Goal: Task Accomplishment & Management: Use online tool/utility

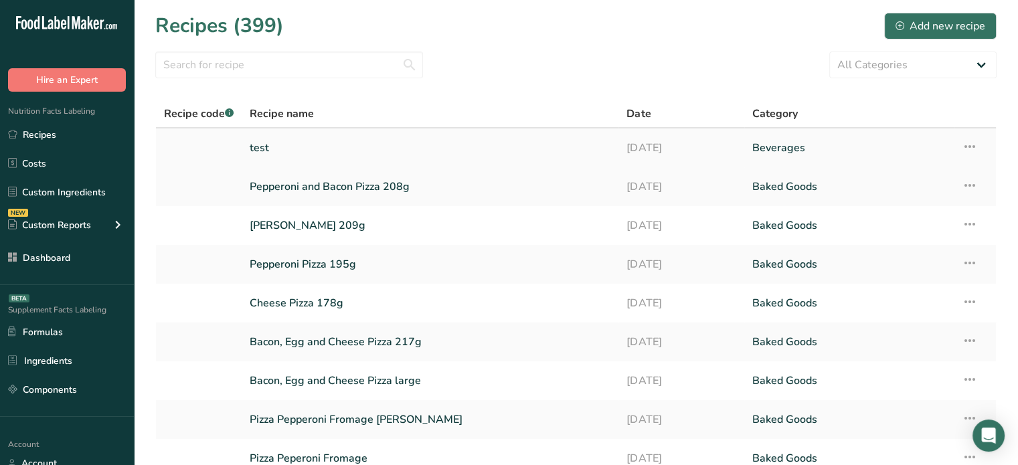
click at [268, 143] on link "test" at bounding box center [430, 148] width 361 height 28
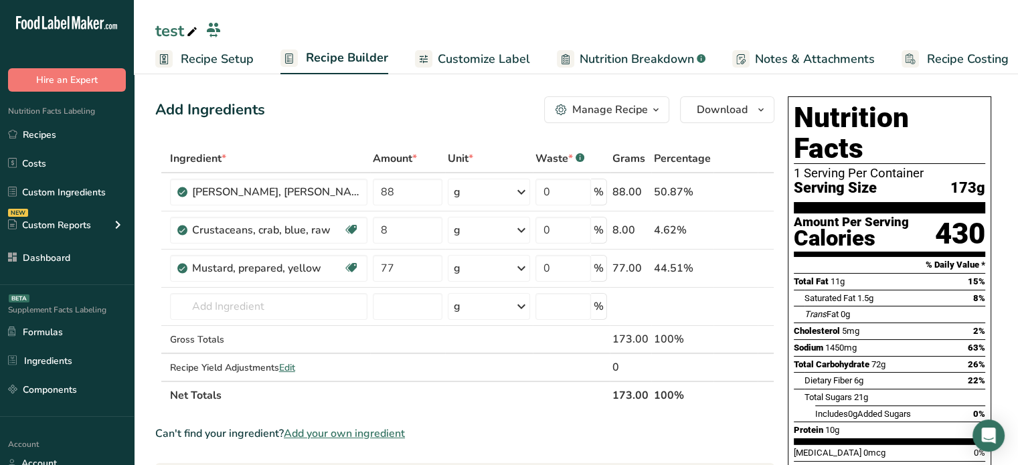
click at [479, 56] on span "Customize Label" at bounding box center [484, 59] width 92 height 18
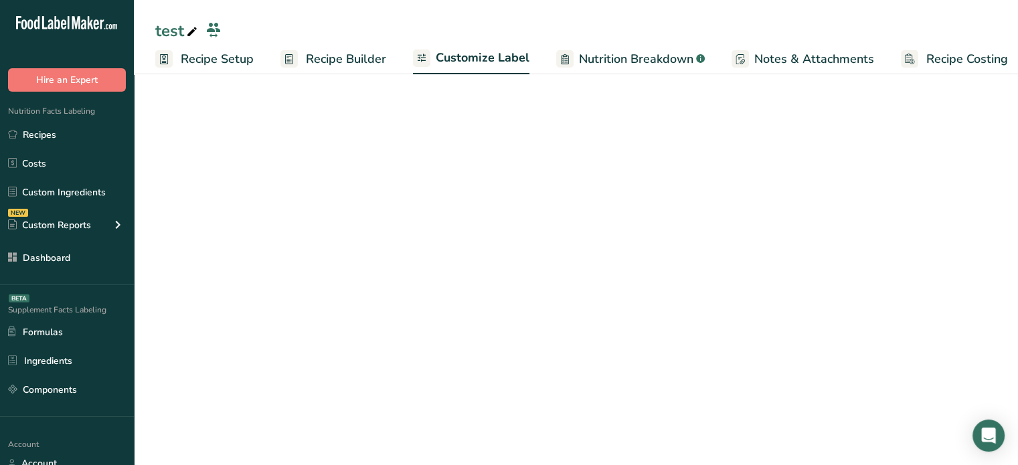
scroll to position [0, 11]
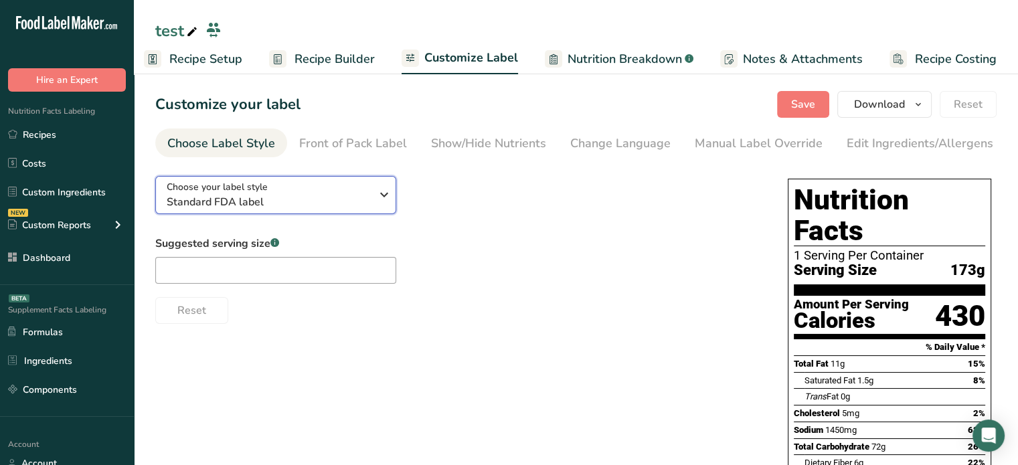
click at [308, 207] on span "Standard FDA label" at bounding box center [269, 202] width 204 height 16
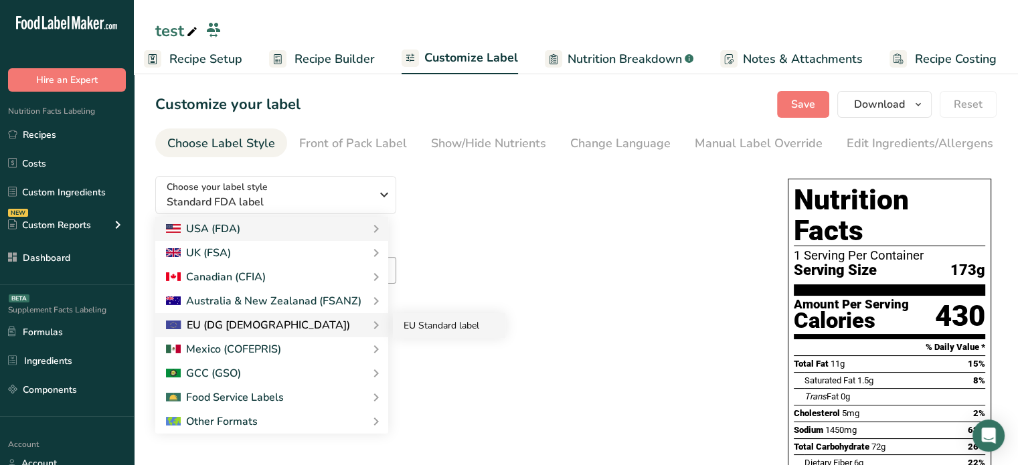
click at [407, 327] on link "EU Standard label" at bounding box center [449, 325] width 112 height 25
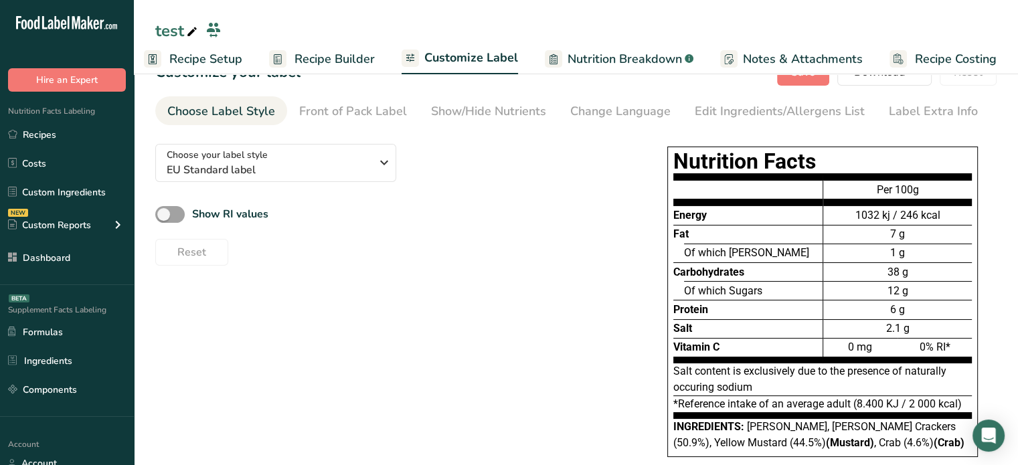
scroll to position [31, 0]
click at [488, 117] on div "Show/Hide Nutrients" at bounding box center [488, 112] width 115 height 18
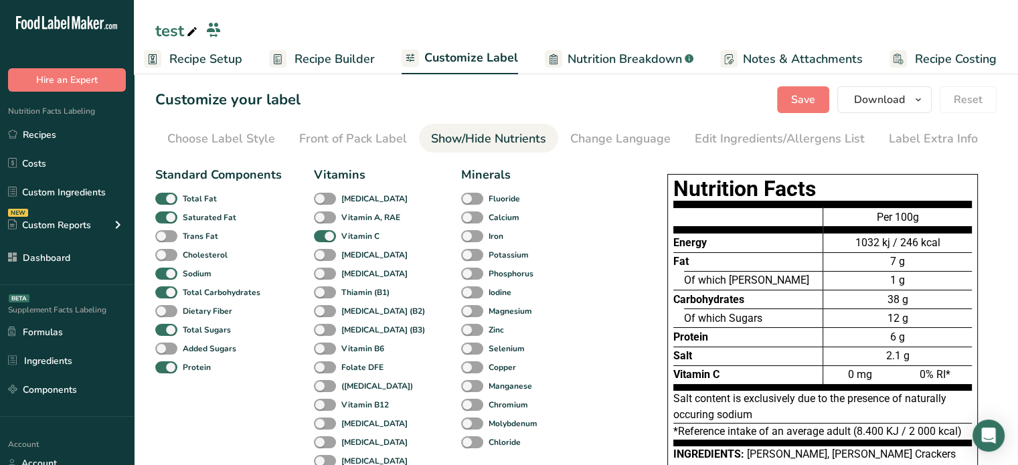
scroll to position [0, 0]
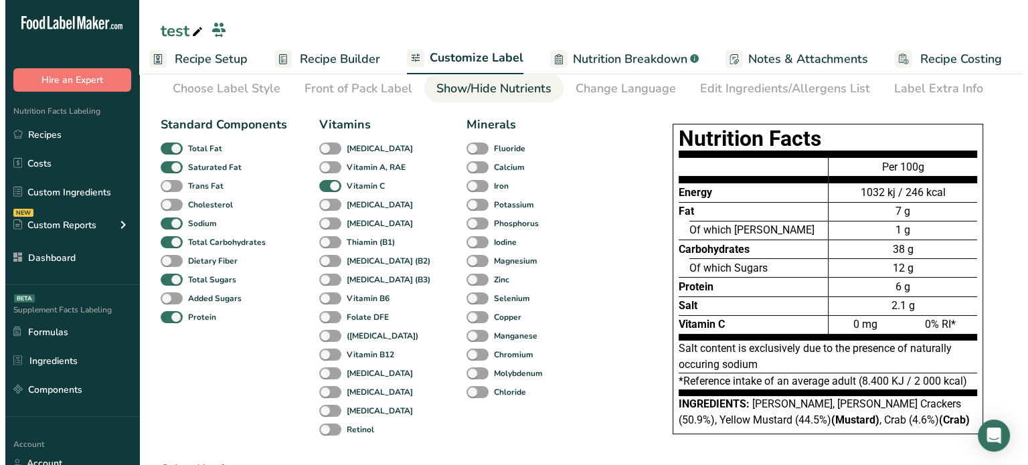
scroll to position [54, 0]
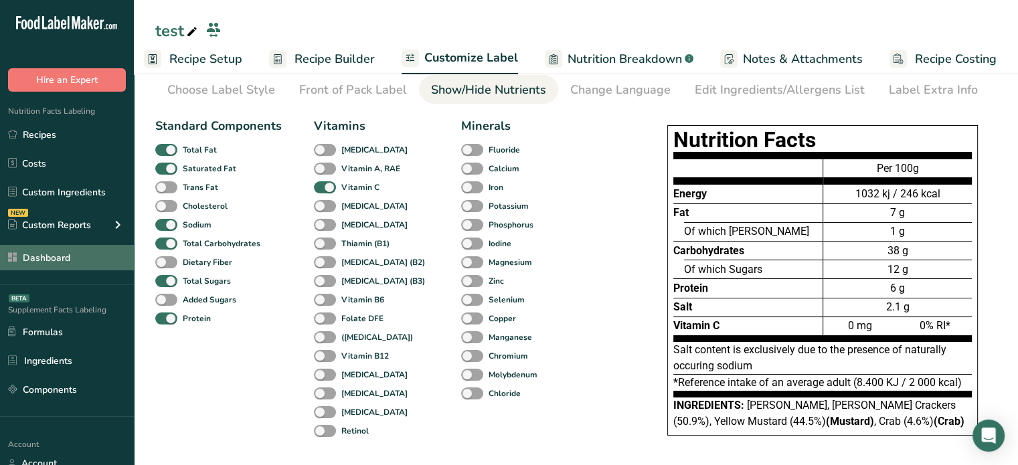
click at [19, 255] on span at bounding box center [15, 258] width 16 height 16
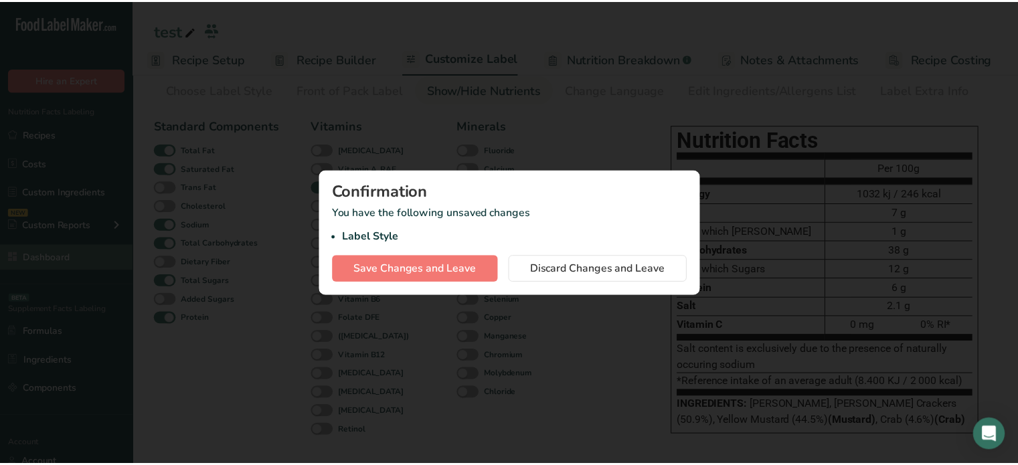
scroll to position [0, 1]
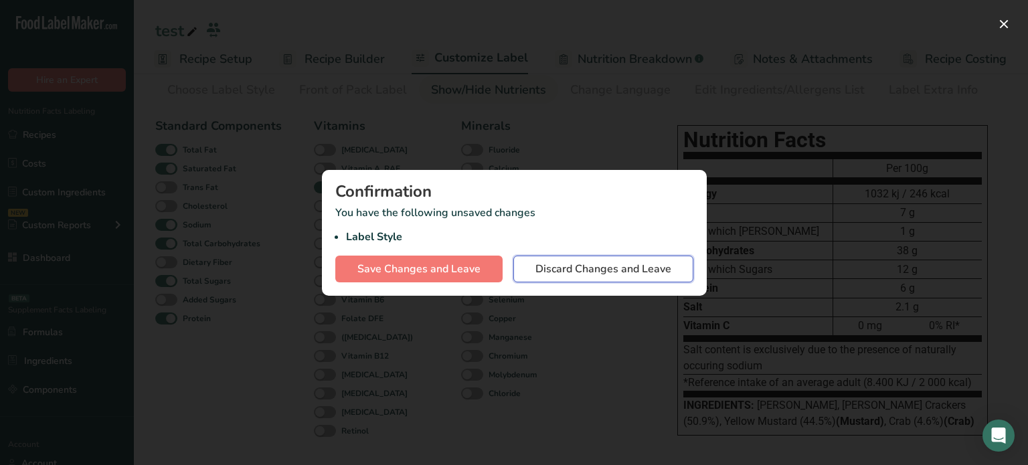
click at [544, 270] on span "Discard Changes and Leave" at bounding box center [604, 269] width 136 height 16
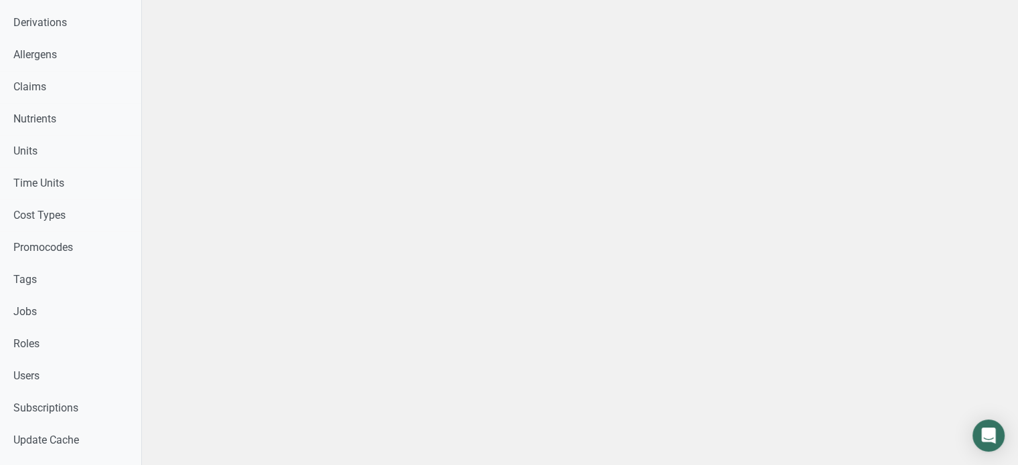
scroll to position [512, 0]
click at [108, 364] on link "Users" at bounding box center [70, 378] width 141 height 32
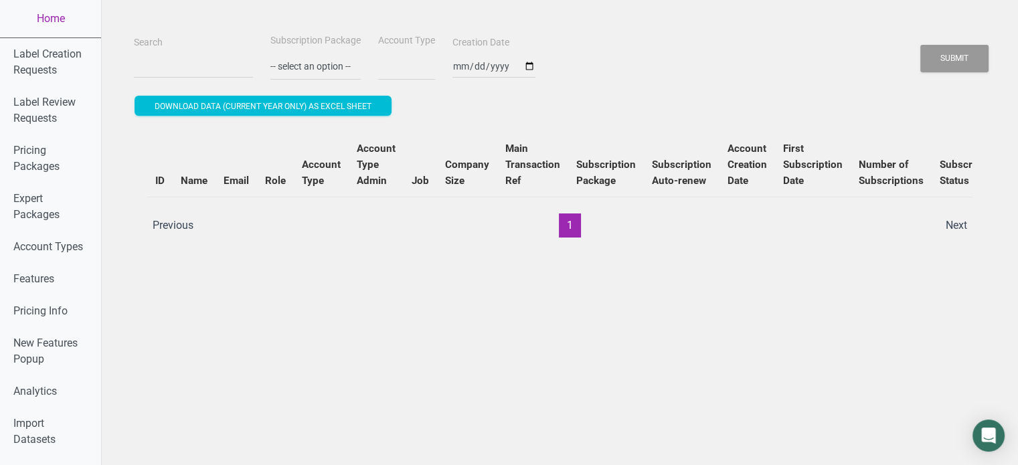
select select
click at [134, 70] on input "Search" at bounding box center [193, 66] width 119 height 24
paste input "amy@ascfood.com"
type input "amy@ascfood.com"
select select
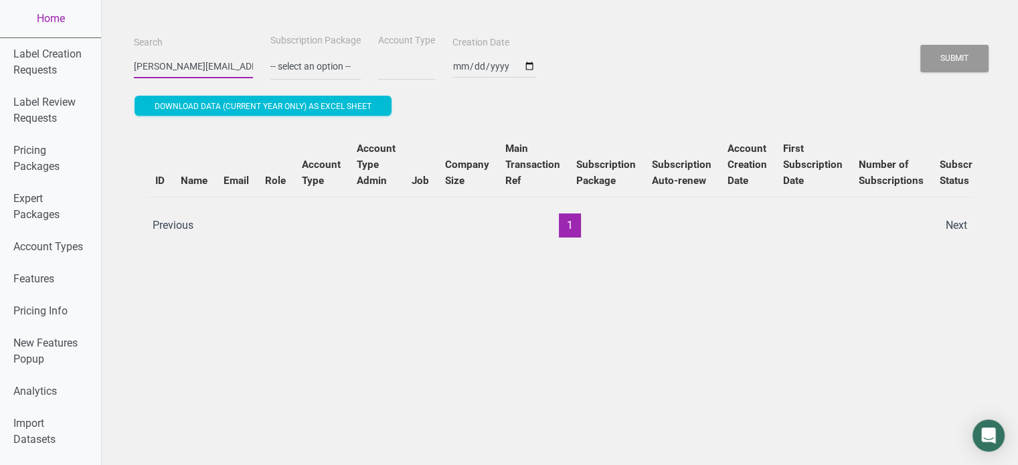
type input "amy@ascfood.com"
click at [921, 45] on button "Submit" at bounding box center [955, 58] width 68 height 27
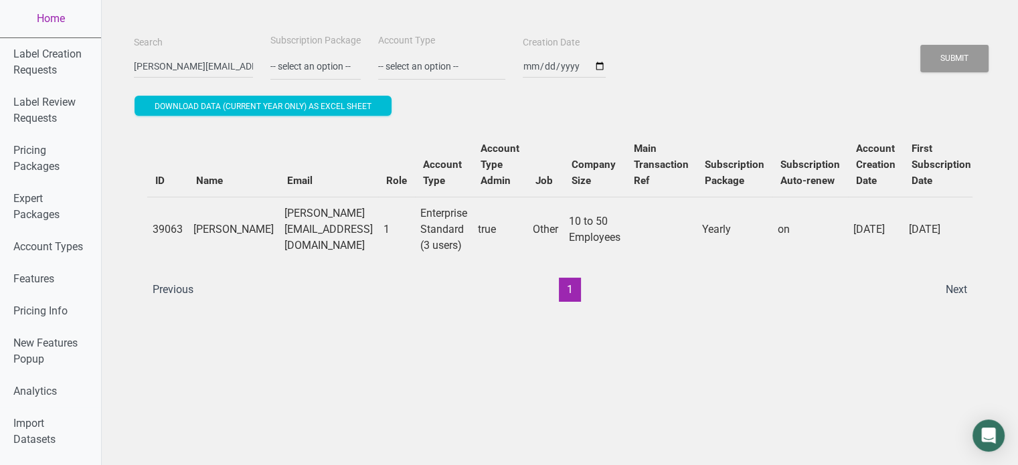
click at [696, 275] on div "ID Name Email Role Account Type Account Type Admin Job Company Size Main Transa…" at bounding box center [560, 217] width 826 height 169
drag, startPoint x: 191, startPoint y: 224, endPoint x: 221, endPoint y: 240, distance: 34.1
click at [221, 240] on td "Amy Corsa" at bounding box center [233, 229] width 91 height 65
copy td "Amy Corsa"
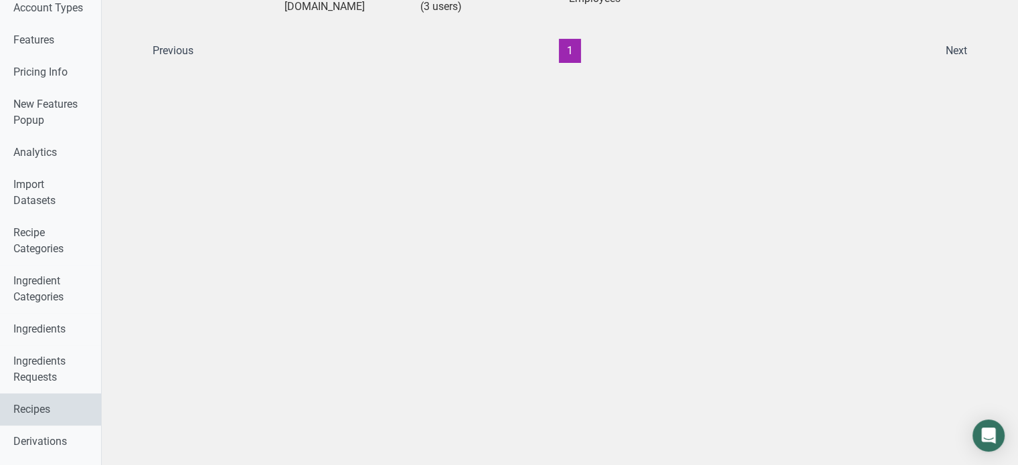
click at [23, 406] on link "Recipes" at bounding box center [50, 410] width 101 height 32
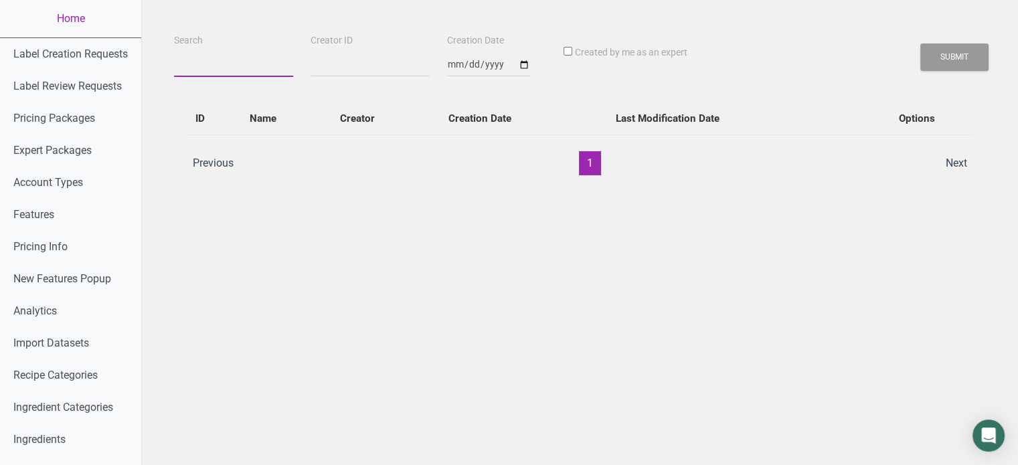
click at [248, 70] on input "Search" at bounding box center [233, 65] width 119 height 24
paste input "Amy Corsa"
click at [921, 44] on button "Submit" at bounding box center [955, 57] width 68 height 27
click at [933, 50] on button "Submit" at bounding box center [955, 57] width 68 height 27
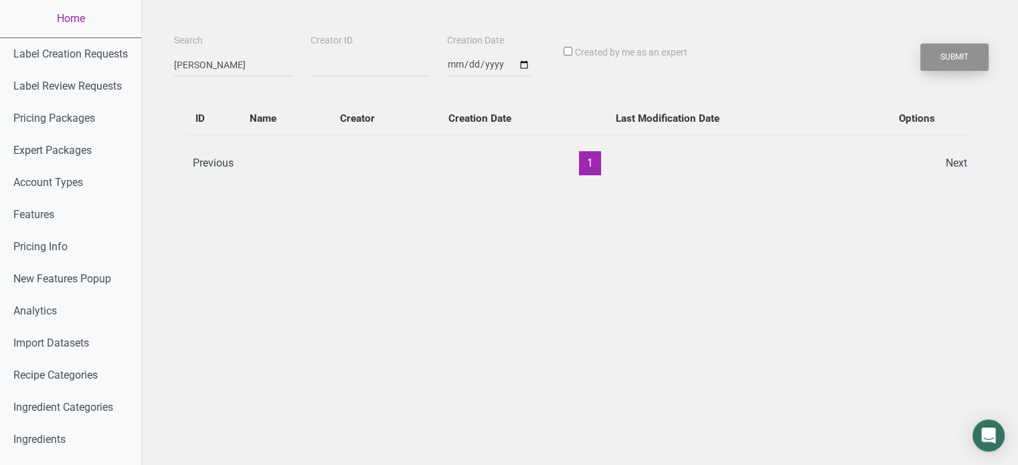
click at [933, 50] on button "Submit" at bounding box center [955, 57] width 68 height 27
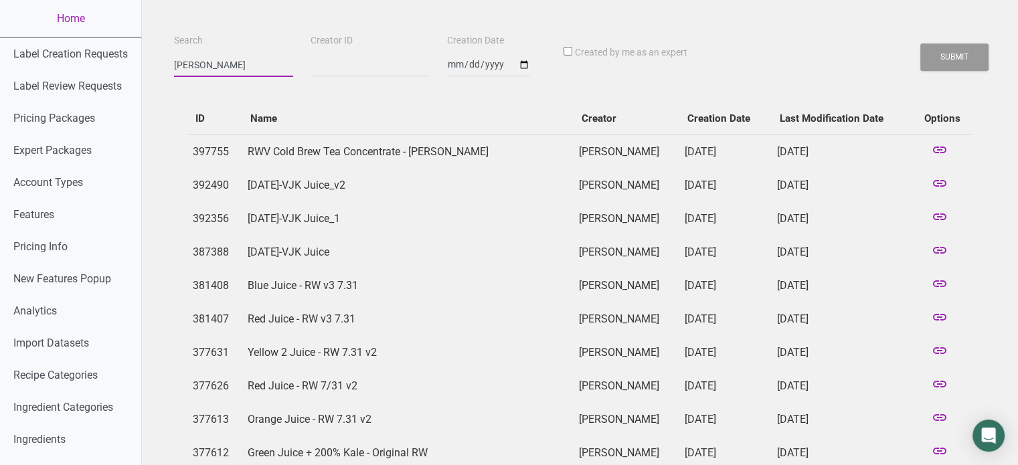
click at [196, 59] on input "Amy Corsa" at bounding box center [233, 65] width 119 height 24
paste input "RWV Sparkling Passionfruit Coconut 24oz"
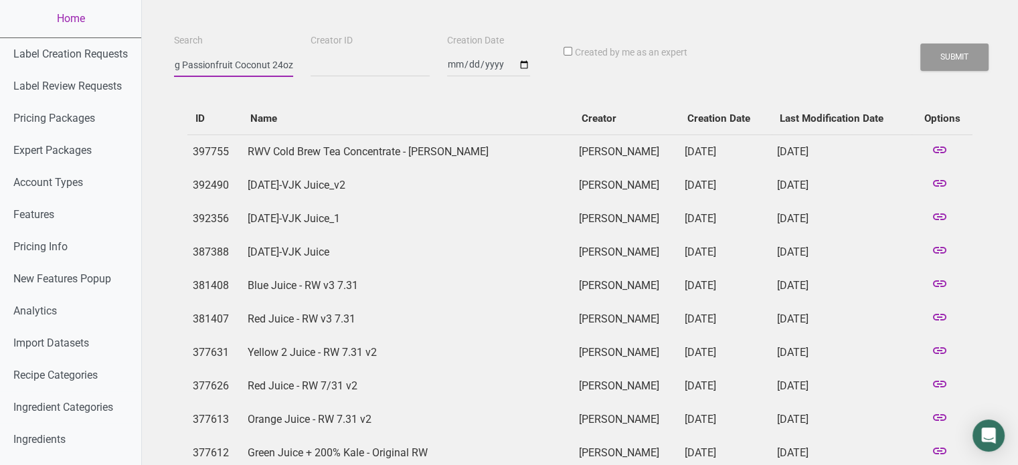
click at [921, 44] on button "Submit" at bounding box center [955, 57] width 68 height 27
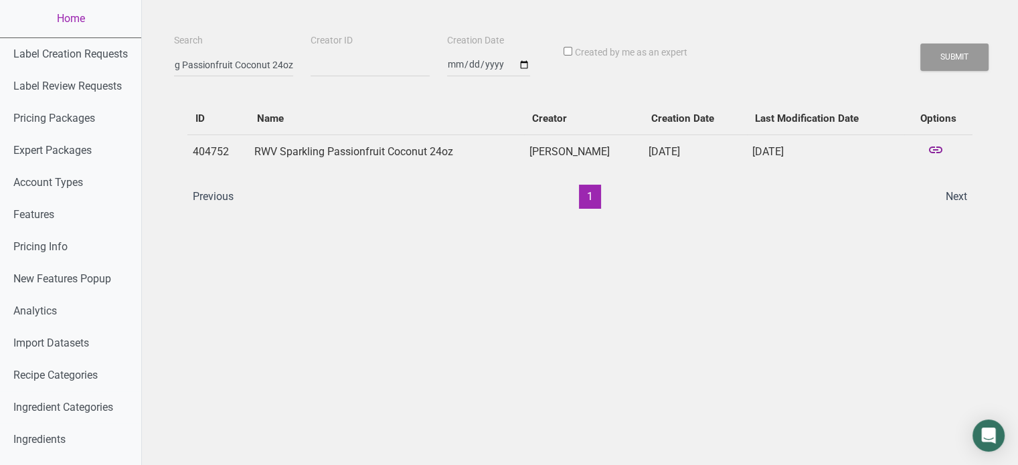
scroll to position [0, 0]
click at [940, 156] on icon at bounding box center [936, 151] width 16 height 19
click at [254, 76] on input "RWV Sparkling Passionfruit Coconut 24oz" at bounding box center [233, 65] width 119 height 24
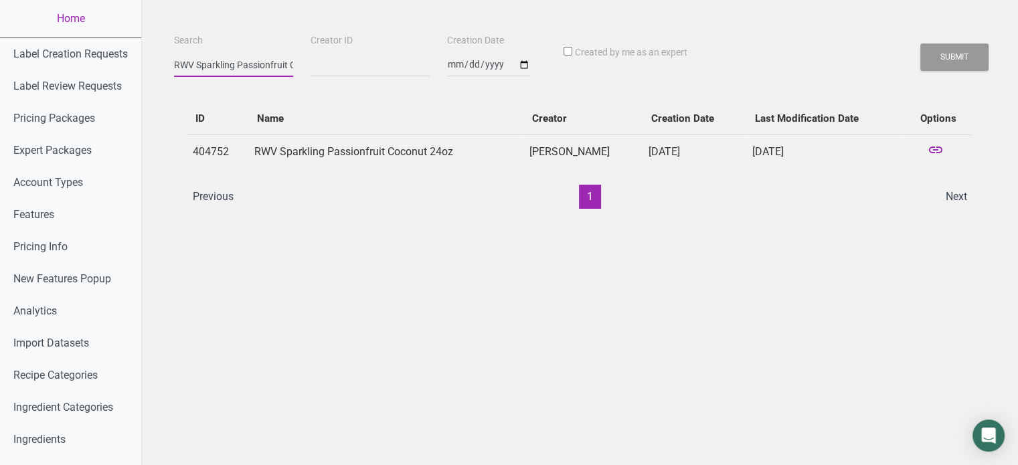
paste input "Name: RWV Passionfruit Coconut Puree (INTERNAL)"
click at [921, 44] on button "Submit" at bounding box center [955, 57] width 68 height 27
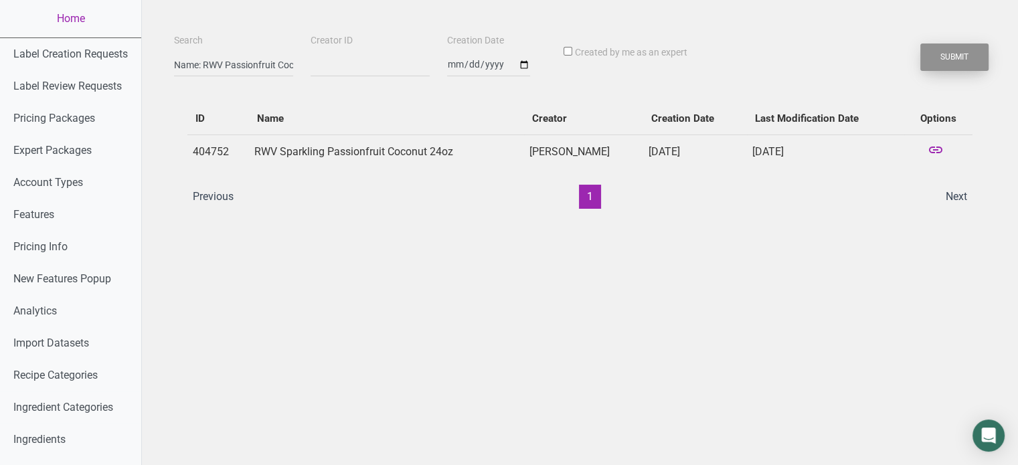
drag, startPoint x: 991, startPoint y: 65, endPoint x: 982, endPoint y: 63, distance: 9.6
click at [982, 63] on button "Submit" at bounding box center [955, 57] width 68 height 27
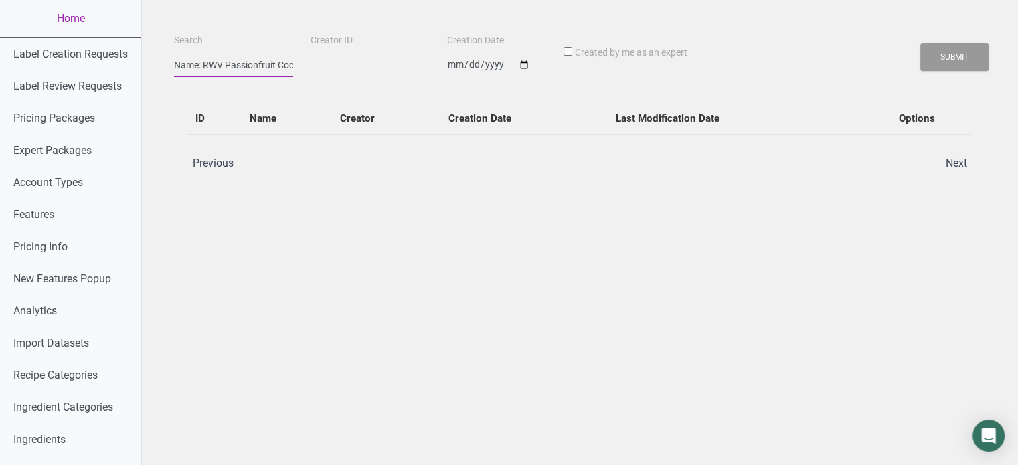
click at [230, 57] on input "Name: RWV Passionfruit Coconut Puree (INTERNAL)" at bounding box center [233, 65] width 119 height 24
click at [205, 62] on input "Name: RWV Passionfruit Coconut Puree (INTERNAL)" at bounding box center [233, 65] width 119 height 24
click at [921, 44] on button "Submit" at bounding box center [955, 57] width 68 height 27
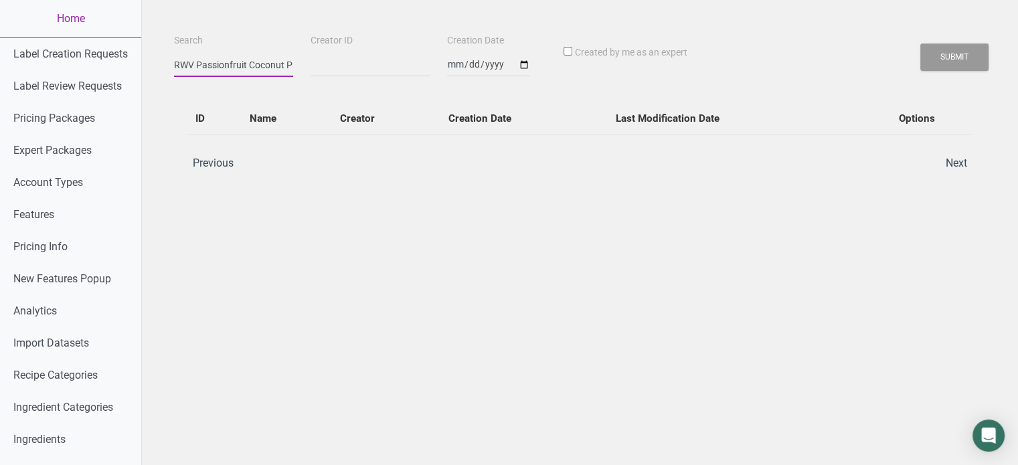
click at [921, 44] on button "Submit" at bounding box center [955, 57] width 68 height 27
click at [944, 52] on button "Submit" at bounding box center [955, 57] width 68 height 27
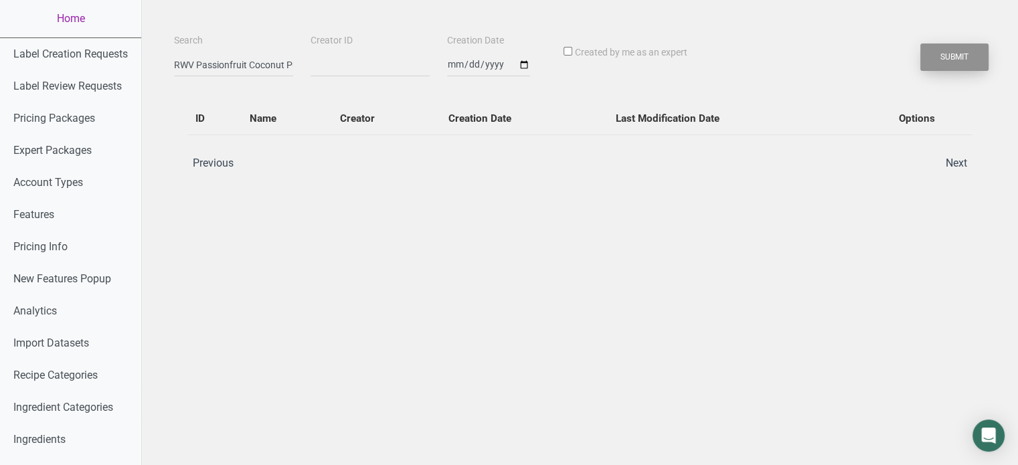
click at [944, 52] on button "Submit" at bounding box center [955, 57] width 68 height 27
click at [932, 151] on ul "Previous Next" at bounding box center [580, 163] width 791 height 24
click at [962, 50] on button "Submit" at bounding box center [955, 57] width 68 height 27
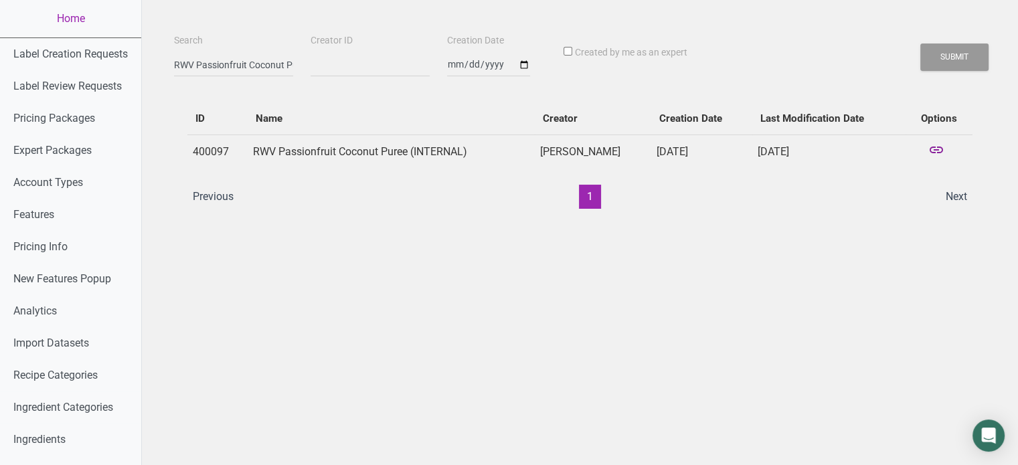
click at [940, 148] on icon at bounding box center [937, 151] width 16 height 19
click at [941, 153] on icon at bounding box center [937, 151] width 16 height 19
click at [937, 146] on icon at bounding box center [937, 151] width 16 height 19
click at [933, 148] on icon at bounding box center [937, 151] width 16 height 19
click at [265, 67] on input "RWV Passionfruit Coconut Puree (INTERNAL)" at bounding box center [233, 65] width 119 height 24
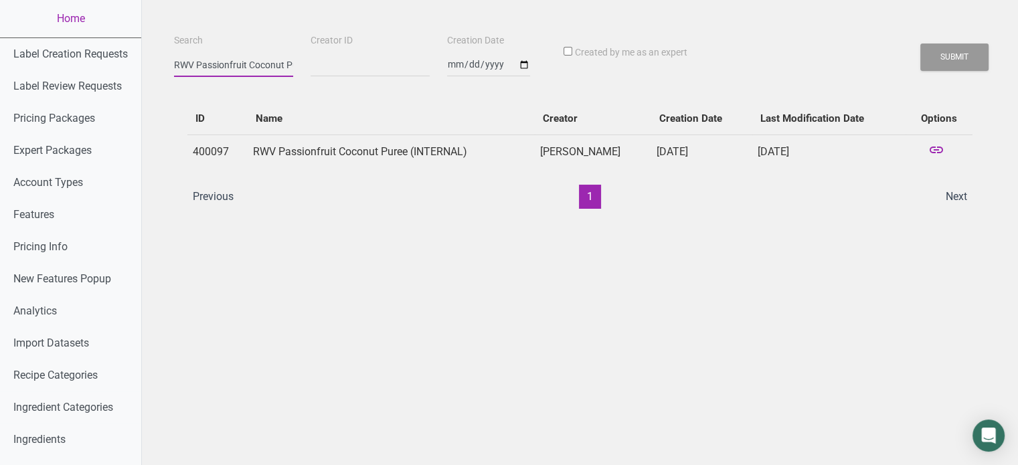
click at [265, 67] on input "RWV Passionfruit Coconut Puree (INTERNAL)" at bounding box center [233, 65] width 119 height 24
paste input "Sparkling Passionfruit Coconut 24oz"
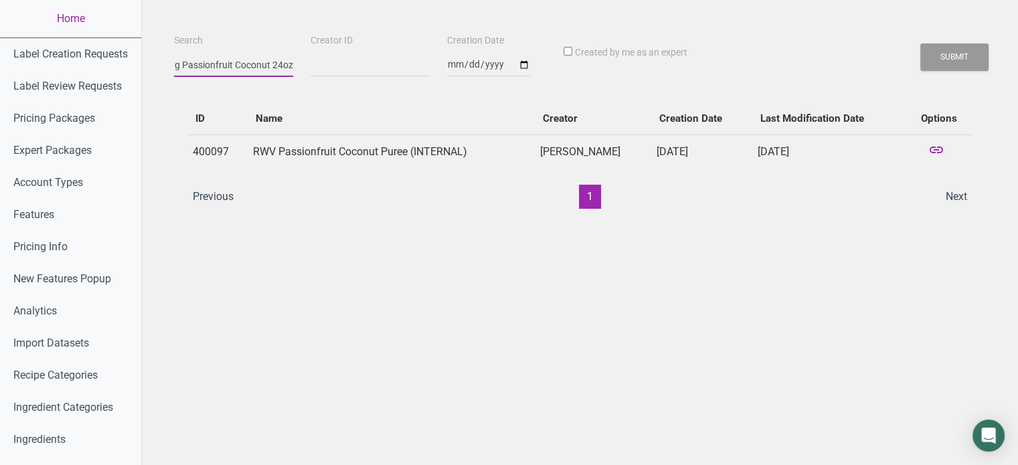
type input "RWV Sparkling Passionfruit Coconut 24oz"
click at [921, 44] on button "Submit" at bounding box center [955, 57] width 68 height 27
click at [940, 66] on button "Submit" at bounding box center [955, 57] width 68 height 27
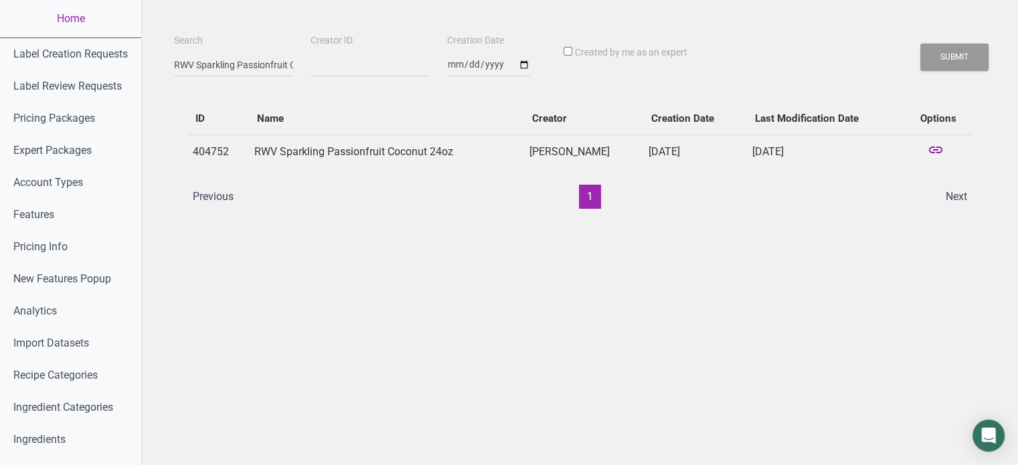
click at [931, 150] on icon at bounding box center [936, 151] width 16 height 19
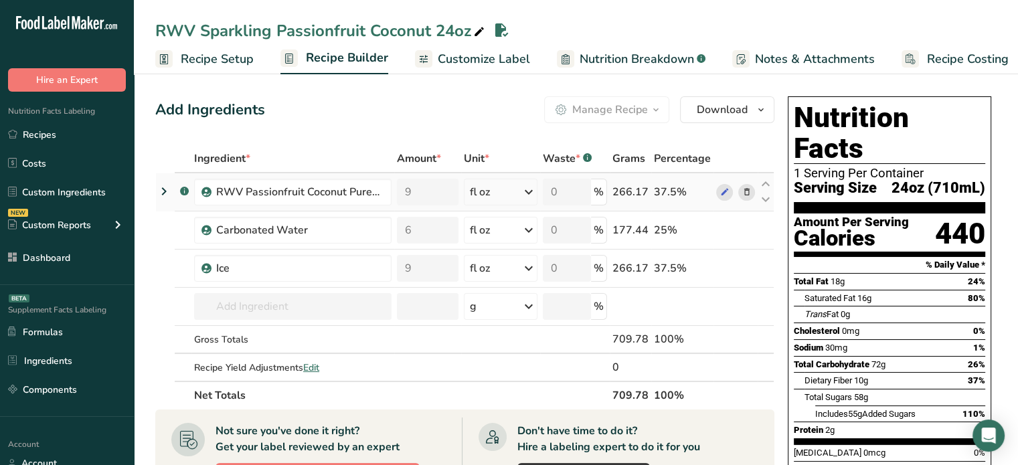
click at [167, 189] on icon at bounding box center [164, 191] width 16 height 24
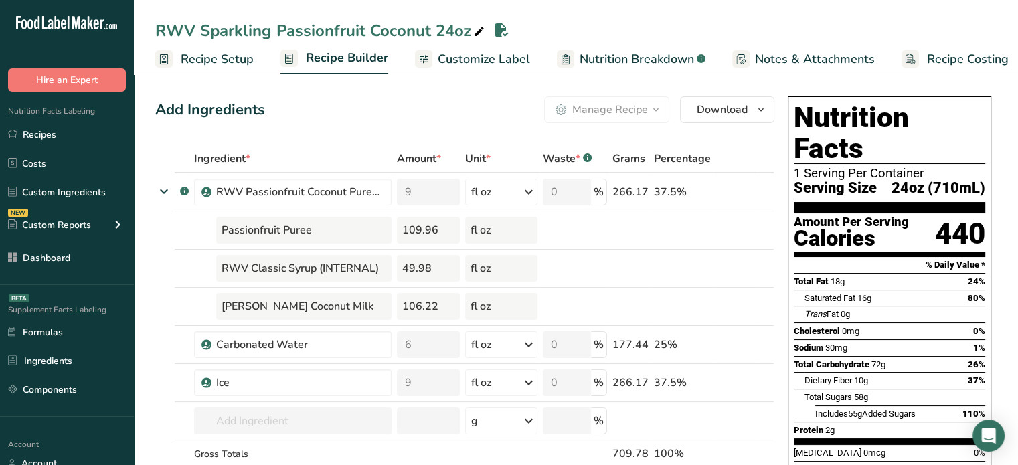
click at [443, 66] on span "Customize Label" at bounding box center [484, 59] width 92 height 18
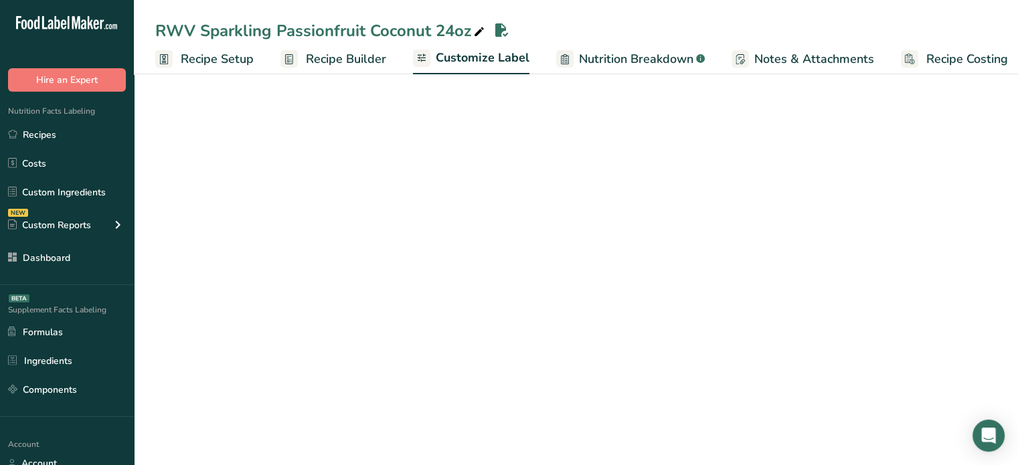
scroll to position [0, 11]
click at [567, 69] on link "Nutrition Breakdown .a-a{fill:#347362;}.b-a{fill:#fff;}" at bounding box center [619, 59] width 149 height 30
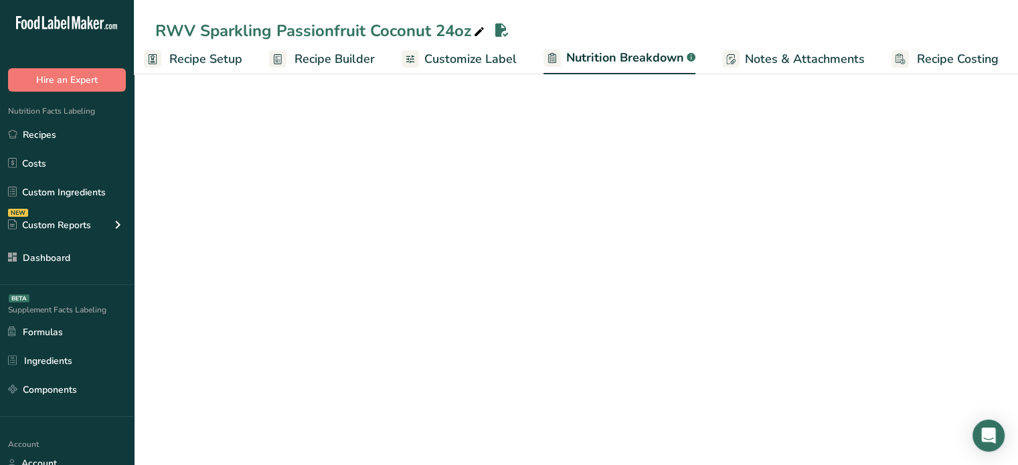
select select "Calories"
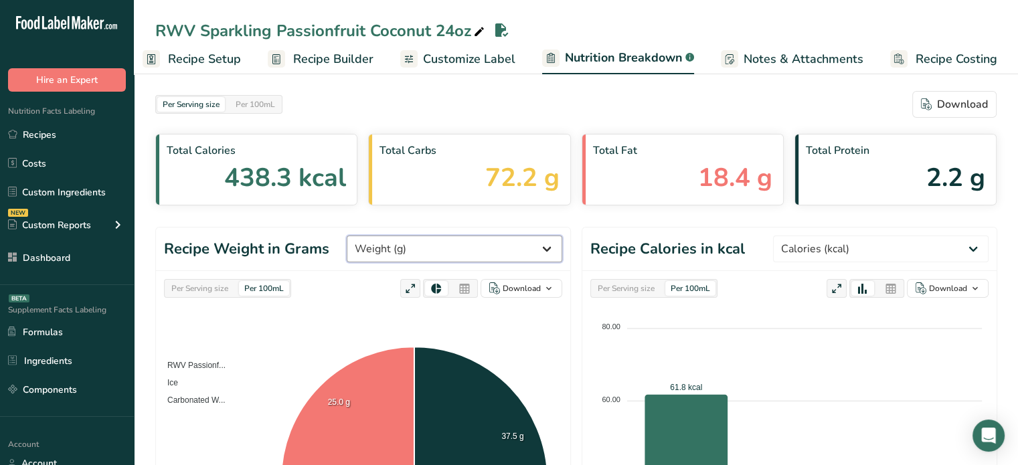
click at [431, 243] on select "Weight (g) Calories (kcal) Energy KJ (kj) Total Fat (g) Saturated Fat (g) Trans…" at bounding box center [455, 249] width 216 height 27
select select "Calories"
click at [397, 236] on select "Weight (g) Calories (kcal) Energy KJ (kj) Total Fat (g) Saturated Fat (g) Trans…" at bounding box center [455, 249] width 216 height 27
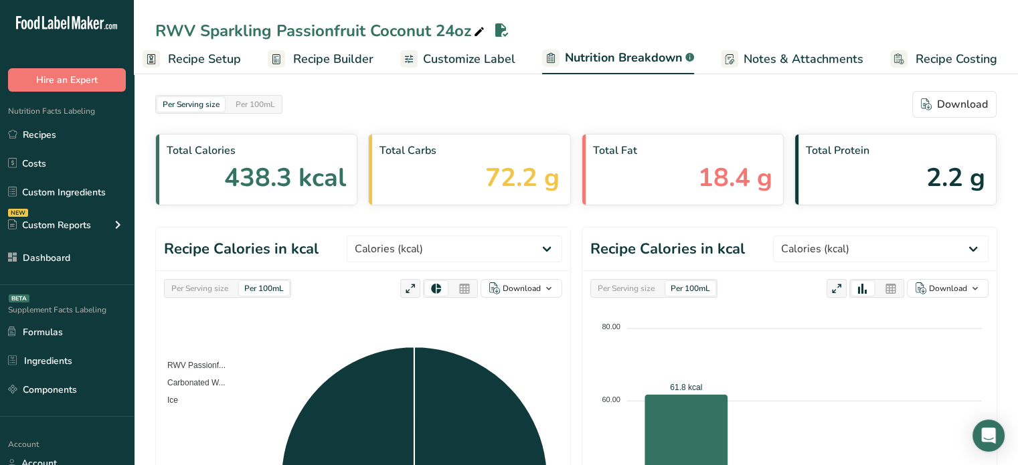
click at [214, 284] on div "Per Serving size" at bounding box center [200, 288] width 68 height 15
click at [351, 292] on div "Per Serving size Per 100mL Download As image (.png) As table (.xlsx)" at bounding box center [363, 288] width 398 height 19
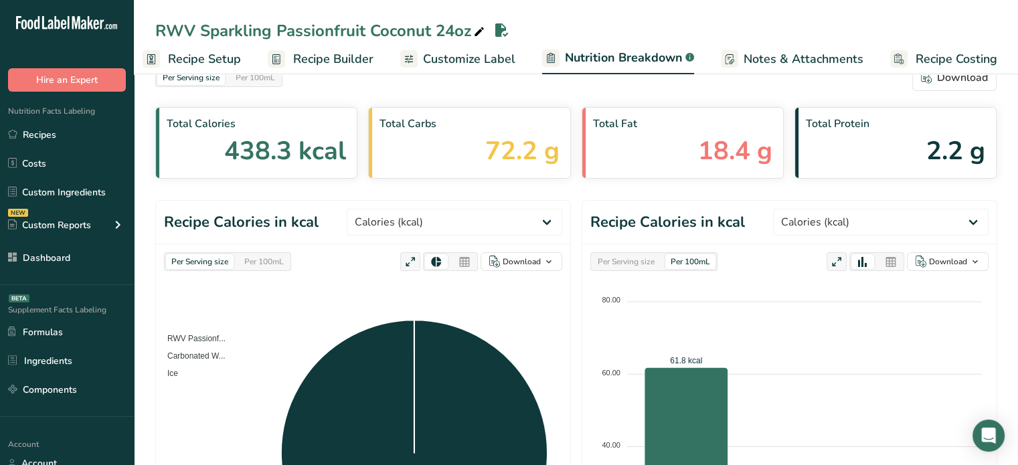
scroll to position [54, 0]
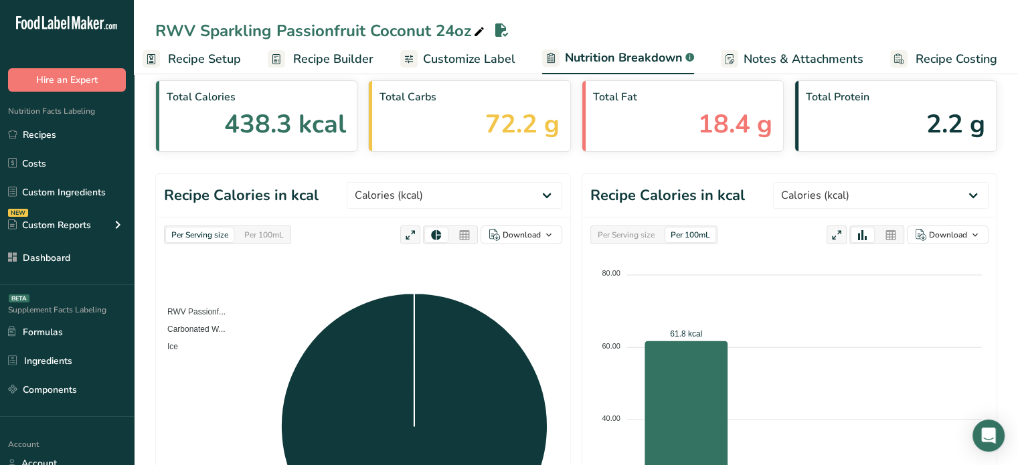
click at [469, 234] on icon at bounding box center [465, 235] width 12 height 19
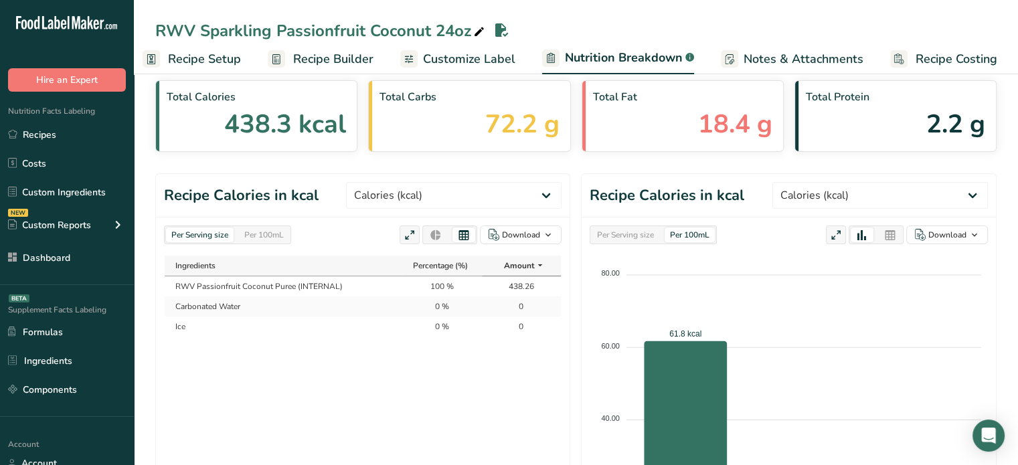
click at [531, 287] on td "438.26" at bounding box center [521, 287] width 79 height 20
click at [521, 283] on td "438.26" at bounding box center [521, 287] width 79 height 20
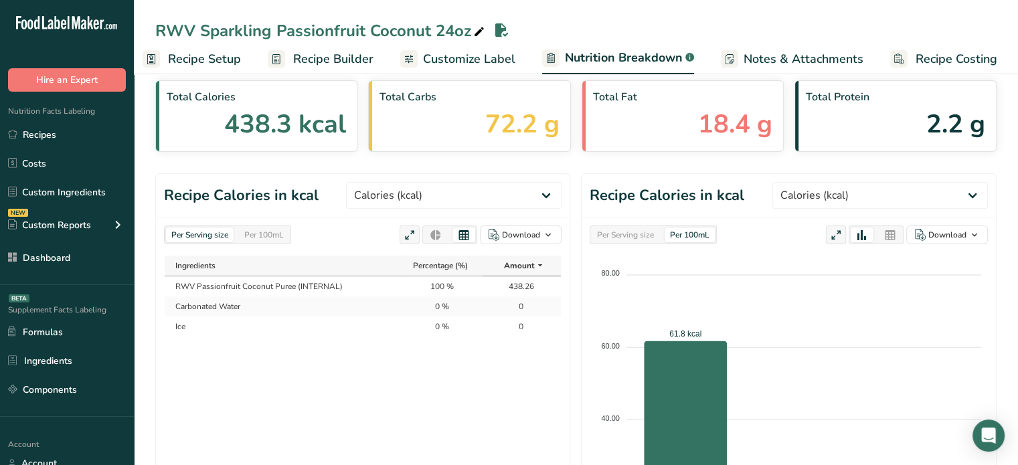
click at [355, 281] on td "RWV Passionfruit Coconut Puree (INTERNAL)" at bounding box center [284, 287] width 238 height 20
click at [338, 58] on span "Recipe Builder" at bounding box center [333, 59] width 80 height 18
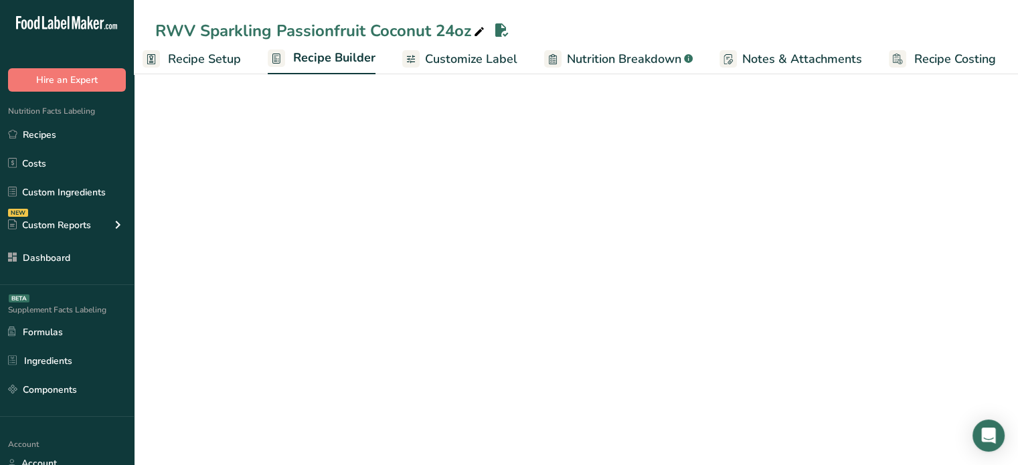
scroll to position [0, 11]
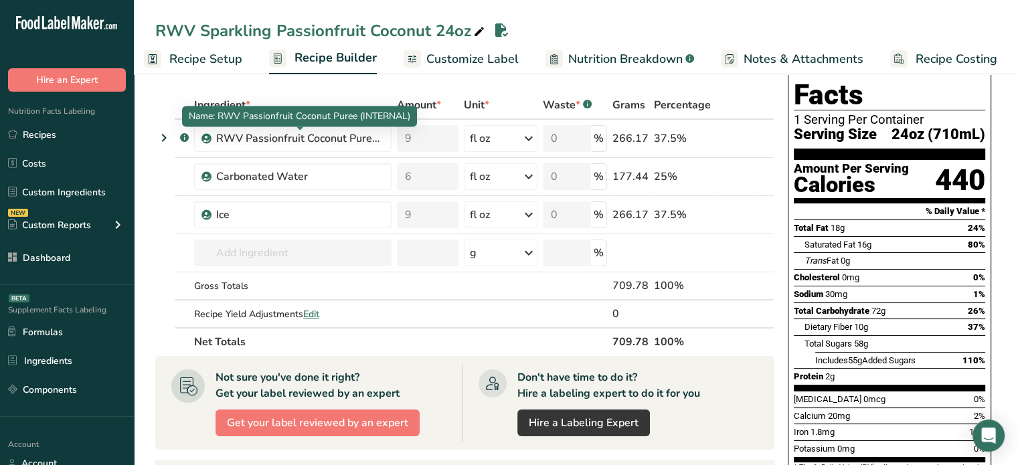
click at [252, 117] on span "Name: RWV Passionfruit Coconut Puree (INTERNAL)" at bounding box center [300, 116] width 222 height 13
copy div "Name: RWV Passionfruit Coconut Puree (INTERNAL)"
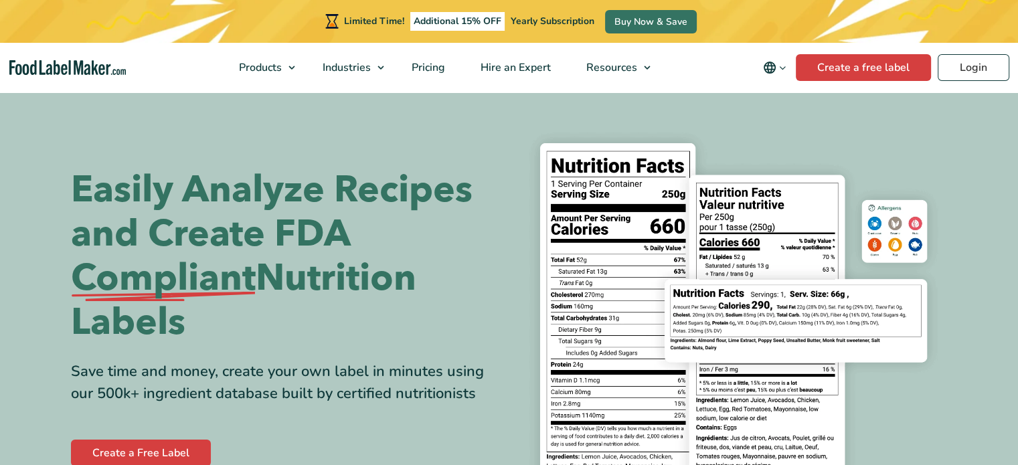
scroll to position [407, 0]
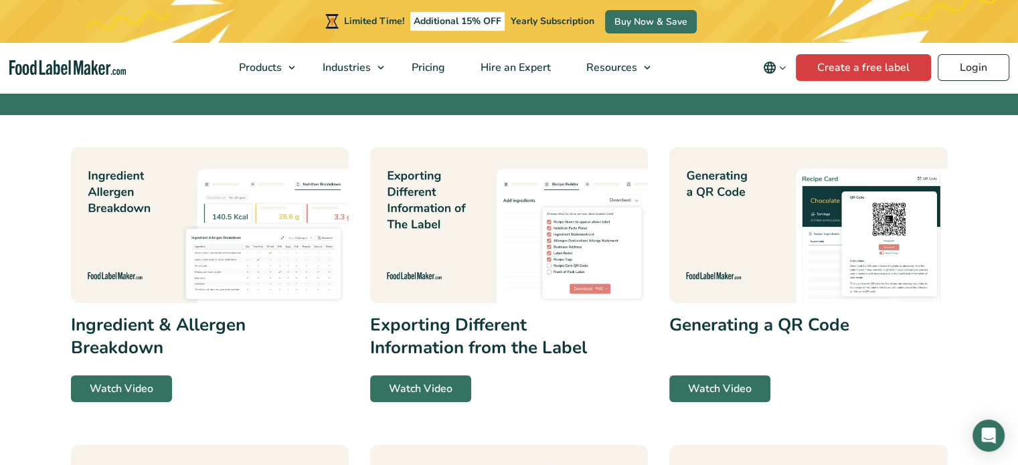
scroll to position [215, 0]
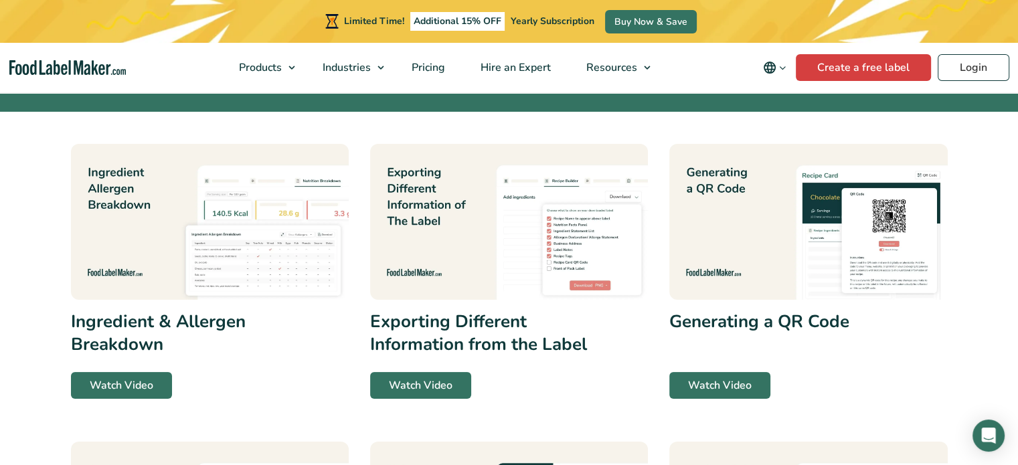
click at [166, 208] on img at bounding box center [210, 222] width 278 height 157
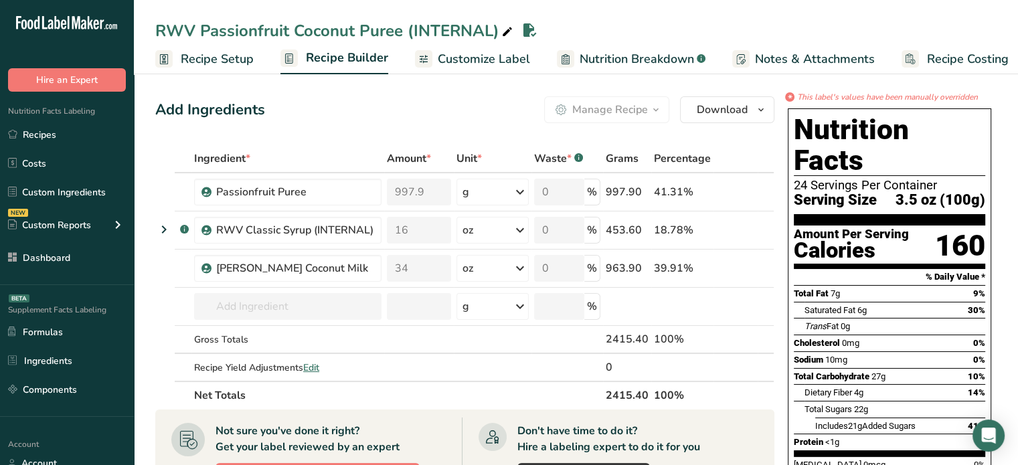
click at [455, 62] on span "Customize Label" at bounding box center [484, 59] width 92 height 18
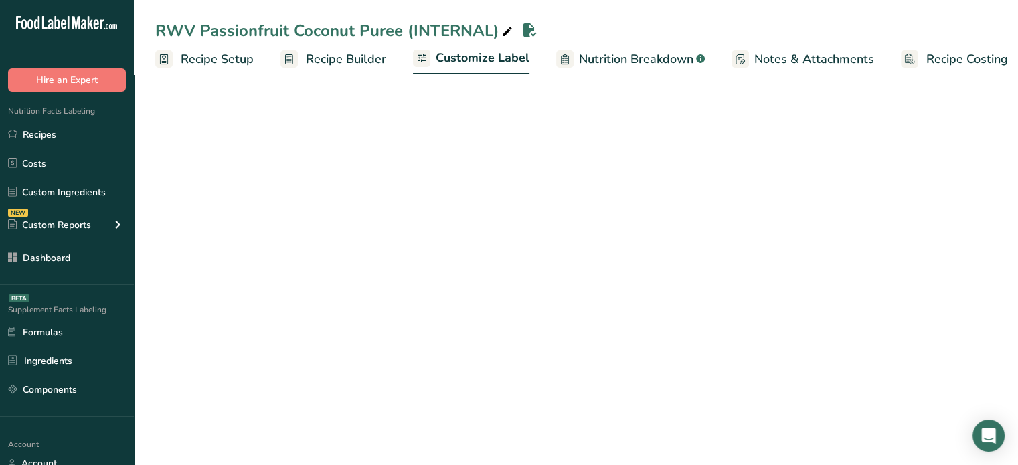
scroll to position [0, 11]
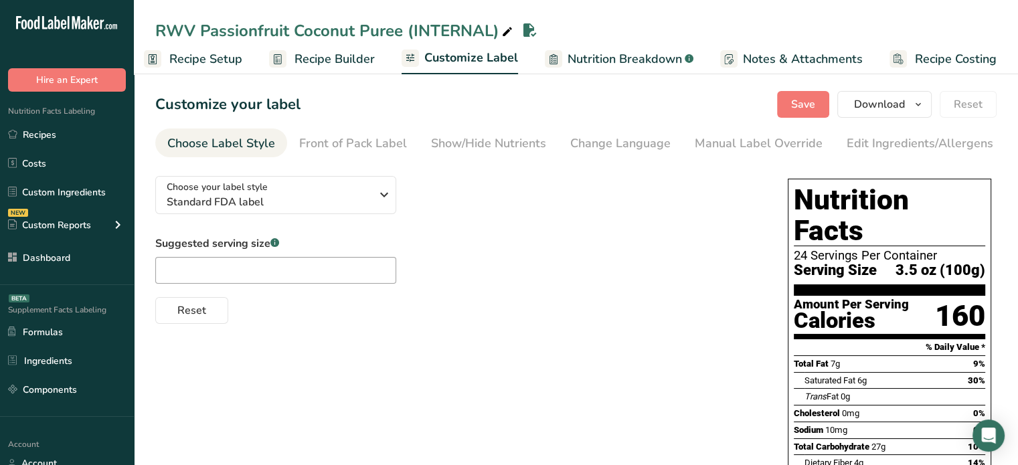
click at [643, 61] on span "Nutrition Breakdown" at bounding box center [625, 59] width 114 height 18
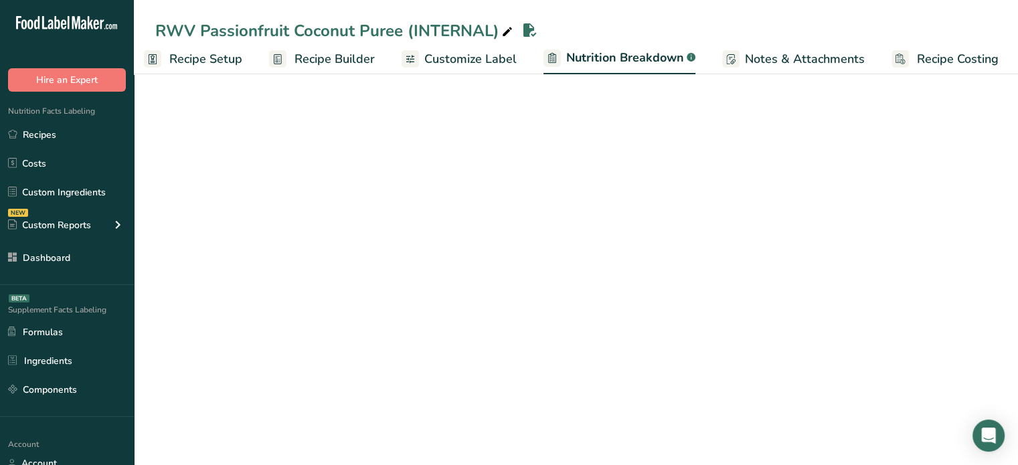
scroll to position [0, 13]
select select "Calories"
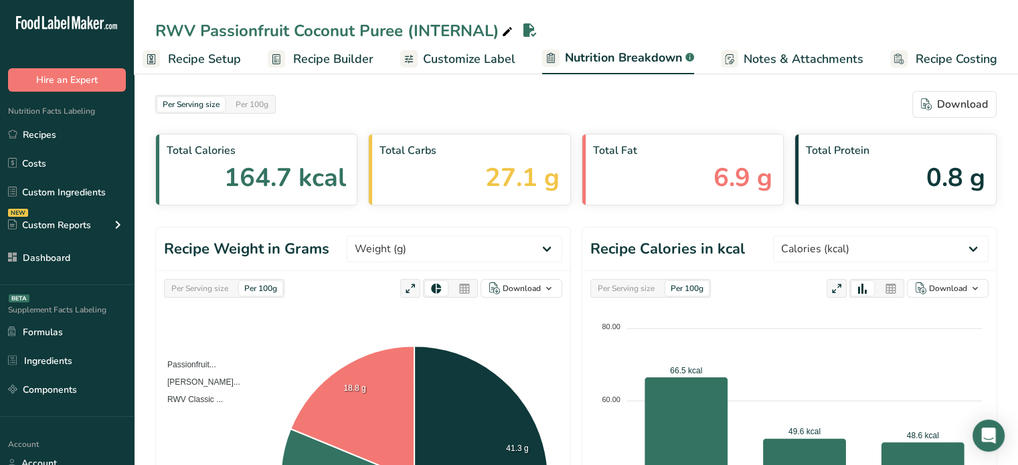
click at [211, 288] on div "Per Serving size" at bounding box center [200, 288] width 68 height 15
click at [492, 254] on select "Weight (g) Calories (kcal) Energy KJ (kj) Total Fat (g) Saturated Fat (g) Trans…" at bounding box center [455, 249] width 216 height 27
select select "Calories"
click at [397, 236] on select "Weight (g) Calories (kcal) Energy KJ (kj) Total Fat (g) Saturated Fat (g) Trans…" at bounding box center [455, 249] width 216 height 27
click at [469, 295] on icon at bounding box center [465, 289] width 12 height 19
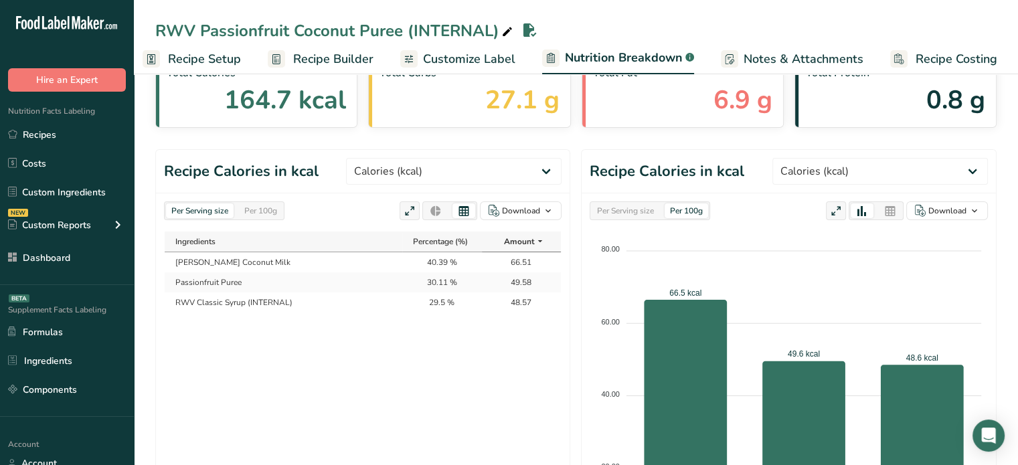
scroll to position [107, 0]
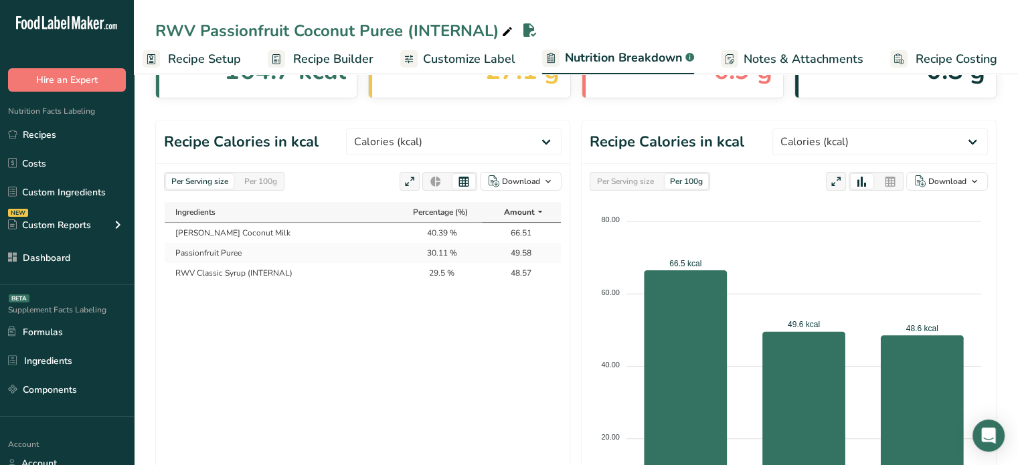
click at [268, 179] on div "Per 100g" at bounding box center [261, 181] width 44 height 15
click at [220, 183] on div "Per Serving size" at bounding box center [200, 181] width 68 height 15
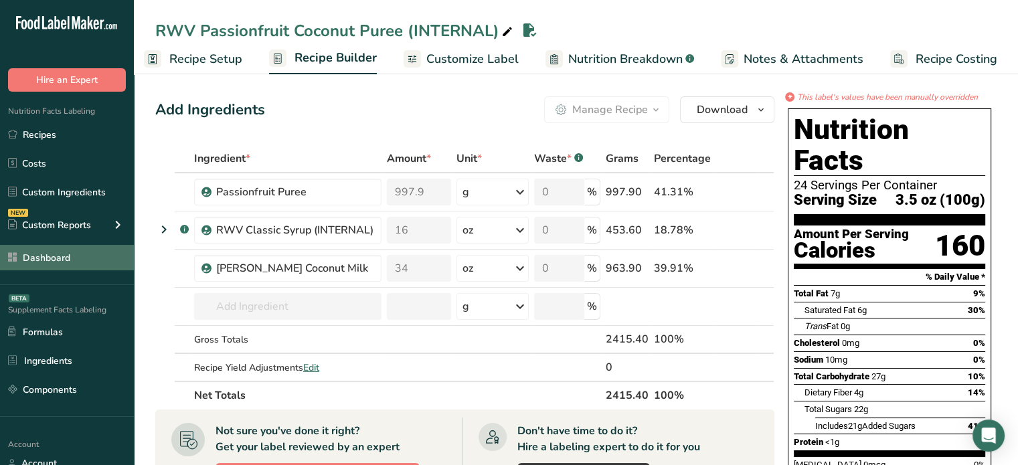
click at [101, 262] on link "Dashboard" at bounding box center [67, 257] width 134 height 25
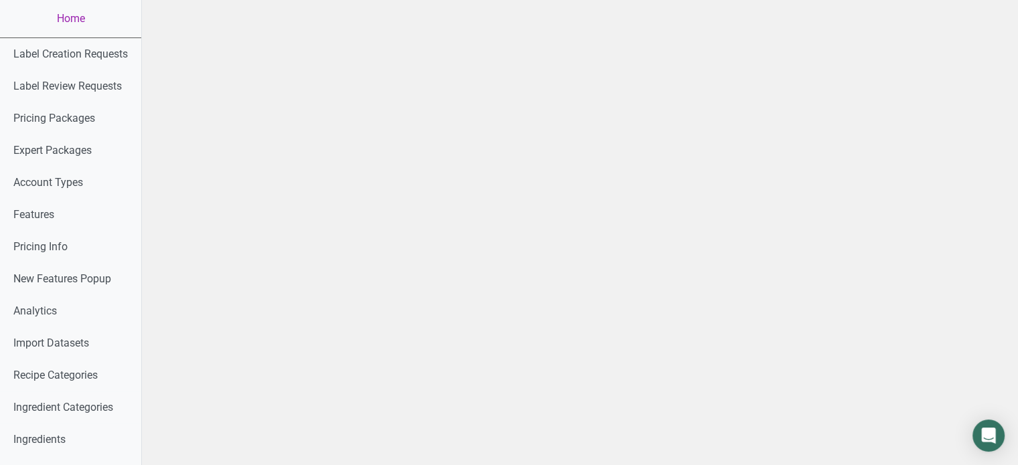
scroll to position [271, 0]
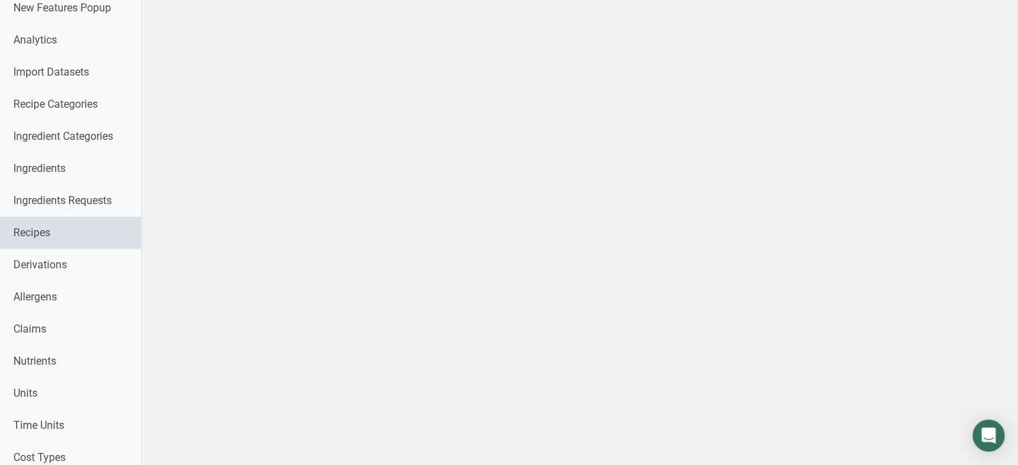
click at [98, 235] on link "Recipes" at bounding box center [70, 233] width 141 height 32
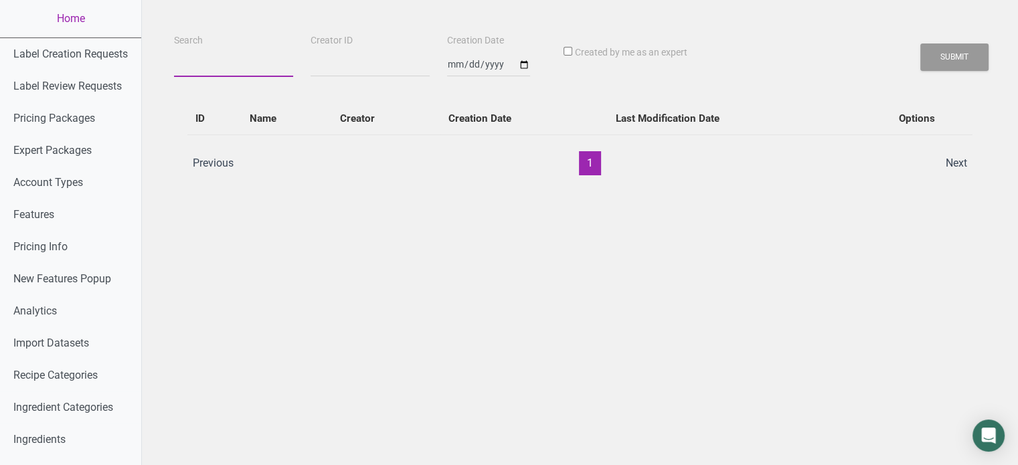
click at [226, 69] on input "Search" at bounding box center [233, 65] width 119 height 24
paste input "RWV Sparkling Passionfruit Coconut 24oz"
type input "RWV Sparkling Passionfruit Coconut 24oz"
click at [921, 44] on button "Submit" at bounding box center [955, 57] width 68 height 27
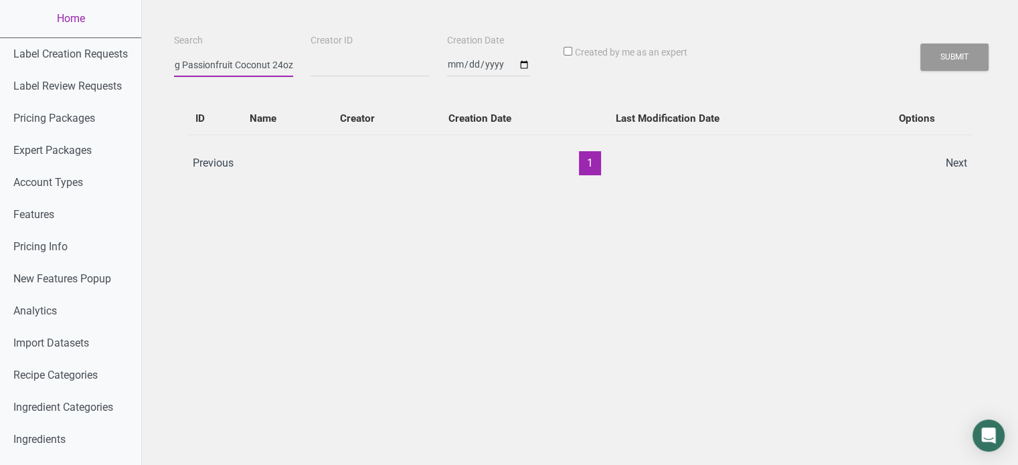
click at [921, 44] on button "Submit" at bounding box center [955, 57] width 68 height 27
click at [932, 57] on button "Submit" at bounding box center [955, 57] width 68 height 27
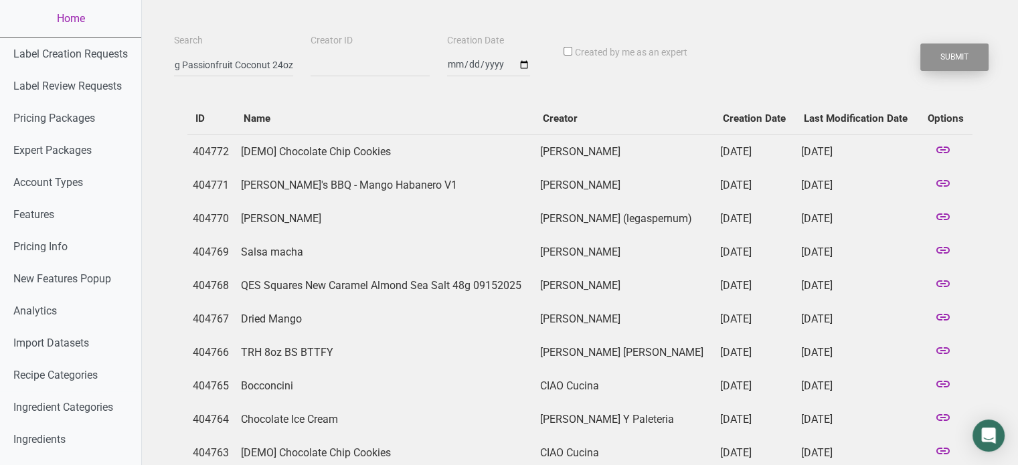
click at [932, 57] on button "Submit" at bounding box center [955, 57] width 68 height 27
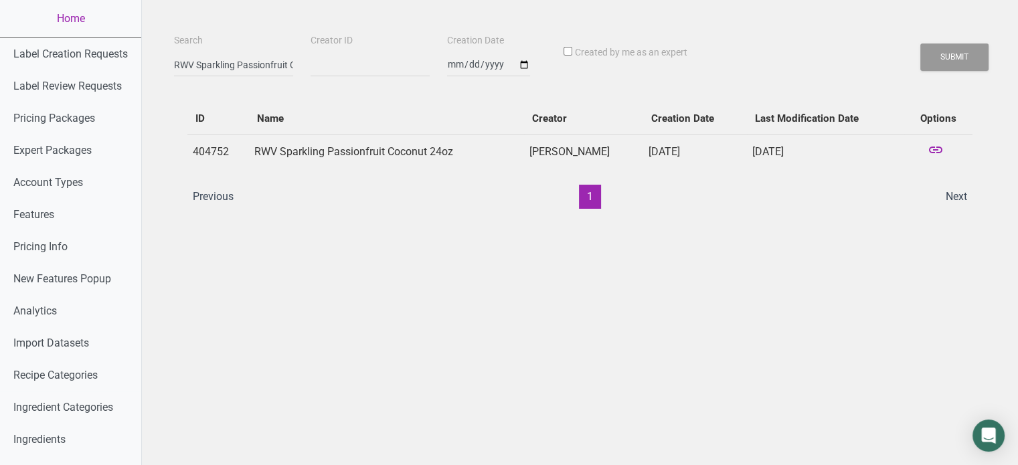
click at [944, 145] on td at bounding box center [939, 151] width 68 height 33
click at [935, 153] on icon at bounding box center [936, 151] width 16 height 19
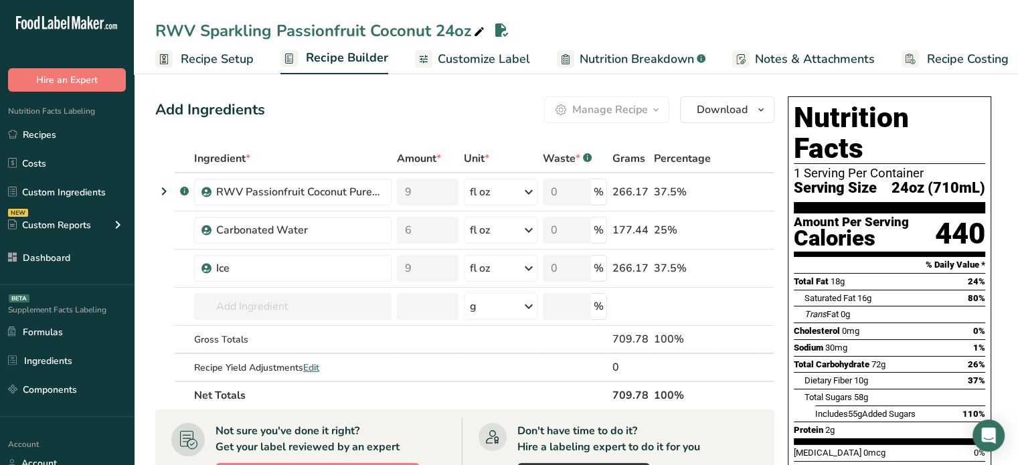
click at [466, 55] on span "Customize Label" at bounding box center [484, 59] width 92 height 18
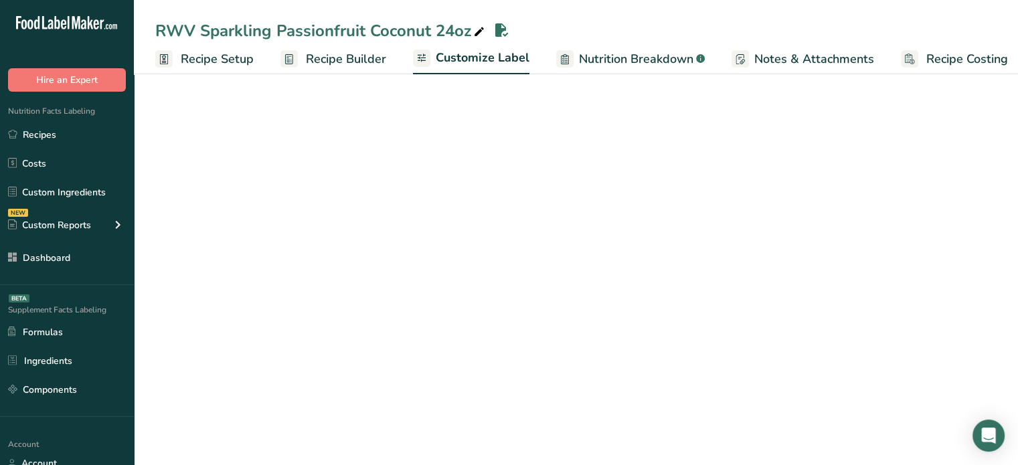
scroll to position [0, 11]
click at [557, 57] on div at bounding box center [553, 58] width 17 height 17
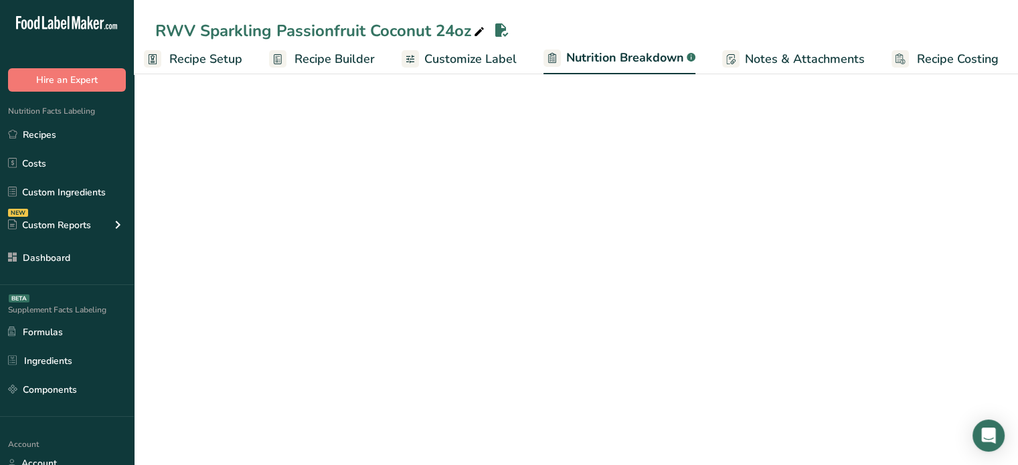
scroll to position [0, 13]
select select "Calories"
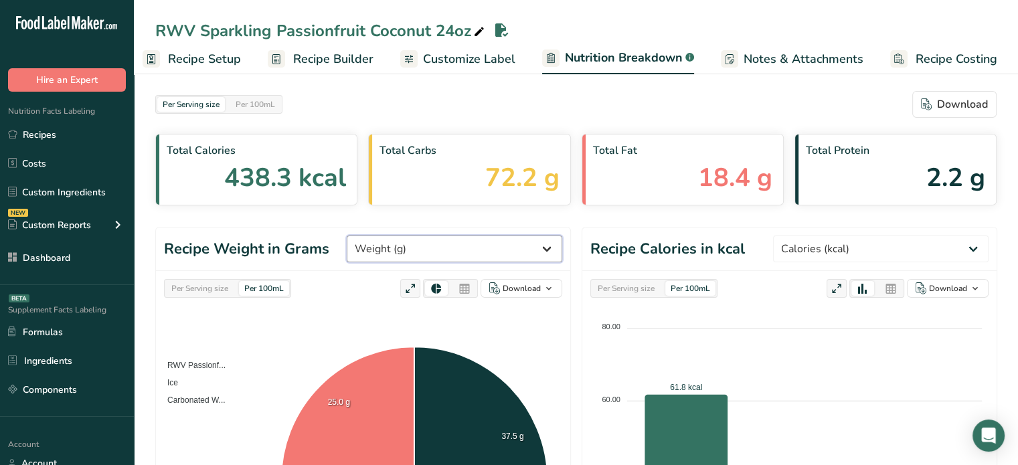
click at [407, 260] on select "Weight (g) Calories (kcal) Energy KJ (kj) Total Fat (g) Saturated Fat (g) Trans…" at bounding box center [455, 249] width 216 height 27
select select "Calories"
click at [397, 236] on select "Weight (g) Calories (kcal) Energy KJ (kj) Total Fat (g) Saturated Fat (g) Trans…" at bounding box center [455, 249] width 216 height 27
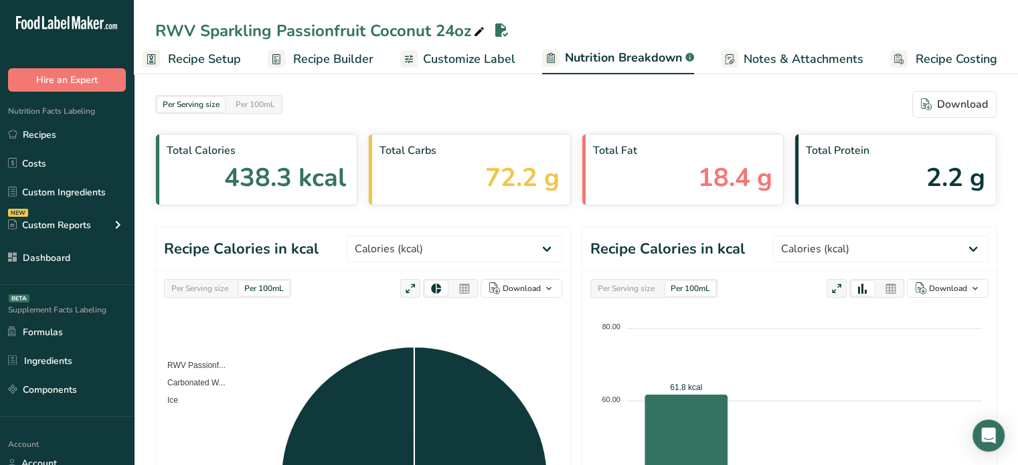
click at [210, 291] on div "Per Serving size" at bounding box center [200, 288] width 68 height 15
click at [472, 287] on div at bounding box center [464, 288] width 23 height 15
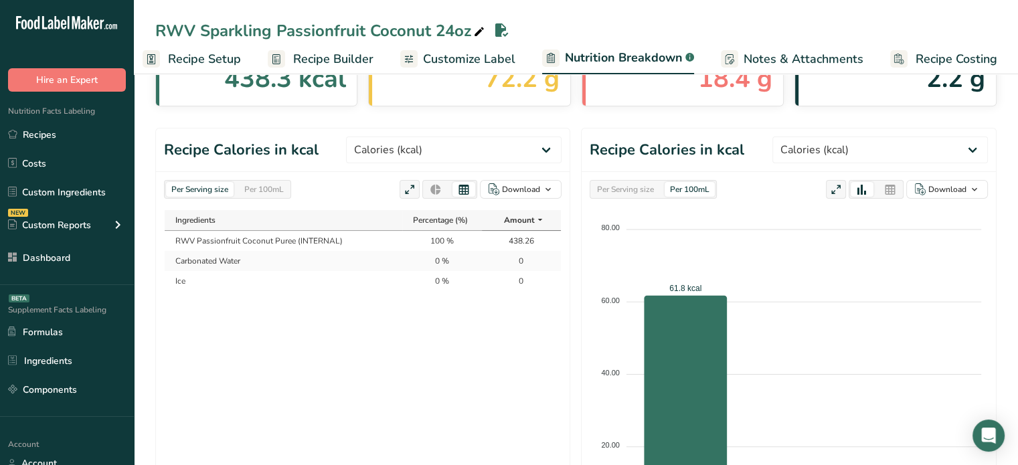
scroll to position [134, 0]
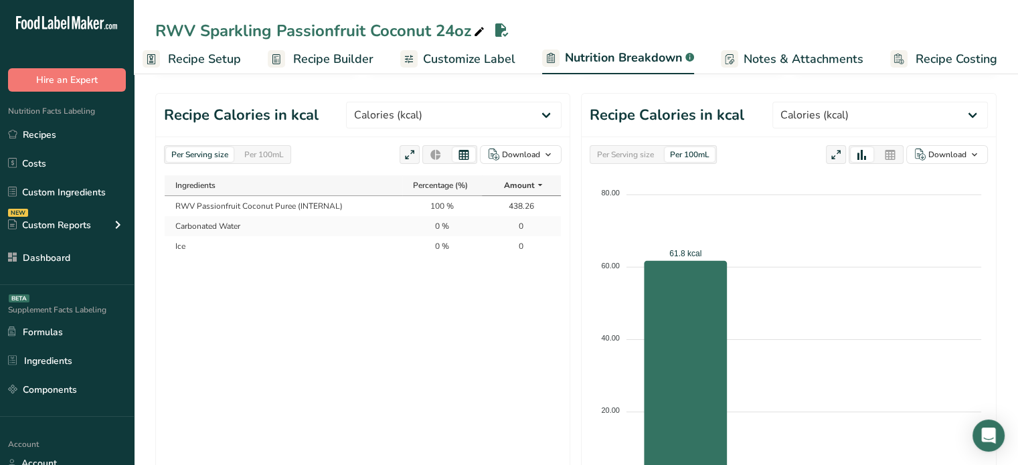
click at [339, 204] on td "RWV Passionfruit Coconut Puree (INTERNAL)" at bounding box center [284, 206] width 238 height 20
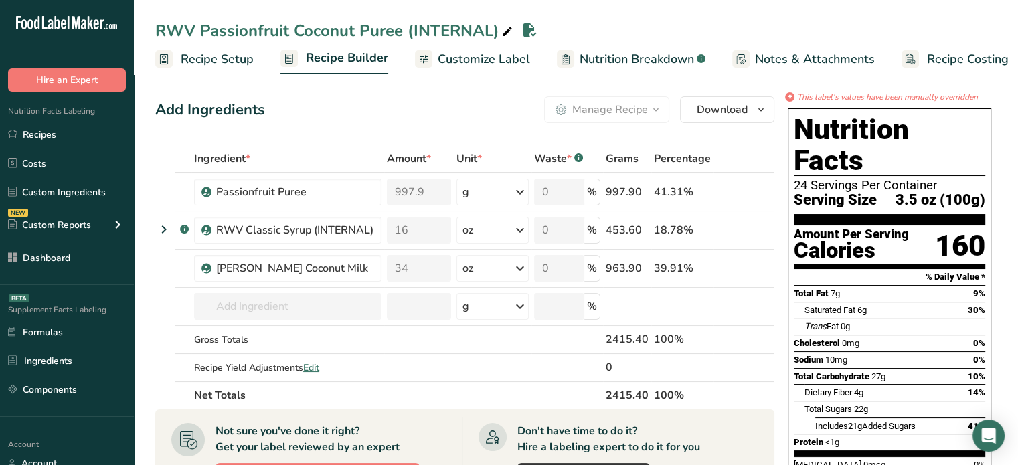
click at [479, 64] on span "Customize Label" at bounding box center [484, 59] width 92 height 18
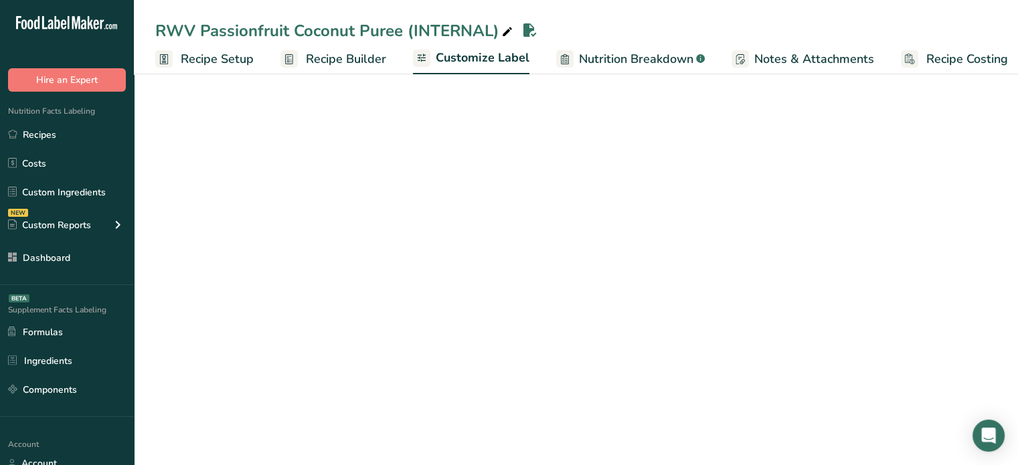
scroll to position [0, 11]
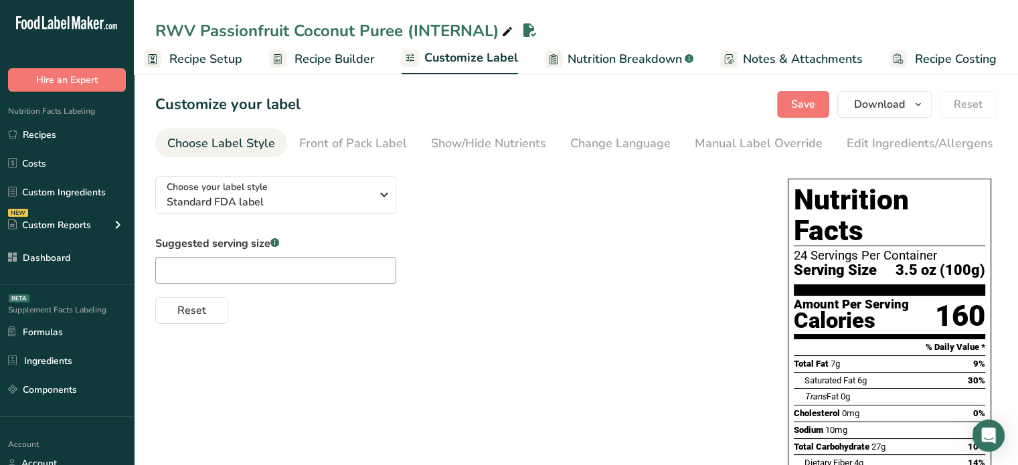
click at [586, 66] on span "Nutrition Breakdown" at bounding box center [625, 59] width 114 height 18
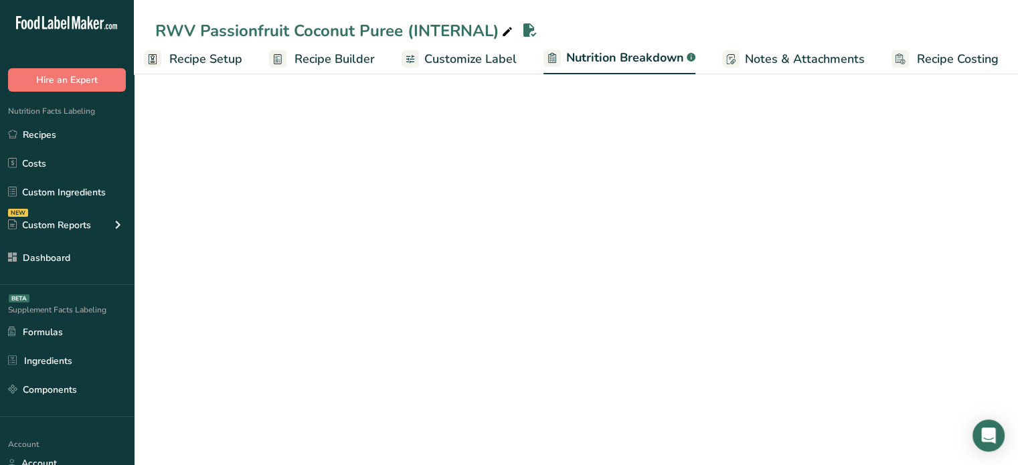
scroll to position [0, 13]
select select "Calories"
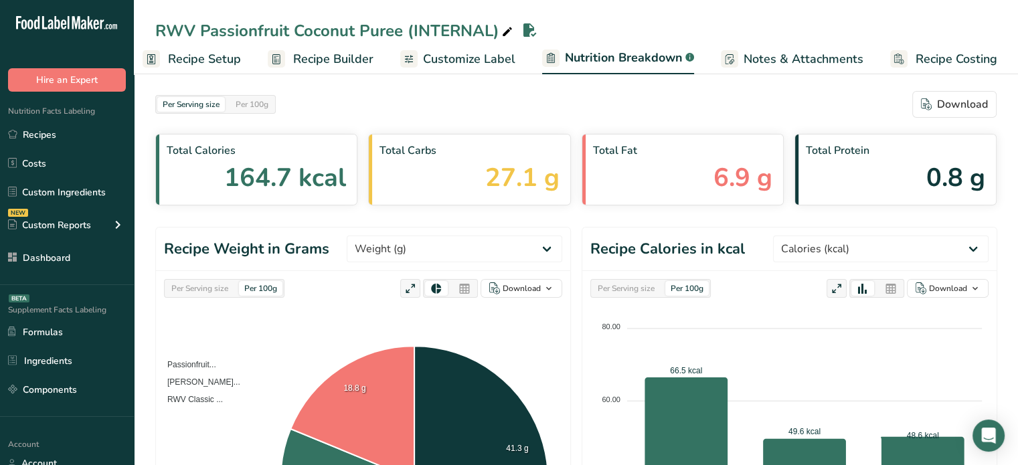
click at [217, 286] on div "Per Serving size" at bounding box center [200, 288] width 68 height 15
click at [263, 288] on div "Per 100g" at bounding box center [261, 288] width 44 height 15
click at [455, 283] on div at bounding box center [464, 288] width 23 height 15
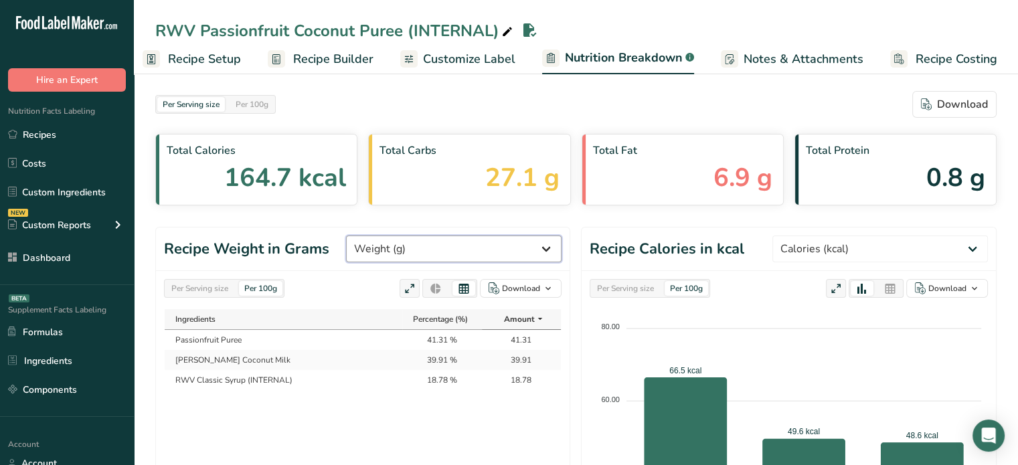
click at [498, 242] on select "Weight (g) Calories (kcal) Energy KJ (kj) Total Fat (g) Saturated Fat (g) Trans…" at bounding box center [454, 249] width 216 height 27
select select "Calories"
click at [397, 236] on select "Weight (g) Calories (kcal) Energy KJ (kj) Total Fat (g) Saturated Fat (g) Trans…" at bounding box center [454, 249] width 216 height 27
click at [510, 283] on div "Download" at bounding box center [521, 289] width 38 height 12
click at [522, 315] on div "As image (.png)" at bounding box center [517, 314] width 74 height 17
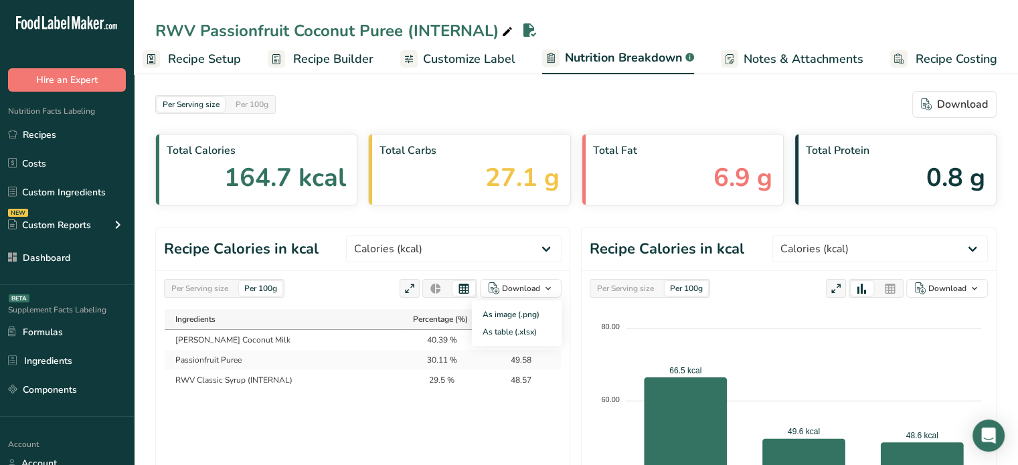
click at [432, 66] on span "Customize Label" at bounding box center [469, 59] width 92 height 18
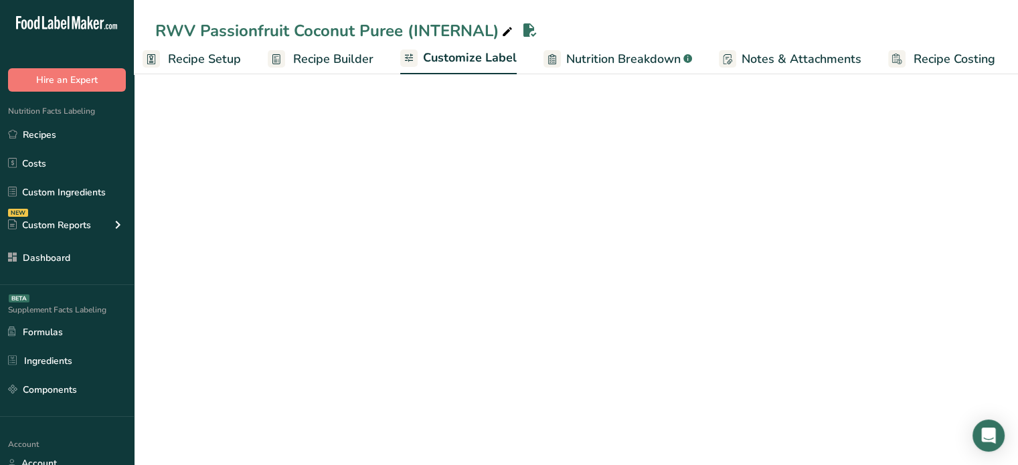
scroll to position [0, 11]
click at [370, 64] on span "Recipe Builder" at bounding box center [335, 59] width 80 height 18
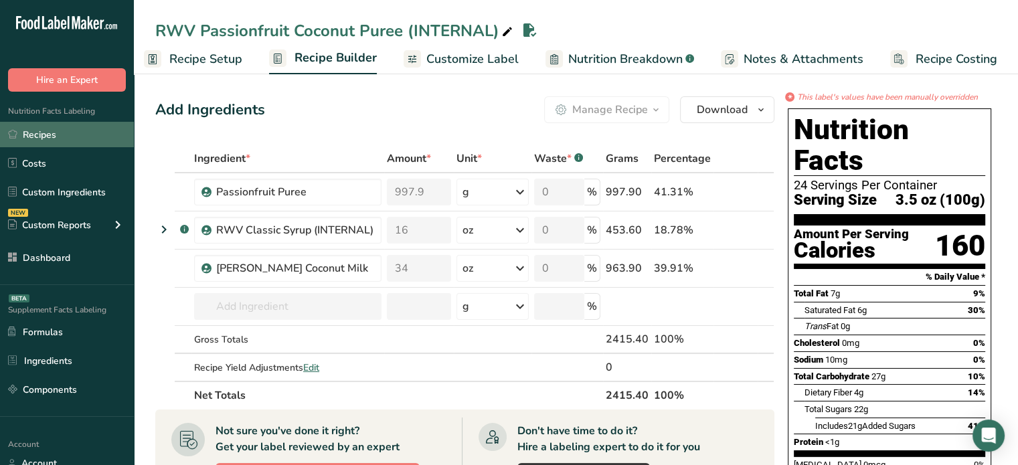
click at [101, 128] on link "Recipes" at bounding box center [67, 134] width 134 height 25
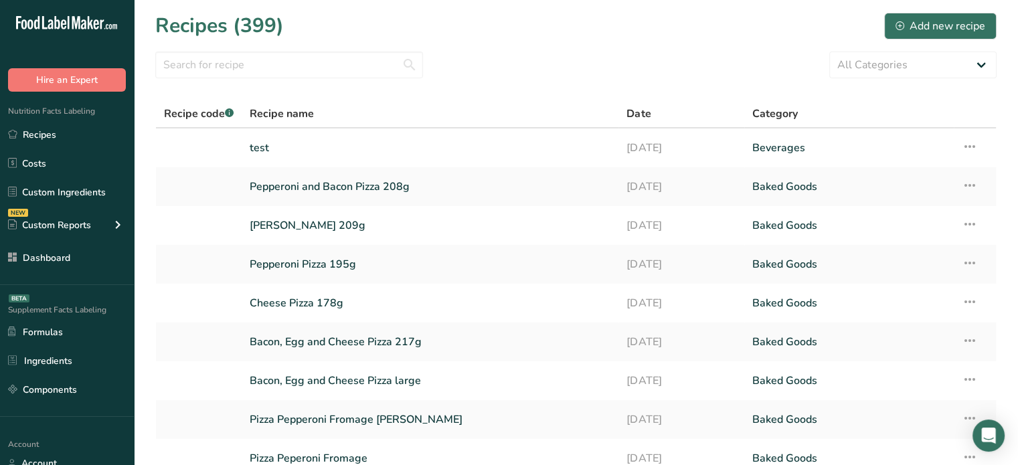
click at [307, 147] on link "test" at bounding box center [430, 148] width 361 height 28
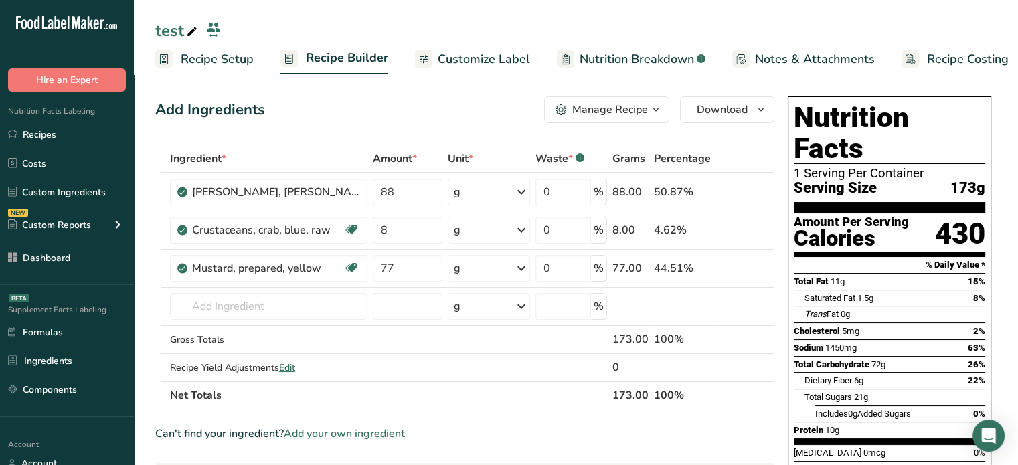
click at [587, 114] on div "Manage Recipe" at bounding box center [610, 110] width 76 height 16
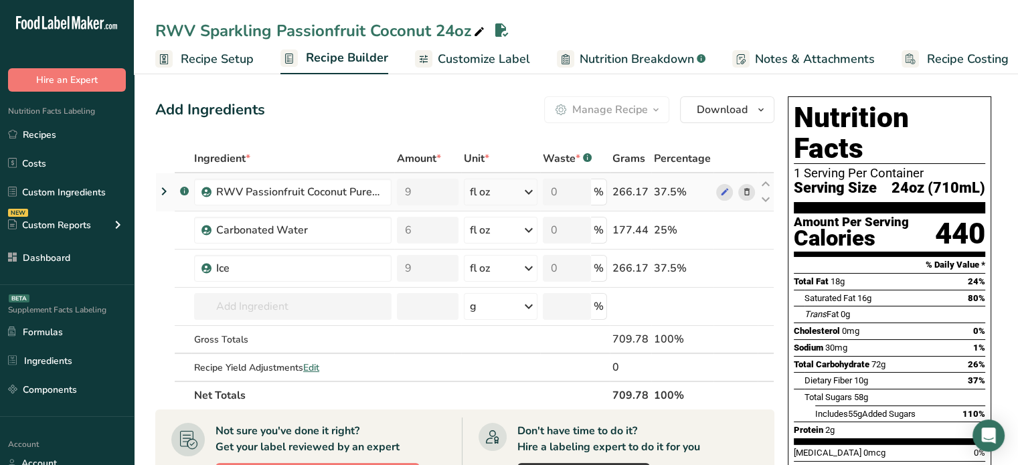
click at [633, 189] on div "266.17" at bounding box center [631, 192] width 36 height 16
copy div "266.17"
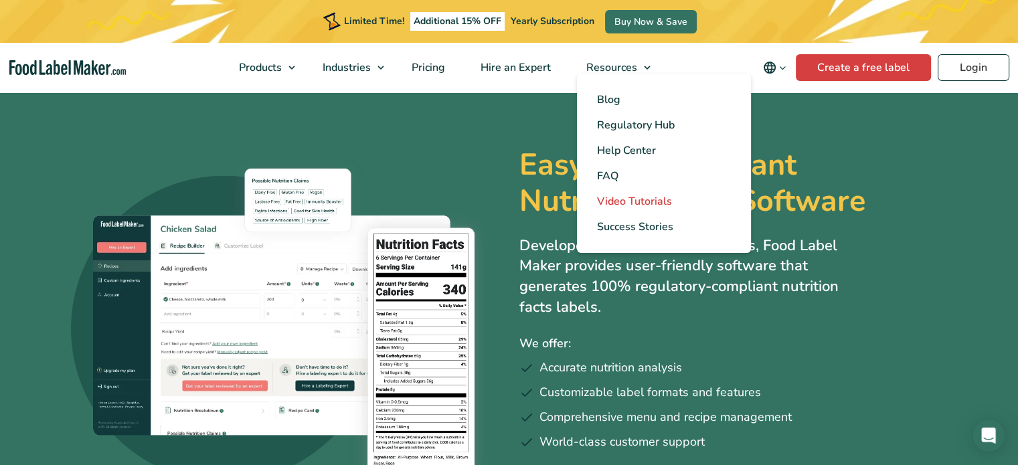
click at [620, 198] on span "Video Tutorials" at bounding box center [634, 201] width 75 height 15
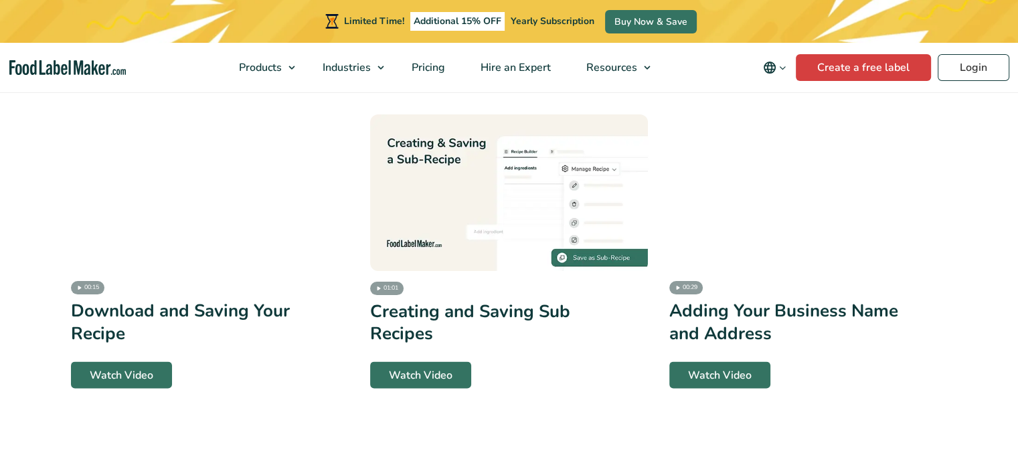
scroll to position [2584, 0]
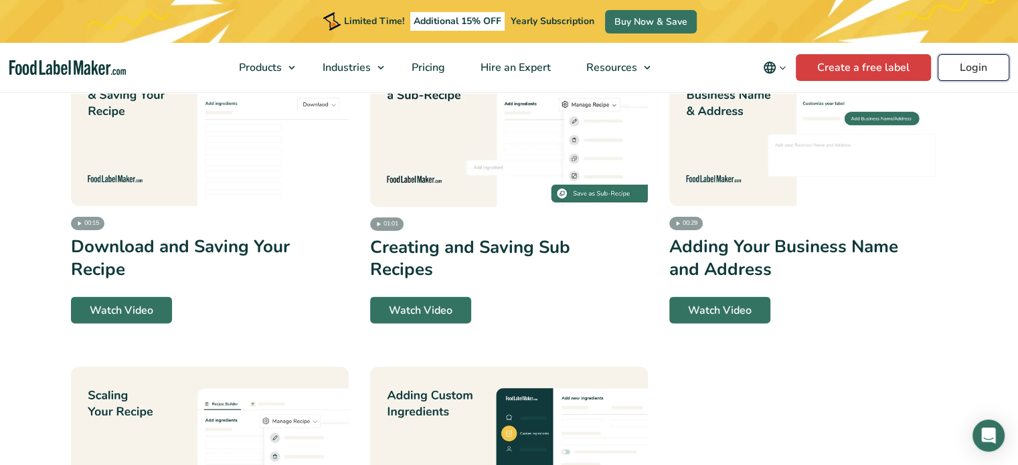
click at [961, 54] on link "Login" at bounding box center [974, 67] width 72 height 27
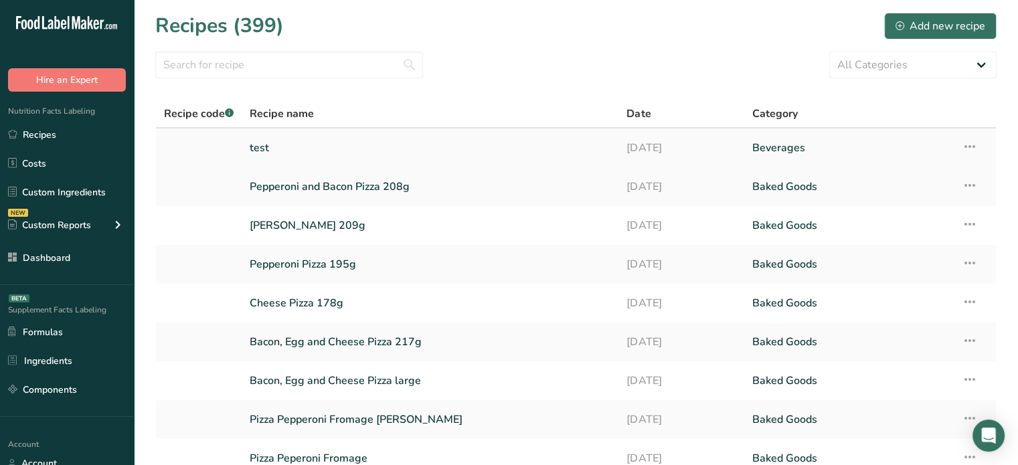
click at [281, 145] on link "test" at bounding box center [430, 148] width 361 height 28
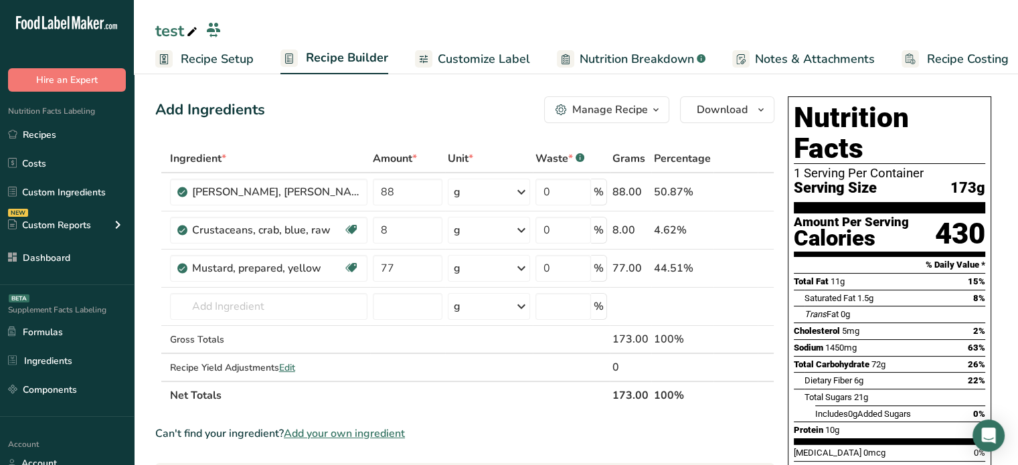
click at [510, 53] on span "Customize Label" at bounding box center [484, 59] width 92 height 18
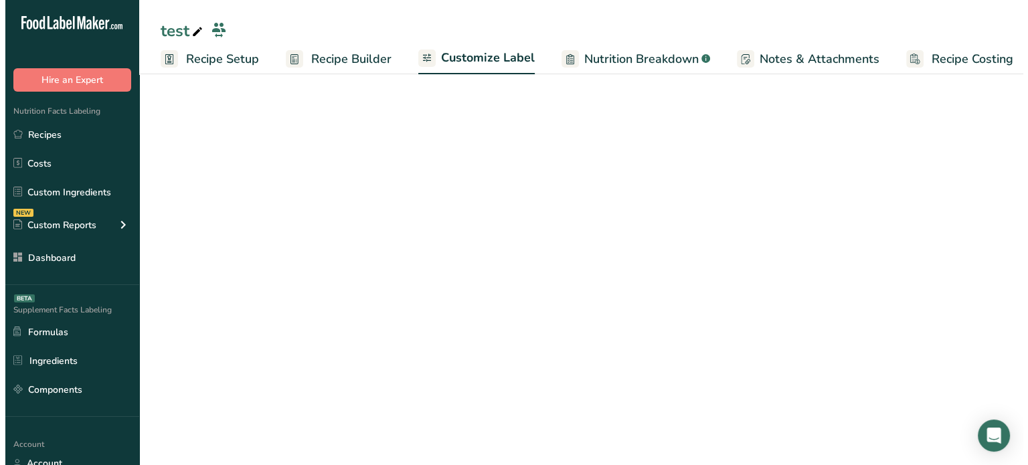
scroll to position [0, 11]
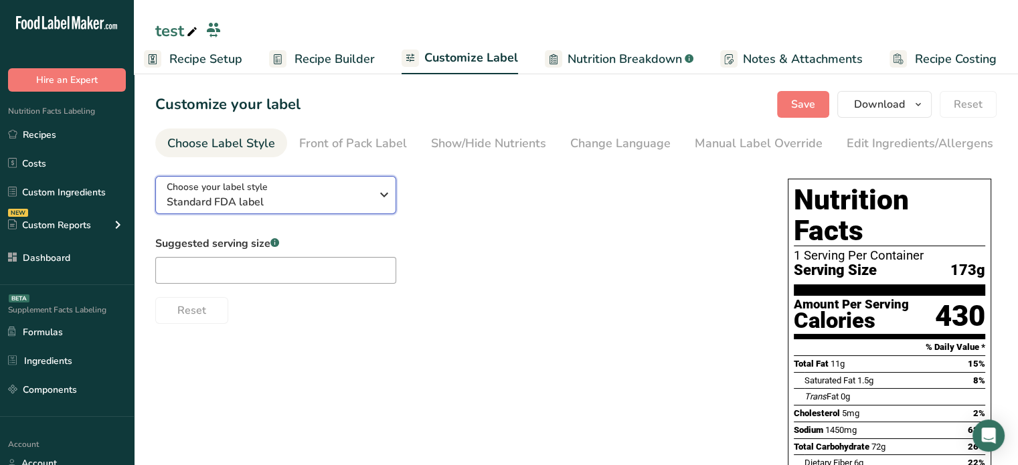
click at [356, 192] on div "Choose your label style Standard FDA label" at bounding box center [269, 195] width 204 height 30
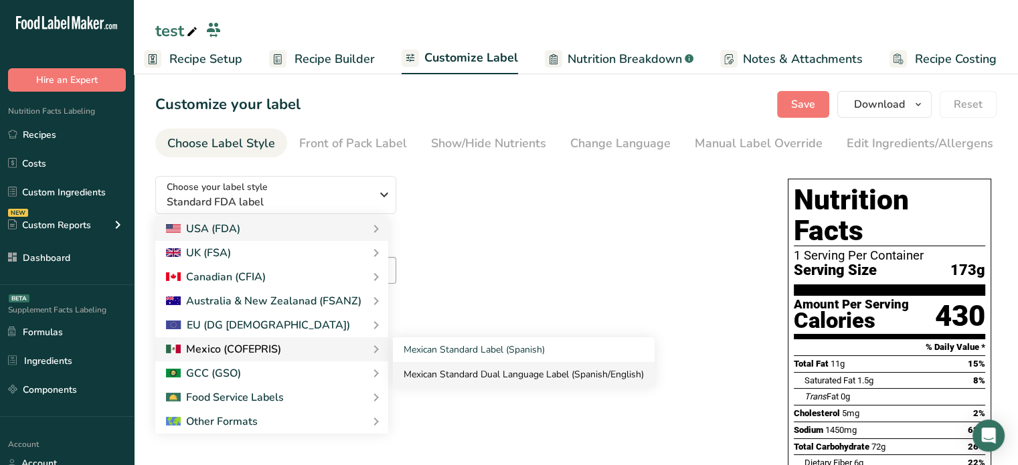
click at [469, 381] on link "Mexican Standard Dual Language Label (Spanish/English)" at bounding box center [524, 374] width 262 height 25
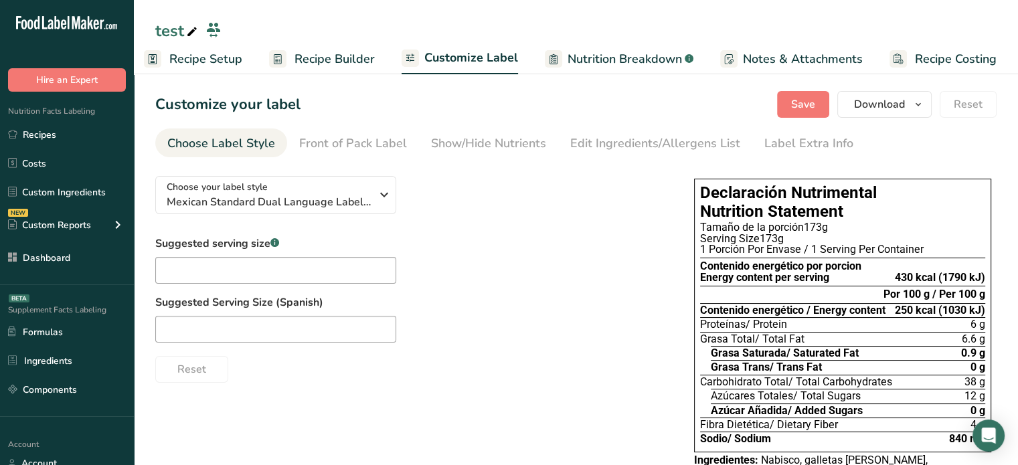
click at [742, 281] on div "Energy content per serving" at bounding box center [780, 277] width 161 height 11
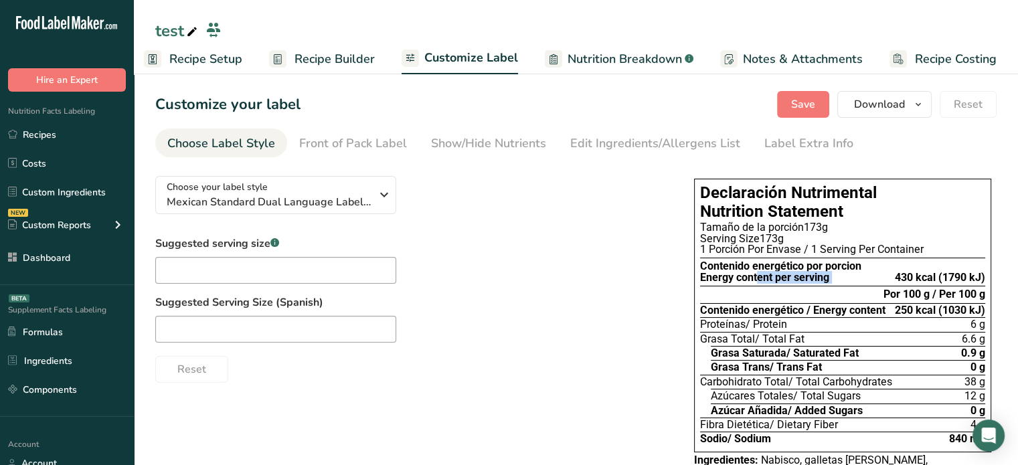
click at [742, 281] on div "Energy content per serving" at bounding box center [780, 277] width 161 height 11
click at [376, 64] on ul "Recipe Setup Recipe Builder Customize Label Nutrition Breakdown .a-a{fill:#3473…" at bounding box center [573, 58] width 901 height 31
click at [363, 59] on span "Recipe Builder" at bounding box center [335, 59] width 80 height 18
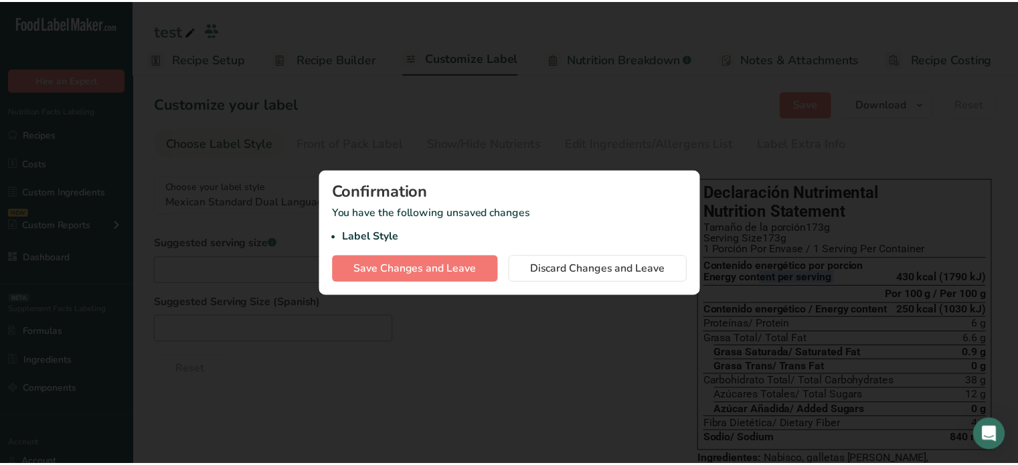
scroll to position [0, 1]
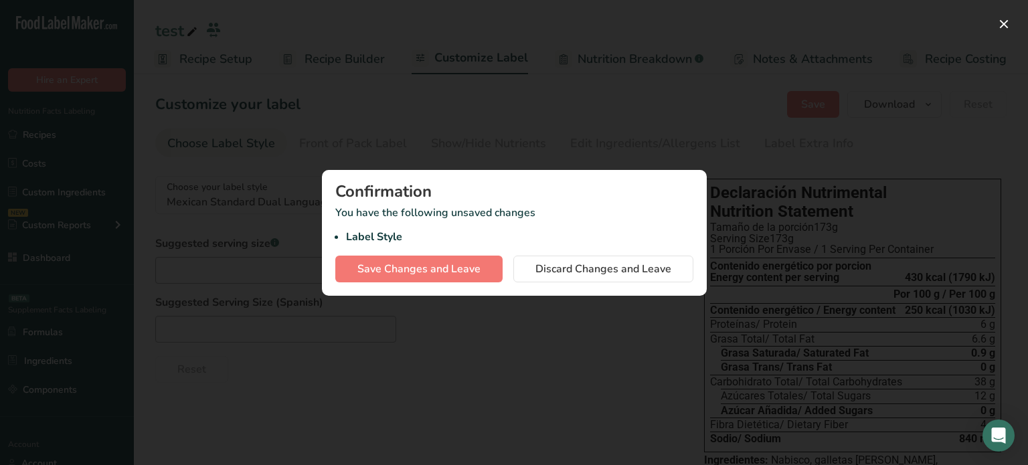
click at [553, 301] on div at bounding box center [514, 232] width 1028 height 465
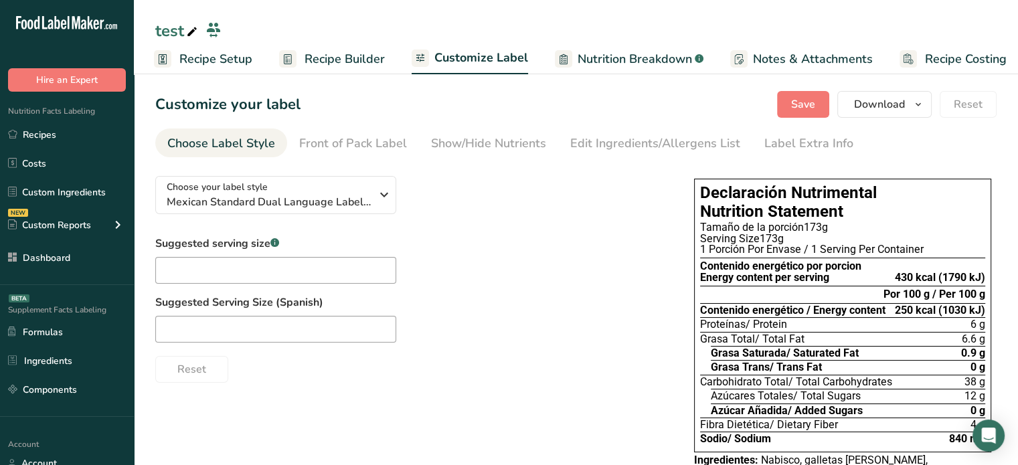
click at [362, 64] on span "Recipe Builder" at bounding box center [345, 59] width 80 height 18
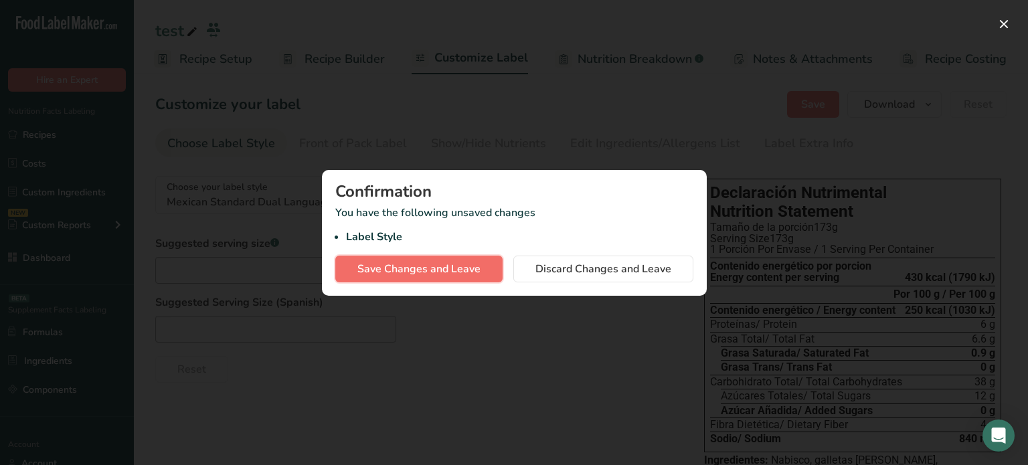
click at [474, 264] on span "Save Changes and Leave" at bounding box center [419, 269] width 123 height 16
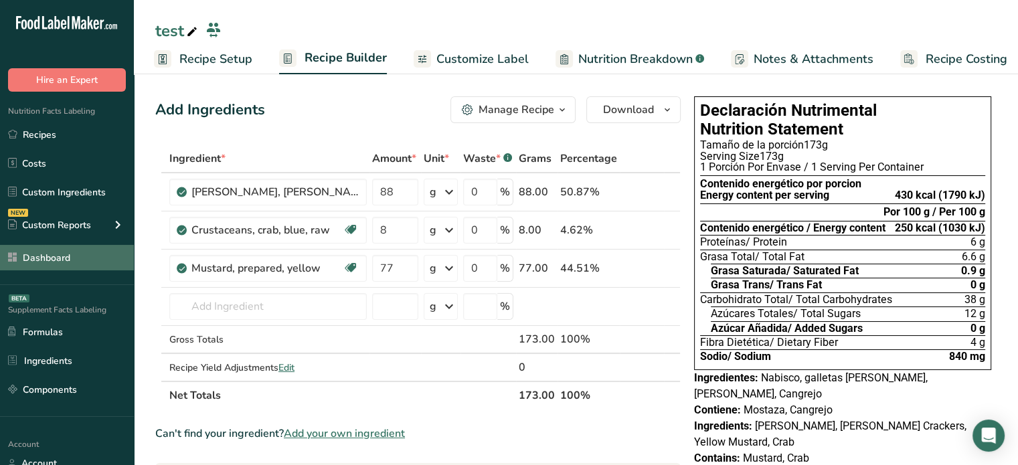
click at [124, 255] on link "Dashboard" at bounding box center [67, 257] width 134 height 25
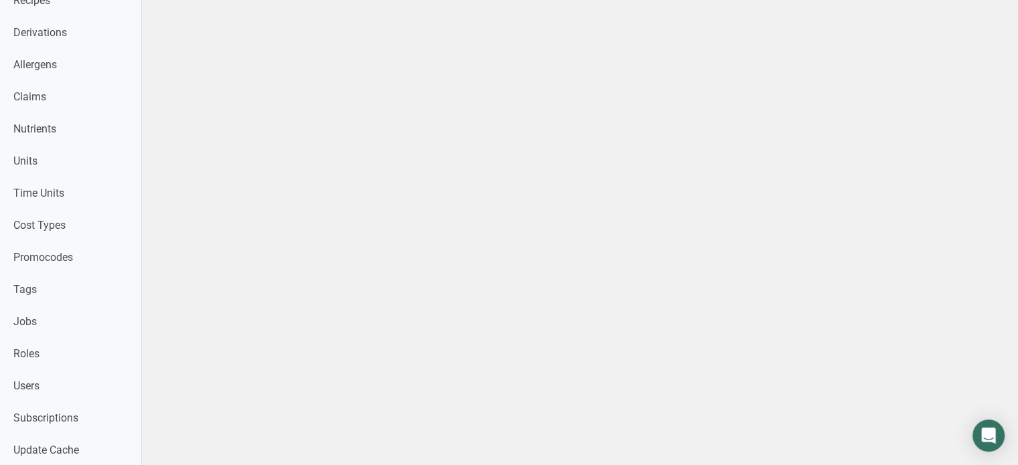
scroll to position [143, 0]
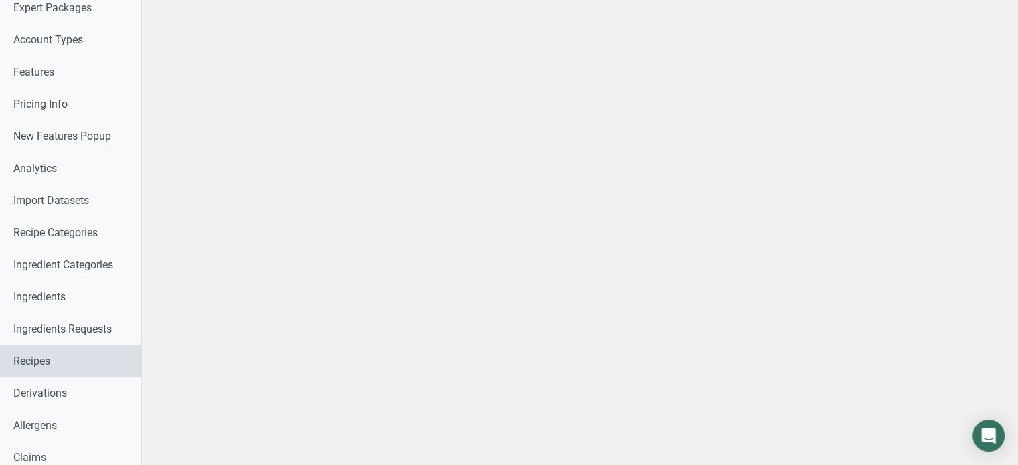
click at [118, 359] on link "Recipes" at bounding box center [70, 361] width 141 height 32
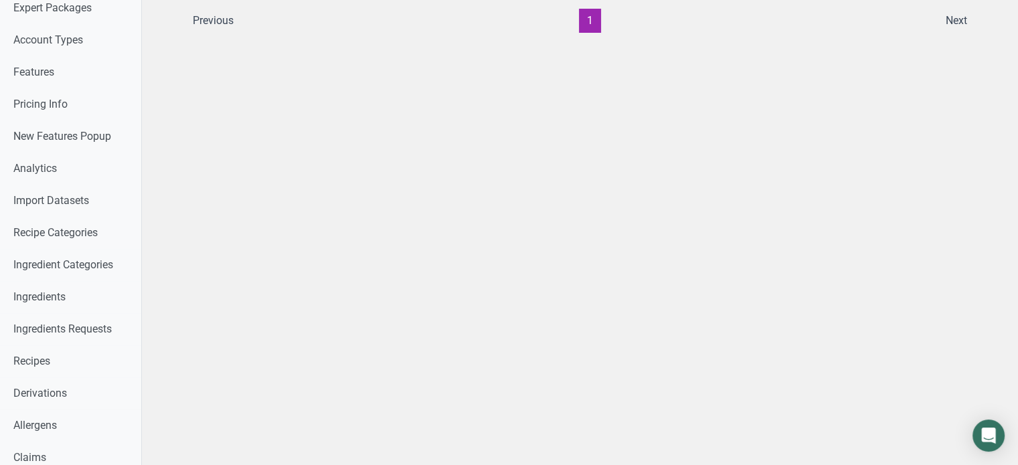
drag, startPoint x: 979, startPoint y: 262, endPoint x: 1028, endPoint y: 160, distance: 112.9
click at [1018, 160] on html "Home Label Creation Requests Label Review Requests Pricing Packages Expert Pack…" at bounding box center [509, 470] width 1018 height 1227
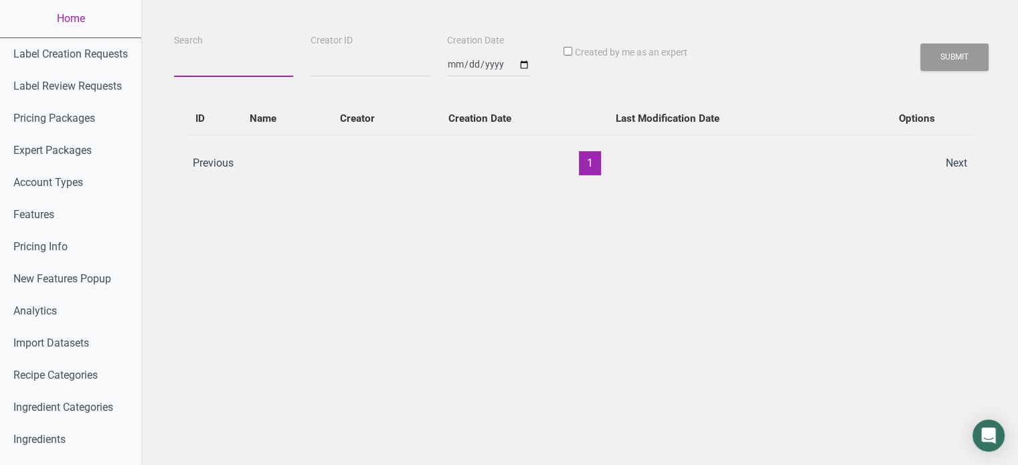
paste input "Conchitas"
click at [230, 74] on input "Conchitas" at bounding box center [233, 65] width 119 height 24
type input "Conchitas"
click at [943, 50] on button "Submit" at bounding box center [955, 57] width 68 height 27
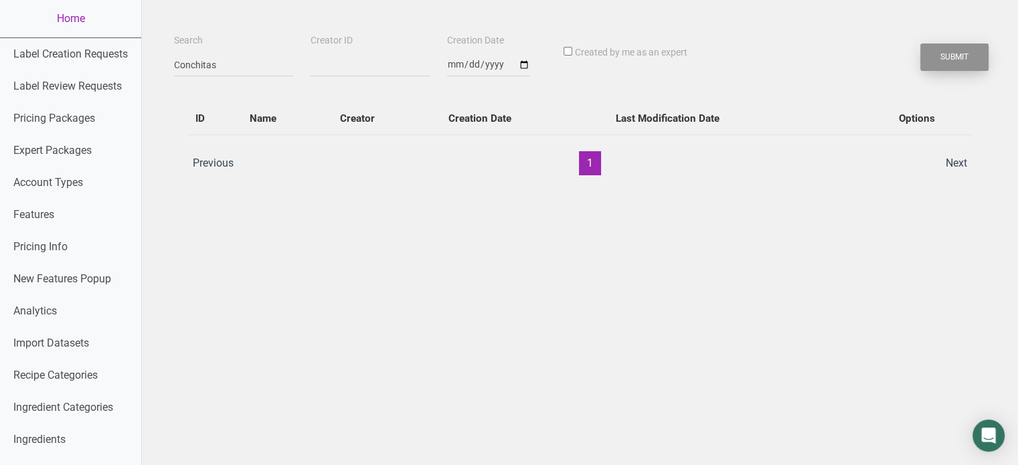
click at [943, 50] on button "Submit" at bounding box center [955, 57] width 68 height 27
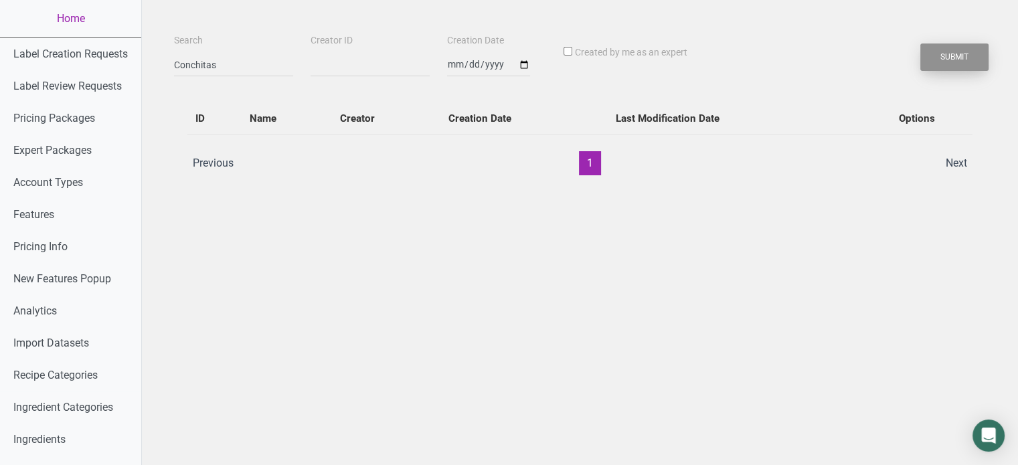
click at [943, 50] on button "Submit" at bounding box center [955, 57] width 68 height 27
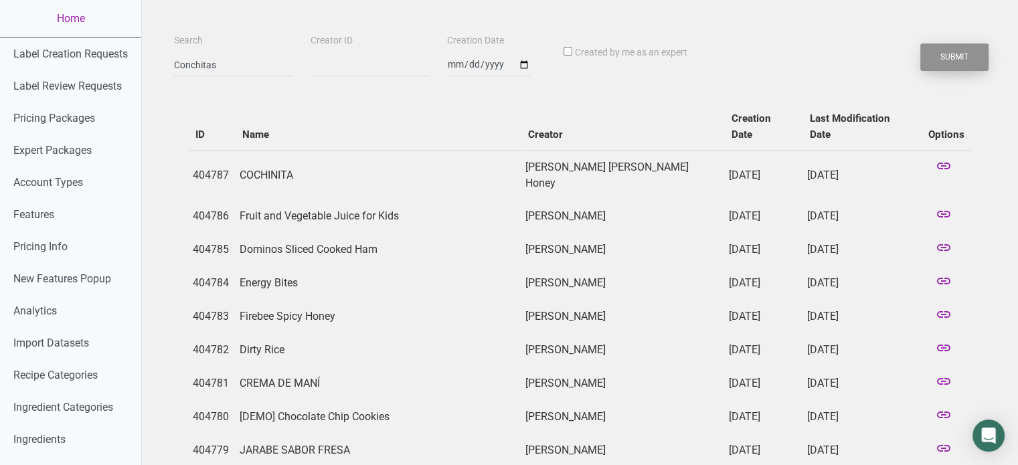
click at [951, 60] on button "Submit" at bounding box center [955, 57] width 68 height 27
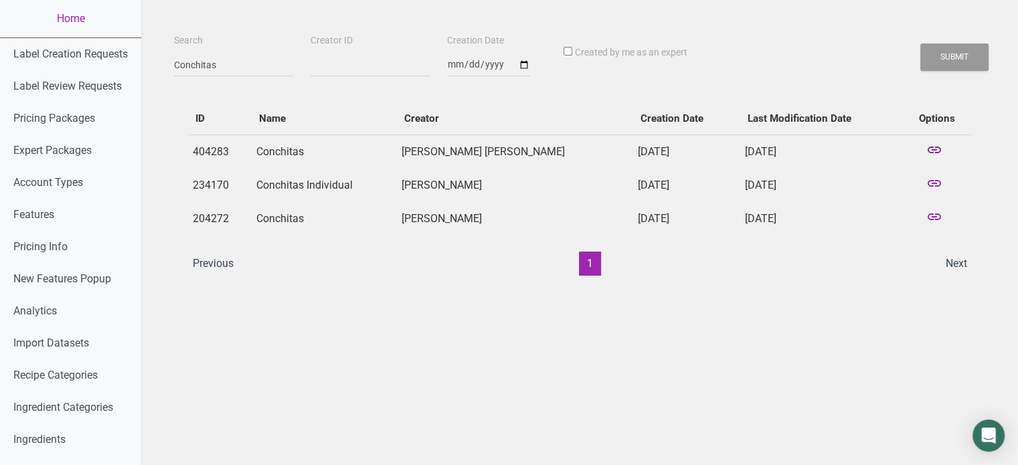
click at [937, 147] on icon at bounding box center [935, 151] width 16 height 19
click at [928, 151] on icon at bounding box center [935, 151] width 16 height 19
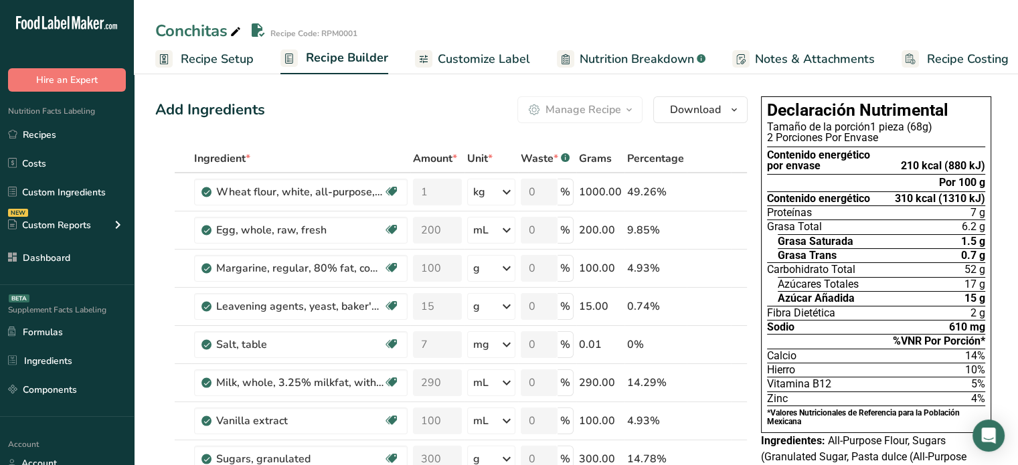
click at [816, 157] on div "Contenido energético por envase" at bounding box center [818, 161] width 103 height 22
click at [219, 66] on span "Recipe Setup" at bounding box center [217, 59] width 73 height 18
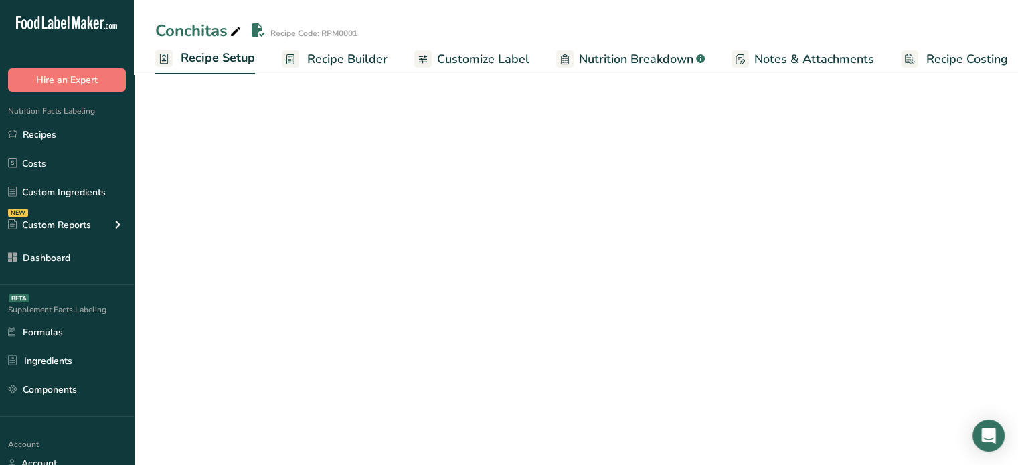
scroll to position [0, 5]
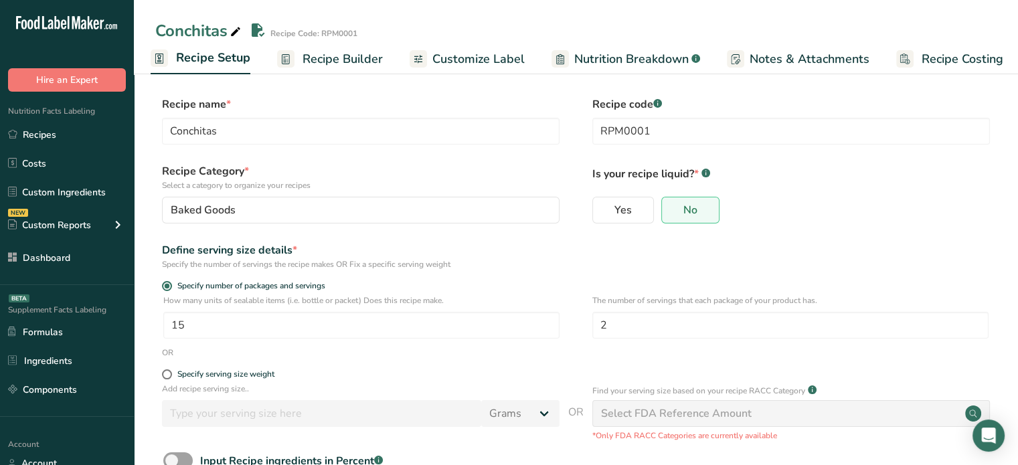
click at [349, 53] on span "Recipe Builder" at bounding box center [343, 59] width 80 height 18
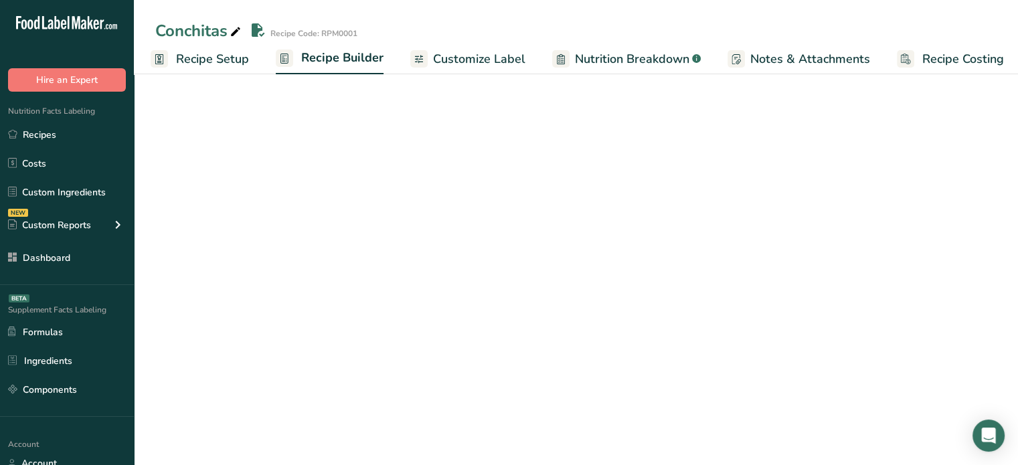
scroll to position [0, 11]
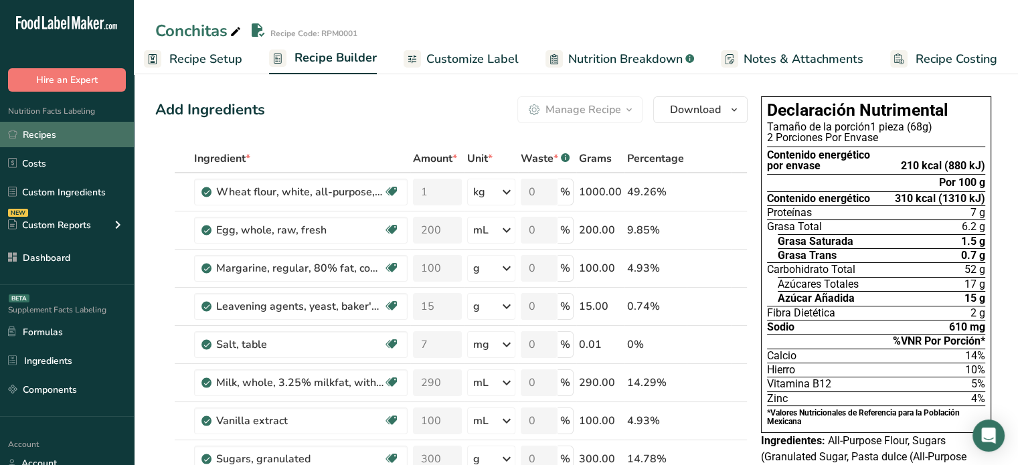
click at [91, 123] on link "Recipes" at bounding box center [67, 134] width 134 height 25
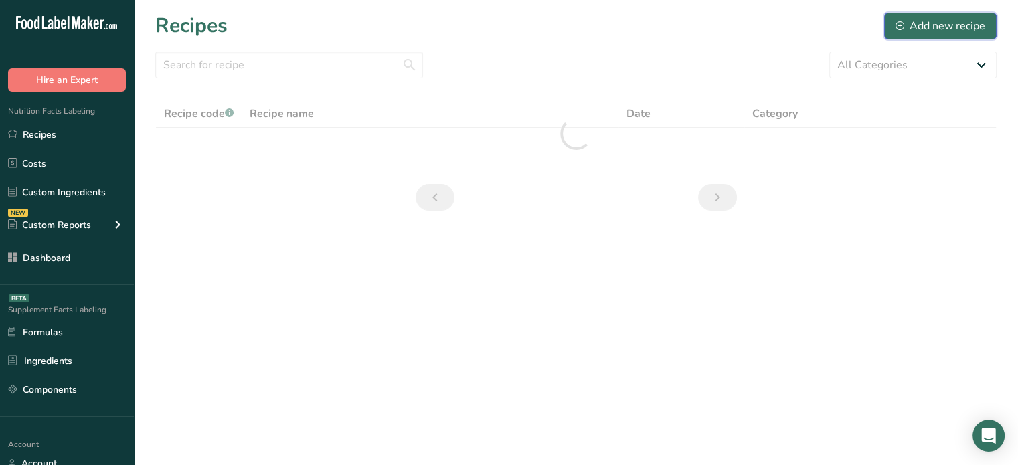
click at [888, 19] on button "Add new recipe" at bounding box center [940, 26] width 112 height 27
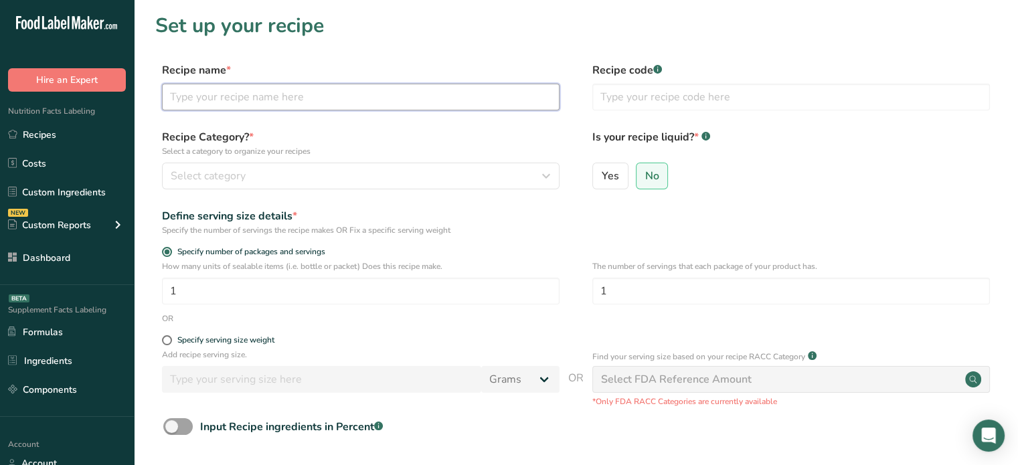
click at [449, 101] on input "text" at bounding box center [361, 97] width 398 height 27
type input "Test"
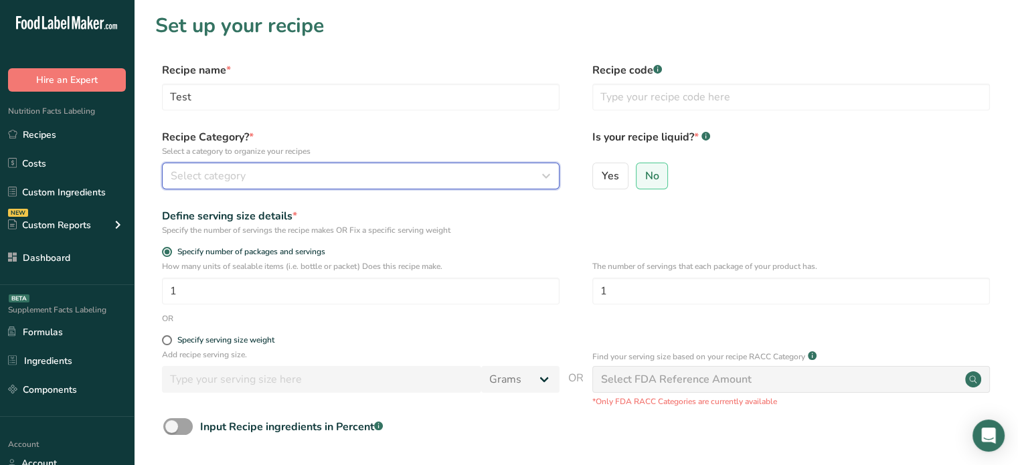
click at [442, 181] on div "Select category" at bounding box center [357, 176] width 372 height 16
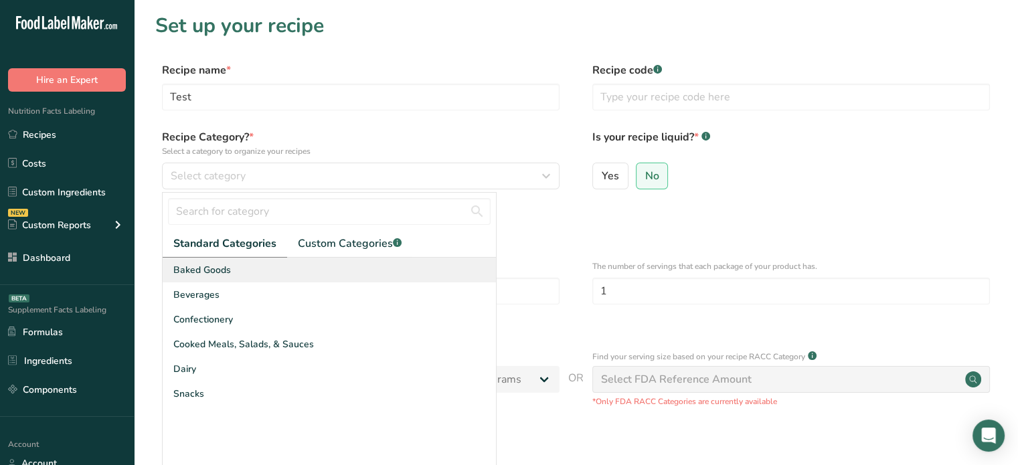
click at [406, 264] on div "Baked Goods" at bounding box center [329, 270] width 333 height 25
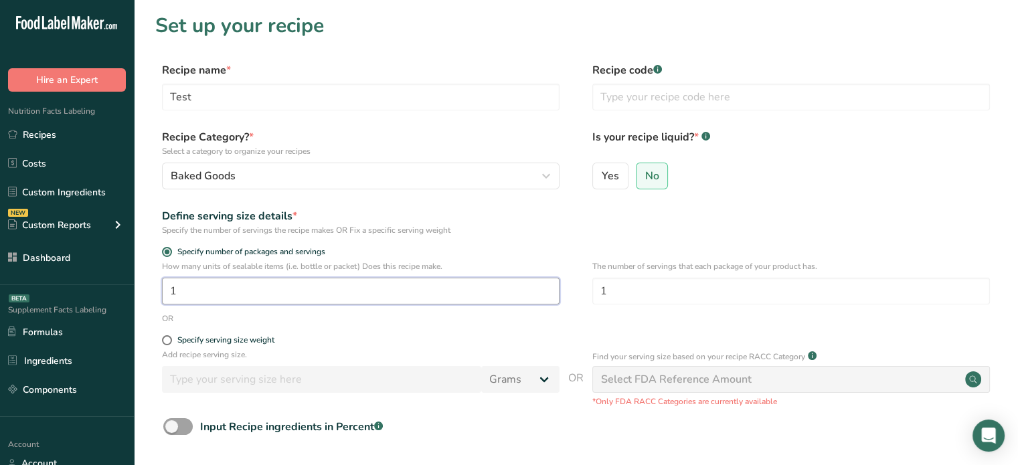
click at [366, 291] on input "1" at bounding box center [361, 291] width 398 height 27
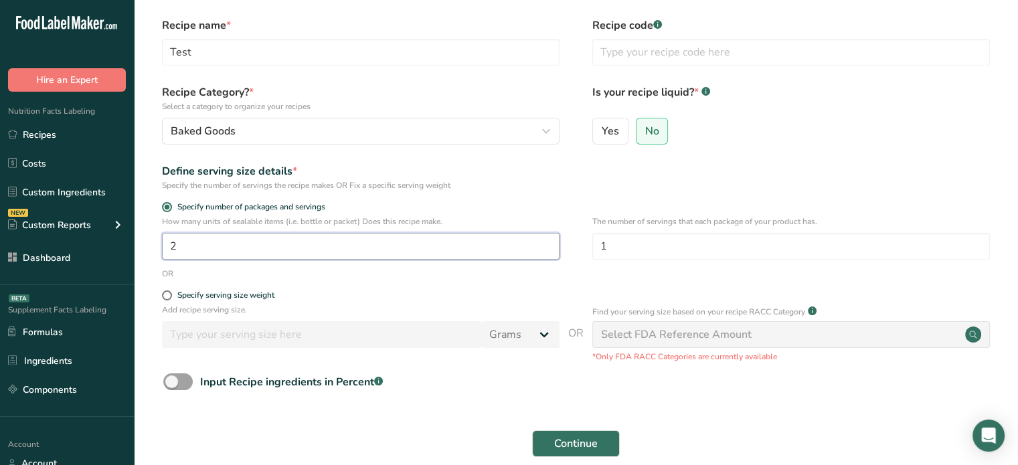
scroll to position [47, 0]
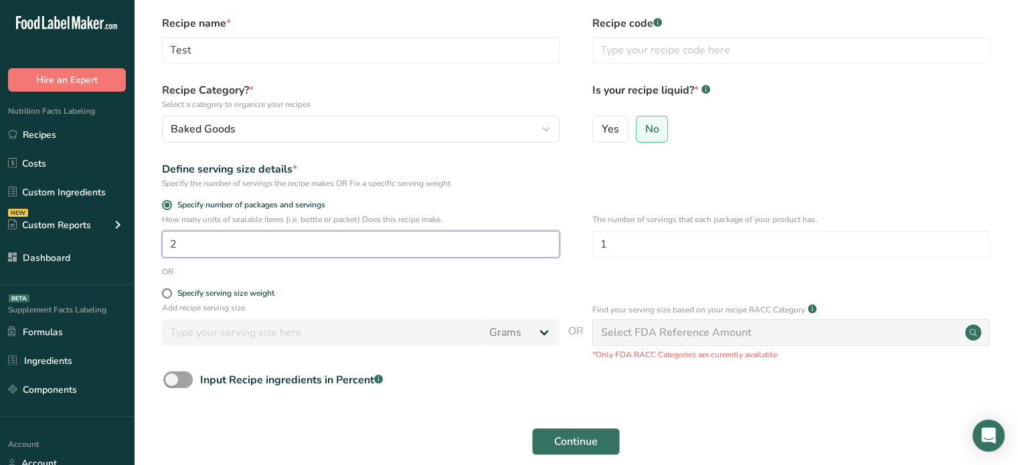
type input "2"
click at [560, 443] on span "Continue" at bounding box center [576, 442] width 44 height 16
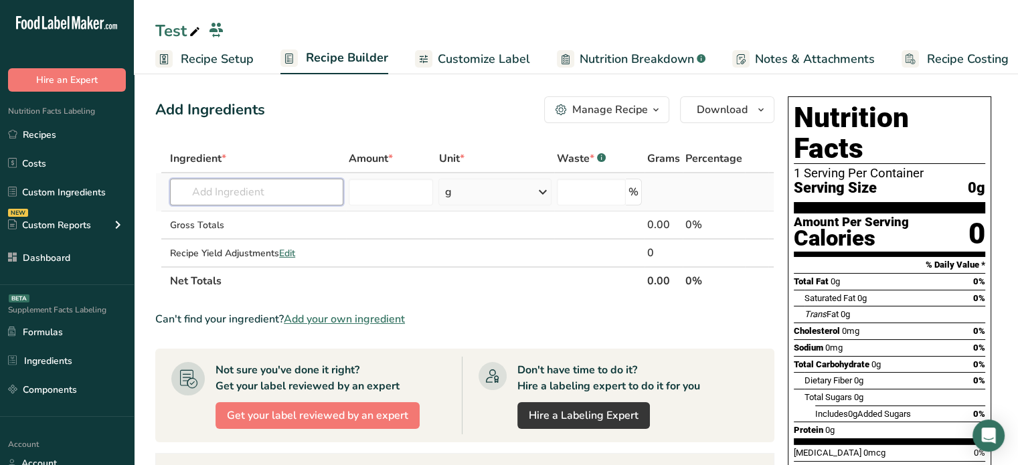
click at [280, 198] on input "text" at bounding box center [256, 192] width 173 height 27
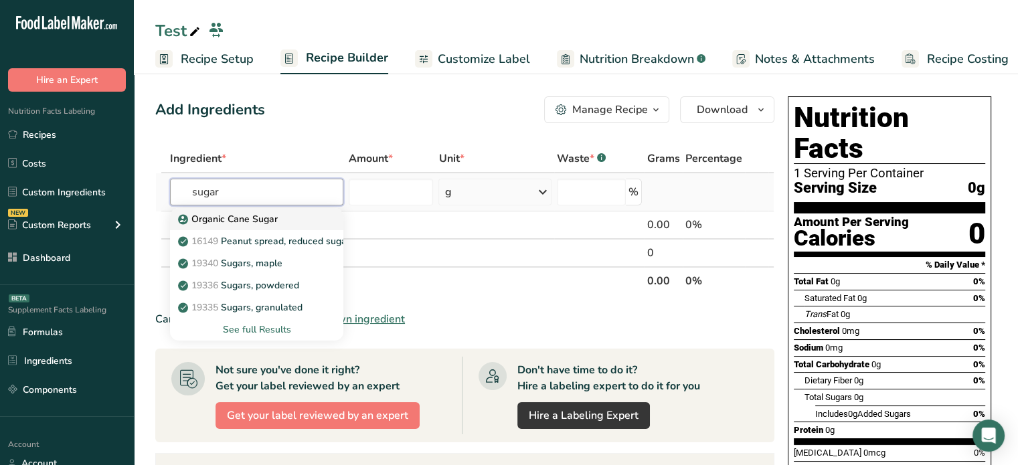
type input "sugar"
click at [276, 220] on p "Organic Cane Sugar" at bounding box center [229, 219] width 97 height 14
type input "Organic Cane Sugar"
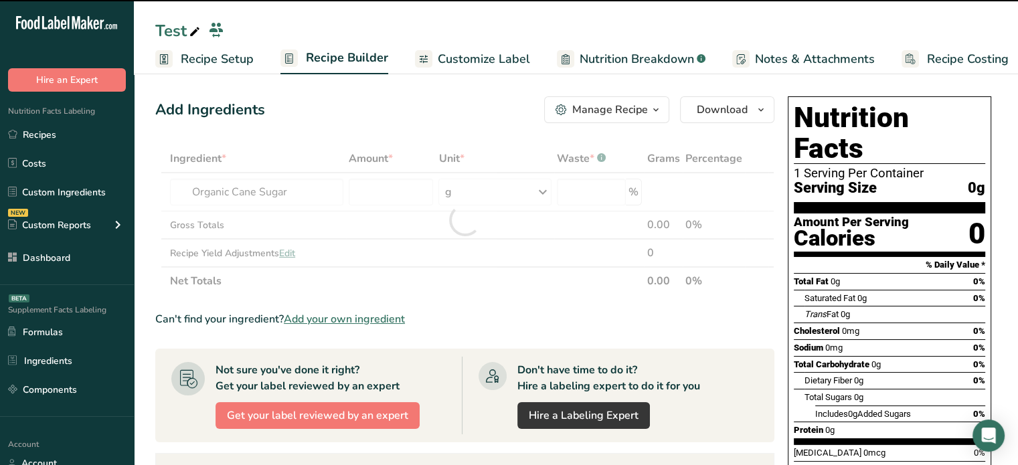
type input "0"
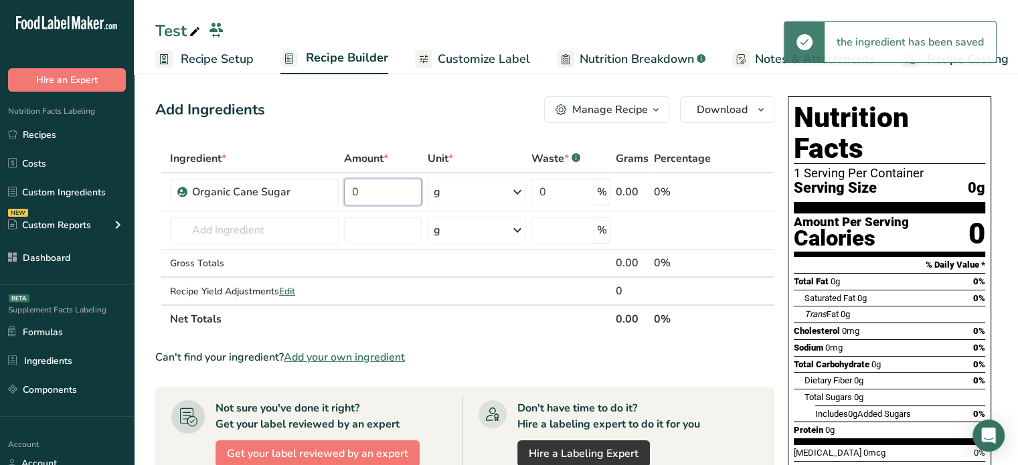
click at [384, 196] on input "0" at bounding box center [383, 192] width 78 height 27
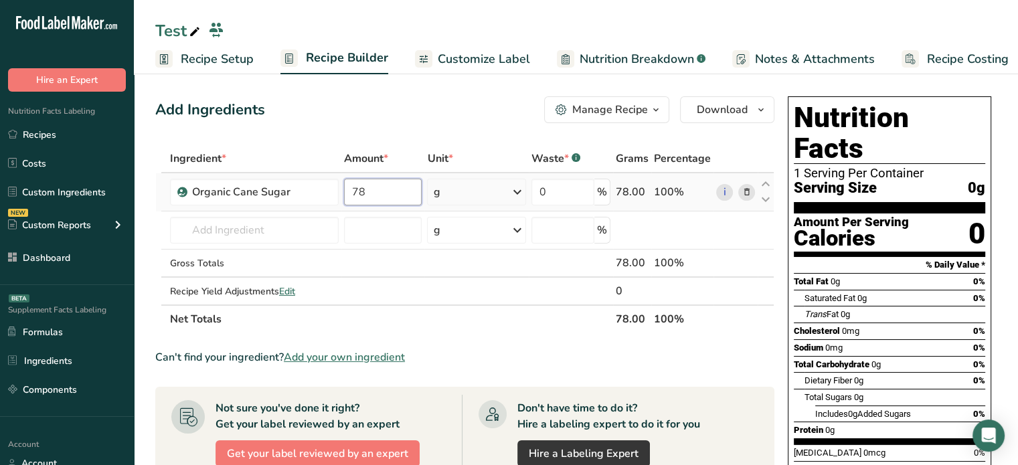
type input "7"
type input "100"
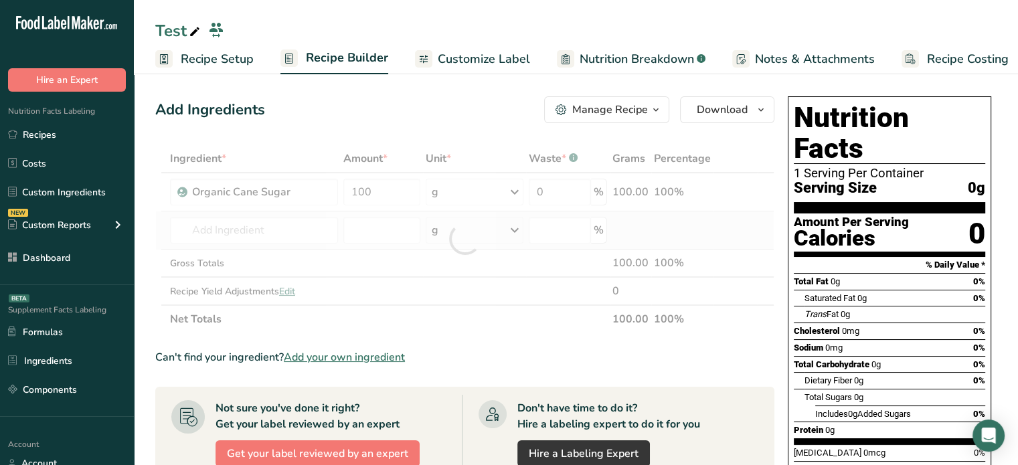
click at [401, 214] on div "Ingredient * Amount * Unit * Waste * .a-a{fill:#347362;}.b-a{fill:#fff;} Grams …" at bounding box center [464, 239] width 619 height 189
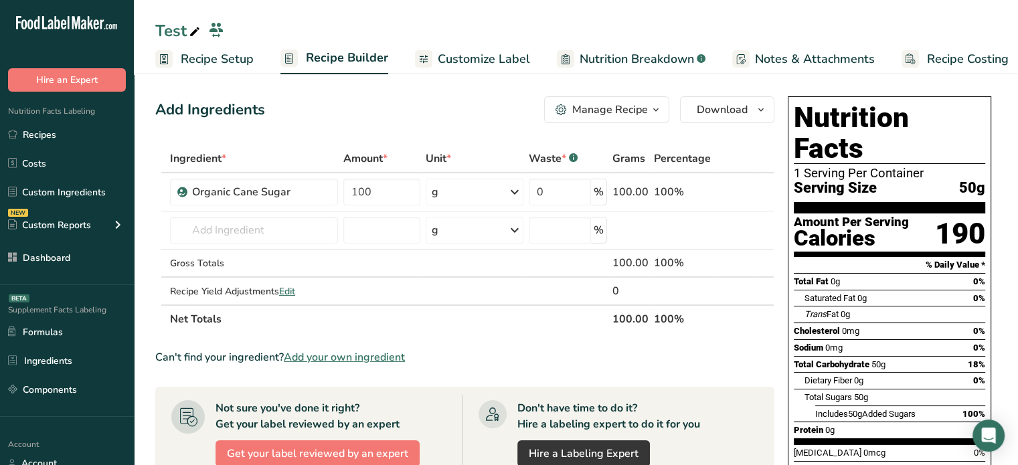
click at [461, 46] on link "Customize Label" at bounding box center [472, 59] width 115 height 30
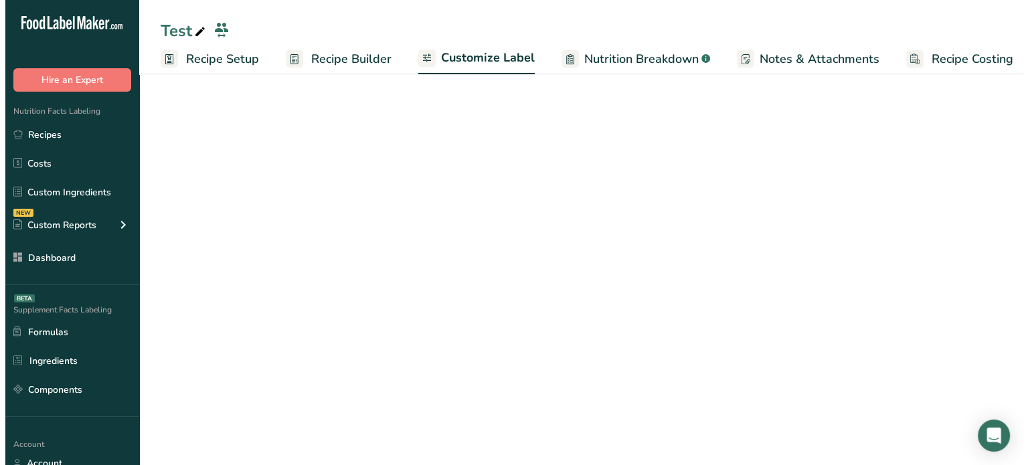
scroll to position [0, 11]
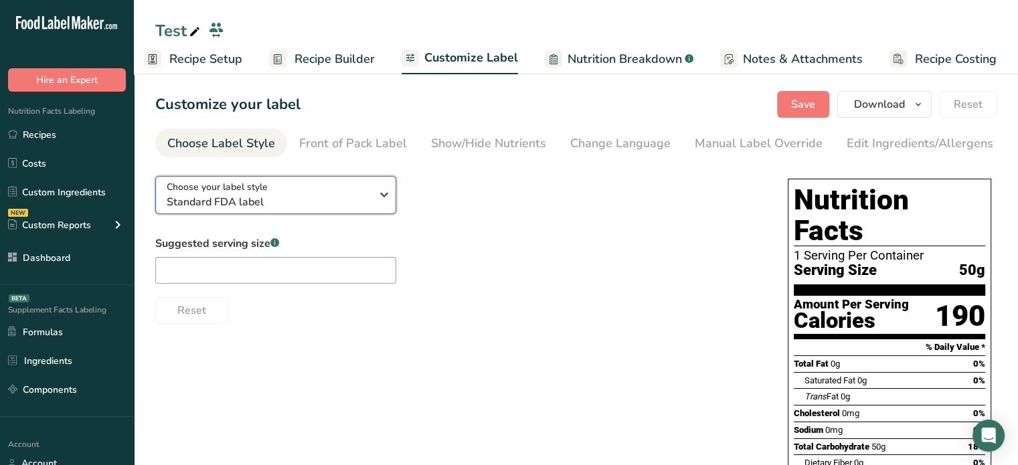
click at [362, 204] on span "Standard FDA label" at bounding box center [269, 202] width 204 height 16
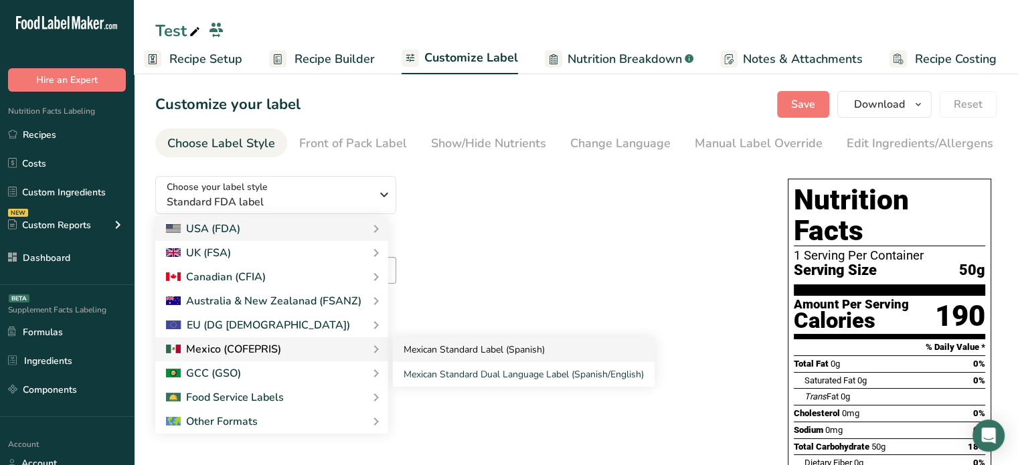
click at [461, 359] on link "Mexican Standard Label (Spanish)" at bounding box center [524, 349] width 262 height 25
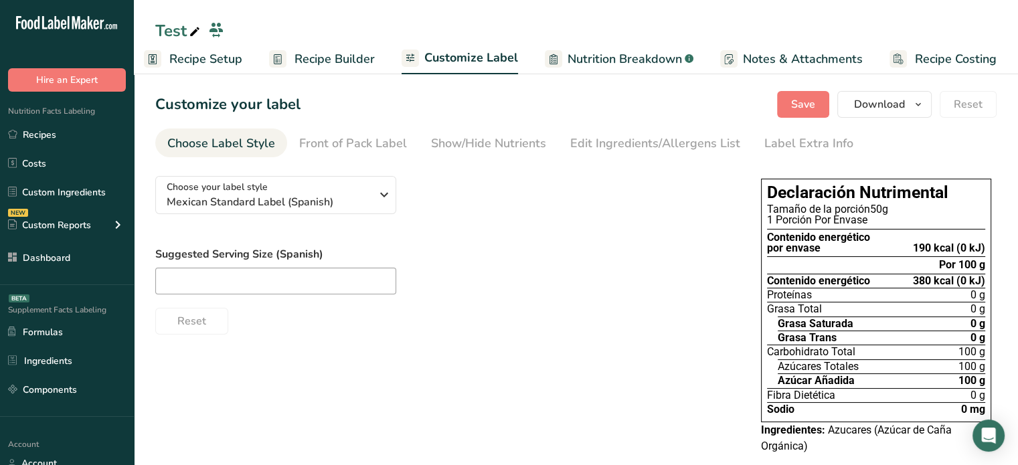
click at [811, 254] on div "Contenido energético por envase" at bounding box center [818, 243] width 103 height 22
click at [822, 248] on div "Contenido energético por envase" at bounding box center [818, 243] width 103 height 22
drag, startPoint x: 821, startPoint y: 247, endPoint x: 768, endPoint y: 239, distance: 53.5
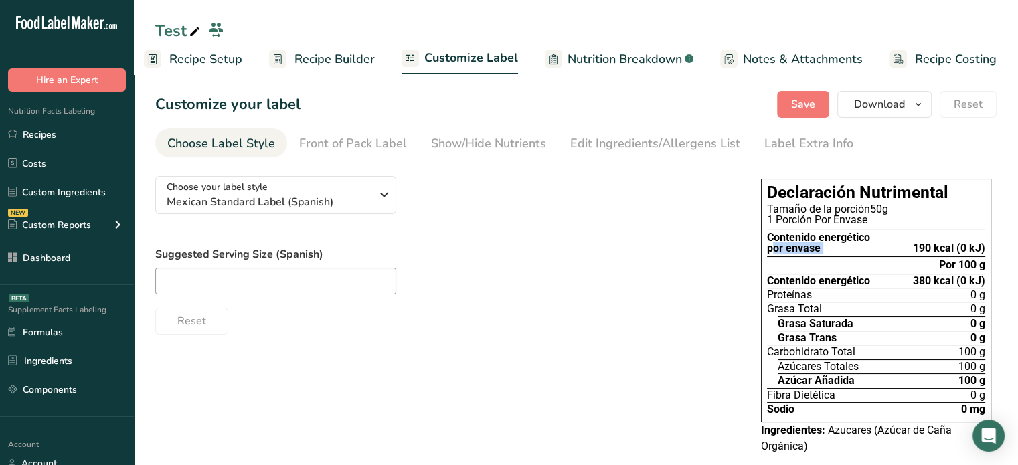
click at [768, 239] on div "Contenido energético por envase" at bounding box center [818, 243] width 103 height 22
copy div "Contenido energético por envase"
click at [317, 196] on span "Mexican Standard Label (Spanish)" at bounding box center [269, 202] width 204 height 16
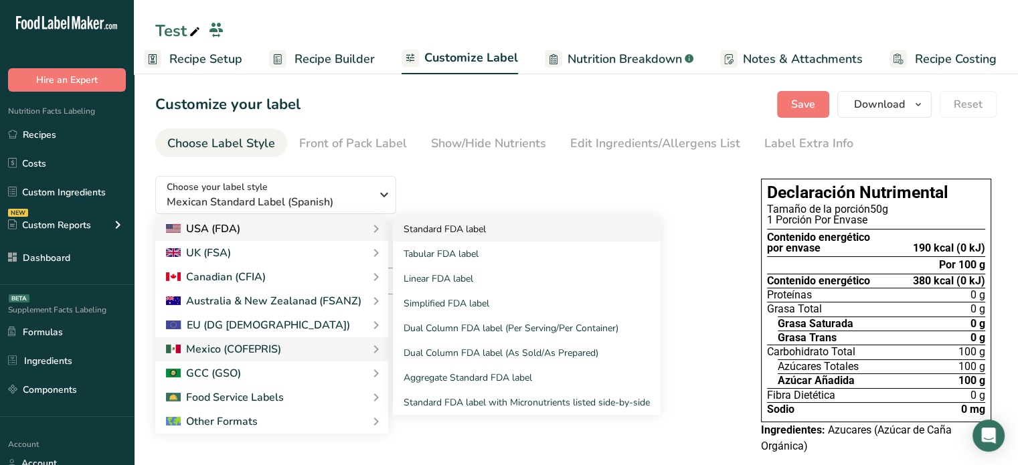
click at [445, 230] on link "Standard FDA label" at bounding box center [527, 229] width 268 height 25
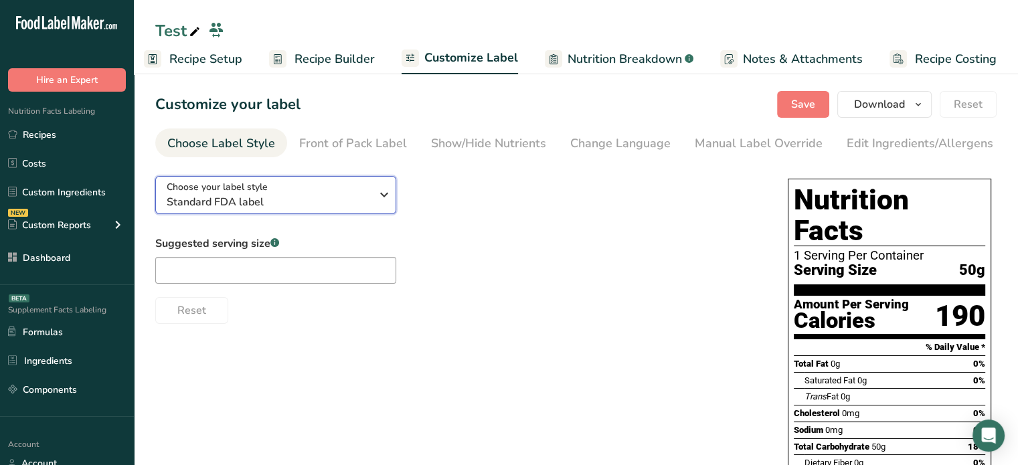
click at [351, 209] on span "Standard FDA label" at bounding box center [269, 202] width 204 height 16
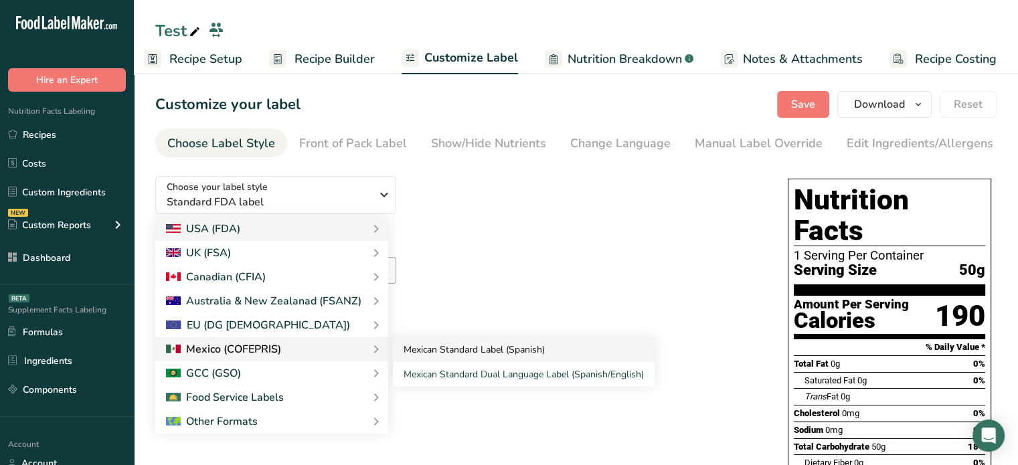
click at [428, 359] on link "Mexican Standard Label (Spanish)" at bounding box center [524, 349] width 262 height 25
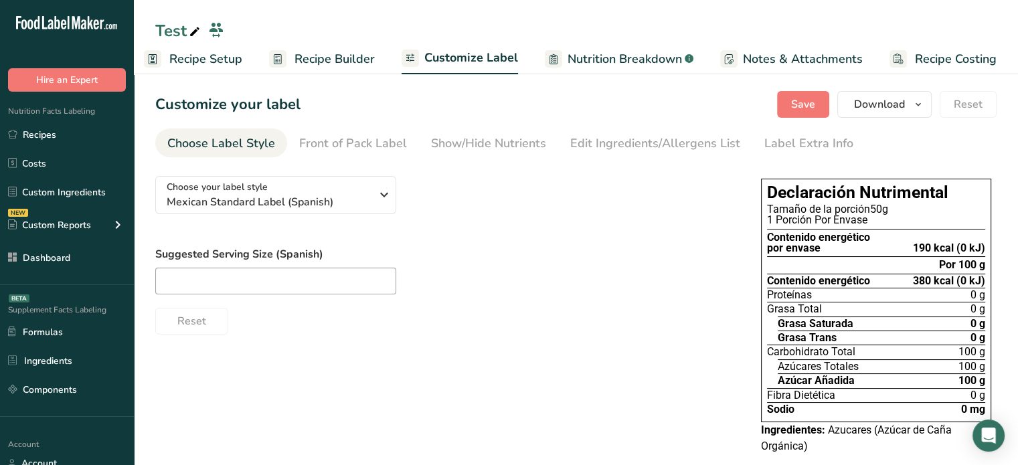
click at [214, 65] on span "Recipe Setup" at bounding box center [205, 59] width 73 height 18
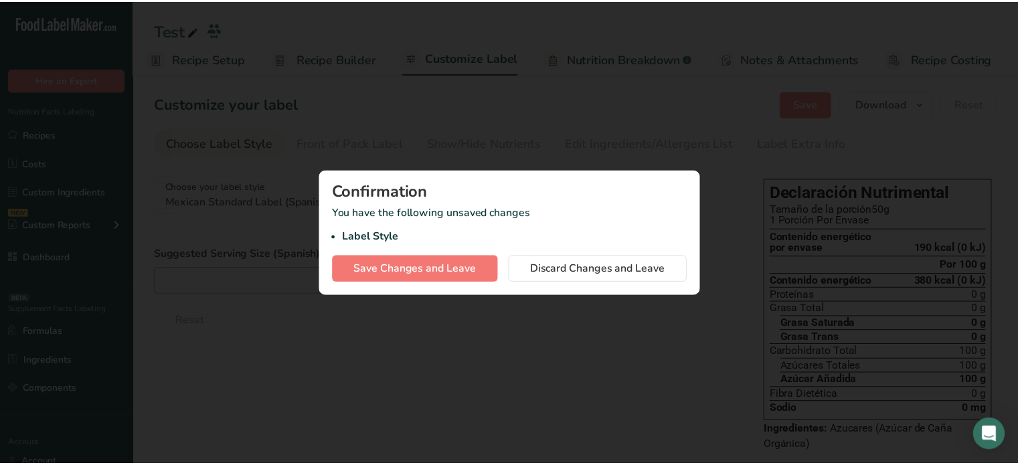
scroll to position [0, 1]
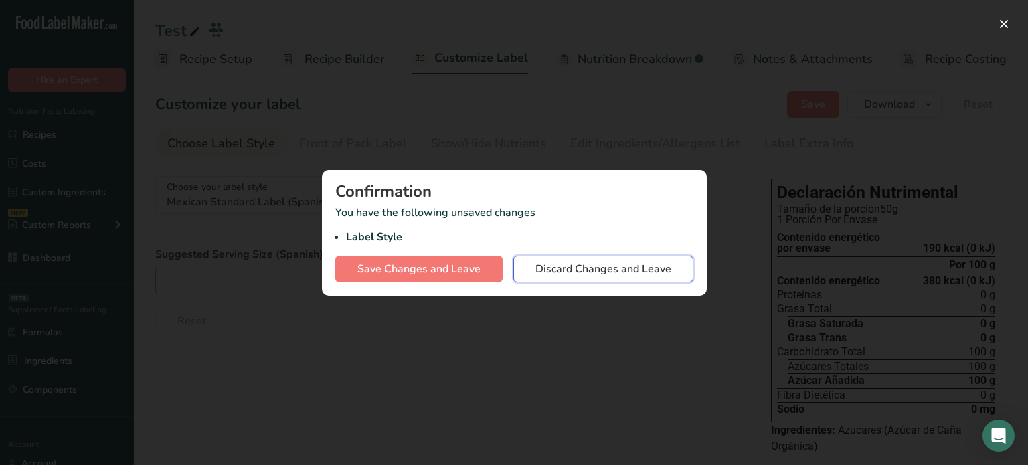
click at [536, 268] on span "Discard Changes and Leave" at bounding box center [604, 269] width 136 height 16
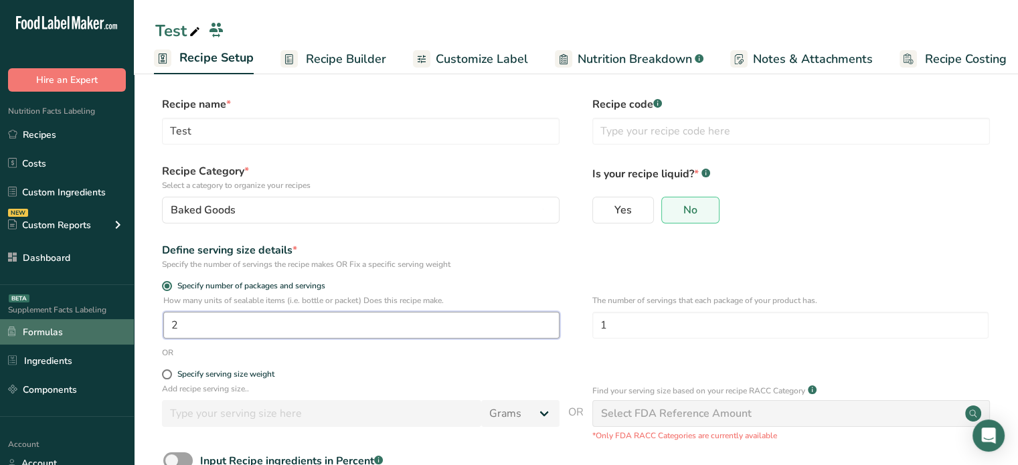
drag, startPoint x: 284, startPoint y: 316, endPoint x: 129, endPoint y: 331, distance: 156.1
click at [129, 331] on div ".a-20{fill:#fff;} Hire an Expert Nutrition Facts Labeling Recipes Costs Custom …" at bounding box center [509, 277] width 1018 height 555
type input "1"
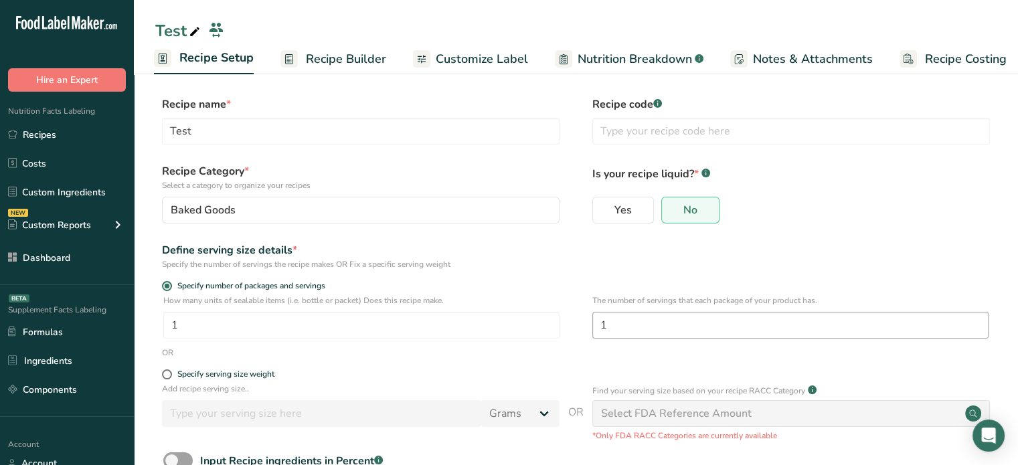
drag, startPoint x: 637, startPoint y: 311, endPoint x: 637, endPoint y: 323, distance: 11.4
click at [637, 323] on div "The number of servings that each package of your product has. 1" at bounding box center [791, 321] width 396 height 52
click at [637, 323] on input "1" at bounding box center [791, 325] width 396 height 27
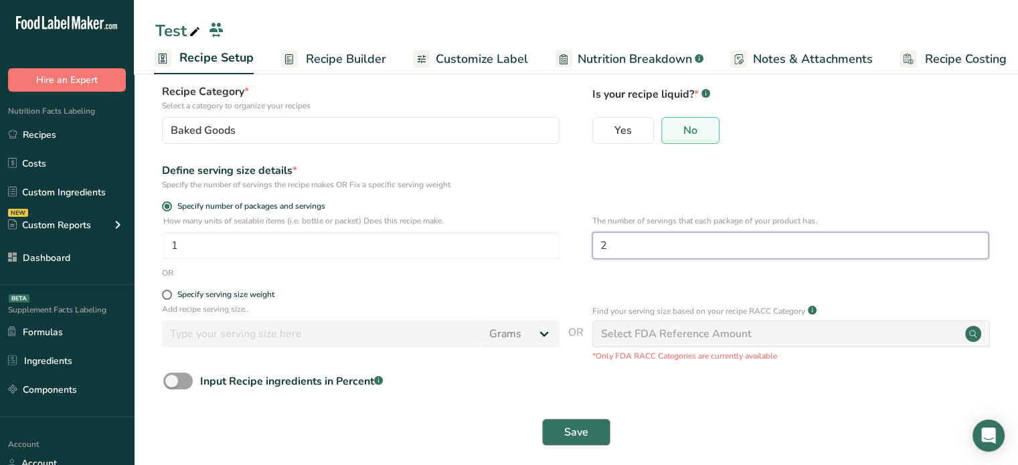
type input "2"
click at [564, 431] on span "Save" at bounding box center [576, 432] width 24 height 16
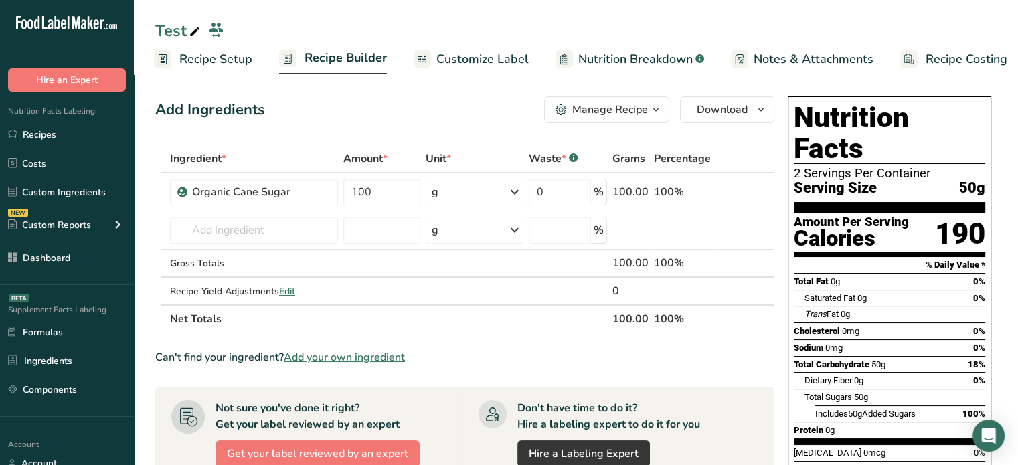
click at [366, 64] on span "Recipe Builder" at bounding box center [346, 58] width 82 height 18
click at [445, 64] on span "Customize Label" at bounding box center [472, 59] width 92 height 18
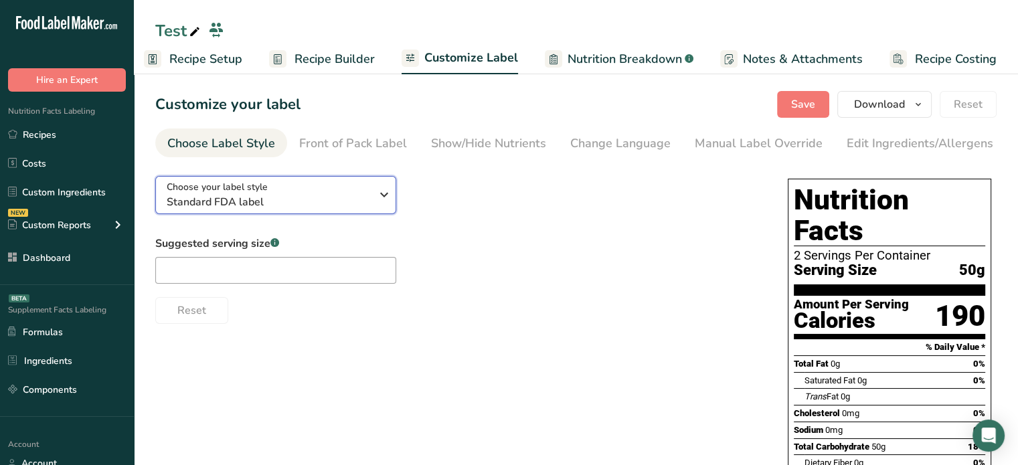
click at [359, 185] on div "Choose your label style Standard FDA label" at bounding box center [269, 195] width 204 height 30
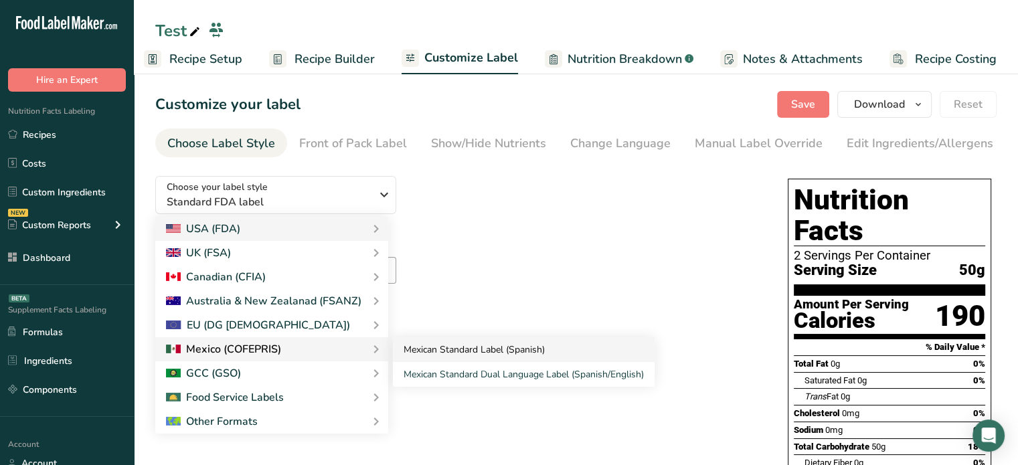
click at [412, 359] on link "Mexican Standard Label (Spanish)" at bounding box center [524, 349] width 262 height 25
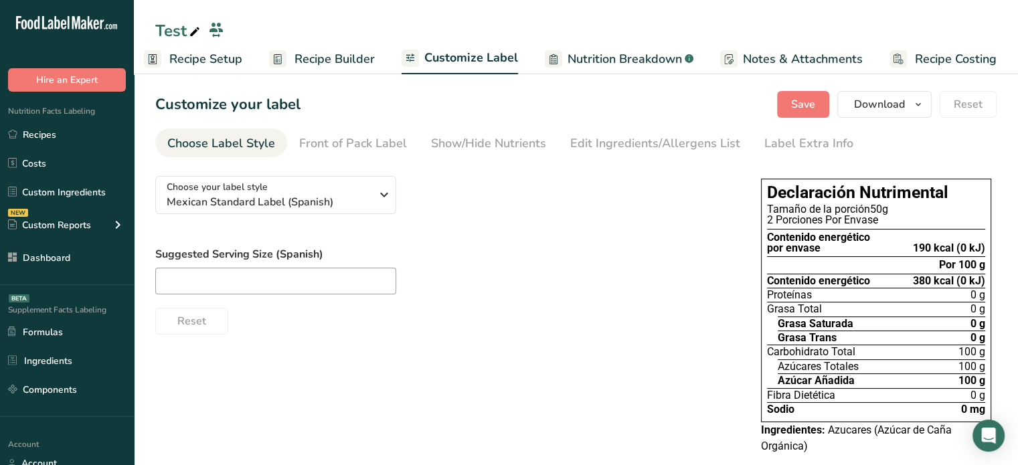
click at [808, 257] on section "Por 100 g" at bounding box center [876, 265] width 218 height 16
click at [815, 245] on div "Contenido energético por envase" at bounding box center [818, 243] width 103 height 22
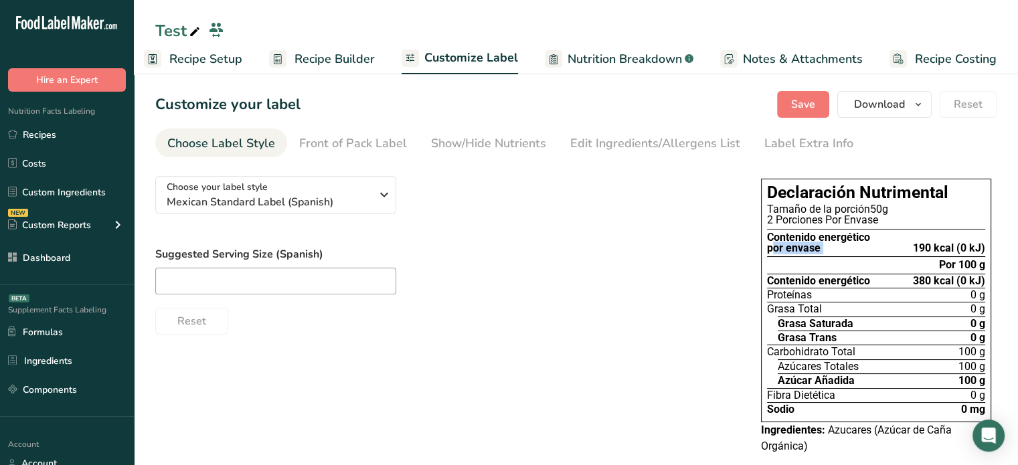
click at [815, 245] on div "Contenido energético por envase" at bounding box center [818, 243] width 103 height 22
click at [348, 189] on div "Choose your label style Mexican Standard Label (Spanish)" at bounding box center [269, 195] width 204 height 30
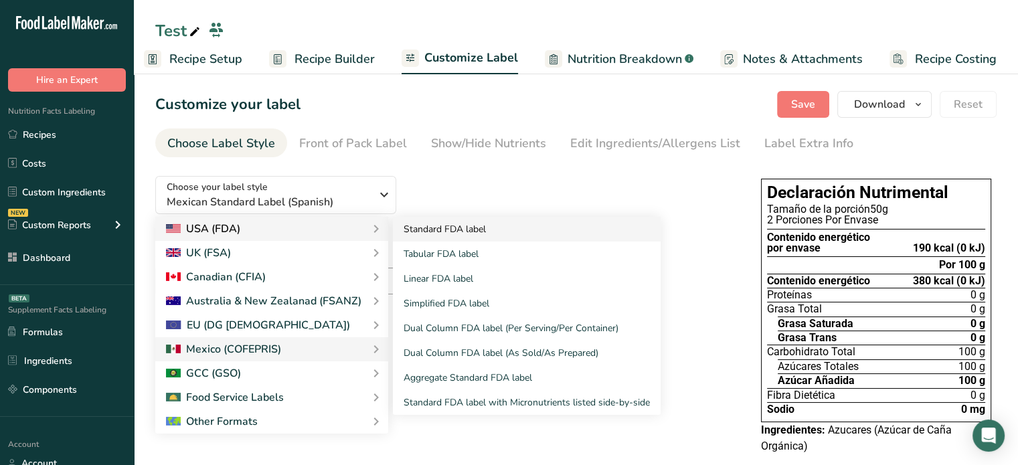
click at [412, 230] on link "Standard FDA label" at bounding box center [527, 229] width 268 height 25
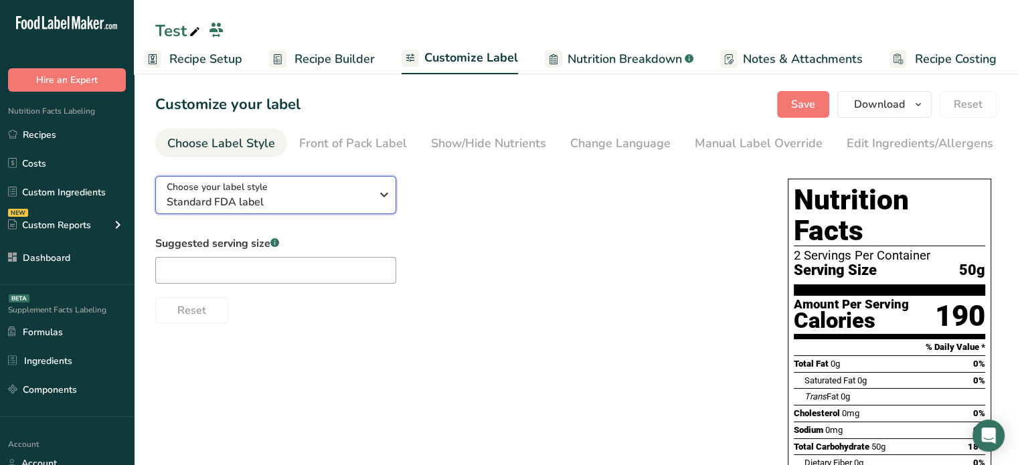
click at [383, 199] on icon "button" at bounding box center [384, 195] width 16 height 24
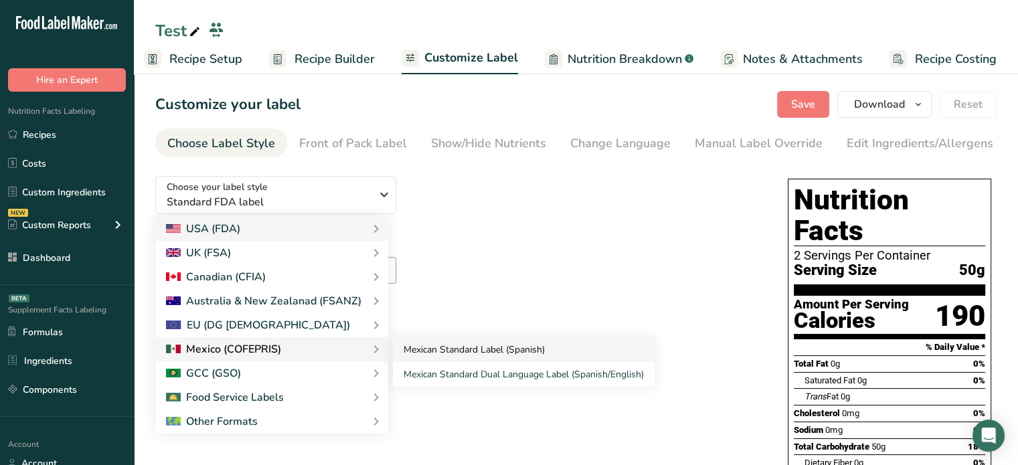
click at [509, 352] on link "Mexican Standard Label (Spanish)" at bounding box center [524, 349] width 262 height 25
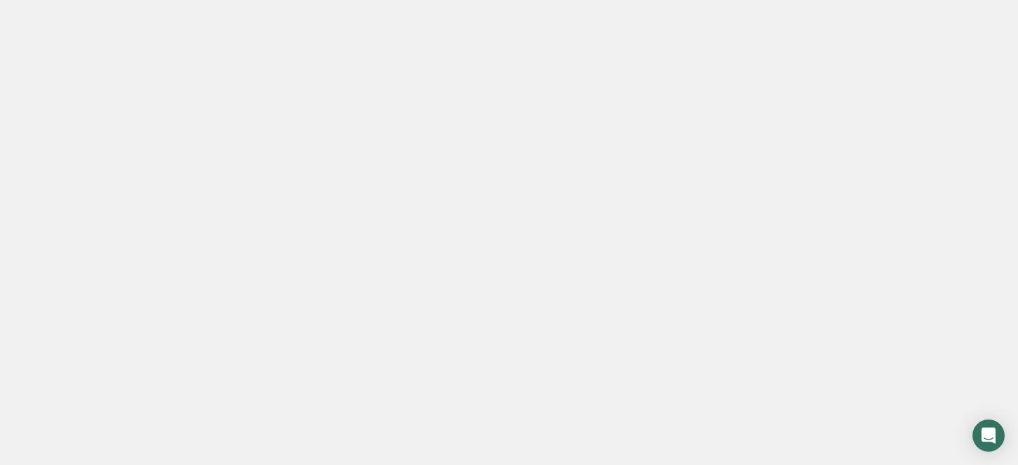
click at [98, 18] on link "Home" at bounding box center [70, 18] width 141 height 37
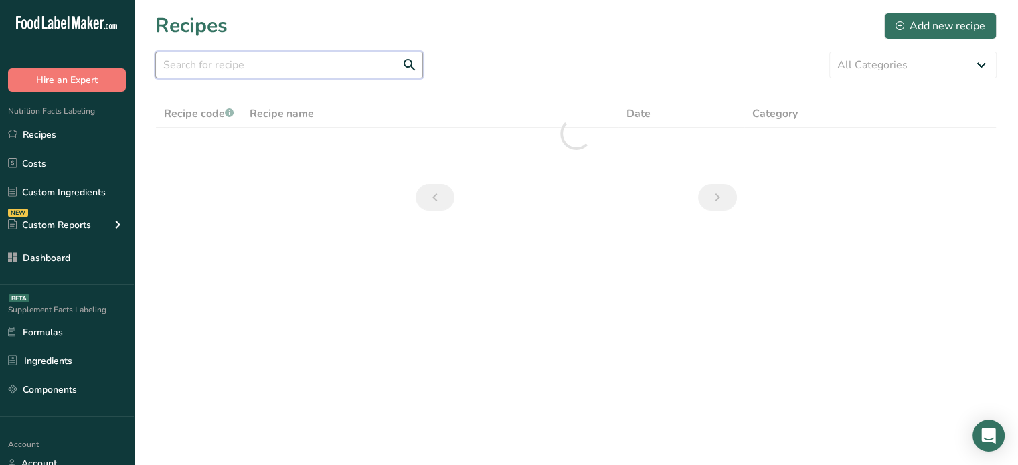
click at [248, 58] on input "text" at bounding box center [289, 65] width 268 height 27
drag, startPoint x: 217, startPoint y: 68, endPoint x: 155, endPoint y: 64, distance: 61.7
click at [155, 64] on input "fumake" at bounding box center [289, 65] width 268 height 27
type input "ume"
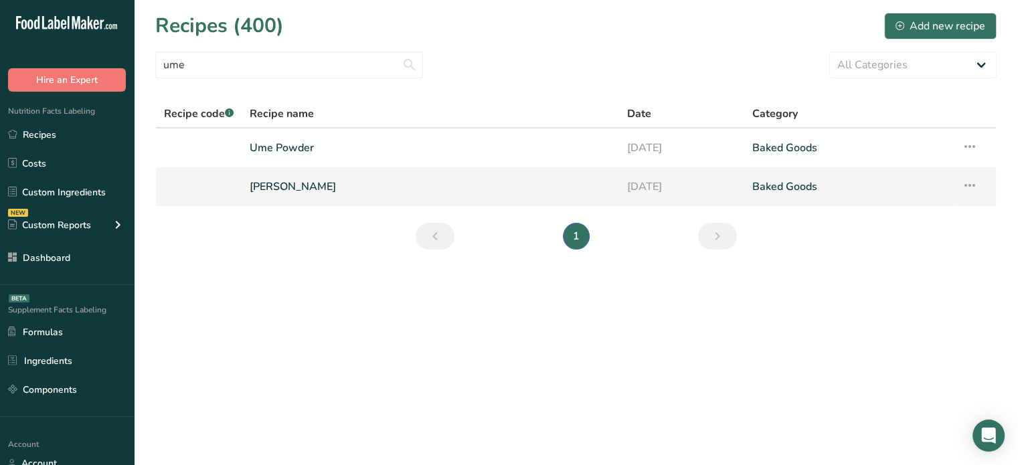
click at [327, 179] on link "[PERSON_NAME]" at bounding box center [430, 187] width 361 height 28
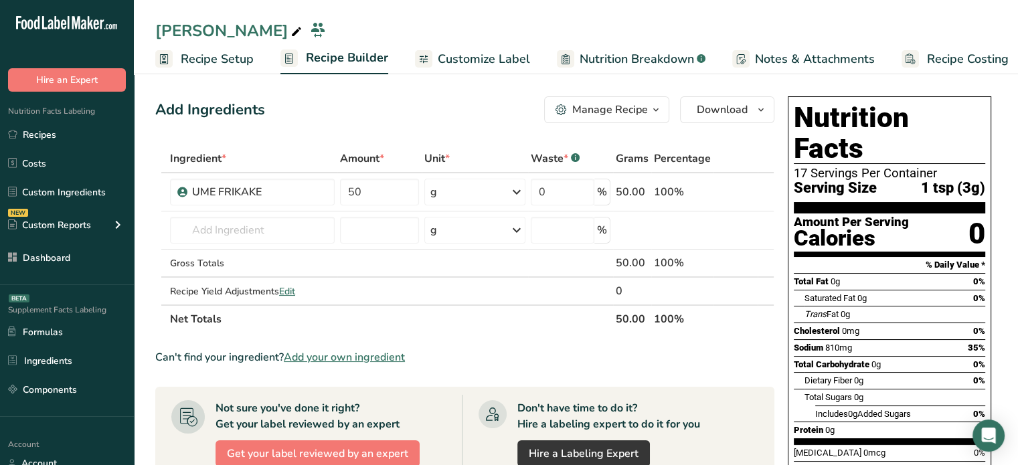
click at [463, 70] on link "Customize Label" at bounding box center [472, 59] width 115 height 30
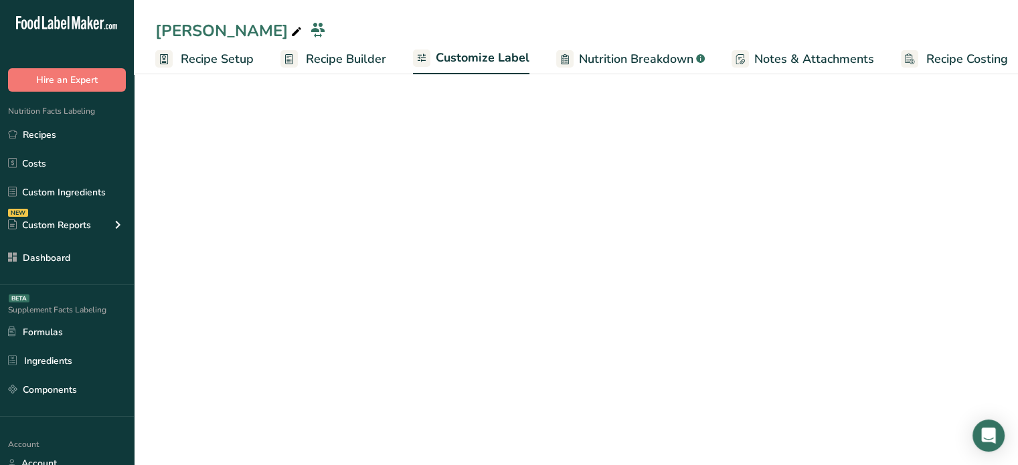
scroll to position [0, 11]
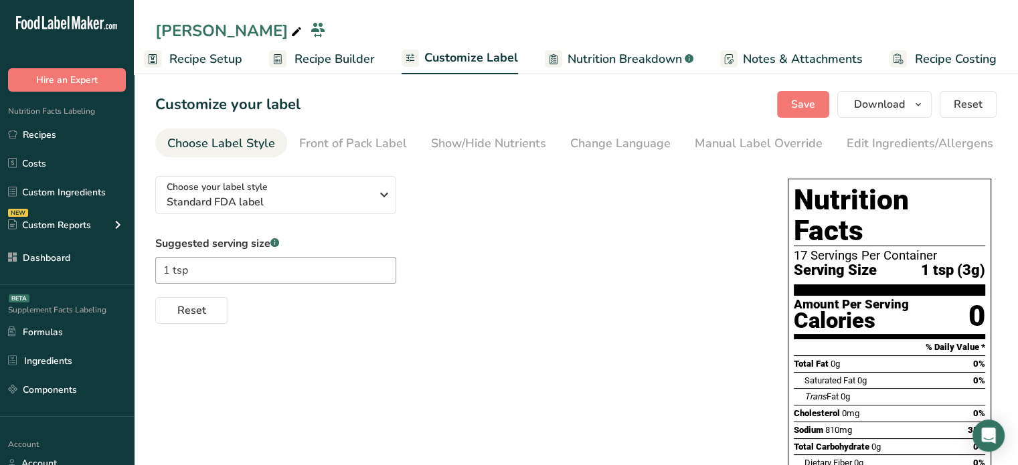
click at [619, 50] on span "Nutrition Breakdown" at bounding box center [625, 59] width 114 height 18
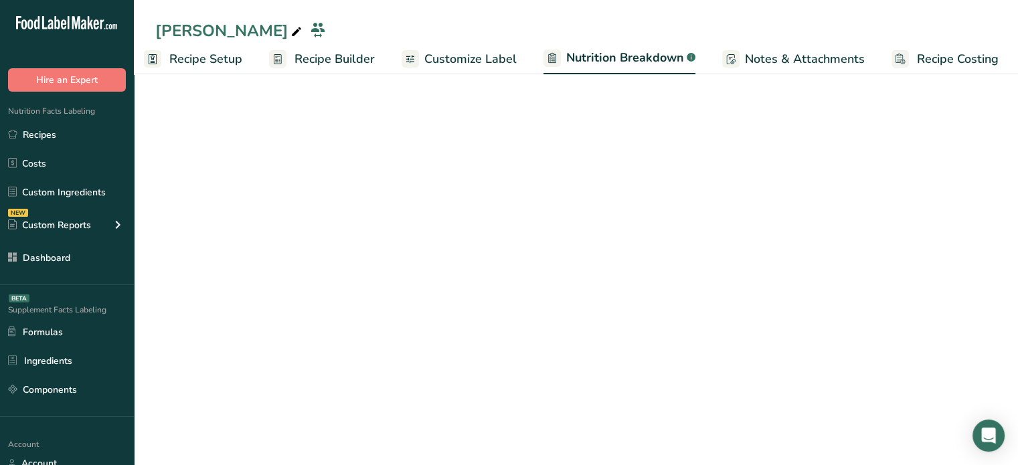
scroll to position [0, 13]
select select "Calories"
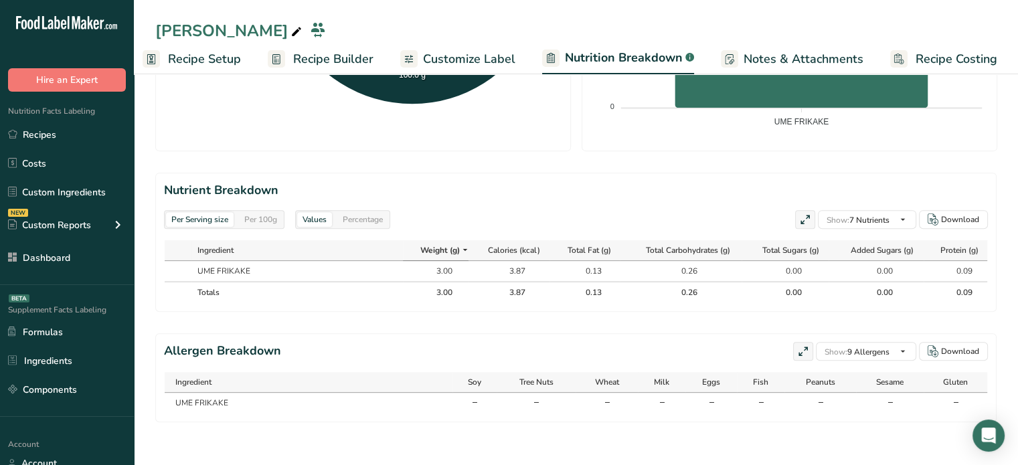
scroll to position [0, 0]
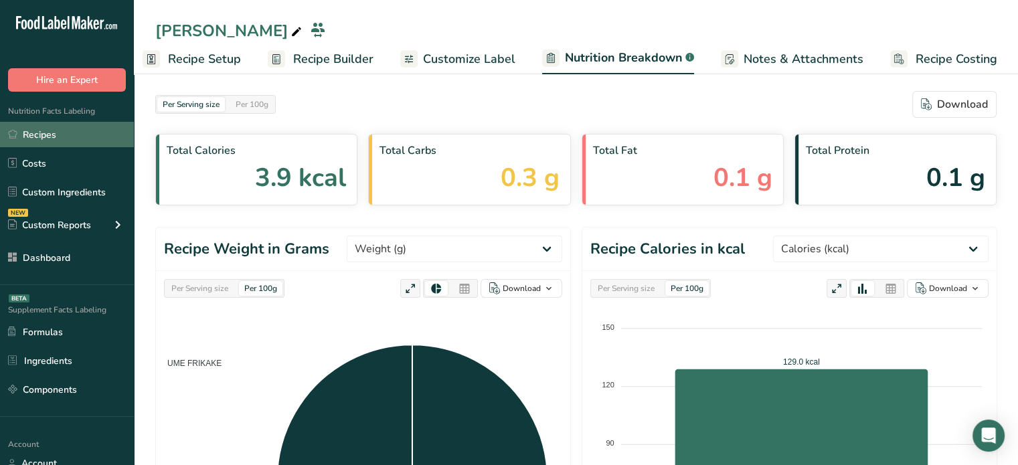
click at [104, 130] on link "Recipes" at bounding box center [67, 134] width 134 height 25
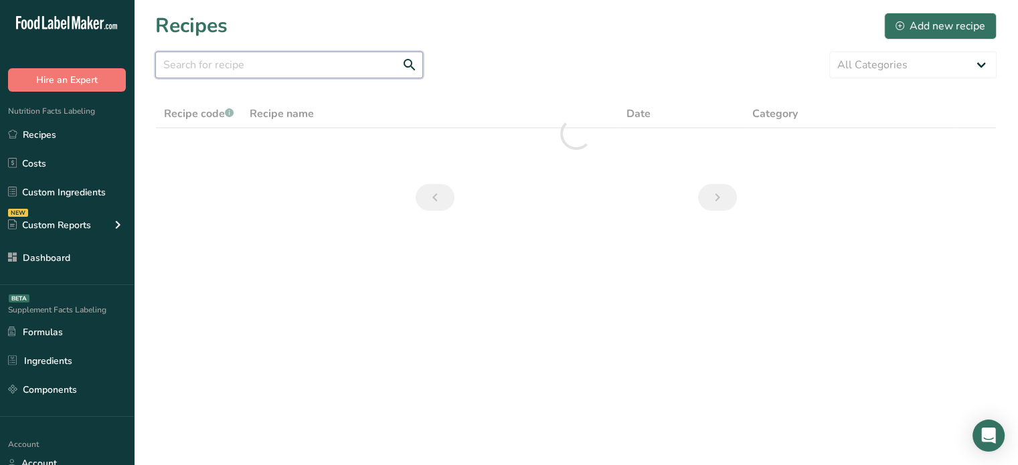
click at [275, 57] on input "text" at bounding box center [289, 65] width 268 height 27
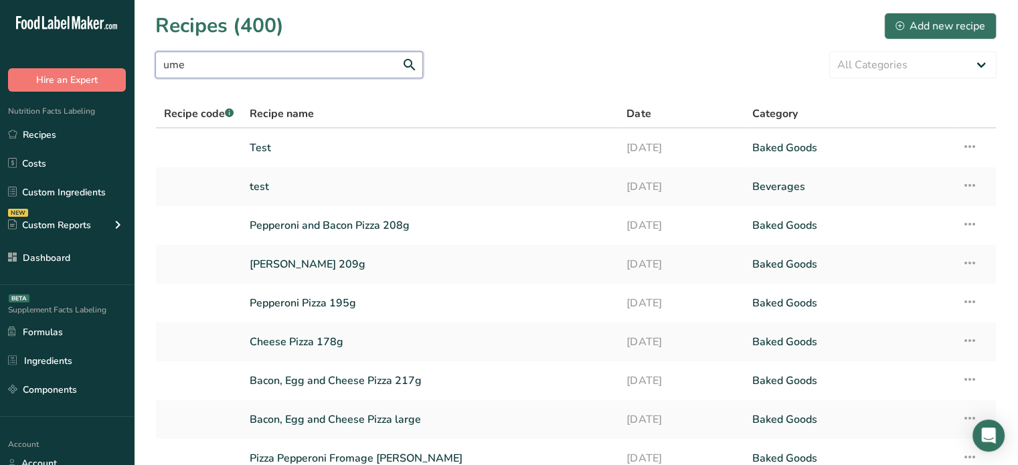
type input "ume"
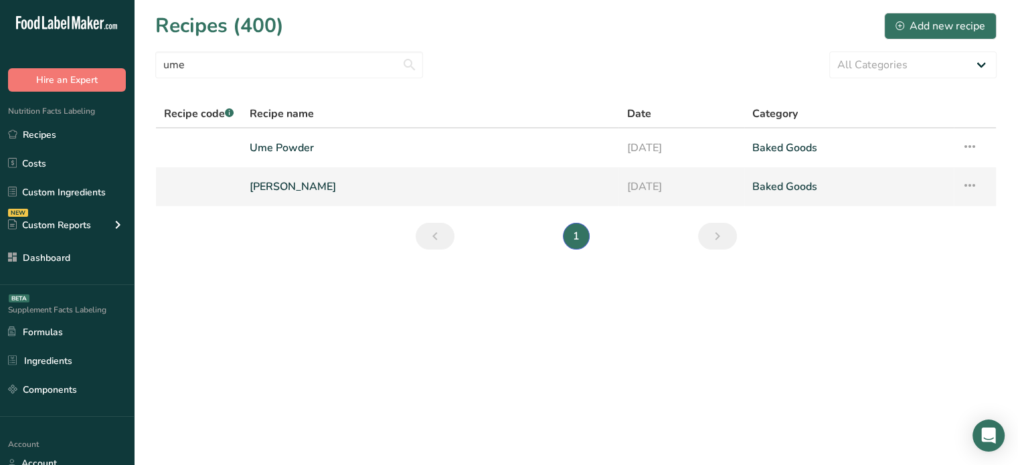
click at [321, 191] on link "Ume Furikake" at bounding box center [430, 187] width 361 height 28
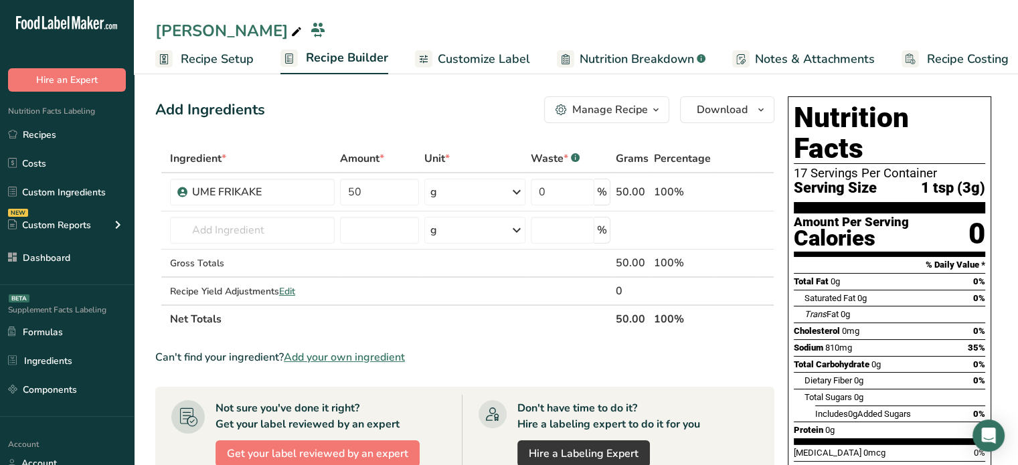
click at [224, 61] on span "Recipe Setup" at bounding box center [217, 59] width 73 height 18
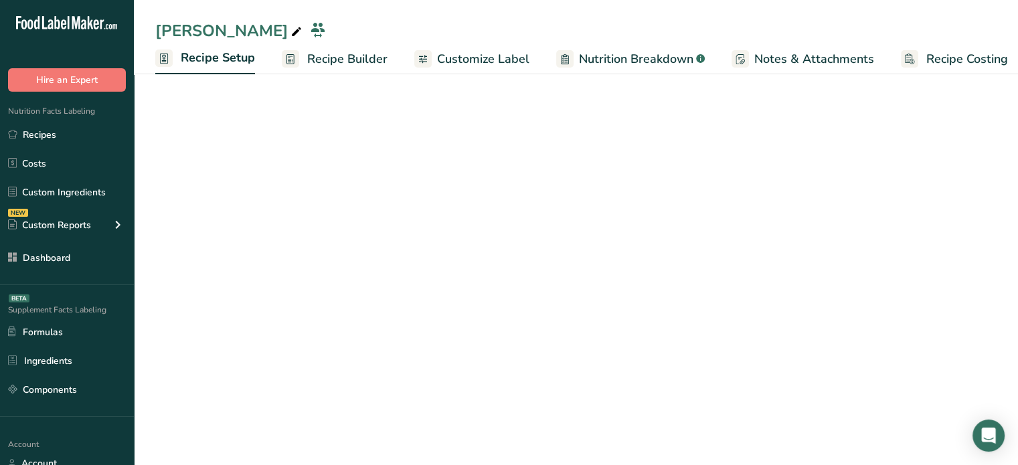
scroll to position [0, 5]
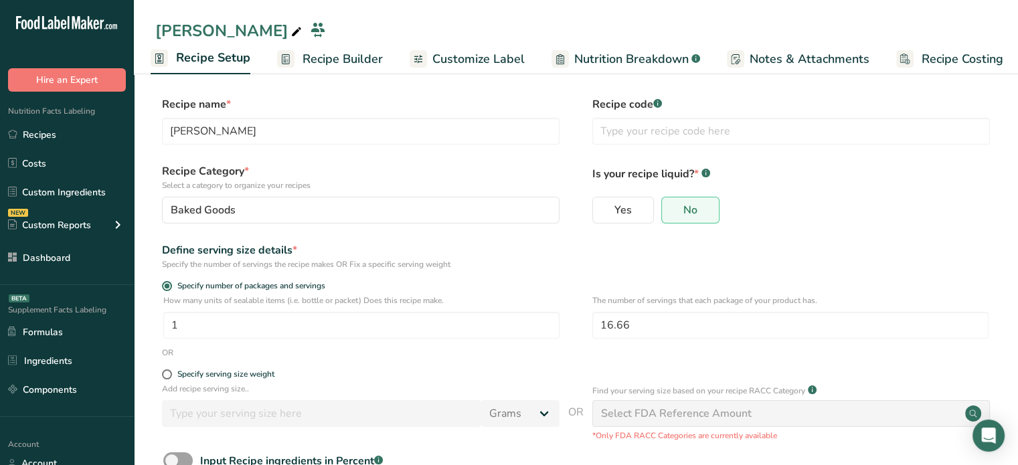
click at [363, 64] on span "Recipe Builder" at bounding box center [343, 59] width 80 height 18
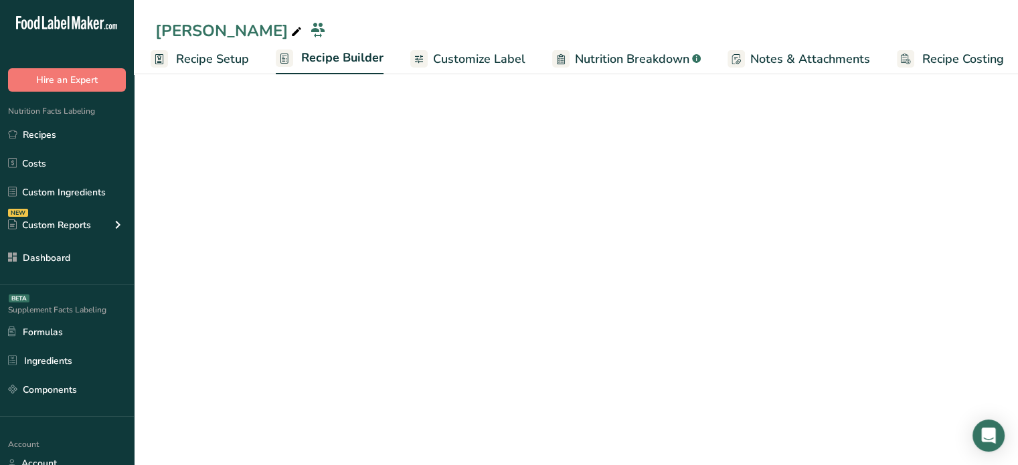
scroll to position [0, 11]
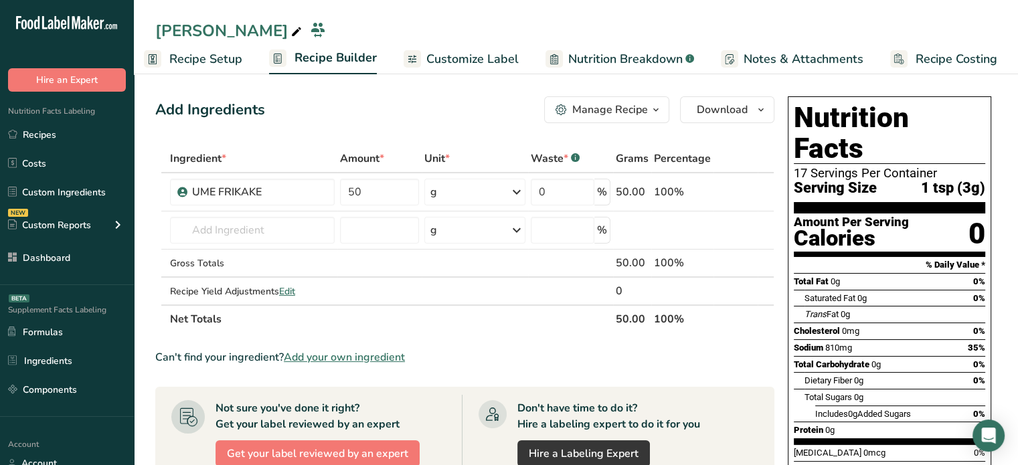
click at [234, 47] on link "Recipe Setup" at bounding box center [193, 59] width 98 height 30
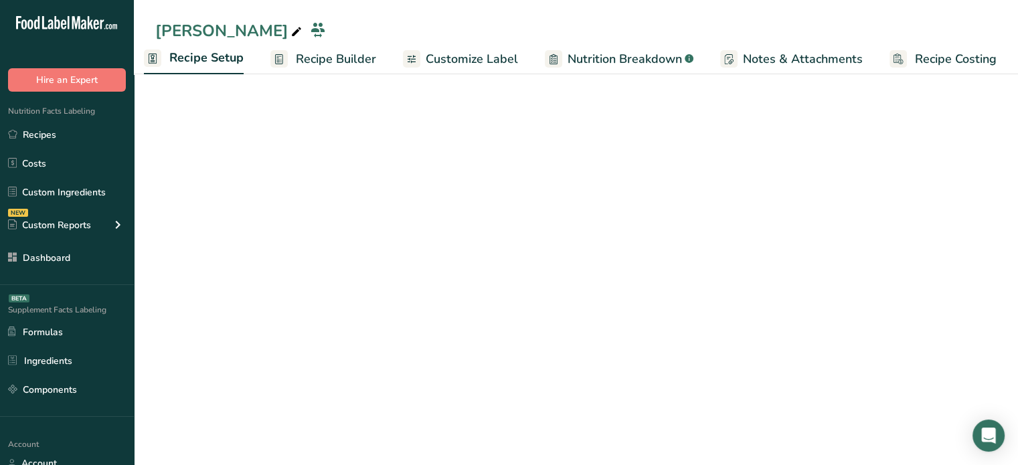
scroll to position [0, 5]
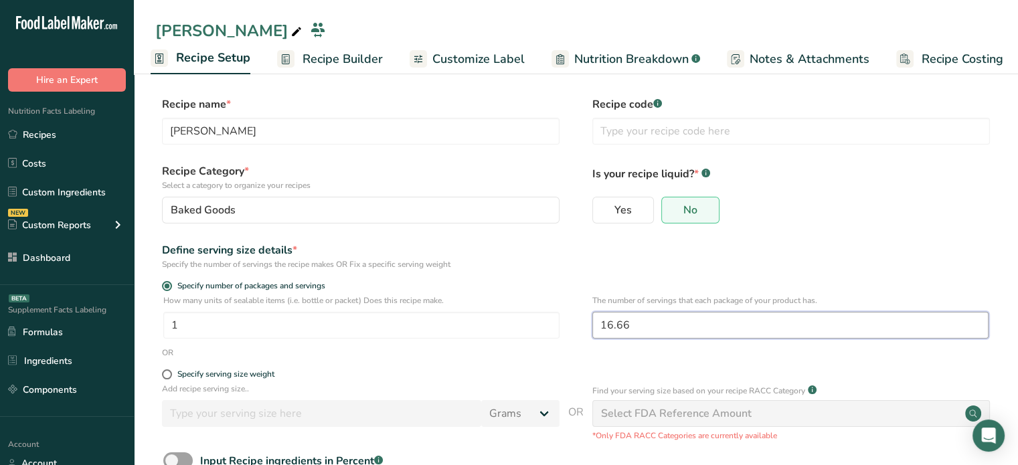
click at [680, 337] on input "16.66" at bounding box center [791, 325] width 396 height 27
click at [377, 60] on span "Recipe Builder" at bounding box center [343, 59] width 80 height 18
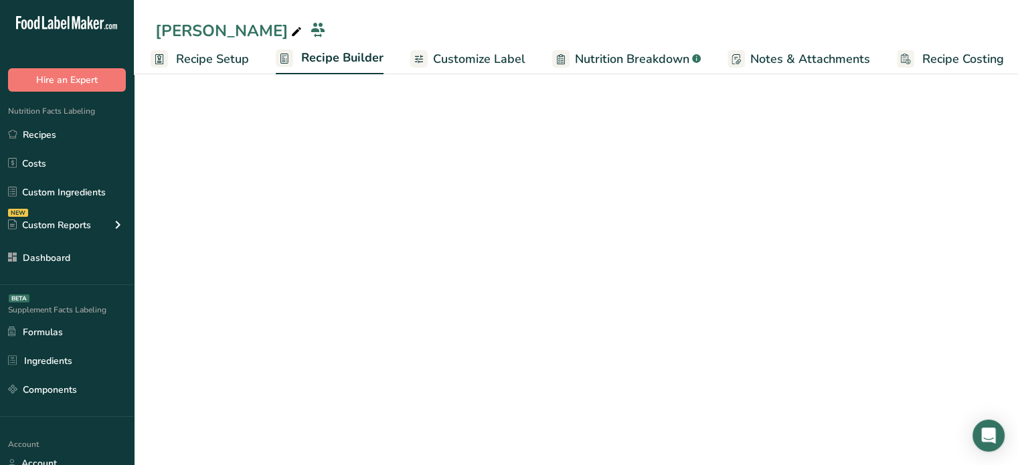
scroll to position [0, 11]
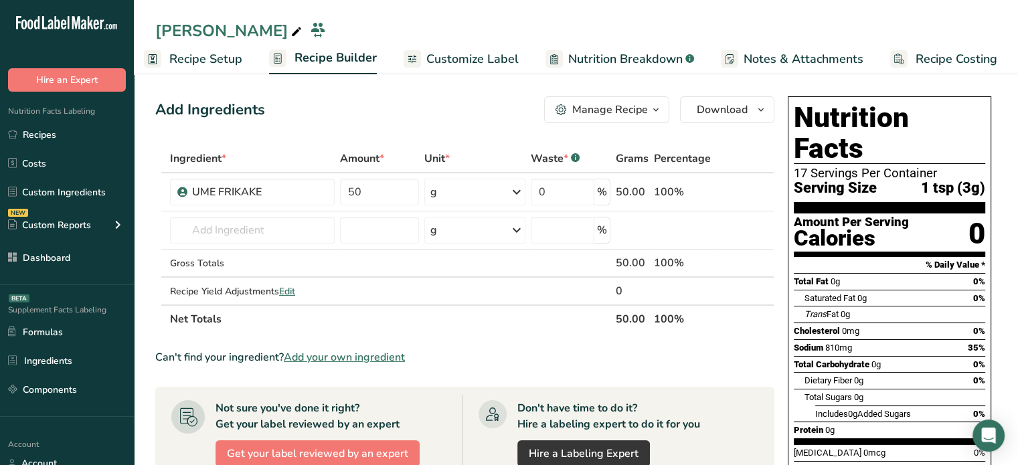
click at [459, 60] on span "Customize Label" at bounding box center [472, 59] width 92 height 18
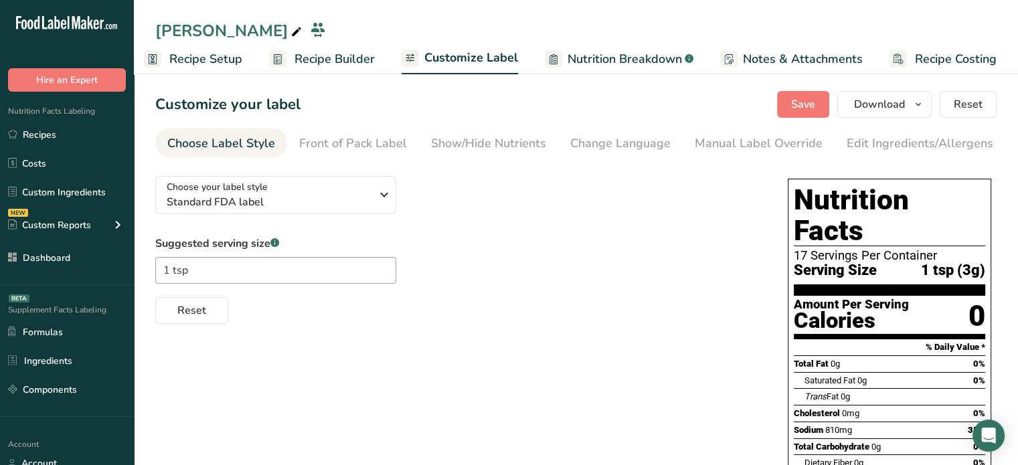
scroll to position [216, 0]
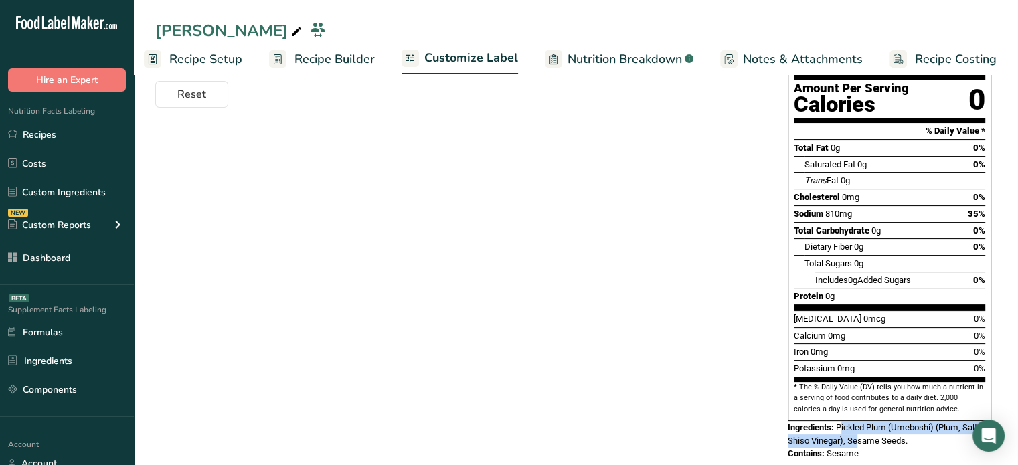
drag, startPoint x: 840, startPoint y: 398, endPoint x: 857, endPoint y: 404, distance: 17.8
click at [857, 422] on span "Pickled Plum (Umeboshi) (Plum, Salt, Shiso Vinegar), Sesame Seeds." at bounding box center [883, 433] width 191 height 23
drag, startPoint x: 913, startPoint y: 414, endPoint x: 838, endPoint y: 401, distance: 75.4
click at [838, 421] on div "Ingredients: Pickled Plum (Umeboshi) (Plum, Salt, Shiso Vinegar), Sesame Seeds." at bounding box center [890, 434] width 204 height 26
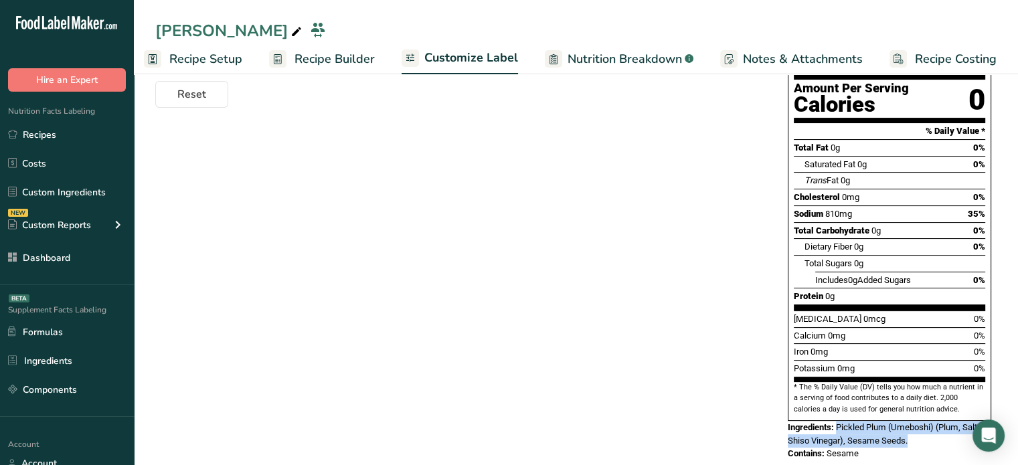
copy span "Pickled Plum (Umeboshi) (Plum, Salt, Shiso Vinegar), Sesame Seeds."
click at [242, 60] on ul "Recipe Setup Recipe Builder Customize Label Nutrition Breakdown .a-a{fill:#3473…" at bounding box center [573, 58] width 901 height 31
click at [230, 58] on span "Recipe Setup" at bounding box center [205, 59] width 73 height 18
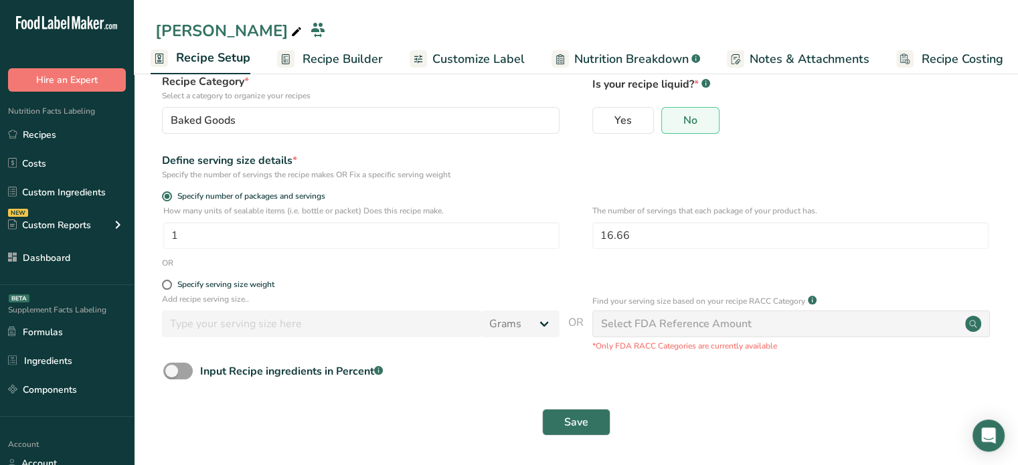
scroll to position [90, 0]
click at [627, 232] on input "16.66" at bounding box center [791, 235] width 396 height 27
type input "10"
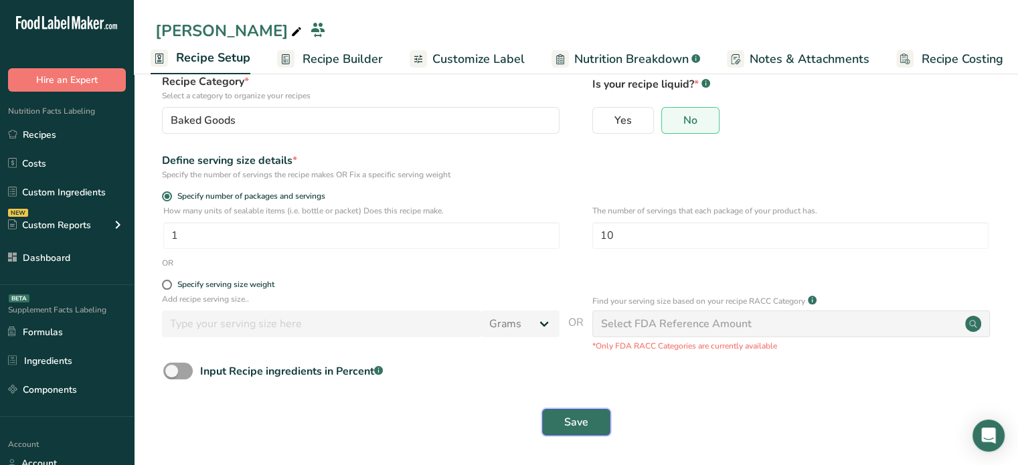
click at [562, 431] on button "Save" at bounding box center [576, 422] width 68 height 27
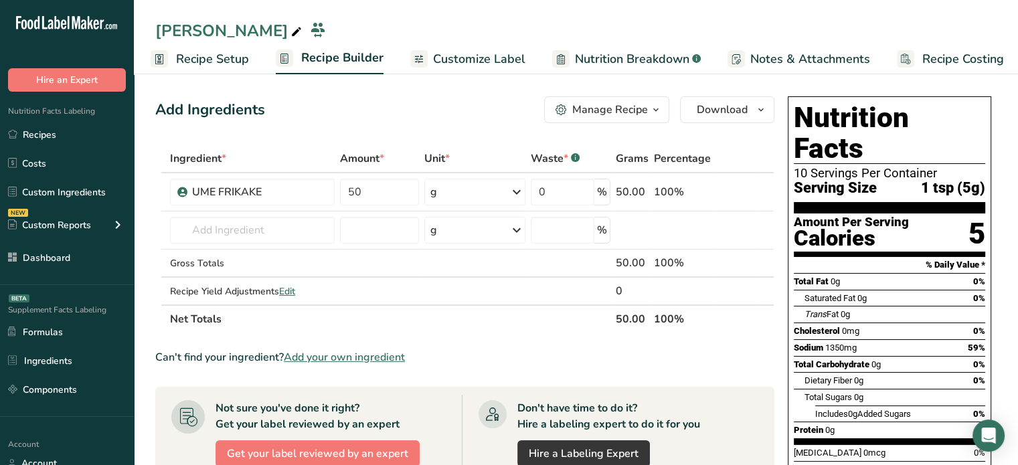
click at [622, 123] on div "Add Ingredients Manage Recipe Delete Recipe Duplicate Recipe Scale Recipe Save …" at bounding box center [468, 456] width 627 height 730
click at [720, 114] on span "Download" at bounding box center [722, 110] width 51 height 16
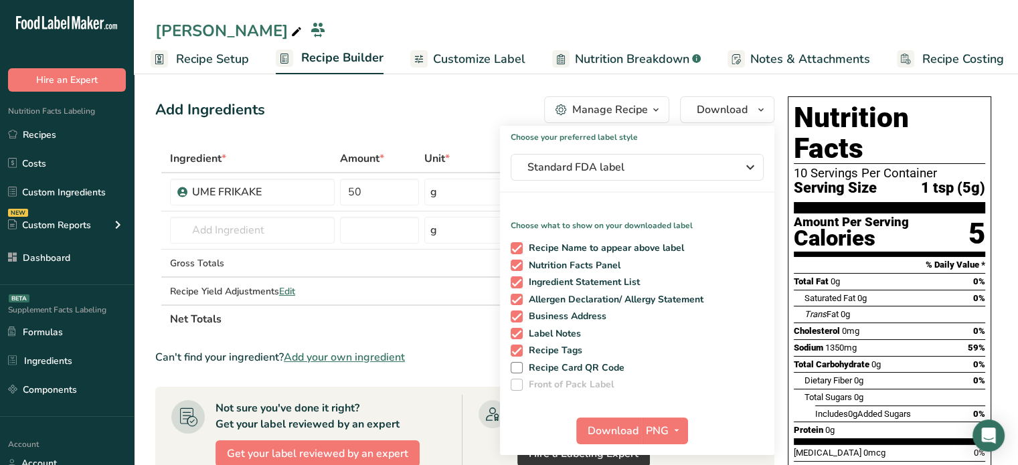
click at [426, 62] on link "Customize Label" at bounding box center [467, 59] width 115 height 30
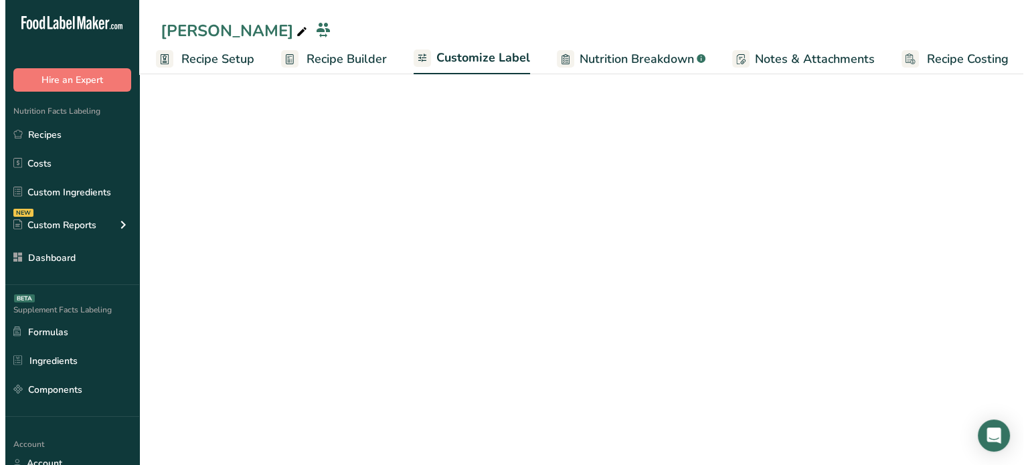
scroll to position [0, 11]
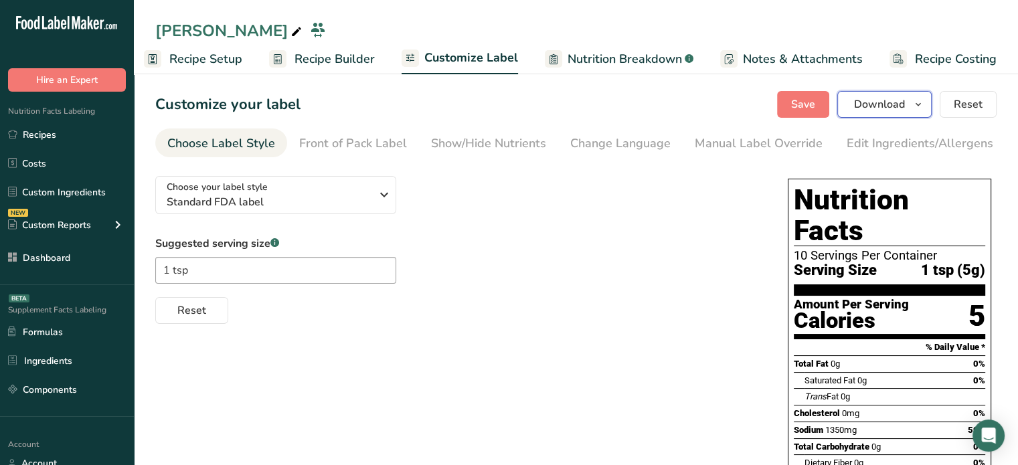
click at [870, 102] on span "Download" at bounding box center [879, 104] width 51 height 16
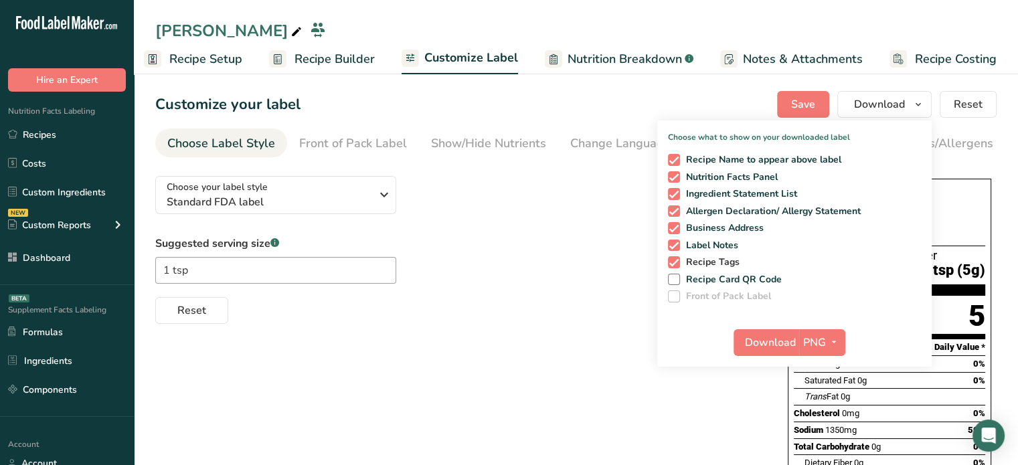
click at [714, 258] on span "Recipe Tags" at bounding box center [710, 262] width 60 height 12
click at [677, 258] on input "Recipe Tags" at bounding box center [672, 262] width 9 height 9
click at [714, 258] on span "Recipe Tags" at bounding box center [710, 262] width 60 height 12
click at [677, 258] on input "Recipe Tags" at bounding box center [672, 262] width 9 height 9
click at [714, 258] on span "Recipe Tags" at bounding box center [710, 262] width 60 height 12
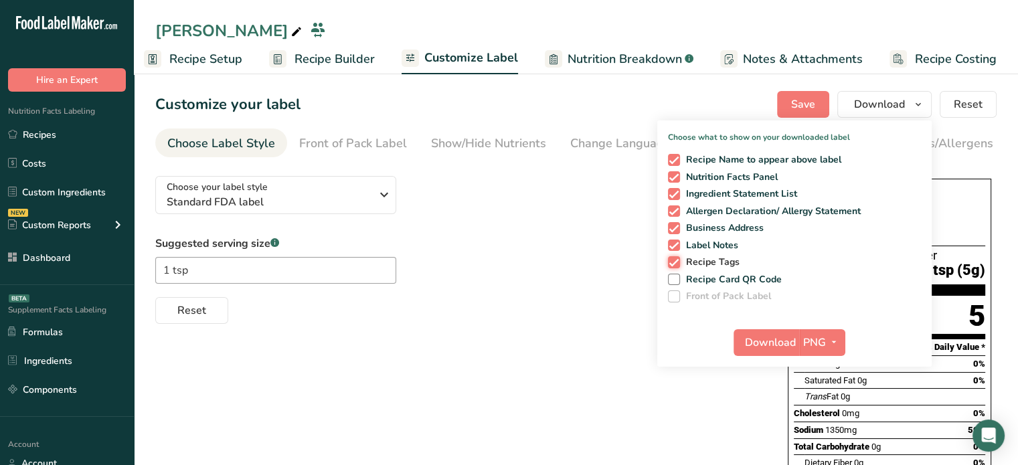
click at [677, 258] on input "Recipe Tags" at bounding box center [672, 262] width 9 height 9
checkbox input "false"
click at [717, 241] on span "Label Notes" at bounding box center [709, 246] width 59 height 12
click at [677, 241] on input "Label Notes" at bounding box center [672, 245] width 9 height 9
checkbox input "false"
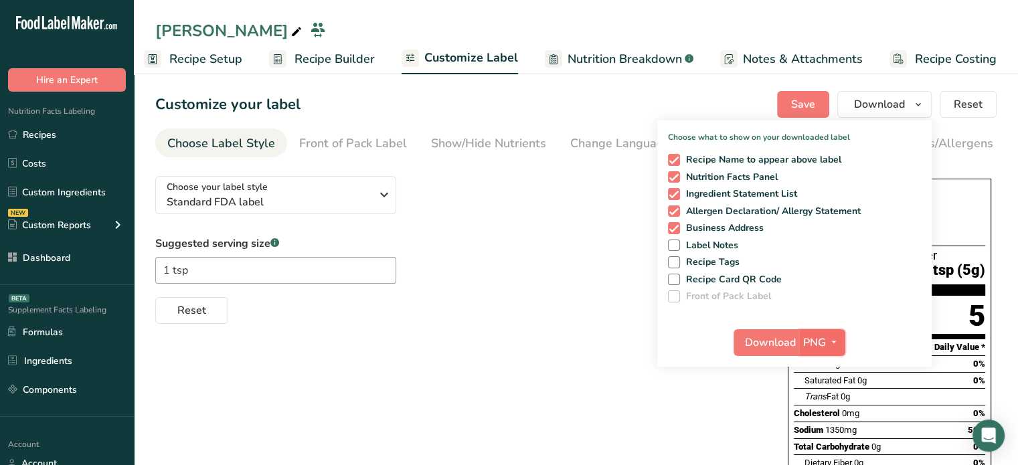
click at [822, 337] on span "PNG" at bounding box center [814, 343] width 23 height 16
click at [828, 433] on link "PDF" at bounding box center [824, 436] width 43 height 22
click at [781, 354] on button "Download" at bounding box center [767, 342] width 66 height 27
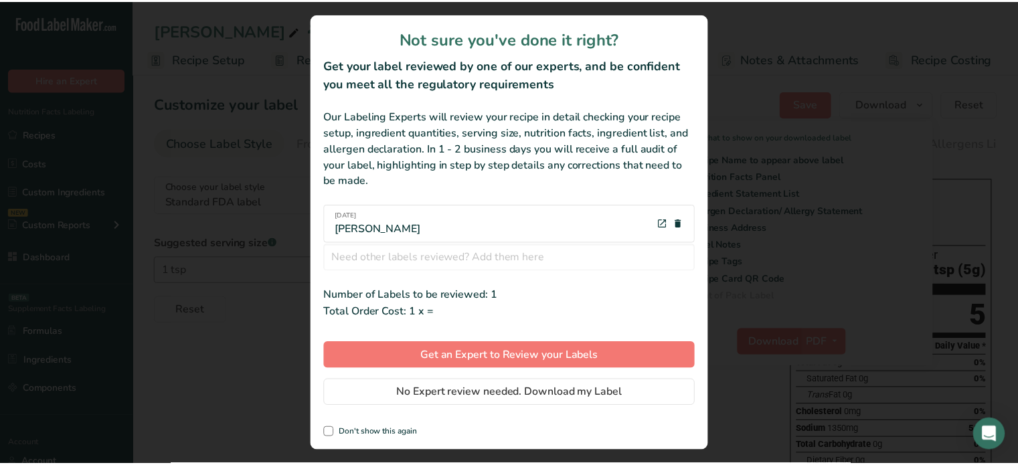
scroll to position [0, 1]
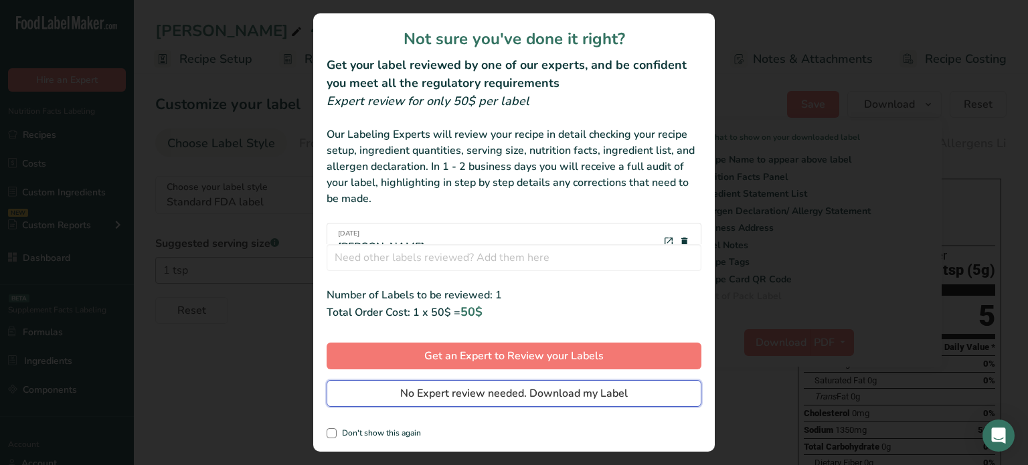
click at [659, 401] on button "No Expert review needed. Download my Label" at bounding box center [514, 393] width 375 height 27
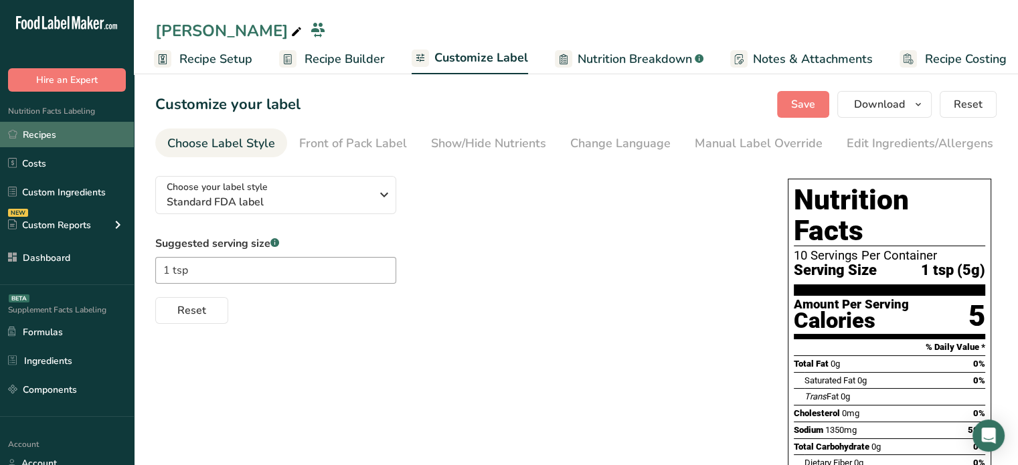
click at [104, 141] on link "Recipes" at bounding box center [67, 134] width 134 height 25
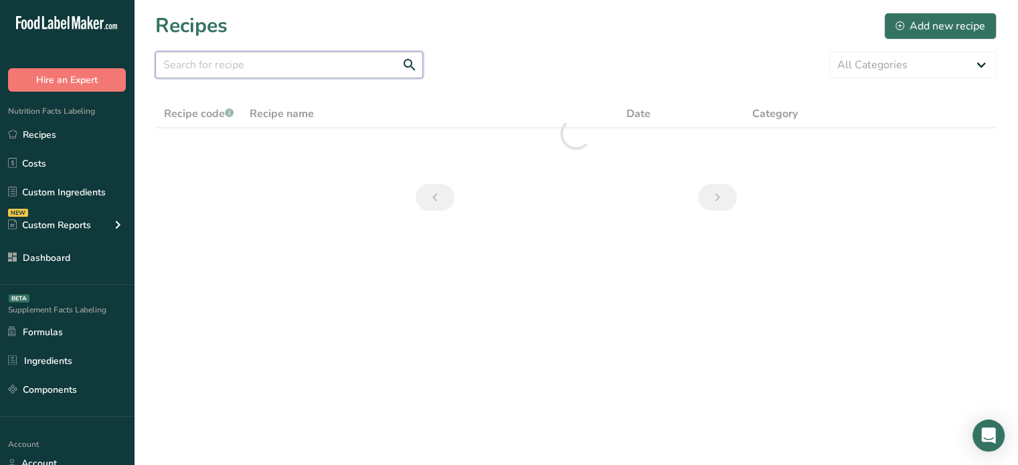
click at [333, 56] on input "text" at bounding box center [289, 65] width 268 height 27
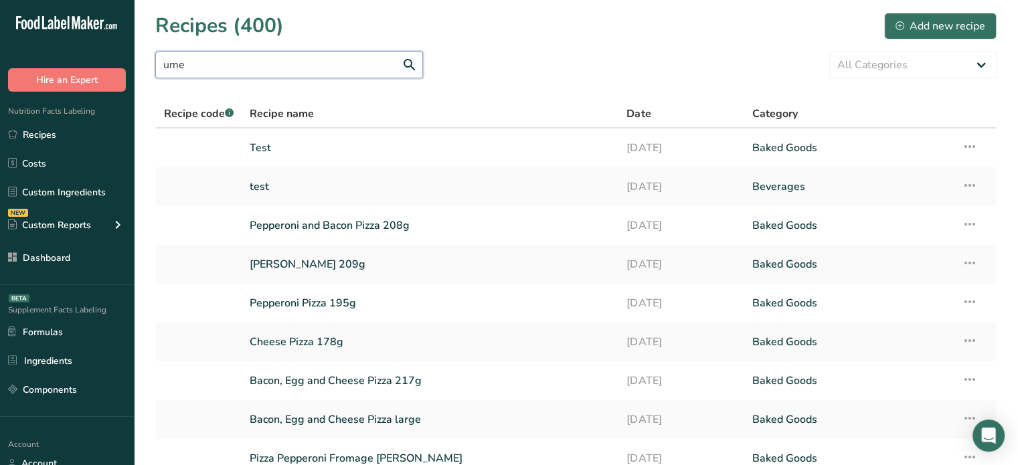
click at [408, 66] on input "ume" at bounding box center [289, 65] width 268 height 27
click at [309, 58] on input "ume" at bounding box center [289, 65] width 268 height 27
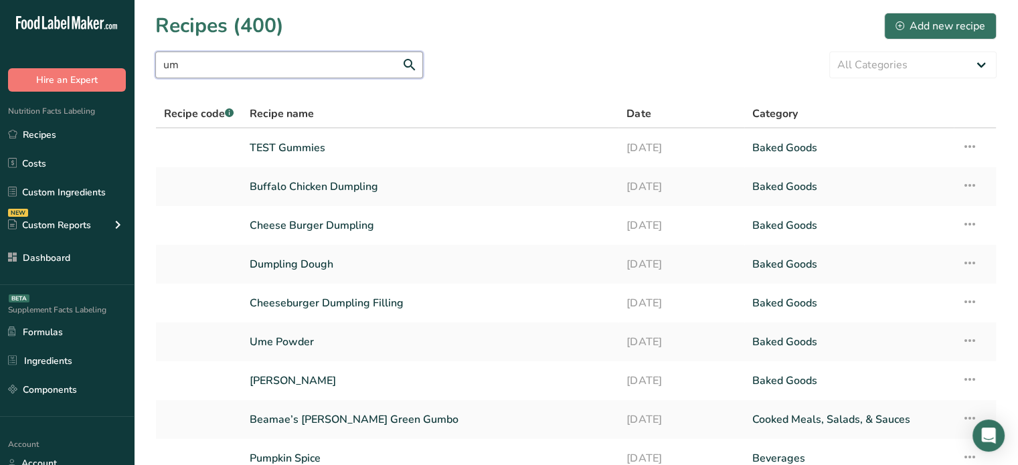
type input "u"
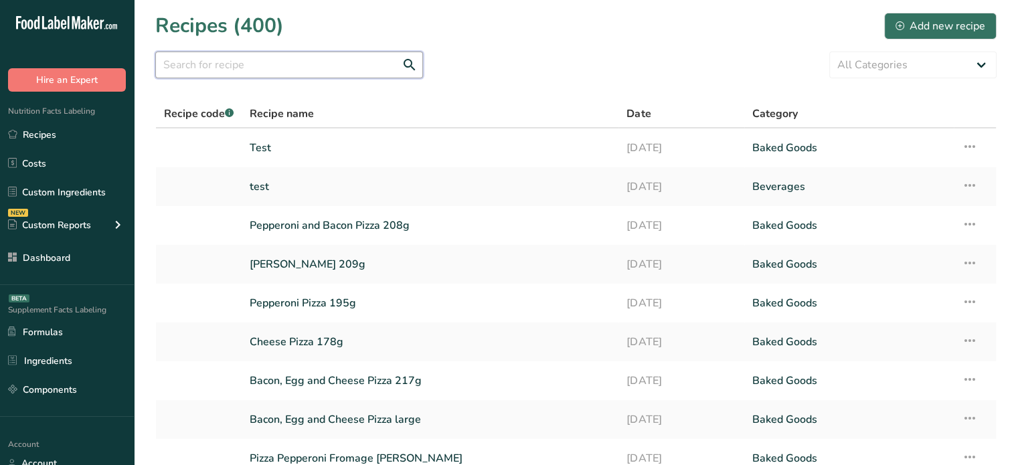
click at [309, 57] on input "text" at bounding box center [289, 65] width 268 height 27
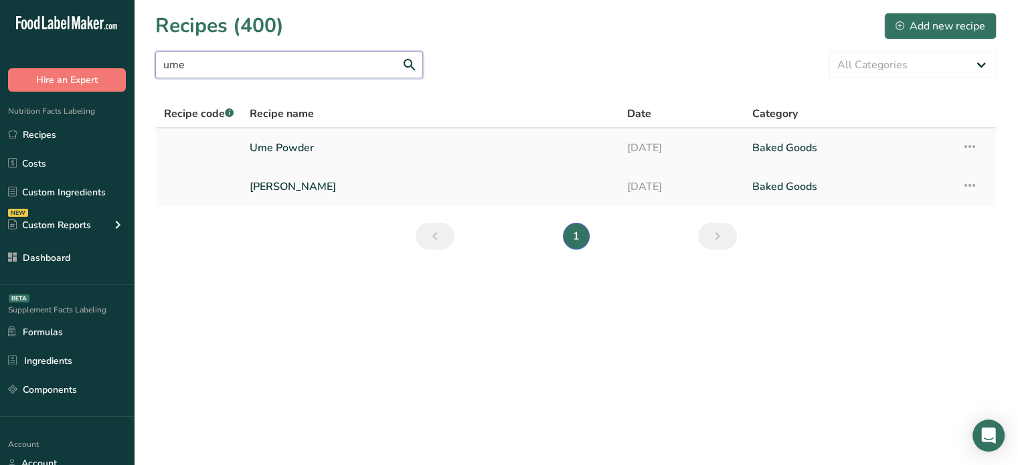
type input "ume"
click at [312, 139] on link "Ume Powder" at bounding box center [430, 148] width 361 height 28
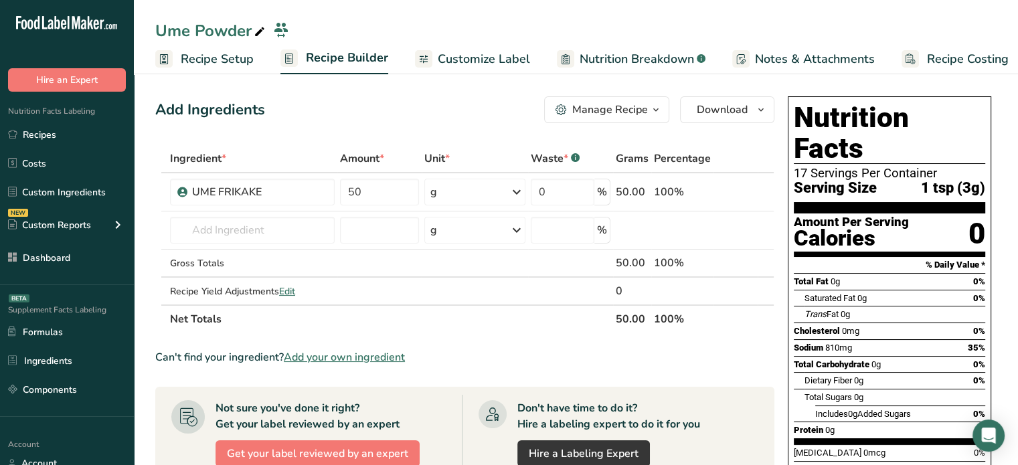
click at [238, 56] on span "Recipe Setup" at bounding box center [217, 59] width 73 height 18
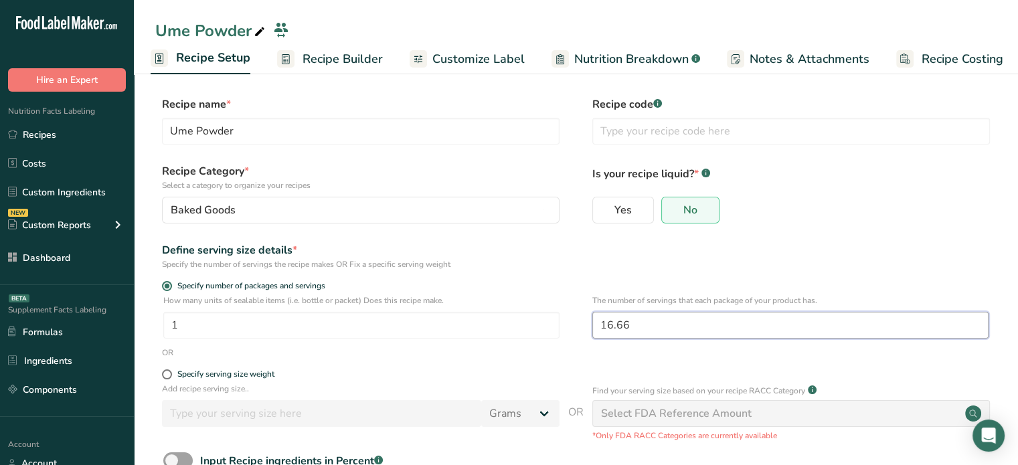
drag, startPoint x: 646, startPoint y: 326, endPoint x: 590, endPoint y: 329, distance: 56.3
click at [590, 329] on div "How many units of sealable items (i.e. bottle or packet) Does this recipe make.…" at bounding box center [576, 321] width 842 height 52
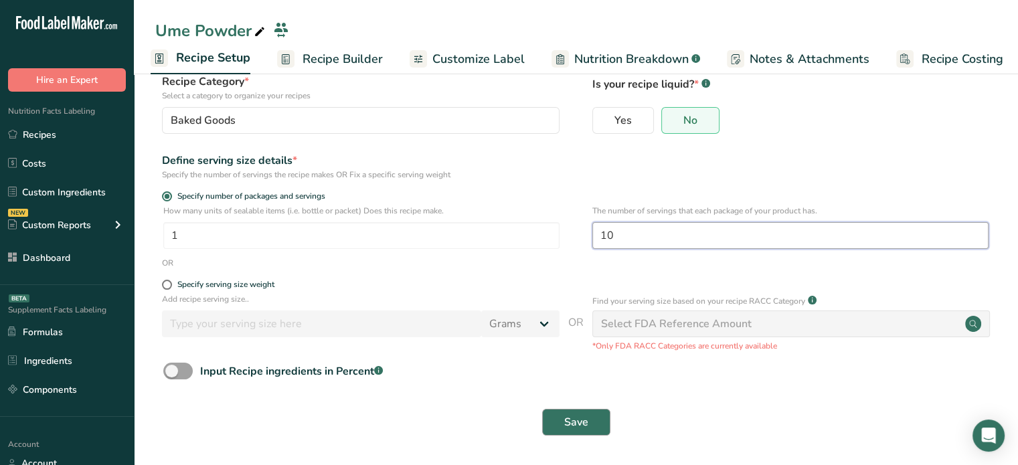
type input "10"
click at [584, 423] on span "Save" at bounding box center [576, 422] width 24 height 16
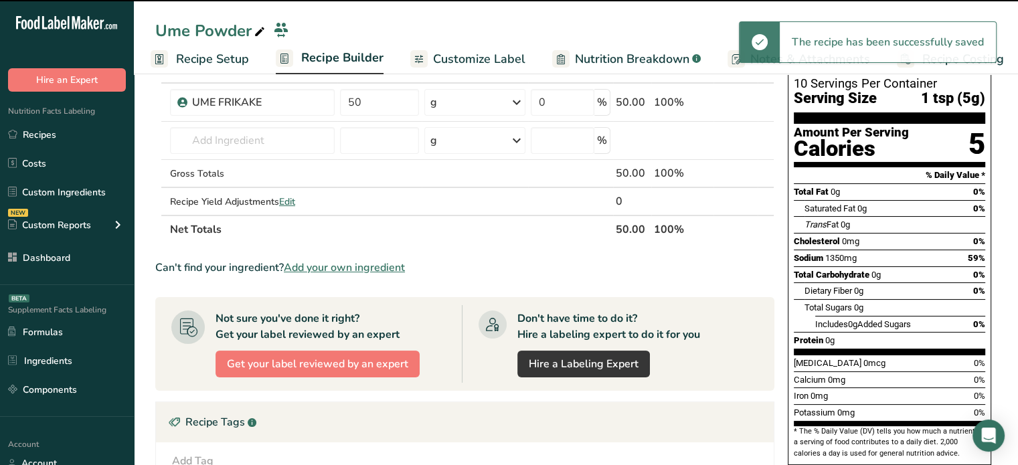
click at [364, 62] on span "Recipe Builder" at bounding box center [342, 58] width 82 height 18
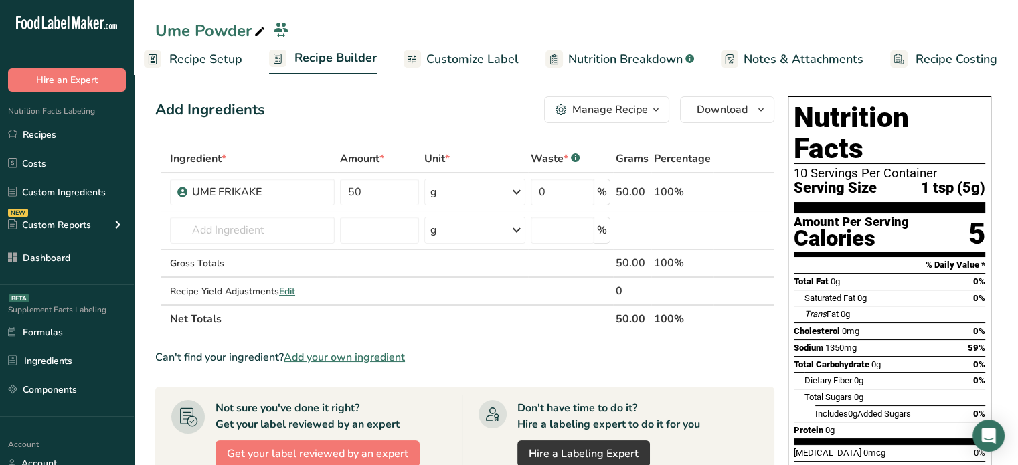
click at [487, 55] on span "Customize Label" at bounding box center [472, 59] width 92 height 18
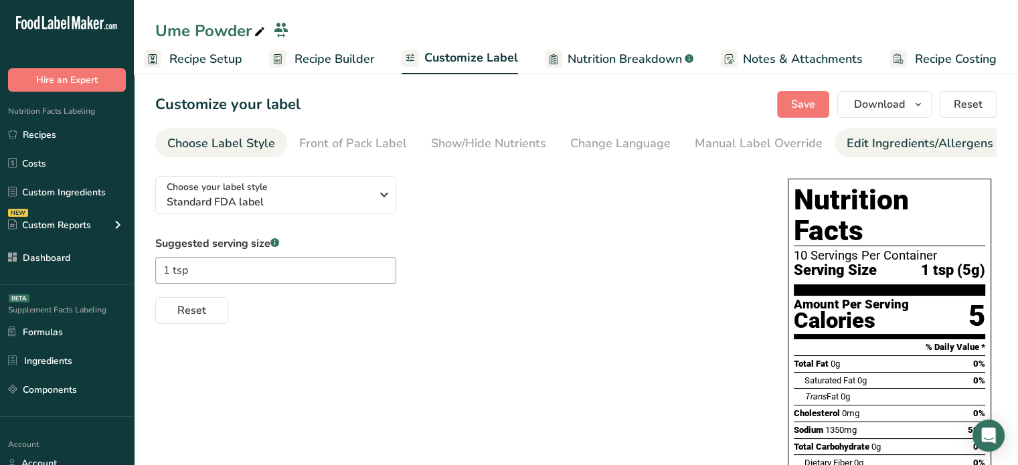
click at [868, 152] on div "Edit Ingredients/Allergens List" at bounding box center [932, 144] width 170 height 18
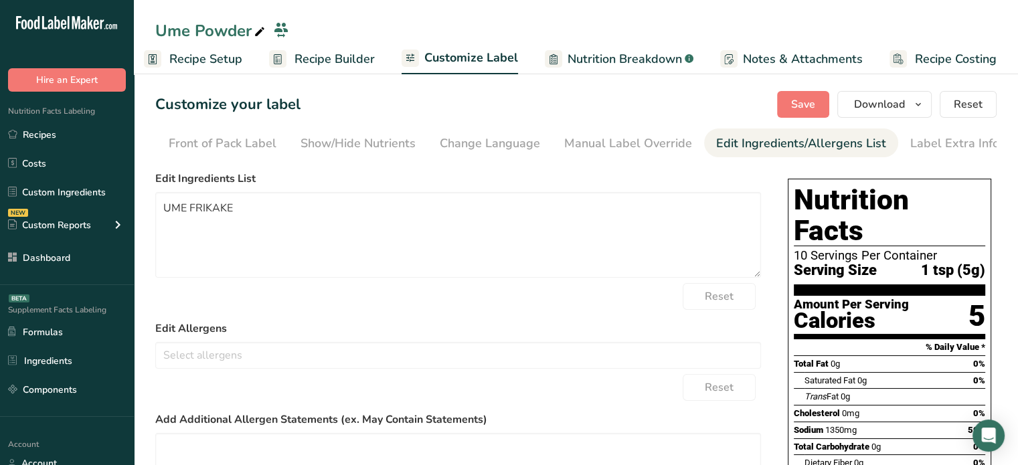
scroll to position [0, 131]
drag, startPoint x: 356, startPoint y: 196, endPoint x: 337, endPoint y: 203, distance: 20.1
click at [337, 203] on textarea "UME FRIKAKE" at bounding box center [458, 235] width 606 height 86
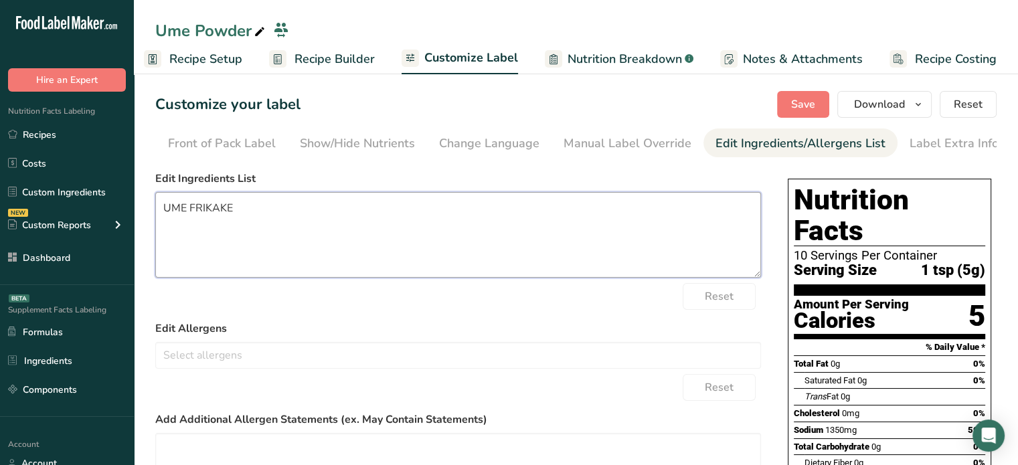
click at [337, 203] on textarea "UME FRIKAKE" at bounding box center [458, 235] width 606 height 86
paste textarea "Pickled Plum (Umeboshi) (Plum, Salt, Shiso Vinegar)."
type textarea "Pickled Plum (Umeboshi) (Plum, Salt, Shiso Vinegar)."
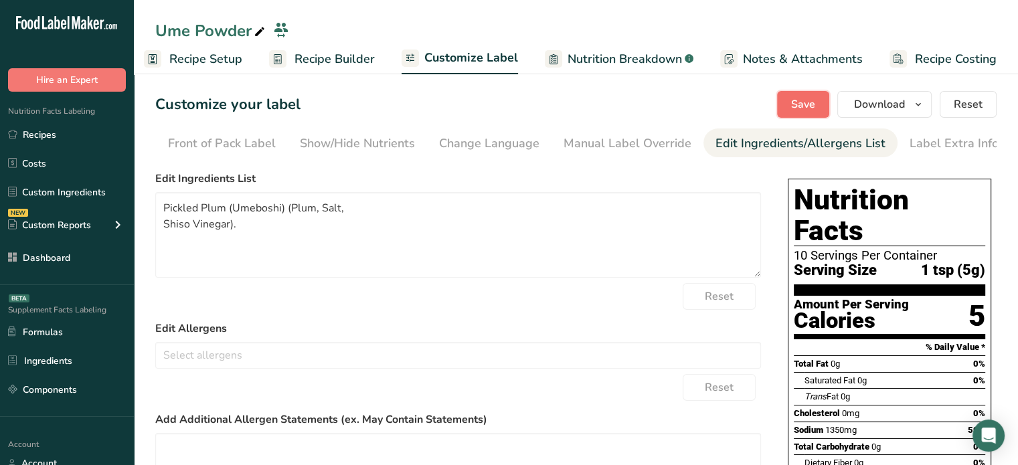
click at [807, 98] on span "Save" at bounding box center [803, 104] width 24 height 16
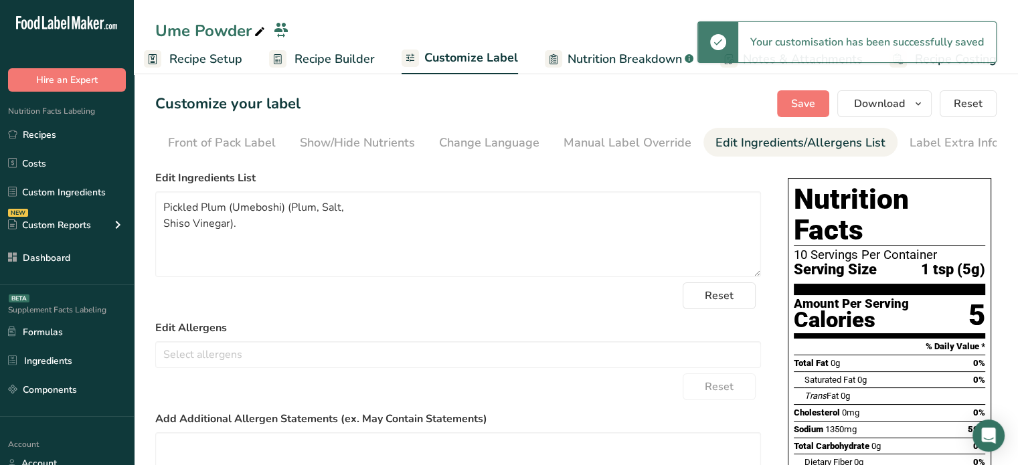
scroll to position [0, 0]
click at [911, 110] on button "Download" at bounding box center [885, 104] width 94 height 27
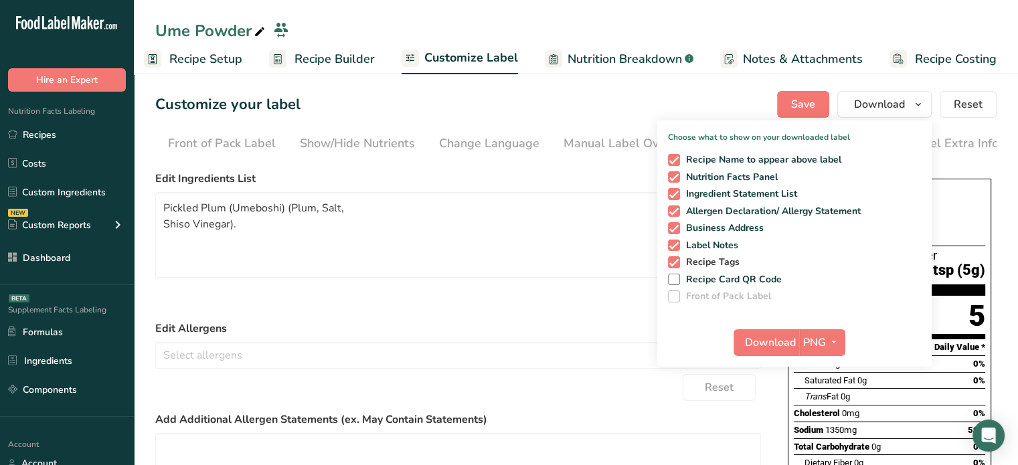
click at [728, 262] on span "Recipe Tags" at bounding box center [710, 262] width 60 height 12
click at [677, 262] on input "Recipe Tags" at bounding box center [672, 262] width 9 height 9
checkbox input "false"
click at [728, 243] on span "Label Notes" at bounding box center [709, 246] width 59 height 12
click at [677, 243] on input "Label Notes" at bounding box center [672, 245] width 9 height 9
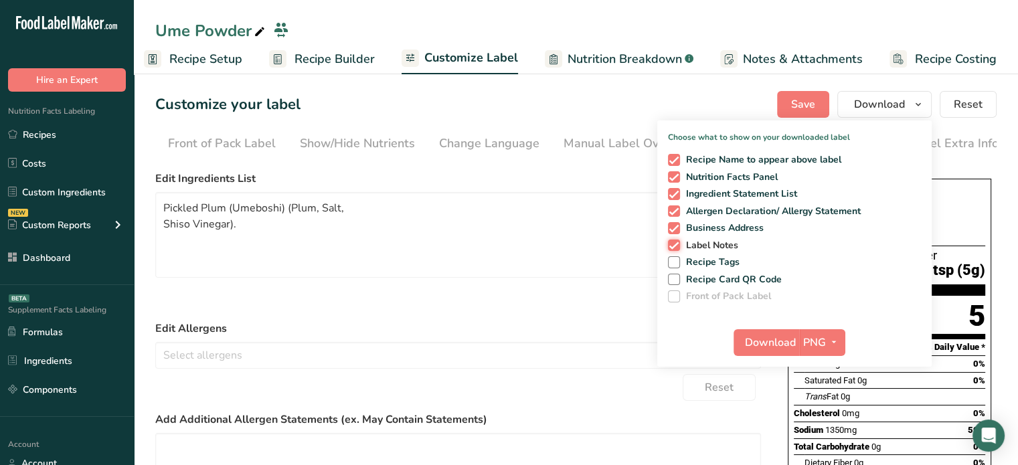
checkbox input "false"
click at [811, 339] on span "PNG" at bounding box center [814, 343] width 23 height 16
click at [823, 433] on link "PDF" at bounding box center [824, 436] width 43 height 22
click at [823, 433] on section "Customize your label Save Download Choose what to show on your downloaded label…" at bounding box center [576, 384] width 884 height 629
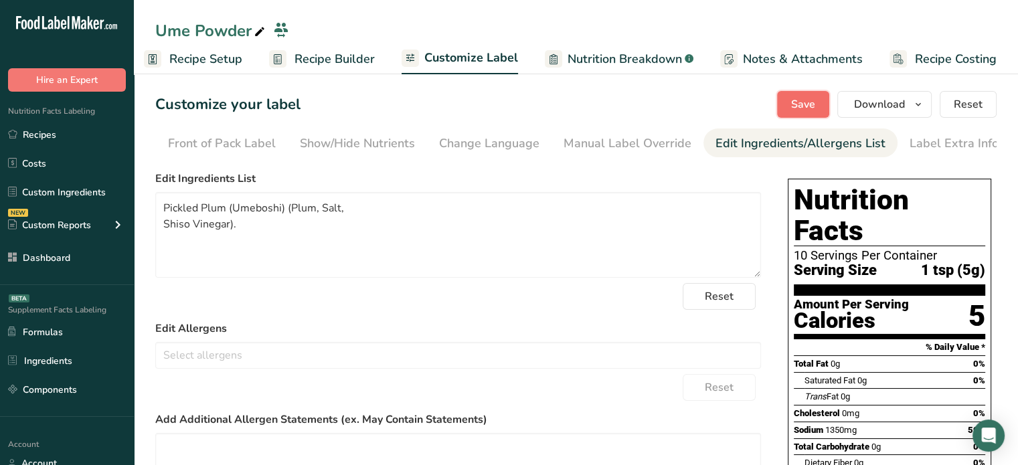
click at [809, 105] on span "Save" at bounding box center [803, 104] width 24 height 16
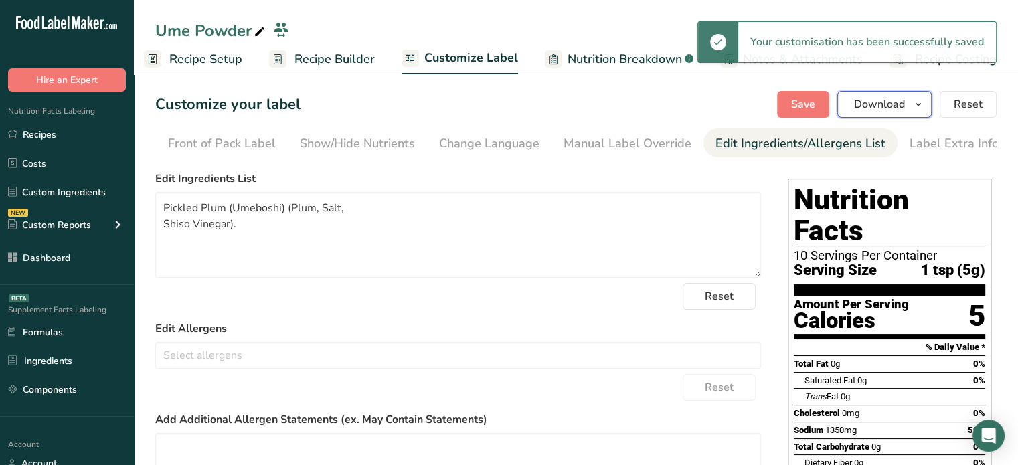
click at [869, 107] on span "Download" at bounding box center [879, 104] width 51 height 16
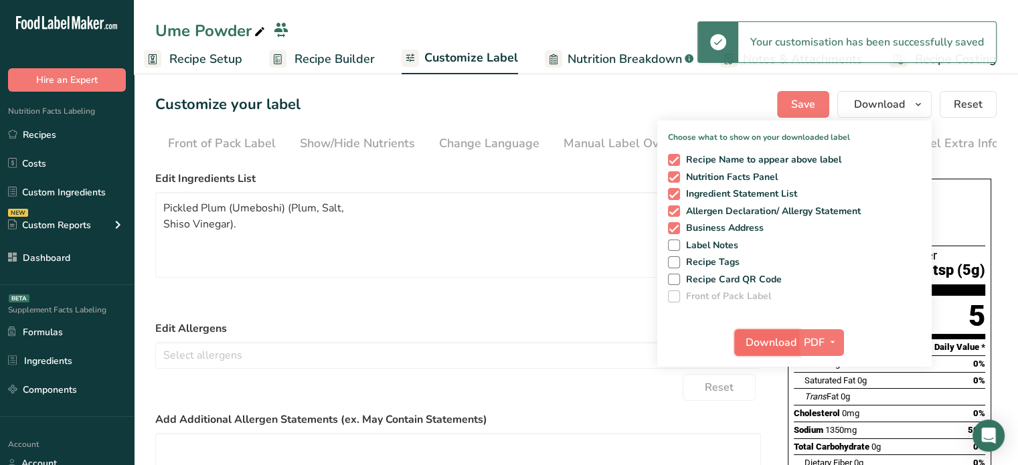
click at [781, 347] on span "Download" at bounding box center [771, 343] width 51 height 16
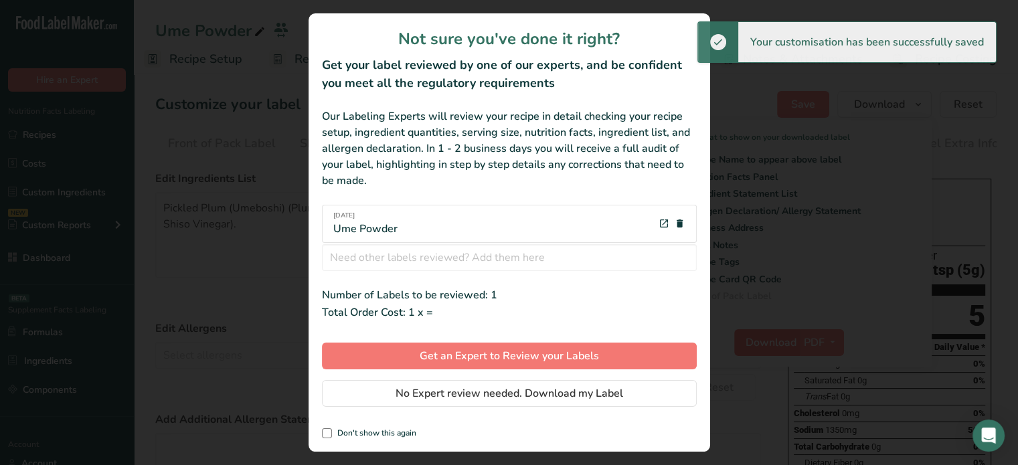
scroll to position [0, 1]
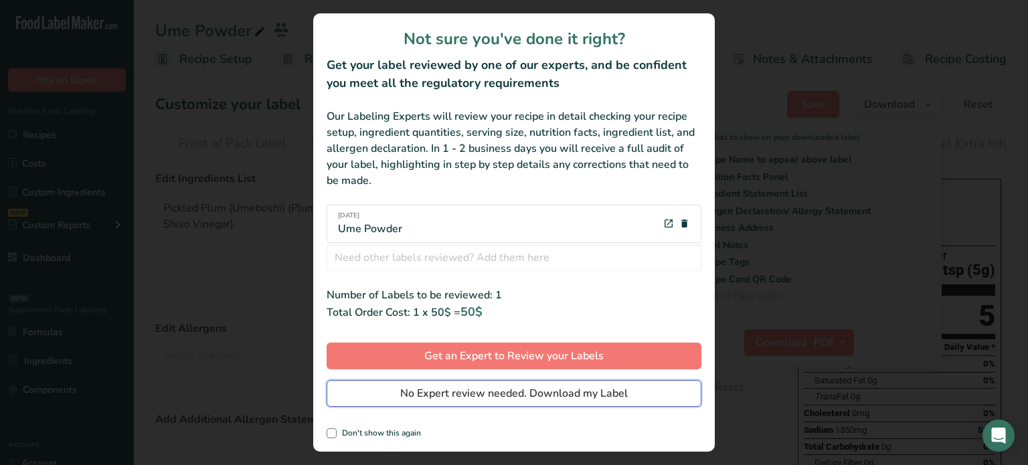
click at [663, 390] on button "No Expert review needed. Download my Label" at bounding box center [514, 393] width 375 height 27
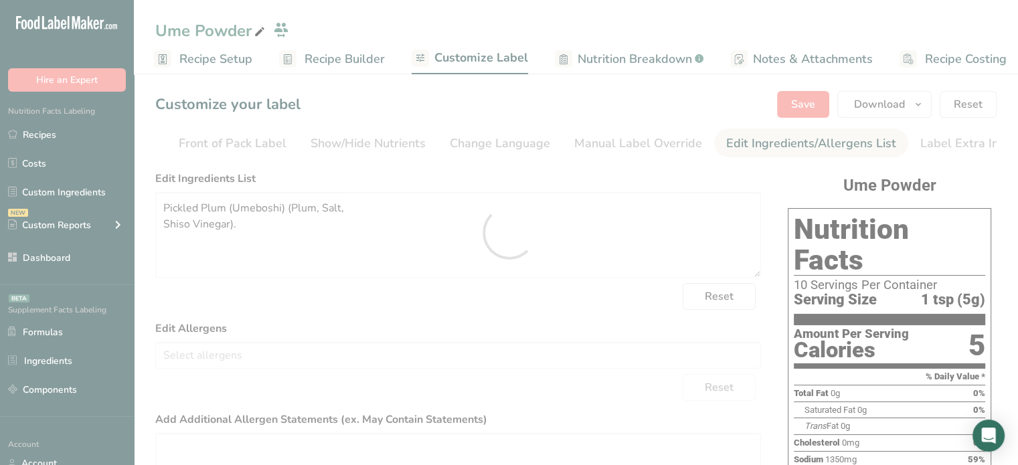
scroll to position [0, 0]
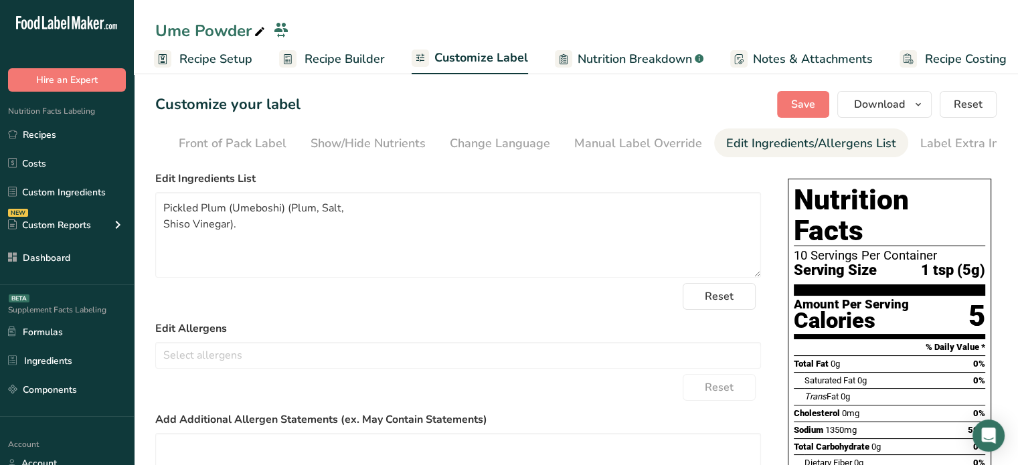
click at [268, 29] on div at bounding box center [278, 31] width 21 height 16
click at [259, 29] on icon at bounding box center [260, 32] width 12 height 19
click at [234, 31] on input "Ume Powder" at bounding box center [565, 33] width 820 height 24
type input "Ume Flake"
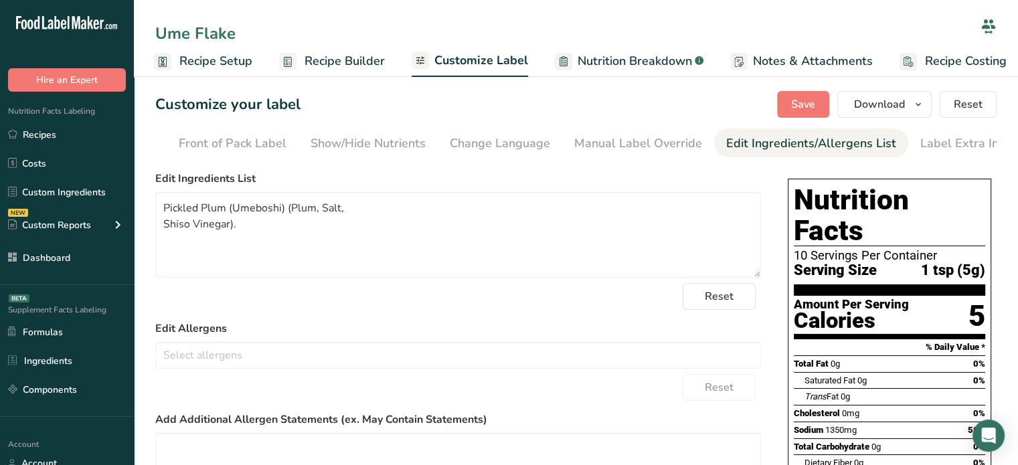
click at [376, 109] on div "Customize your label Save Download Choose what to show on your downloaded label…" at bounding box center [576, 104] width 842 height 27
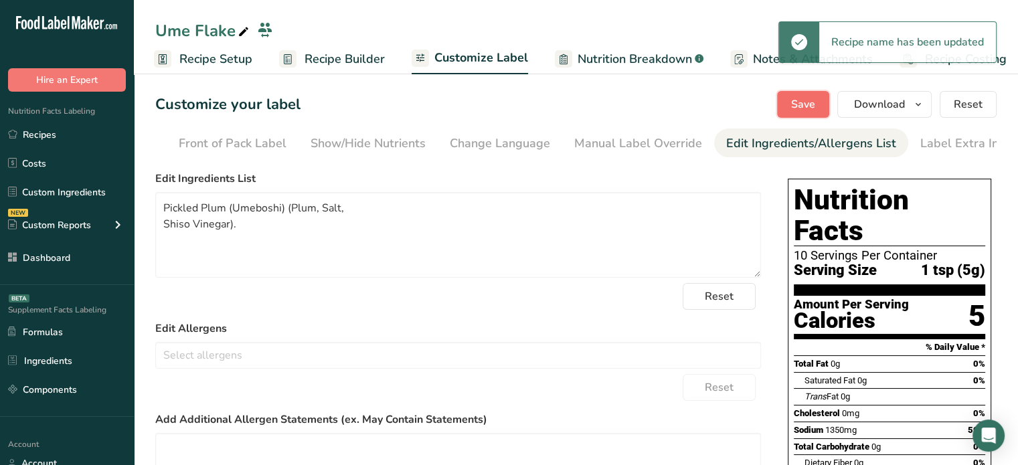
click at [789, 103] on button "Save" at bounding box center [803, 104] width 52 height 27
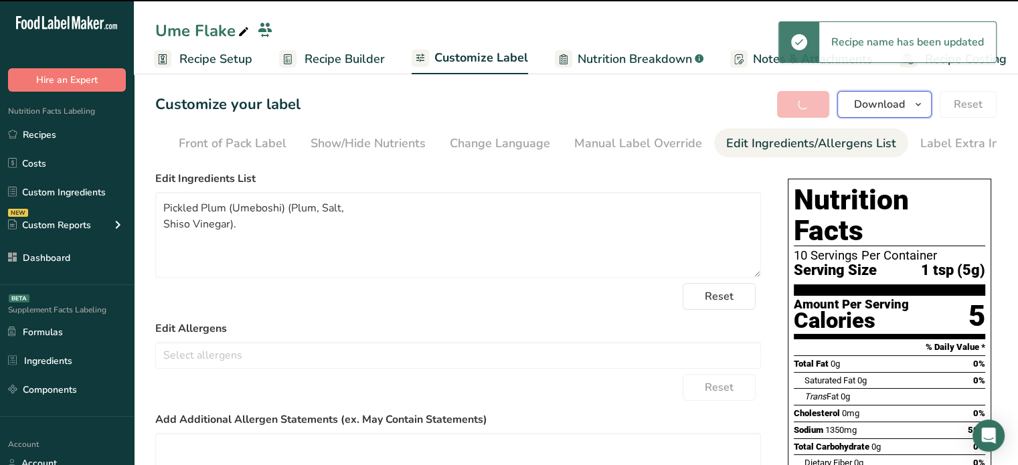
click at [868, 104] on span "Download" at bounding box center [879, 104] width 51 height 16
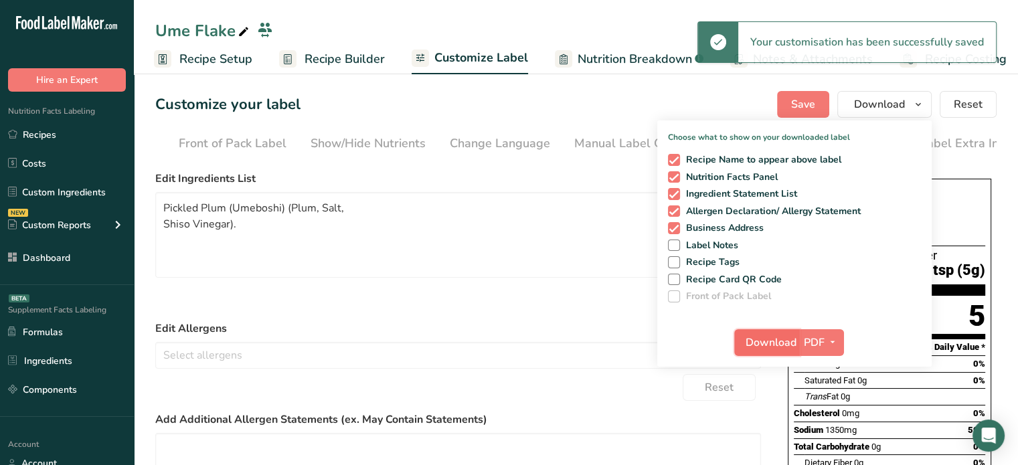
click at [778, 337] on span "Download" at bounding box center [771, 343] width 51 height 16
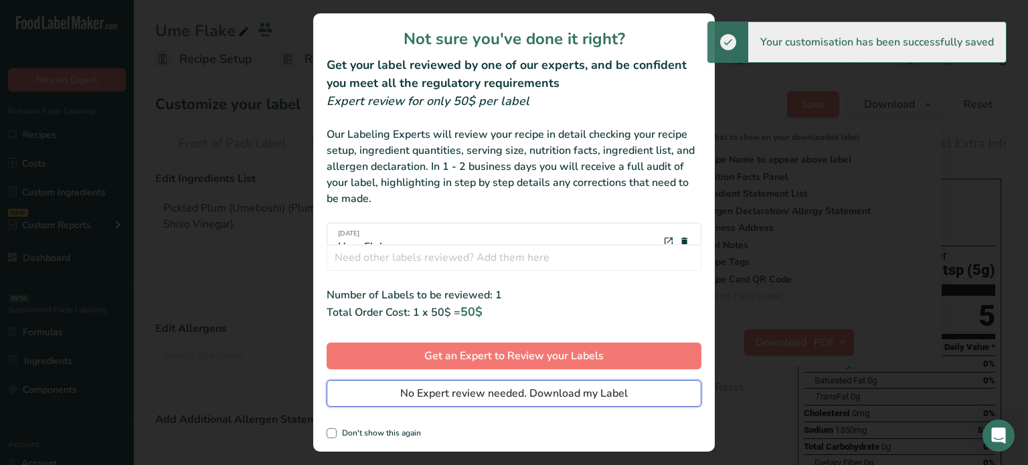
click at [689, 390] on button "No Expert review needed. Download my Label" at bounding box center [514, 393] width 375 height 27
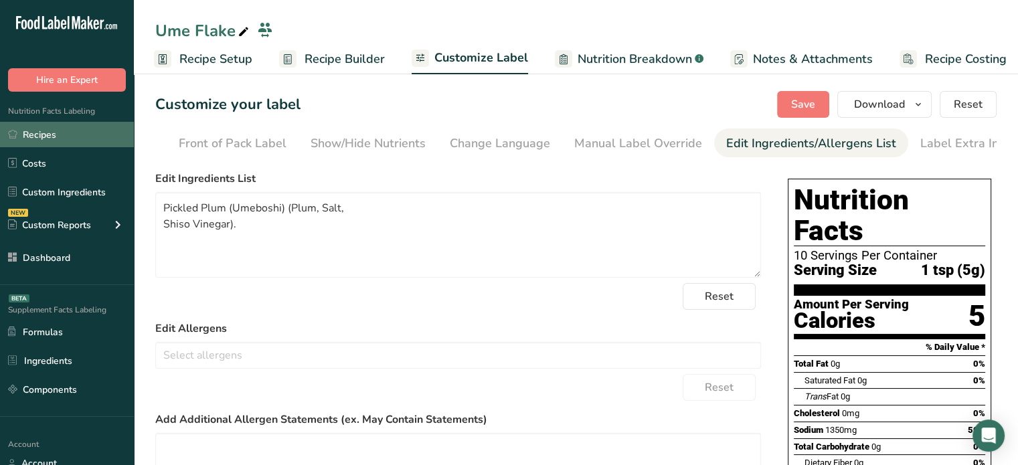
click at [125, 127] on link "Recipes" at bounding box center [67, 134] width 134 height 25
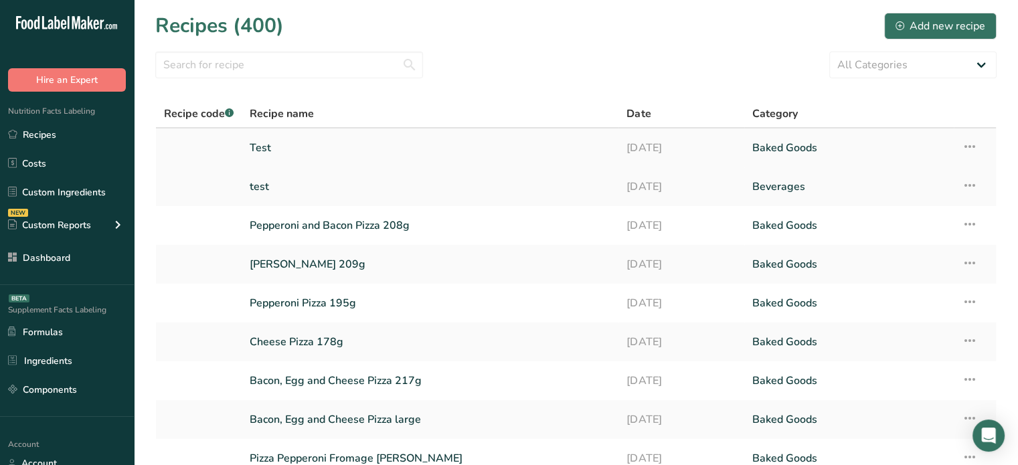
click at [969, 141] on icon at bounding box center [970, 147] width 16 height 24
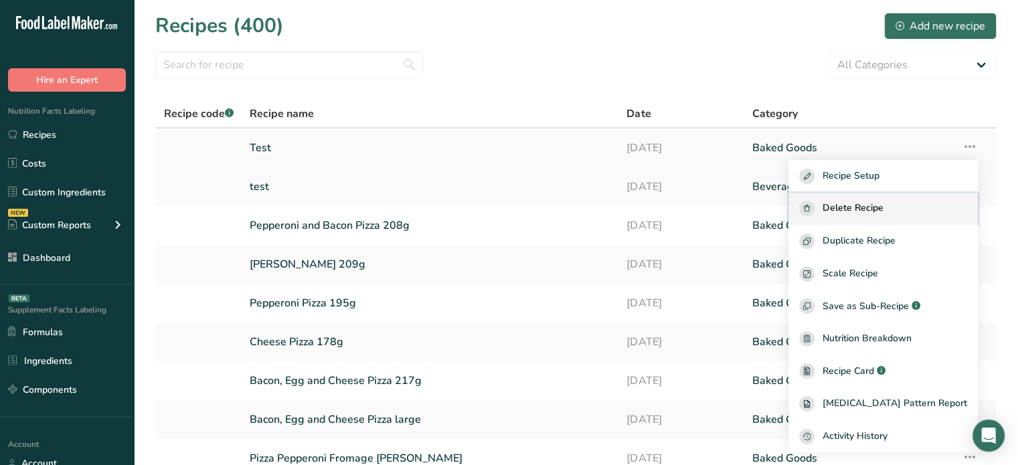
click at [865, 205] on span "Delete Recipe" at bounding box center [853, 208] width 61 height 15
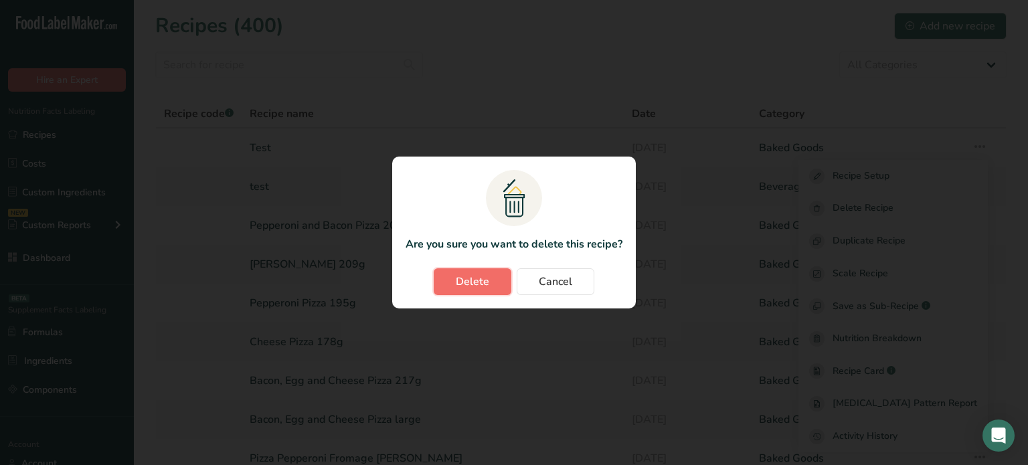
click at [485, 291] on button "Delete" at bounding box center [473, 281] width 78 height 27
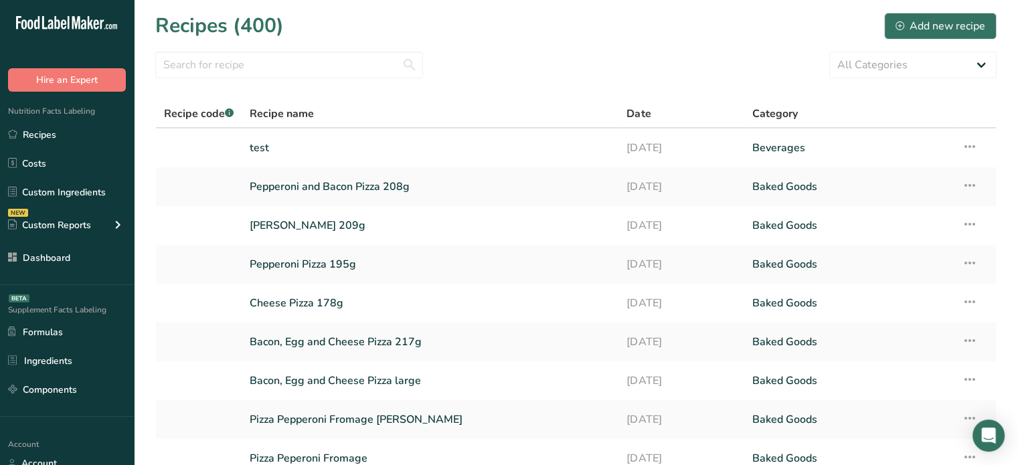
click at [975, 145] on icon at bounding box center [970, 147] width 16 height 24
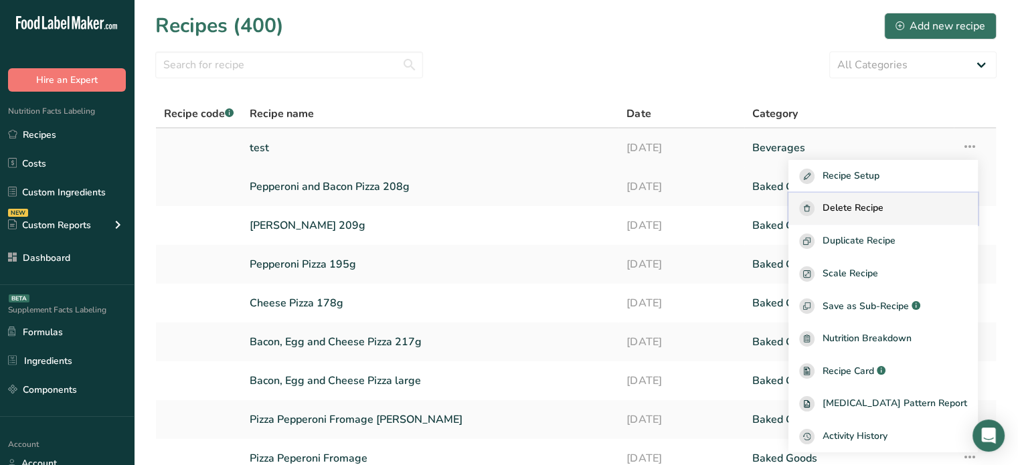
click at [862, 216] on button "Delete Recipe" at bounding box center [883, 209] width 189 height 33
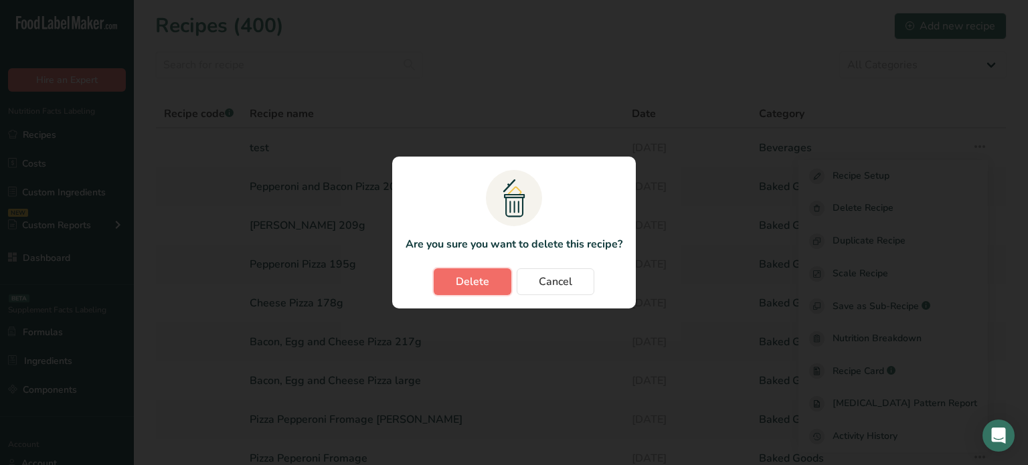
click at [495, 279] on button "Delete" at bounding box center [473, 281] width 78 height 27
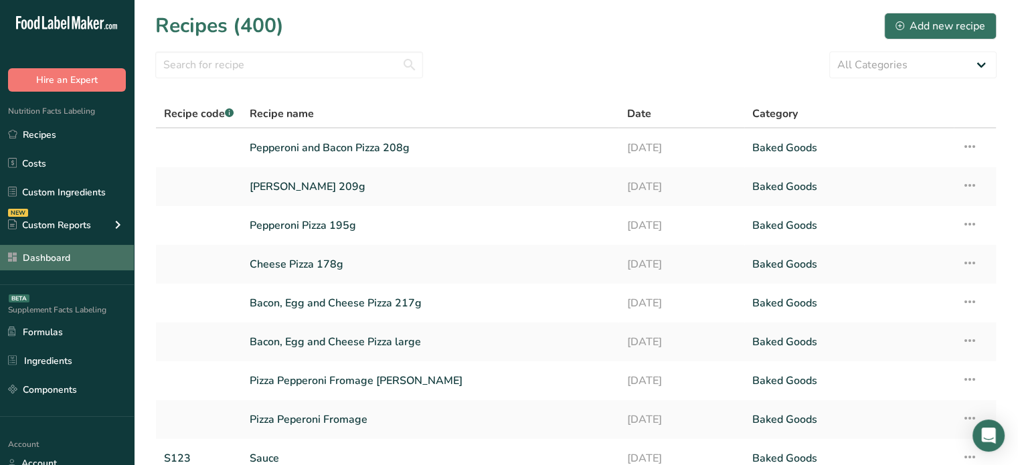
click at [93, 262] on link "Dashboard" at bounding box center [67, 257] width 134 height 25
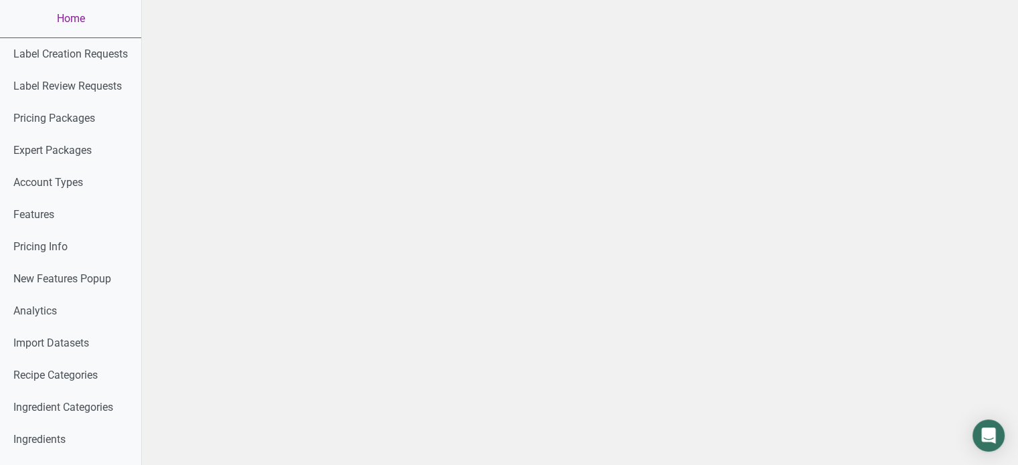
click at [60, 7] on link "Home" at bounding box center [70, 18] width 141 height 37
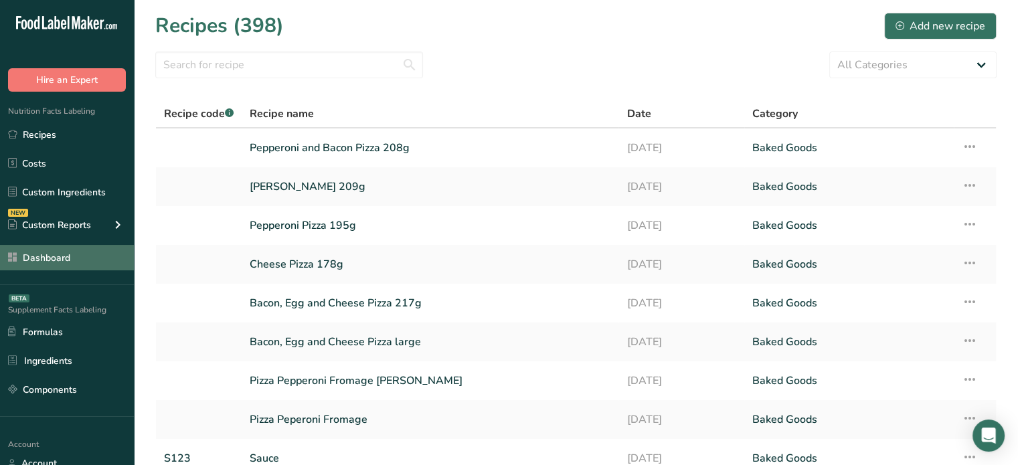
click at [51, 250] on link "Dashboard" at bounding box center [67, 257] width 134 height 25
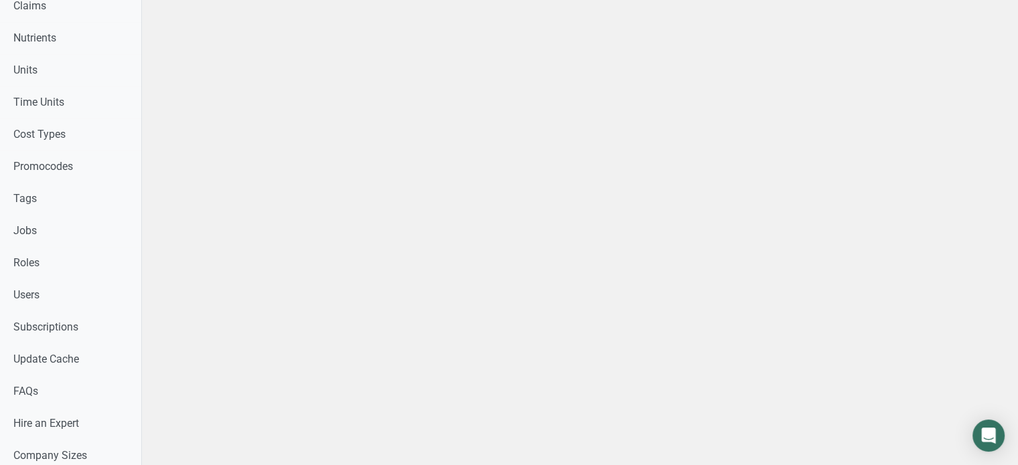
scroll to position [597, 0]
click at [68, 302] on link "Users" at bounding box center [70, 293] width 141 height 32
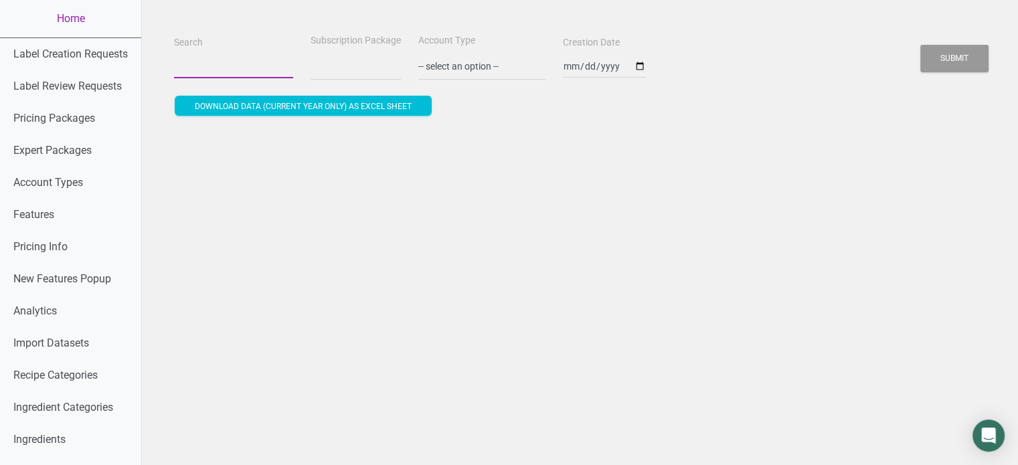
click at [218, 69] on input "Search" at bounding box center [233, 66] width 119 height 24
select select
paste input "[EMAIL_ADDRESS][DOMAIN_NAME]"
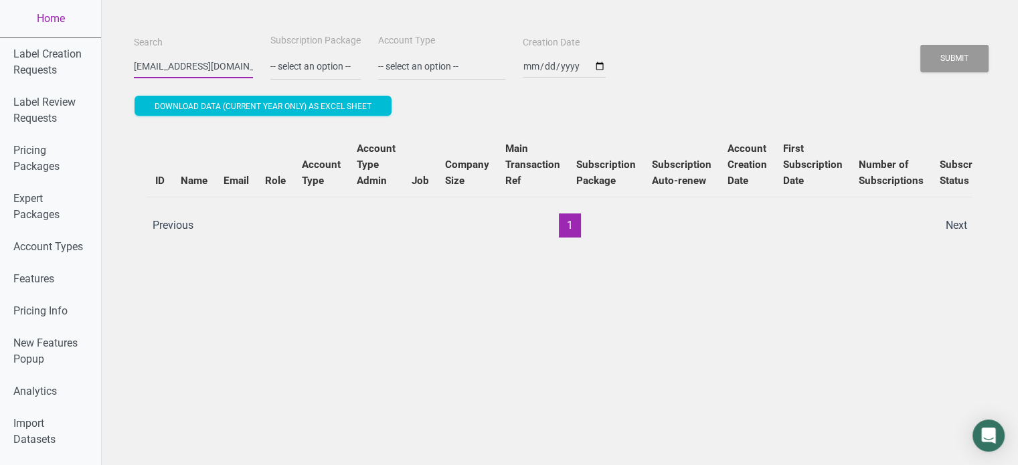
scroll to position [0, 33]
type input "[EMAIL_ADDRESS][DOMAIN_NAME]"
click at [921, 45] on button "Submit" at bounding box center [955, 58] width 68 height 27
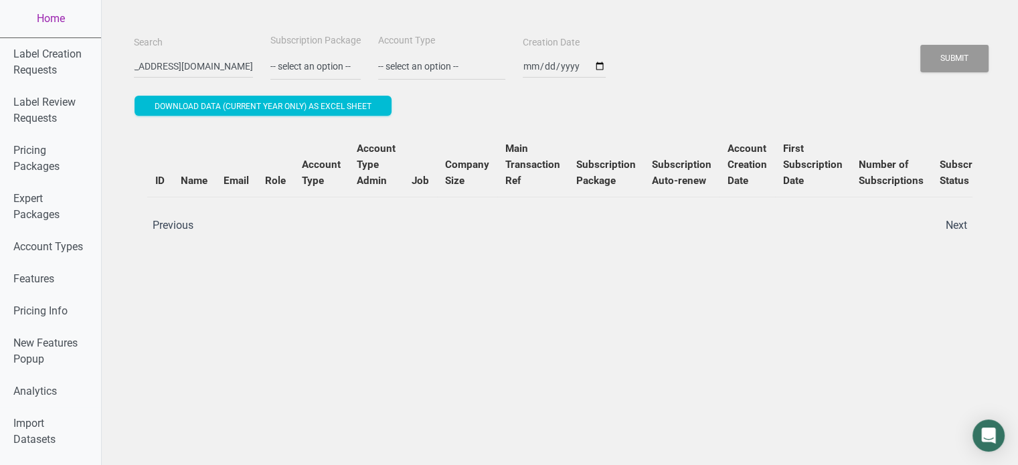
scroll to position [0, 0]
drag, startPoint x: 922, startPoint y: 64, endPoint x: 935, endPoint y: 64, distance: 13.4
click at [935, 64] on div "Search [EMAIL_ADDRESS][DOMAIN_NAME] Subscription Package -- select an option --…" at bounding box center [560, 56] width 859 height 48
click at [935, 64] on button "Submit" at bounding box center [955, 58] width 68 height 27
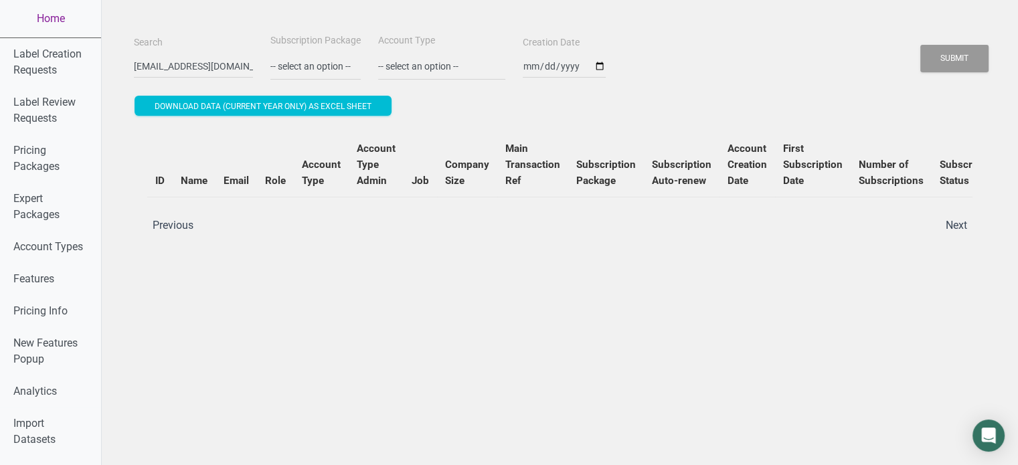
click at [62, 31] on link "Home" at bounding box center [50, 18] width 101 height 37
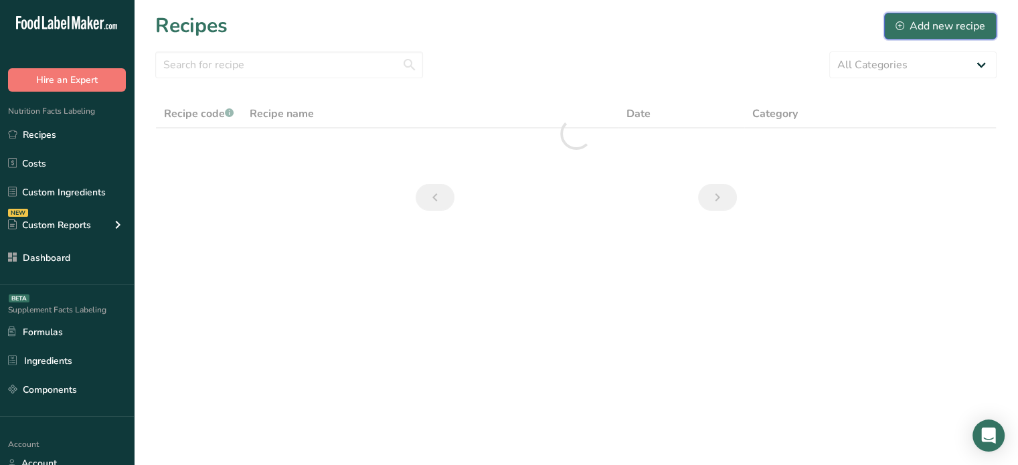
click at [913, 17] on button "Add new recipe" at bounding box center [940, 26] width 112 height 27
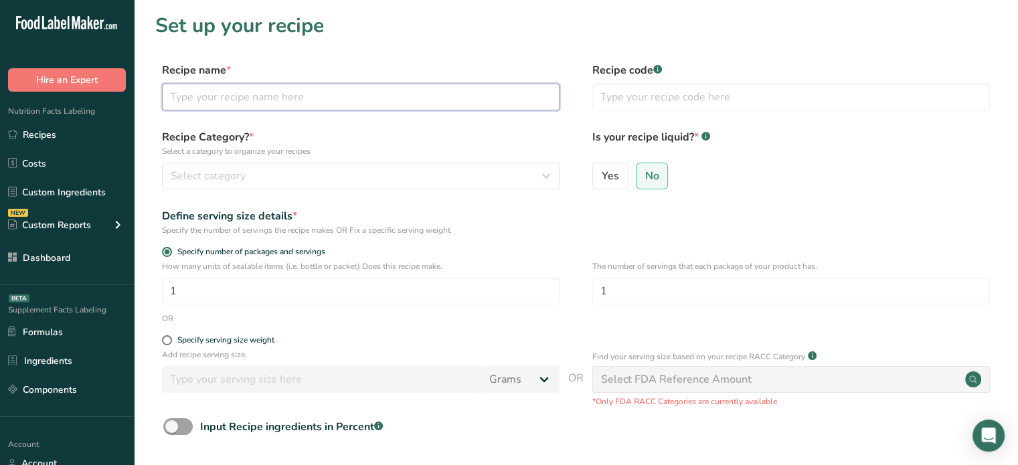
click at [465, 105] on input "text" at bounding box center [361, 97] width 398 height 27
paste input "Pickle Michelada Mix"
type input "Pickle Michelada Mix"
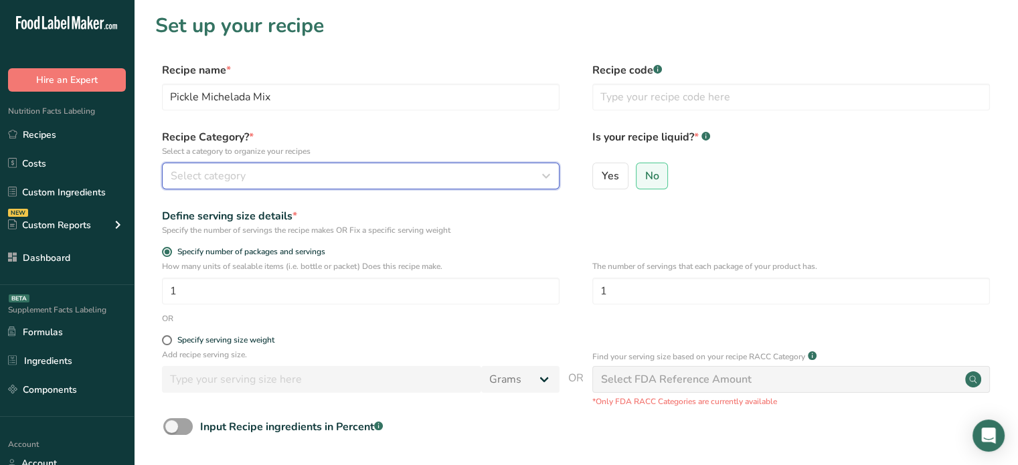
click at [428, 183] on div "Select category" at bounding box center [357, 176] width 372 height 16
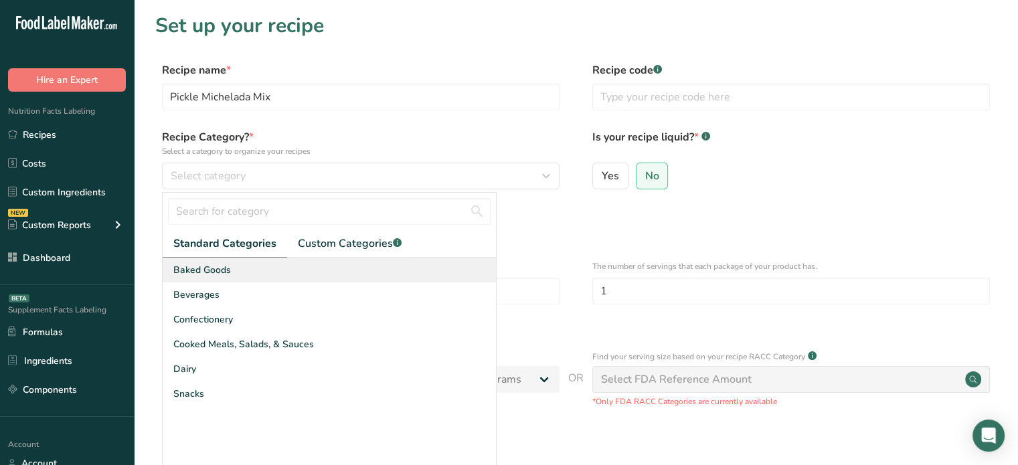
click at [337, 269] on div "Baked Goods" at bounding box center [329, 270] width 333 height 25
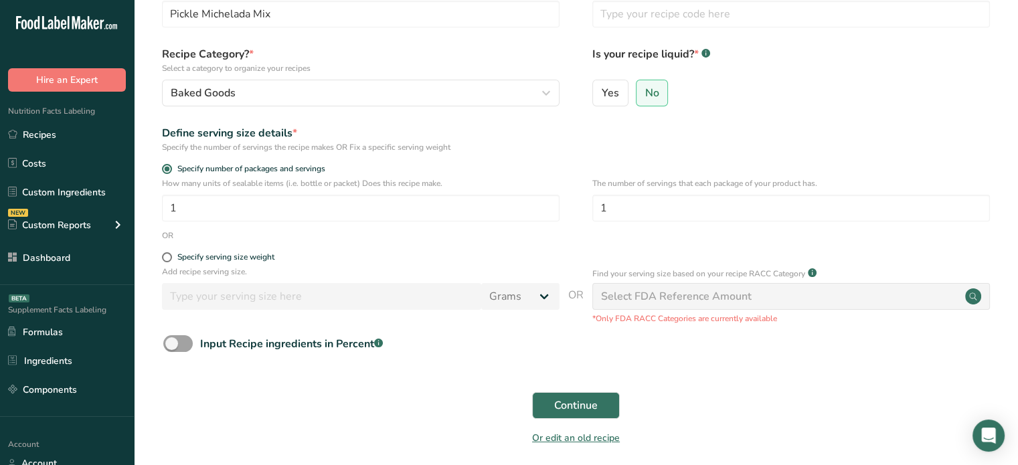
scroll to position [84, 0]
click at [581, 397] on span "Continue" at bounding box center [576, 405] width 44 height 16
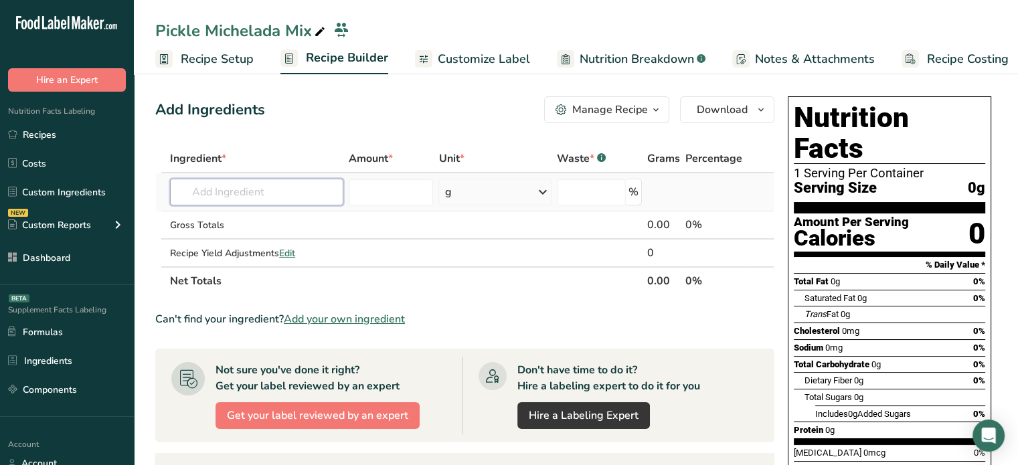
click at [256, 201] on input "text" at bounding box center [256, 192] width 173 height 27
type input "celery seeds"
click at [265, 212] on p "2007 Spices, celery seed" at bounding box center [239, 219] width 117 height 14
type input "Spices, celery seed"
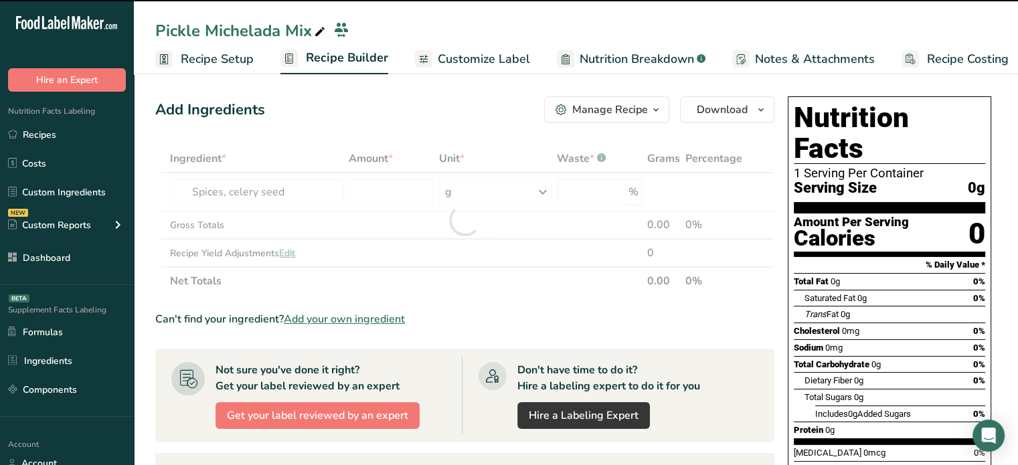
type input "0"
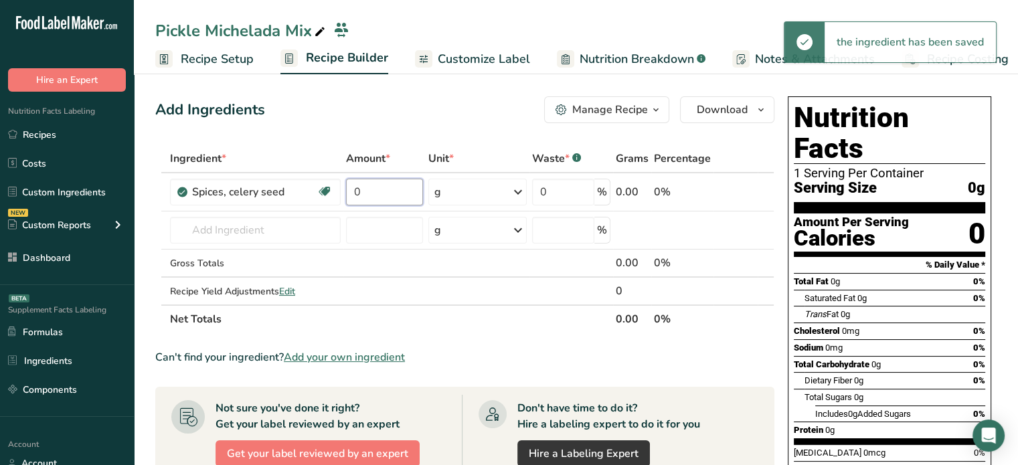
click at [372, 191] on input "0" at bounding box center [385, 192] width 78 height 27
type input "2"
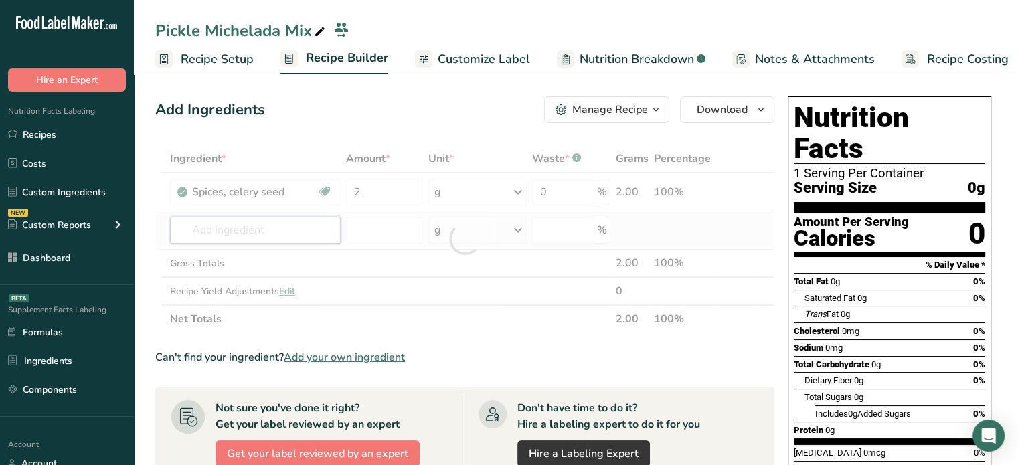
click at [310, 220] on div "Ingredient * Amount * Unit * Waste * .a-a{fill:#347362;}.b-a{fill:#fff;} Grams …" at bounding box center [464, 239] width 619 height 189
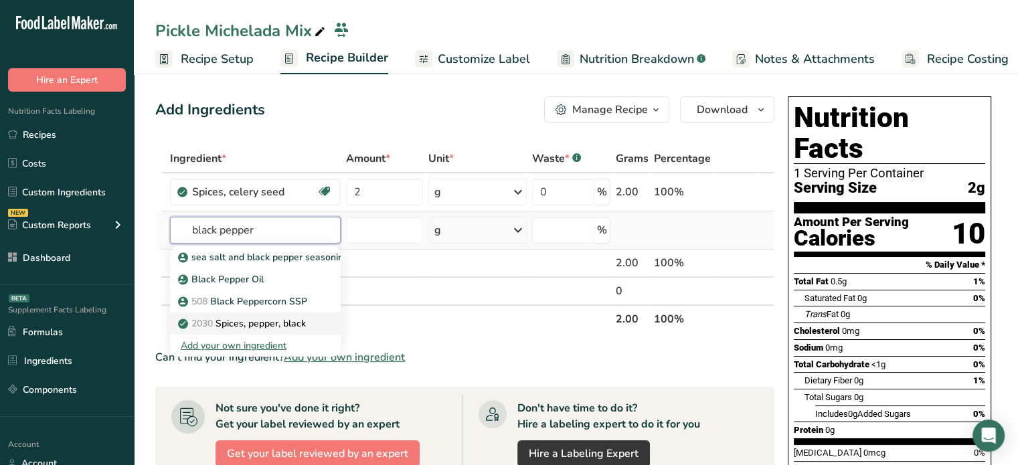
type input "black pepper"
click at [287, 318] on p "2030 Spices, pepper, black" at bounding box center [243, 324] width 125 height 14
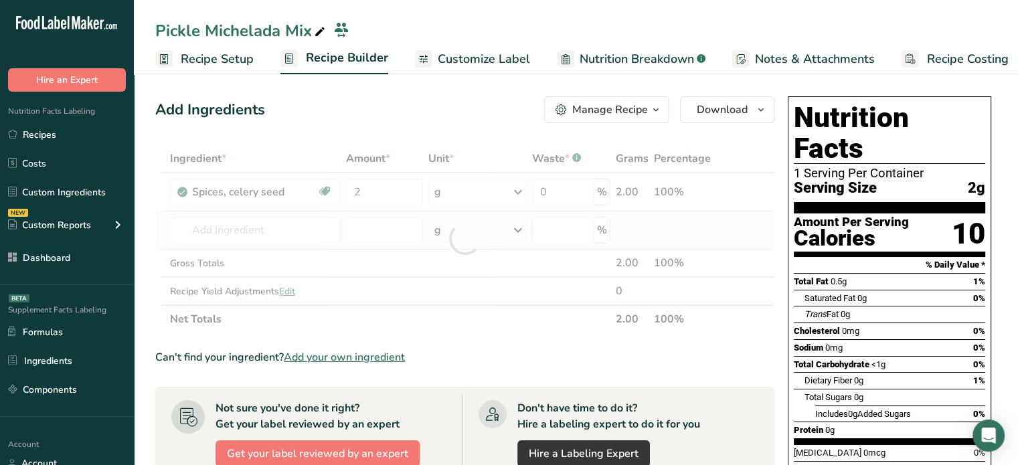
type input "Spices, pepper, black"
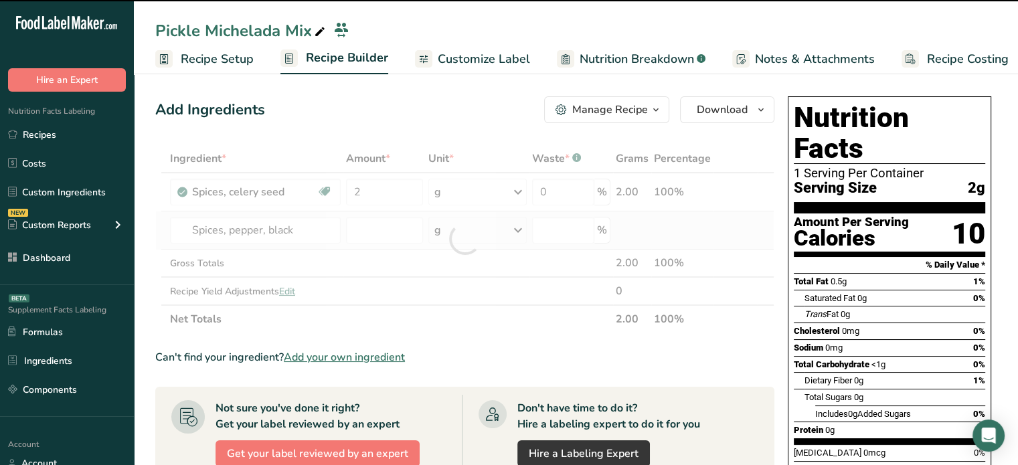
type input "0"
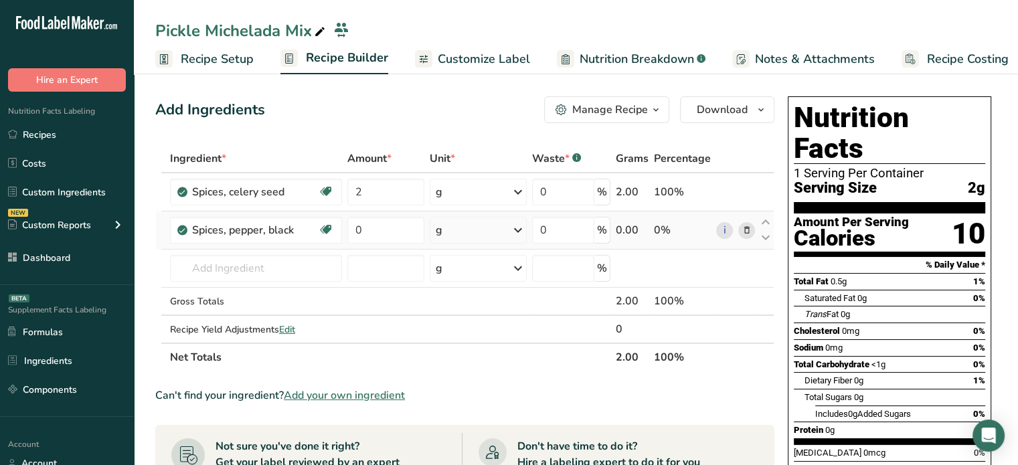
click at [370, 214] on td "0" at bounding box center [386, 231] width 82 height 38
drag, startPoint x: 370, startPoint y: 214, endPoint x: 372, endPoint y: 226, distance: 12.3
click at [372, 226] on td "0" at bounding box center [386, 231] width 82 height 38
click at [372, 226] on input "0" at bounding box center [385, 230] width 77 height 27
type input "2"
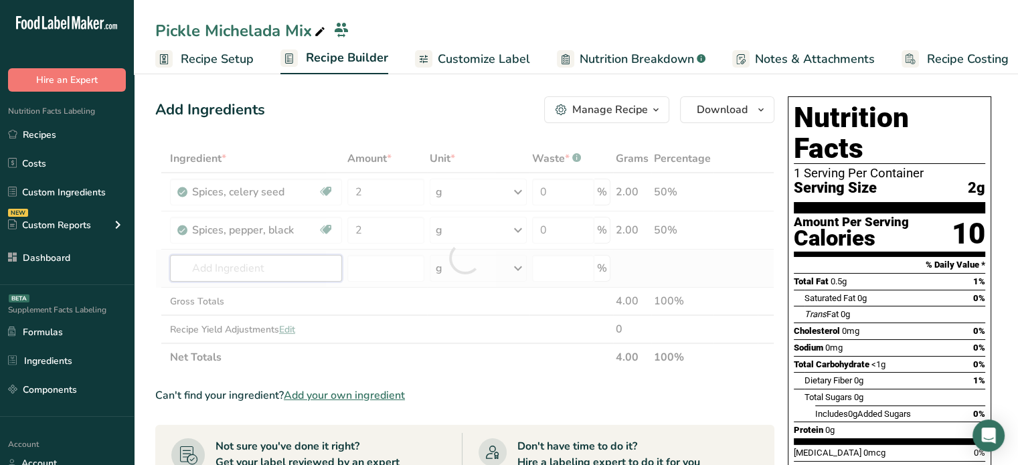
click at [308, 270] on div "Ingredient * Amount * Unit * Waste * .a-a{fill:#347362;}.b-a{fill:#fff;} Grams …" at bounding box center [464, 258] width 619 height 227
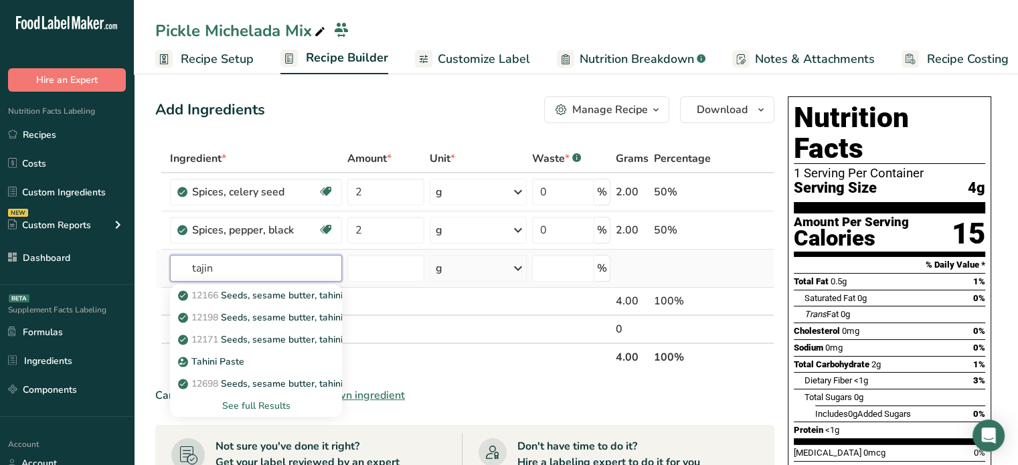
type input "tajin"
click at [276, 411] on div "See full Results" at bounding box center [256, 406] width 151 height 14
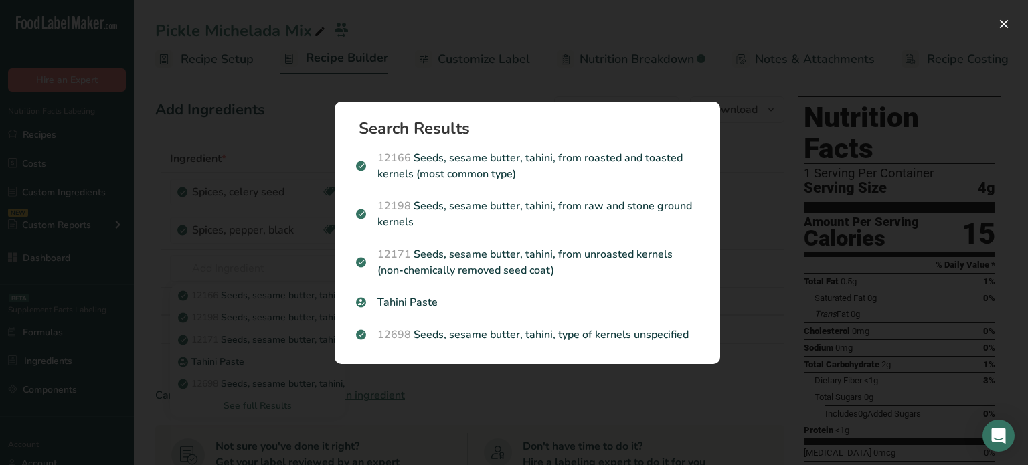
click at [746, 284] on div "Search results modal" at bounding box center [514, 232] width 1028 height 465
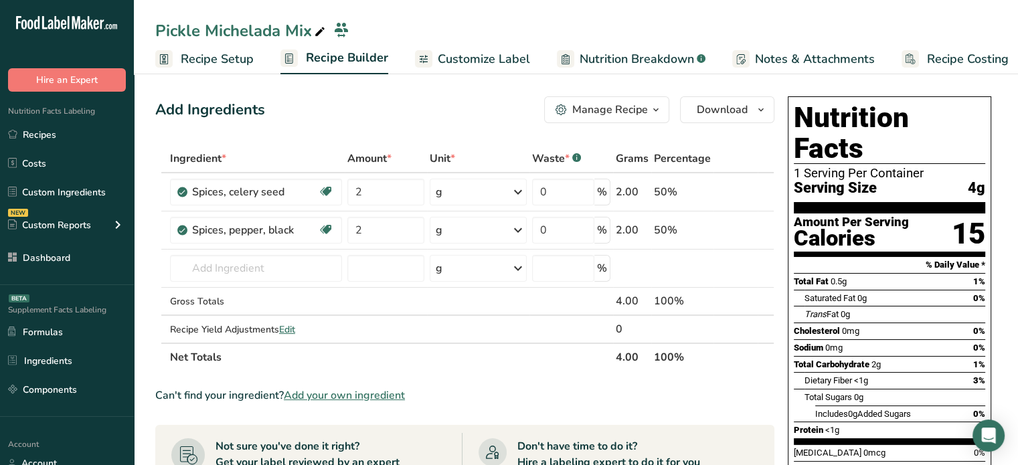
click at [351, 391] on span "Add your own ingredient" at bounding box center [344, 396] width 121 height 16
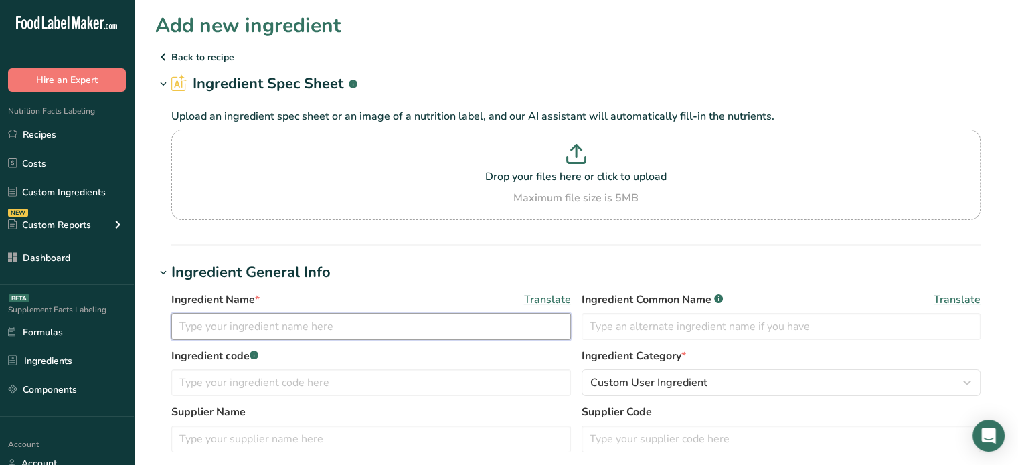
click at [295, 326] on input "text" at bounding box center [371, 326] width 400 height 27
paste input "Tajín"
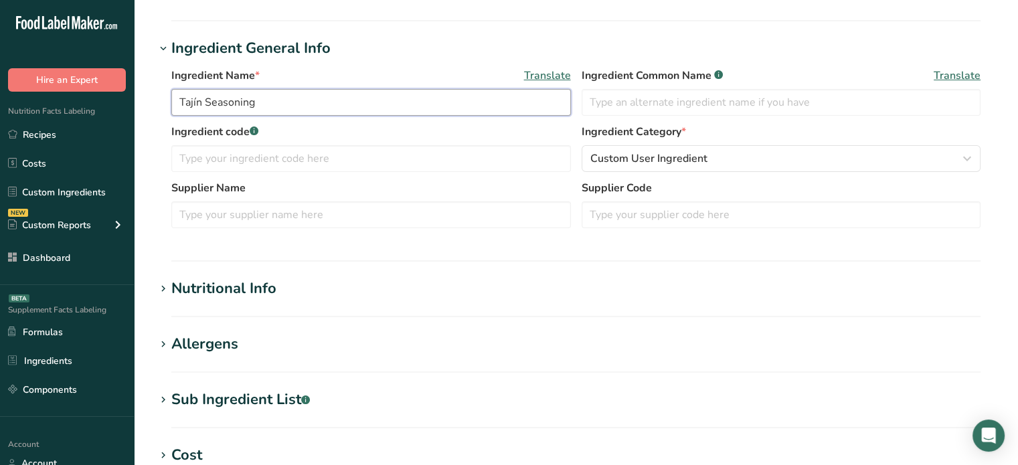
scroll to position [301, 0]
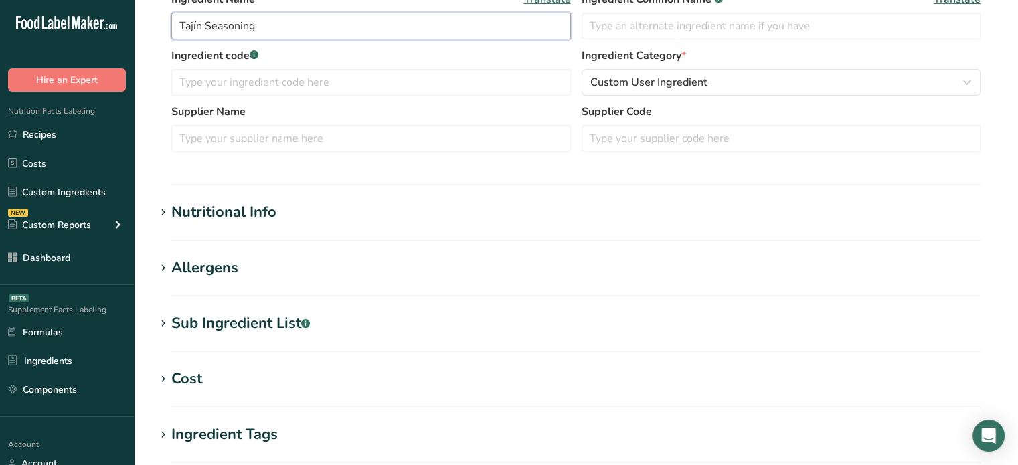
type input "Tajín Seasoning"
click at [400, 218] on h1 "Nutritional Info" at bounding box center [576, 213] width 842 height 22
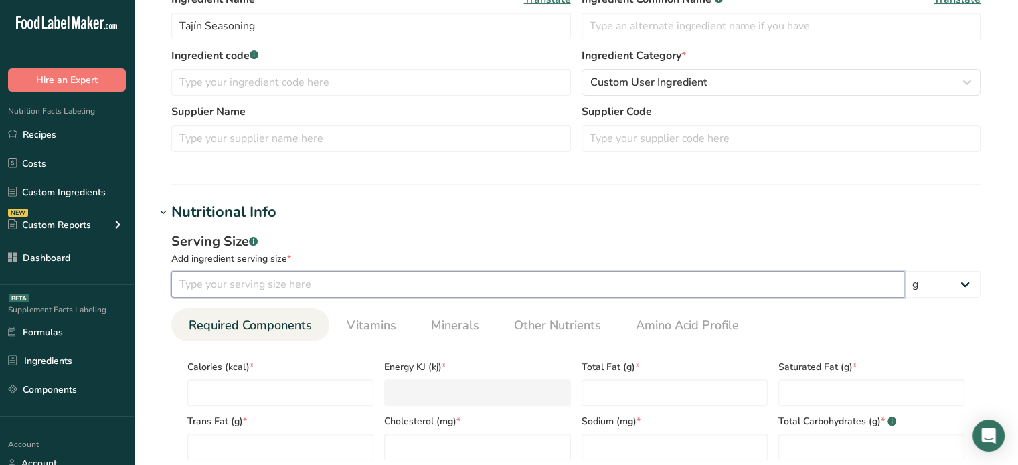
click at [291, 279] on input "number" at bounding box center [537, 284] width 733 height 27
click at [307, 274] on input "10" at bounding box center [537, 284] width 733 height 27
type input "1"
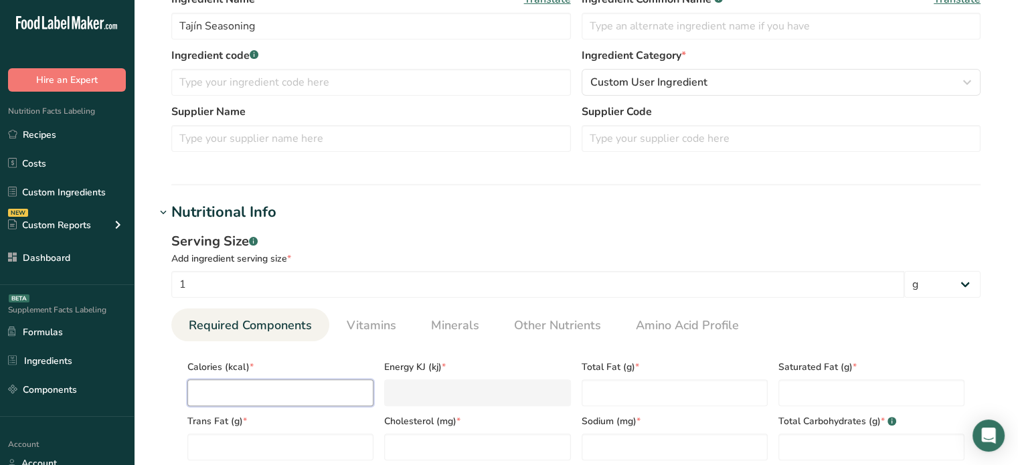
click at [283, 383] on input "number" at bounding box center [280, 393] width 186 height 27
type input "0"
type KJ "0"
type input "0"
type Fat "0"
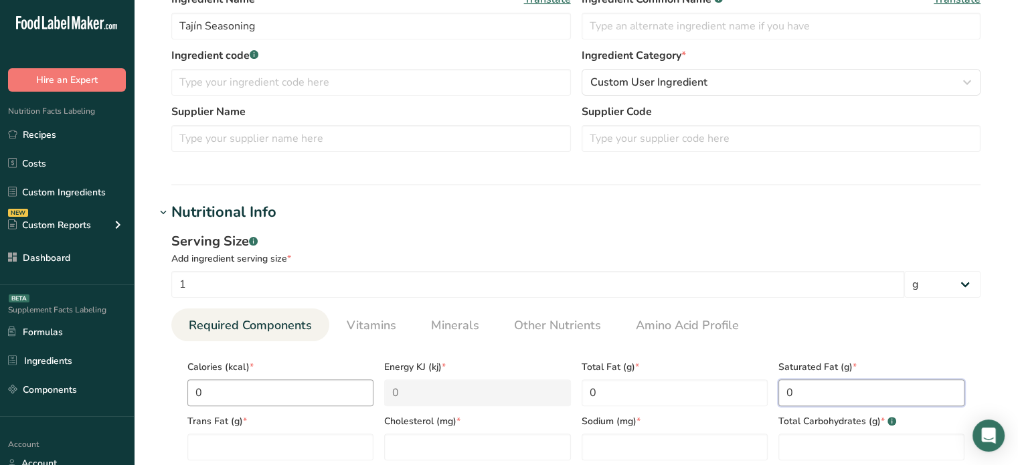
type Fat "0"
type input "0"
type input "190"
type Carbohydrates "0"
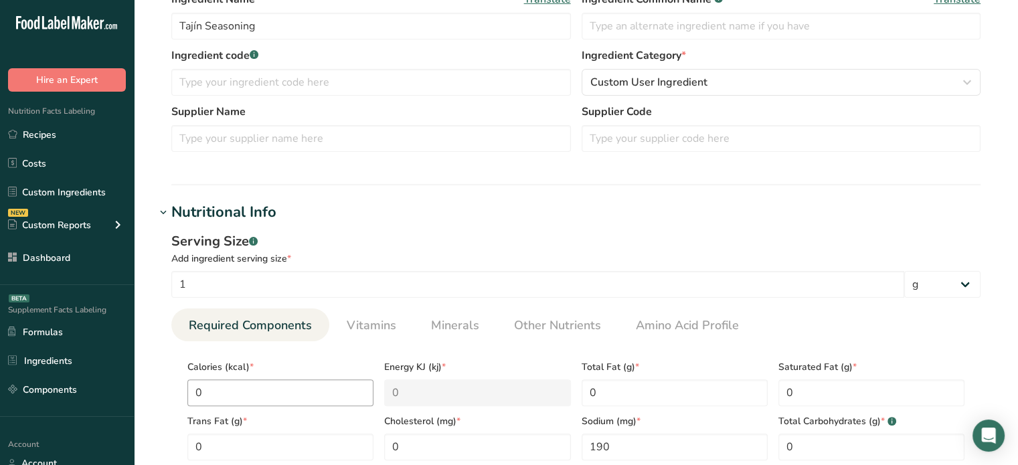
scroll to position [569, 0]
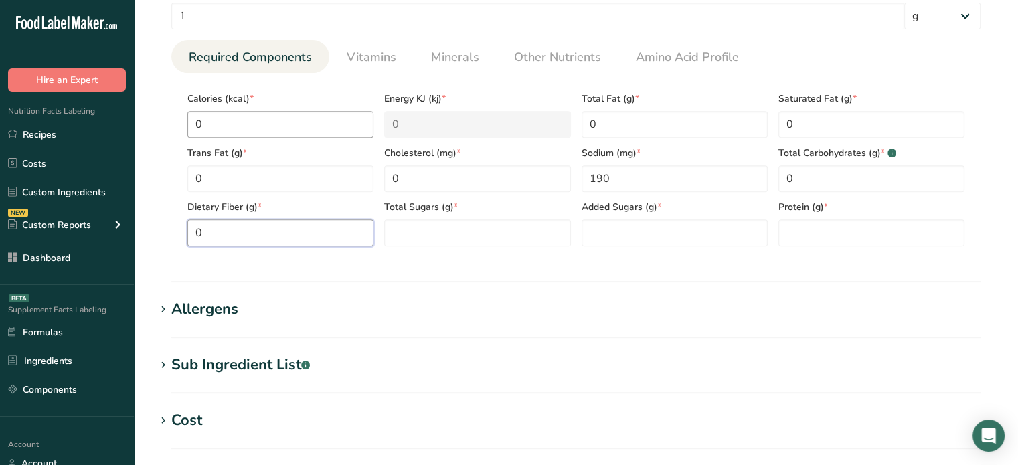
type Fiber "0"
type Sugars "0"
type input "0"
click at [289, 364] on div "Sub Ingredient List .a-a{fill:#347362;}.b-a{fill:#fff;}" at bounding box center [240, 365] width 139 height 22
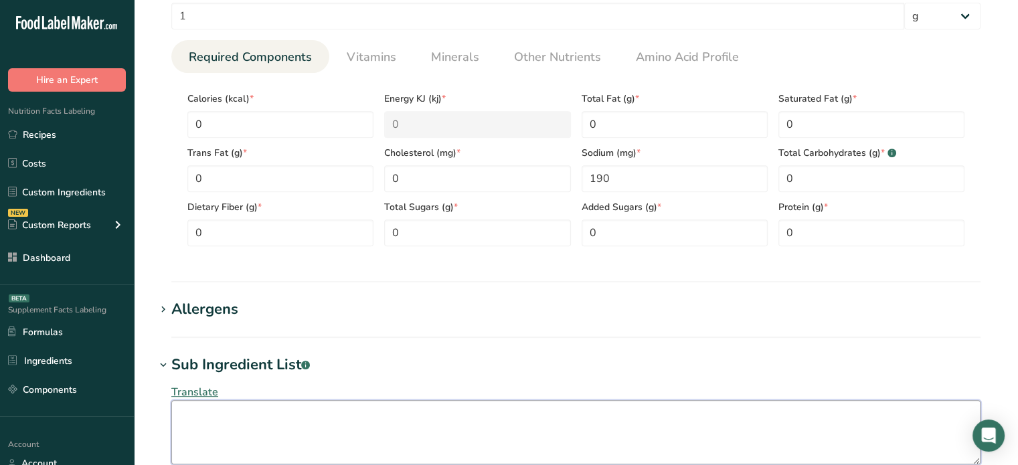
click at [283, 404] on textarea at bounding box center [575, 432] width 809 height 64
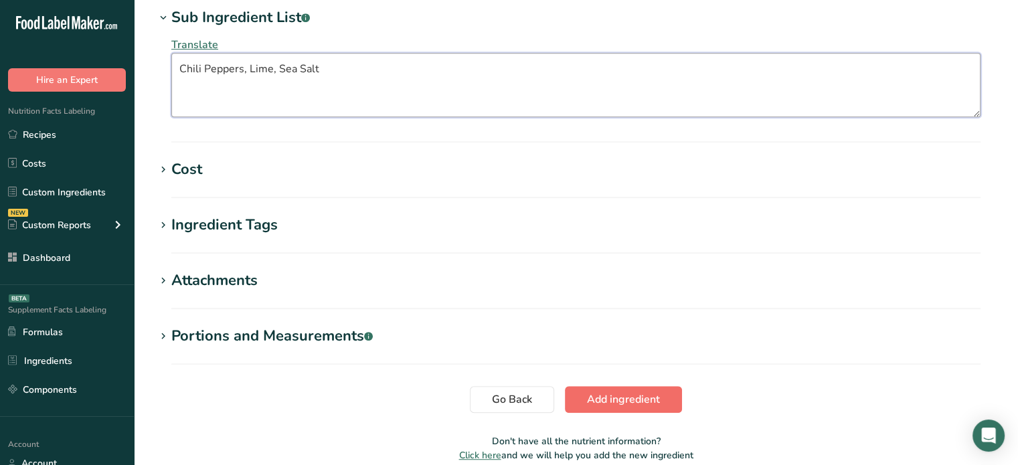
type textarea "Chili Peppers, Lime, Sea Salt"
click at [624, 398] on span "Add ingredient" at bounding box center [623, 400] width 73 height 16
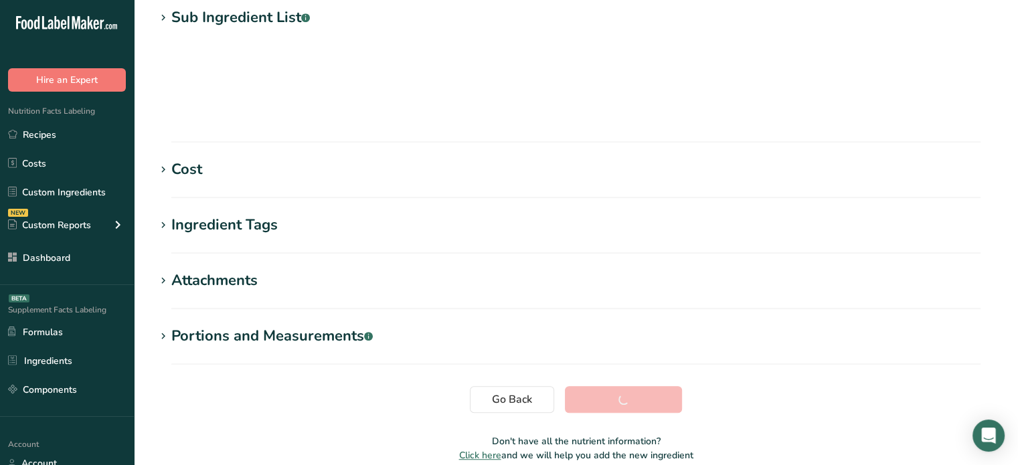
scroll to position [254, 0]
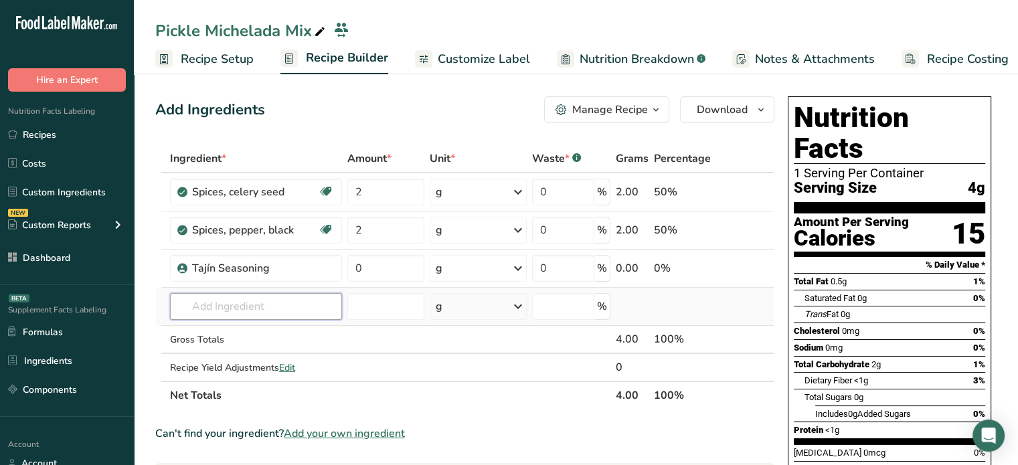
paste input "Tapatio"
click at [248, 315] on input "Tapatio" at bounding box center [256, 306] width 172 height 27
type input "Tapatio"
click at [268, 337] on div "Tapatio Sauce" at bounding box center [245, 334] width 129 height 14
type input "Tapatio Sauce"
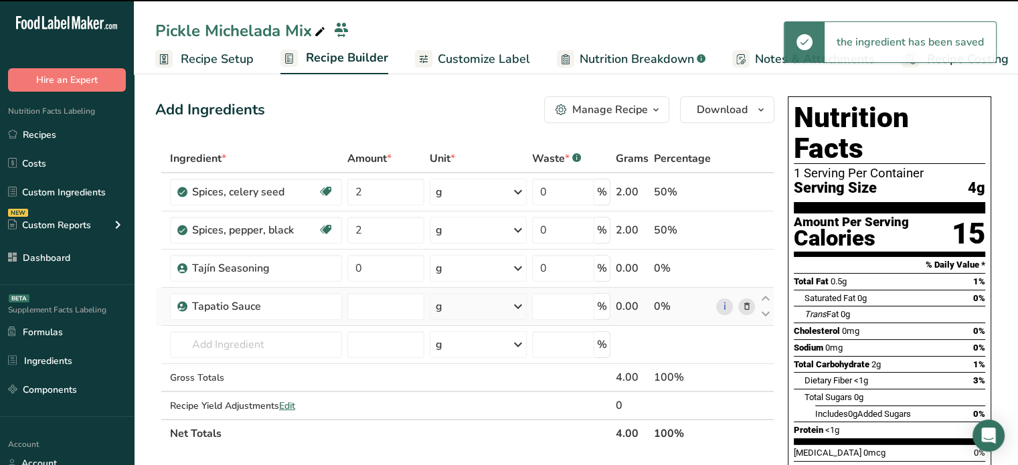
type input "0"
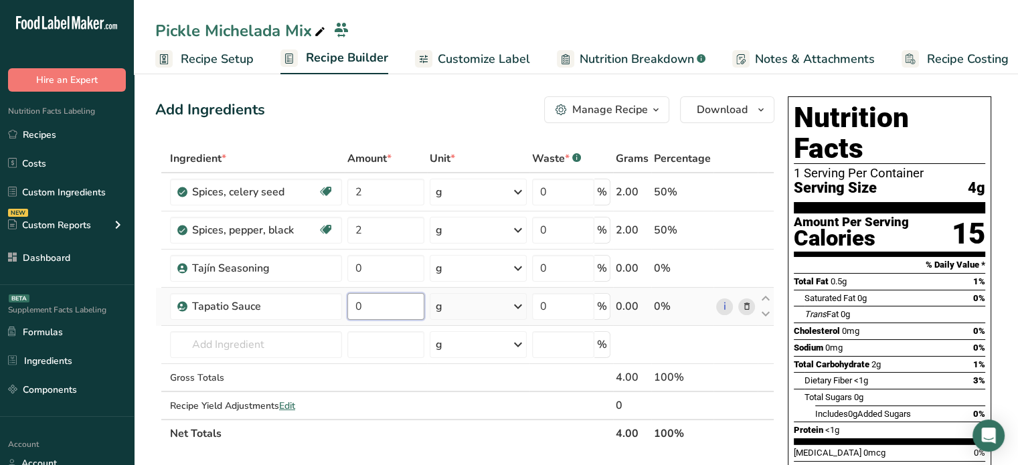
click at [402, 299] on input "0" at bounding box center [385, 306] width 77 height 27
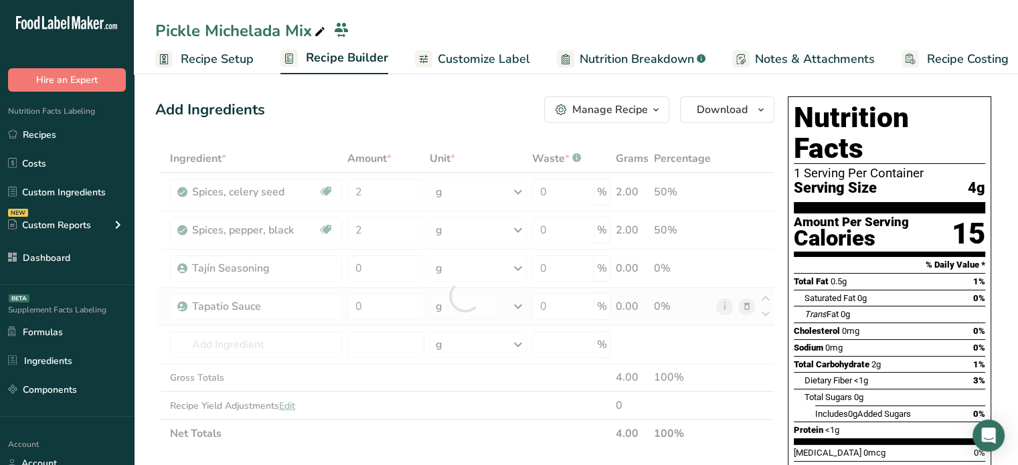
click at [445, 309] on div "Ingredient * Amount * Unit * Waste * .a-a{fill:#347362;}.b-a{fill:#fff;} Grams …" at bounding box center [464, 296] width 619 height 303
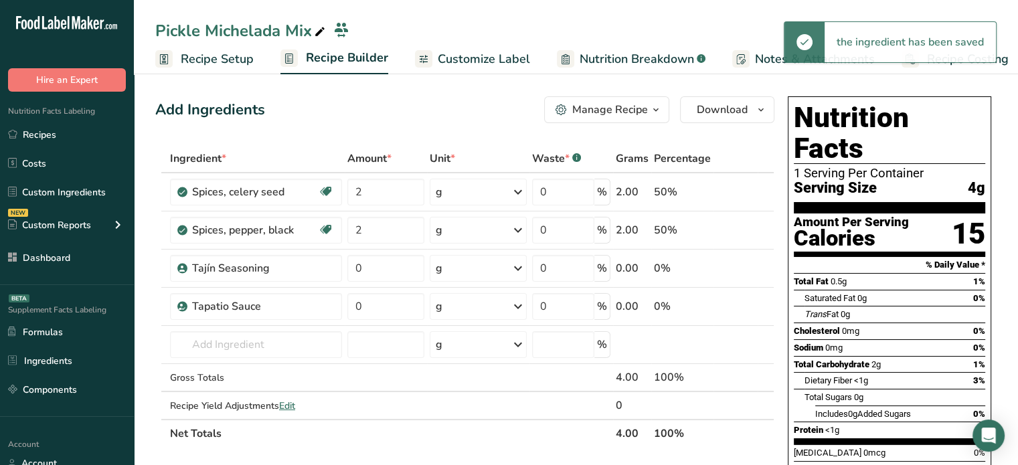
click at [473, 306] on div "g" at bounding box center [478, 306] width 97 height 27
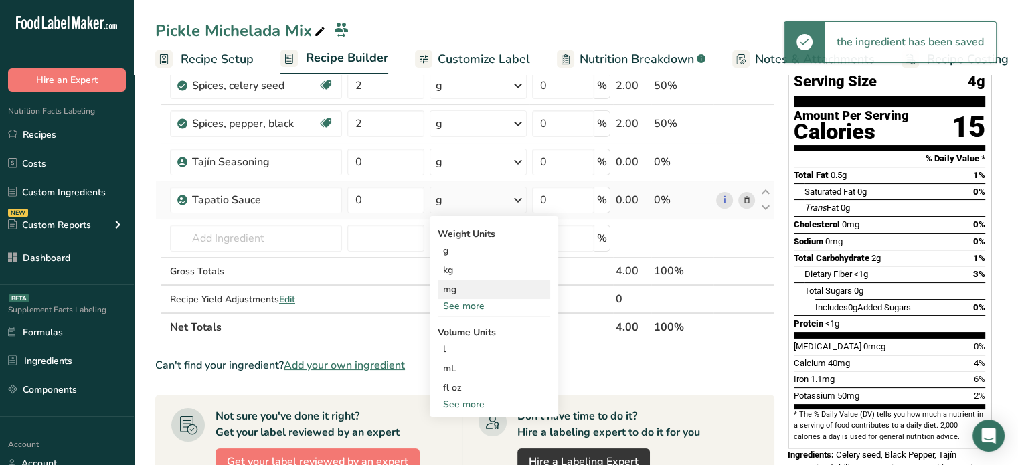
scroll to position [107, 0]
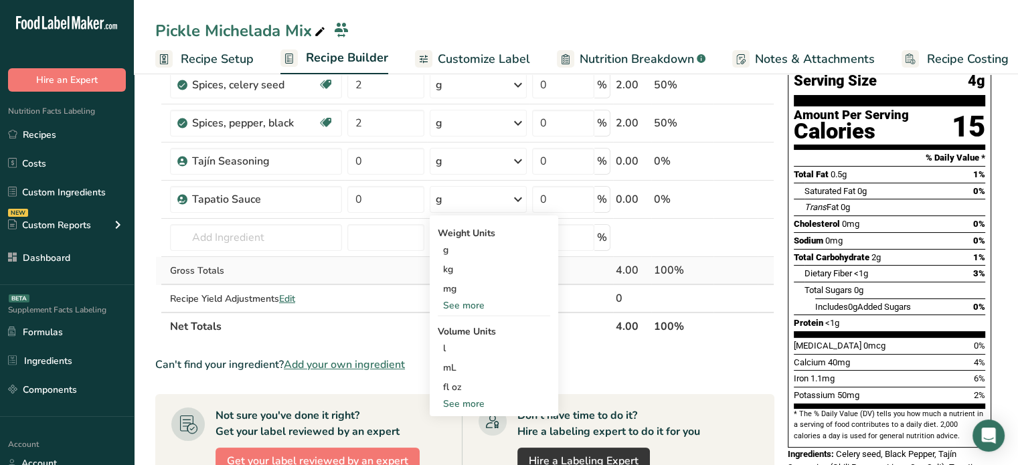
click at [268, 257] on td "Gross Totals" at bounding box center [255, 271] width 177 height 28
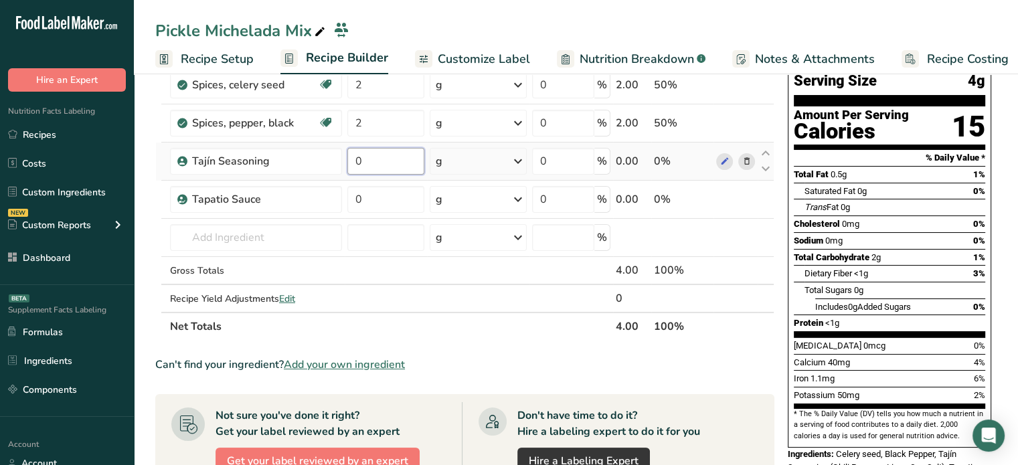
click at [374, 163] on input "0" at bounding box center [385, 161] width 77 height 27
type input "29"
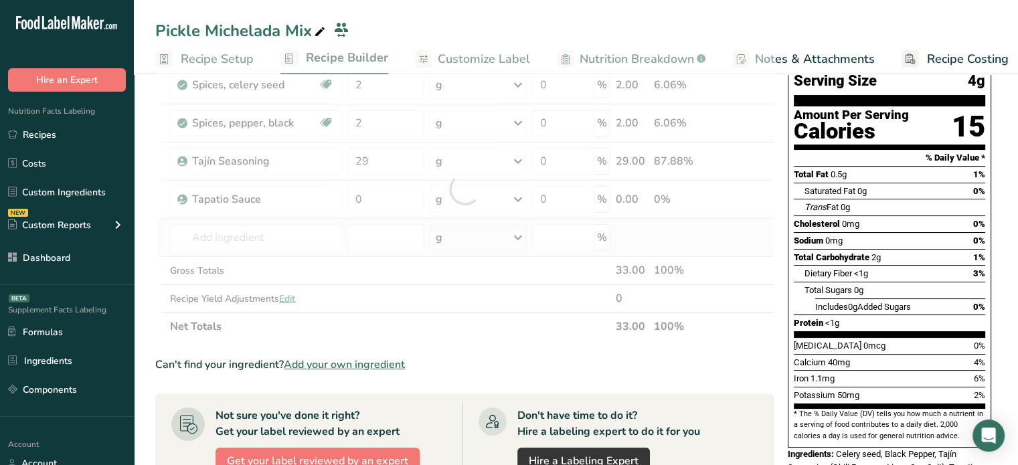
click at [345, 234] on div "Ingredient * Amount * Unit * Waste * .a-a{fill:#347362;}.b-a{fill:#fff;} Grams …" at bounding box center [464, 188] width 619 height 303
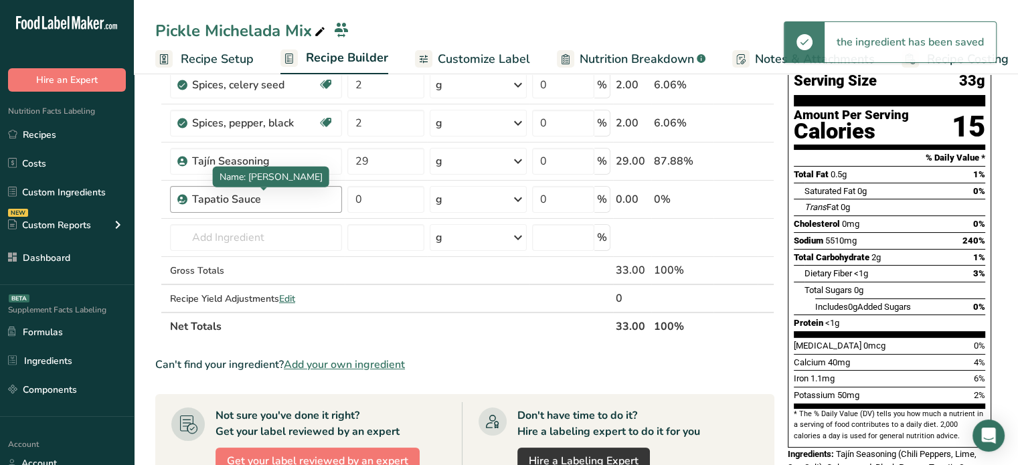
click at [243, 198] on div "Tapatio Sauce" at bounding box center [263, 199] width 142 height 16
copy div "Tapatio Sauce"
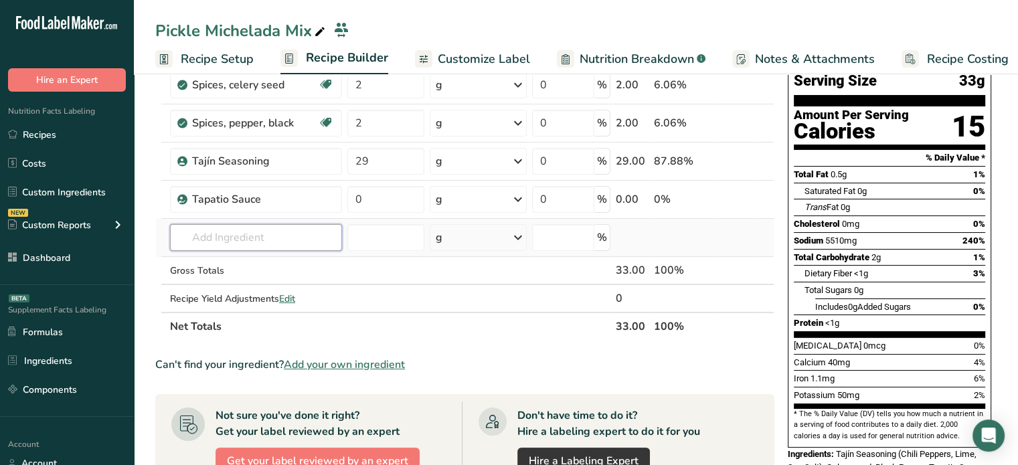
paste input "[GEOGRAPHIC_DATA]"
click at [254, 243] on input "[GEOGRAPHIC_DATA]" at bounding box center [256, 237] width 172 height 27
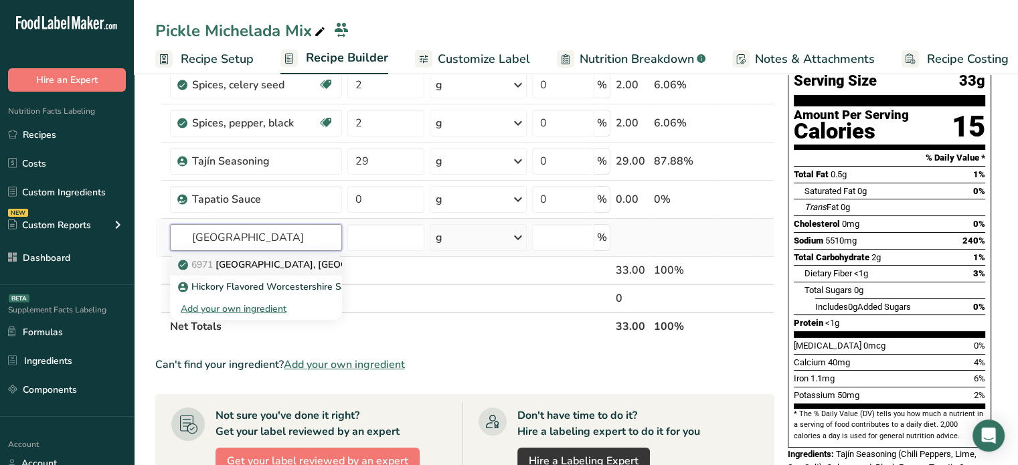
type input "[GEOGRAPHIC_DATA]"
click at [254, 266] on p "6971 [GEOGRAPHIC_DATA], [GEOGRAPHIC_DATA]" at bounding box center [298, 265] width 235 height 14
type input "[GEOGRAPHIC_DATA], [GEOGRAPHIC_DATA]"
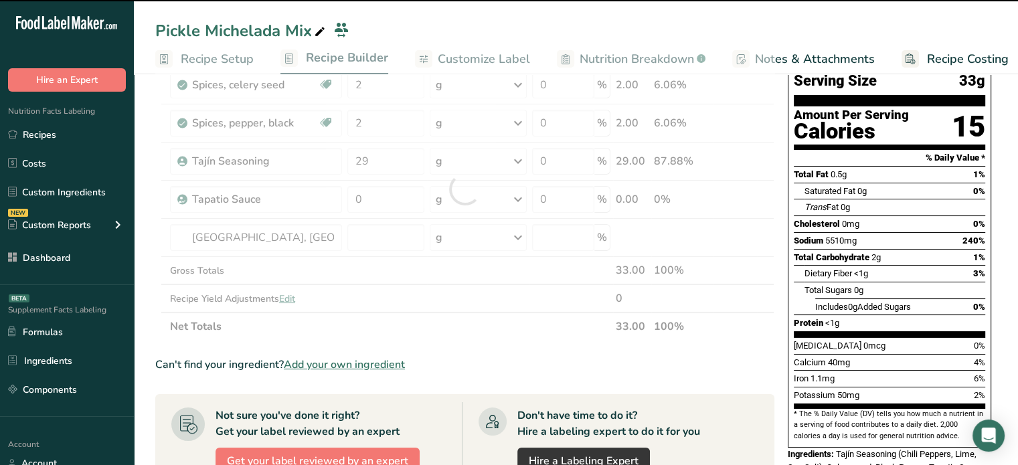
type input "0"
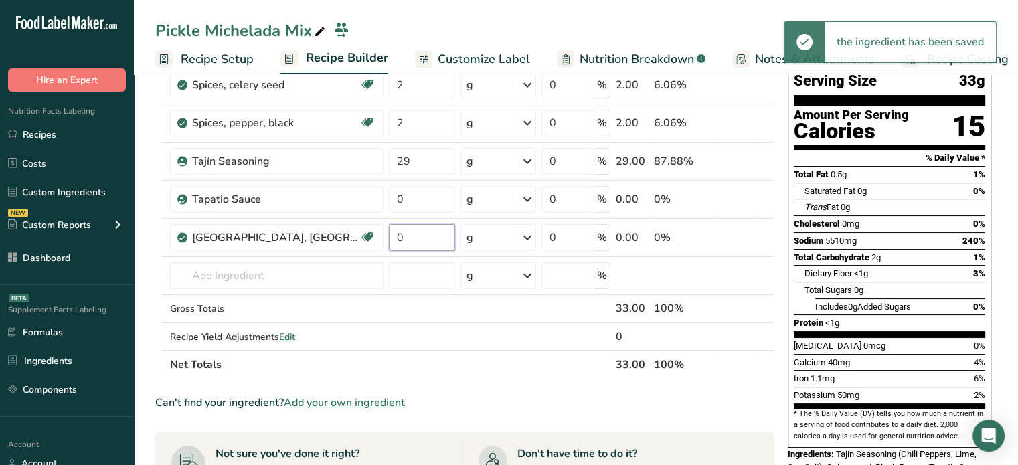
click at [389, 232] on input "0" at bounding box center [422, 237] width 67 height 27
type input "0"
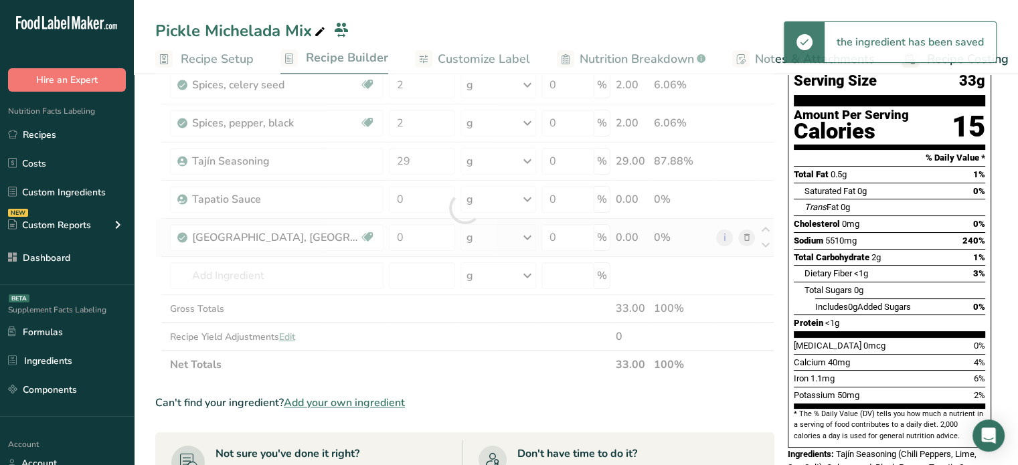
click at [441, 240] on div "Ingredient * Amount * Unit * Waste * .a-a{fill:#347362;}.b-a{fill:#fff;} Grams …" at bounding box center [464, 207] width 619 height 341
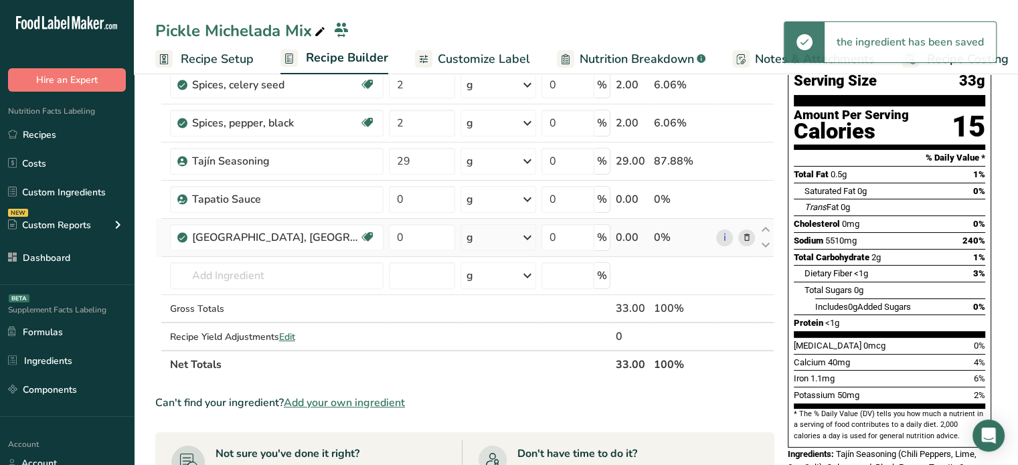
click at [467, 240] on div "g" at bounding box center [470, 238] width 7 height 16
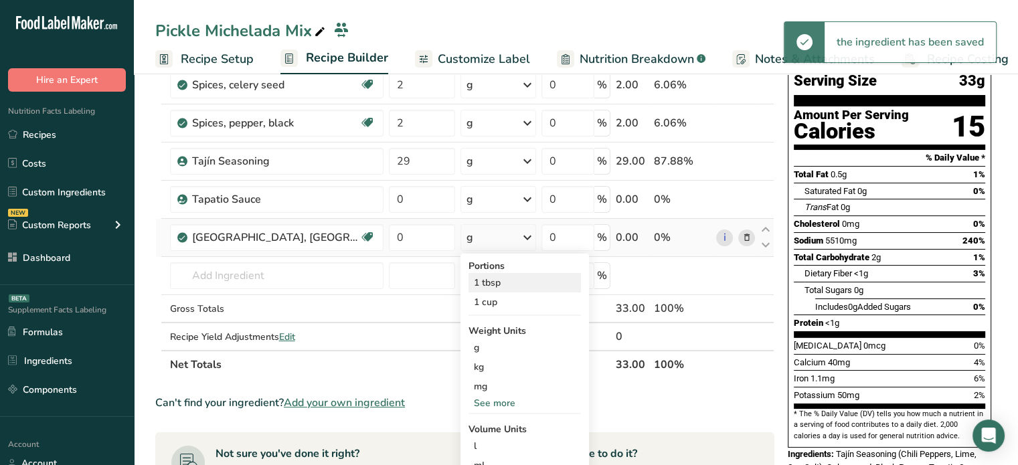
click at [469, 286] on div "1 tbsp" at bounding box center [525, 282] width 112 height 19
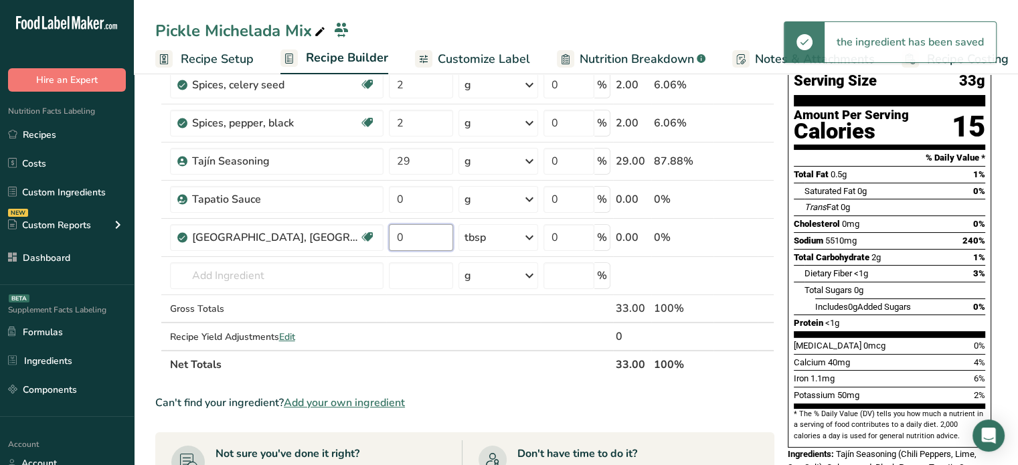
click at [389, 241] on input "0" at bounding box center [421, 237] width 65 height 27
type input "4"
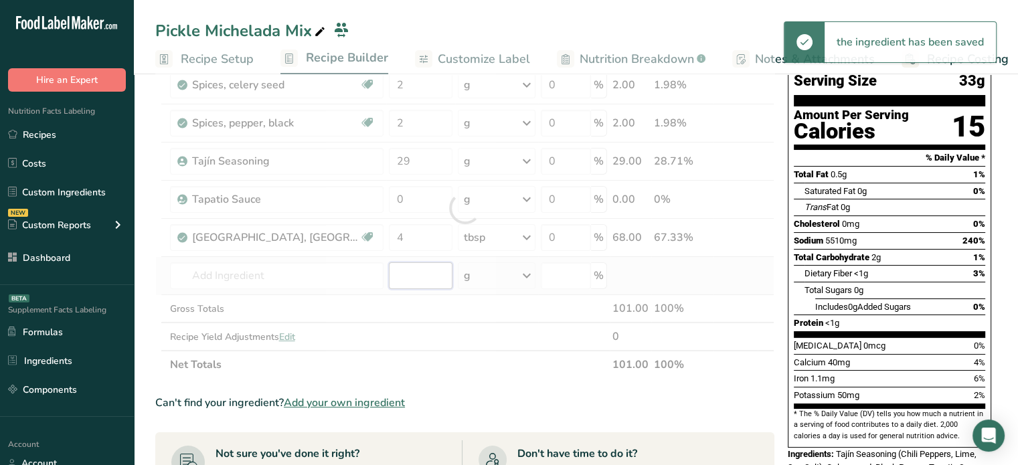
click at [371, 272] on div "Ingredient * Amount * Unit * Waste * .a-a{fill:#347362;}.b-a{fill:#fff;} Grams …" at bounding box center [464, 207] width 619 height 341
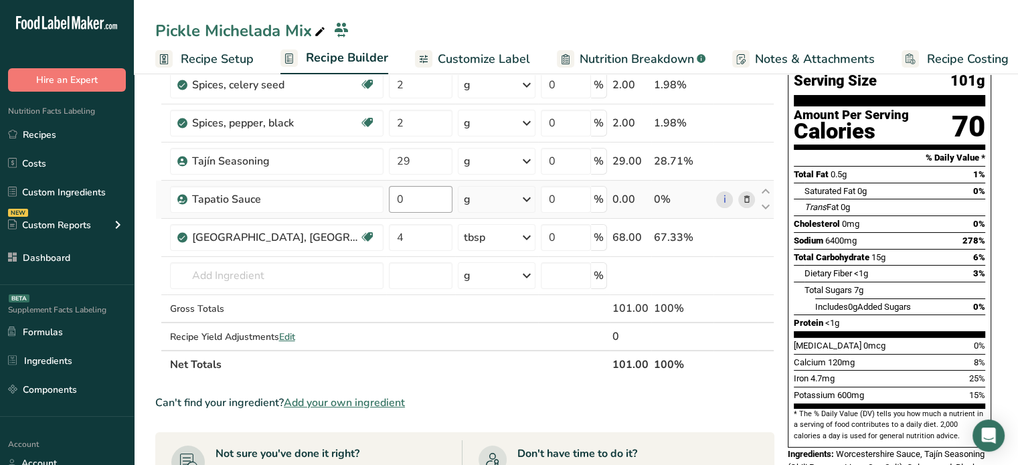
drag, startPoint x: 382, startPoint y: 213, endPoint x: 385, endPoint y: 204, distance: 9.1
click at [386, 204] on td "0" at bounding box center [420, 200] width 69 height 38
click at [389, 204] on input "0" at bounding box center [421, 199] width 64 height 27
type input "15"
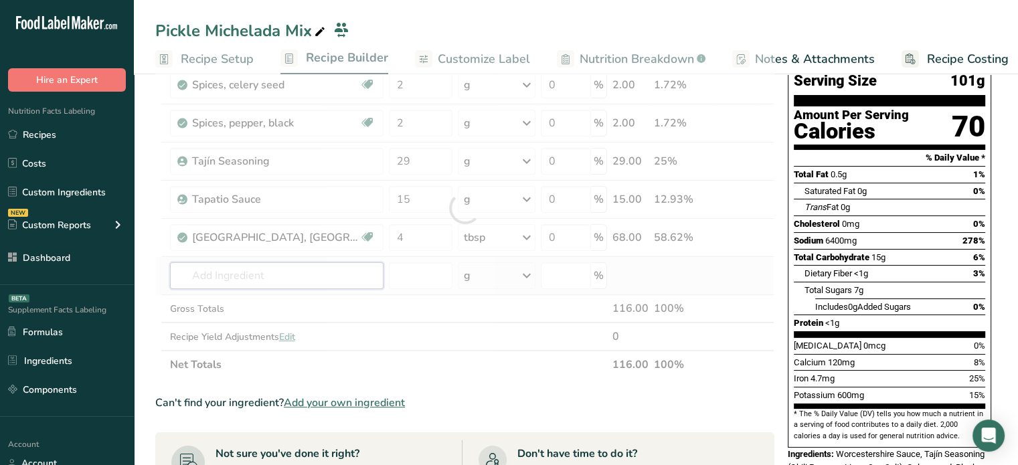
click at [202, 267] on div "Ingredient * Amount * Unit * Waste * .a-a{fill:#347362;}.b-a{fill:#fff;} Grams …" at bounding box center [464, 207] width 619 height 341
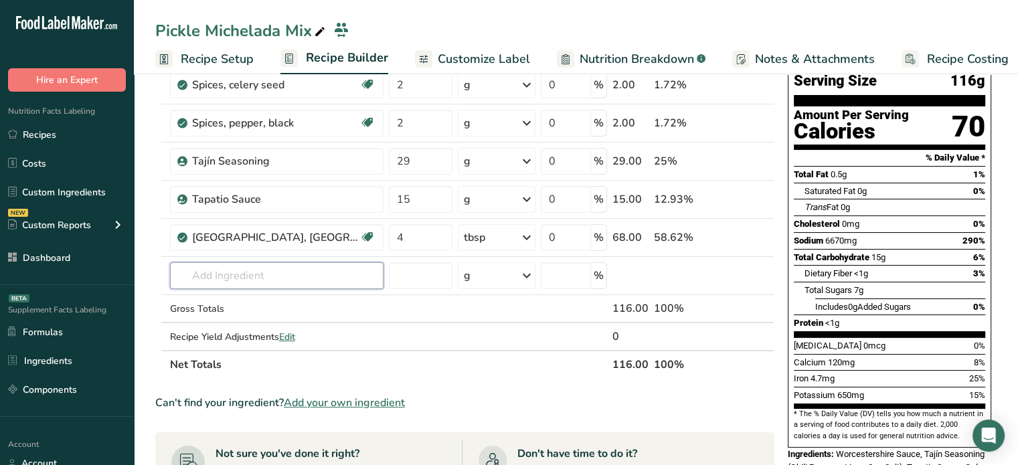
paste input "Chamoy"
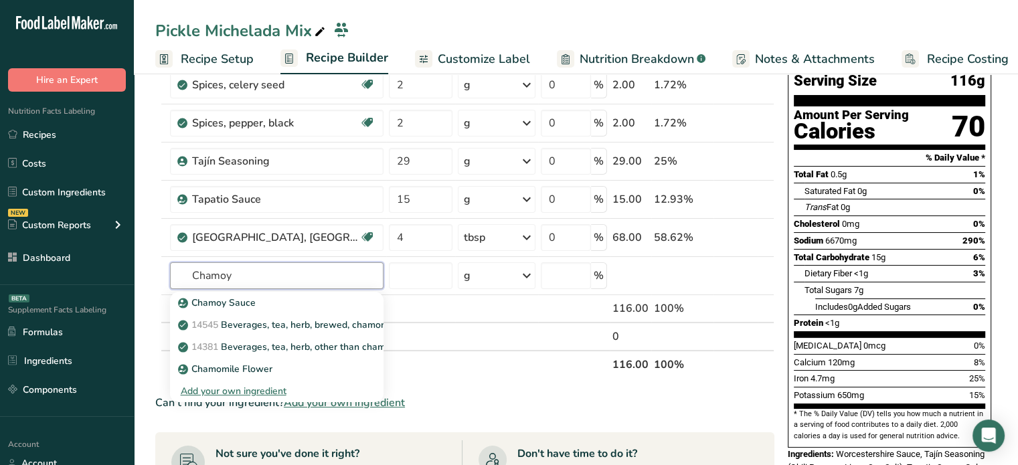
type input "Chamoy"
click at [265, 305] on div "Chamoy Sauce" at bounding box center [266, 303] width 171 height 14
type input "Chamoy Sauce"
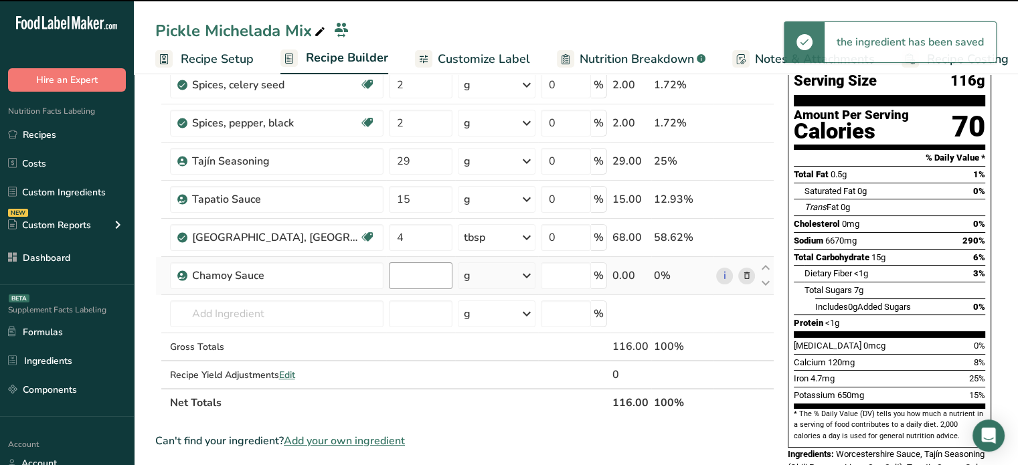
type input "0"
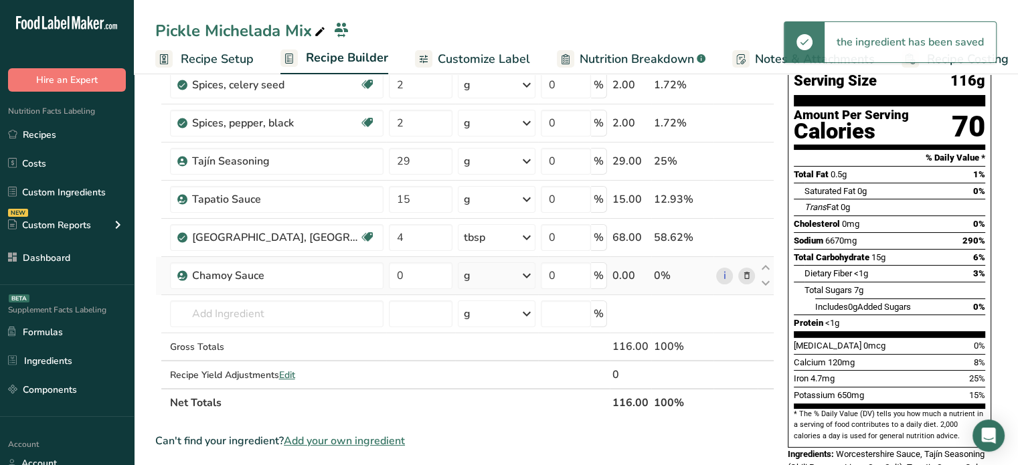
click at [463, 274] on div "g" at bounding box center [497, 275] width 78 height 27
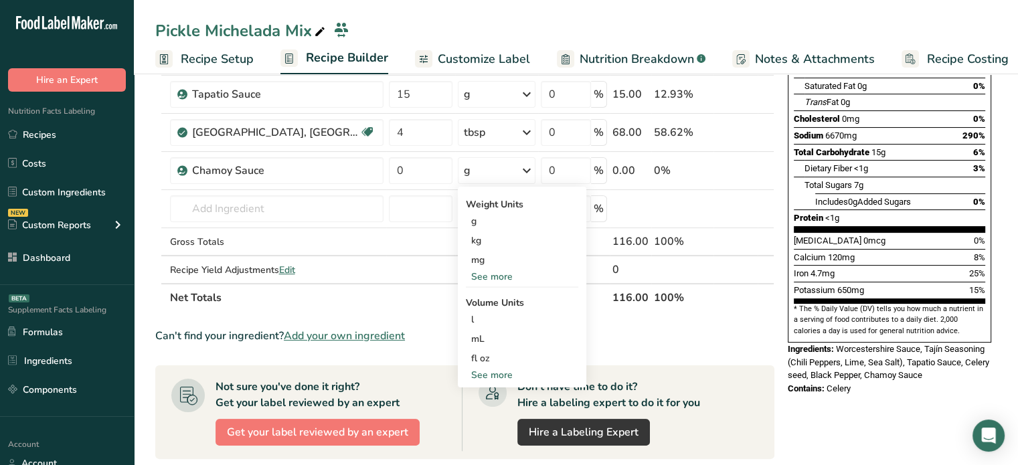
scroll to position [167, 0]
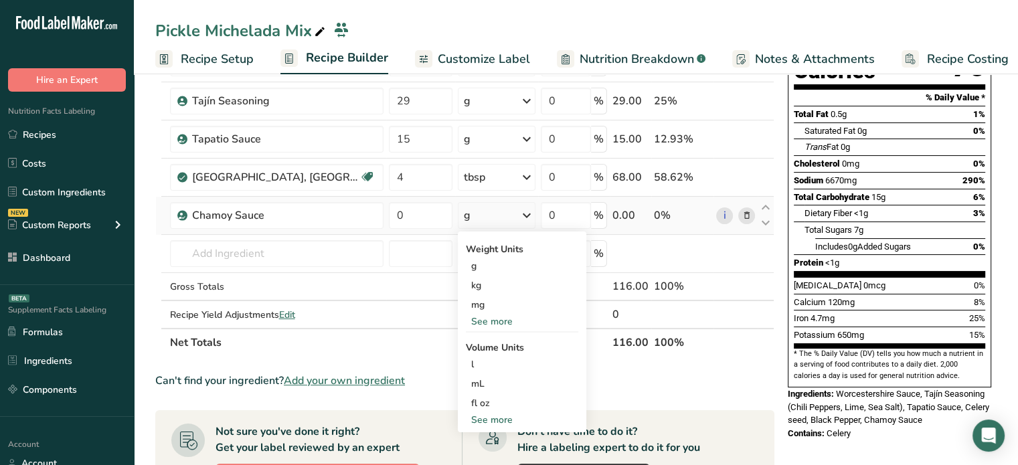
click at [474, 318] on div "See more" at bounding box center [522, 322] width 112 height 14
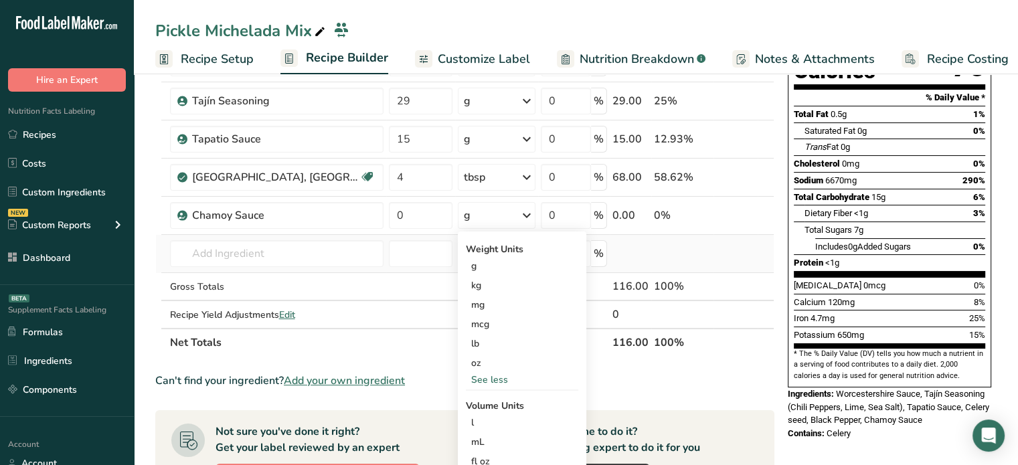
click at [325, 266] on td "Chamoy Sauce 14545 Beverages, tea, herb, brewed, chamomile 14381 Beverages, tea…" at bounding box center [276, 254] width 219 height 38
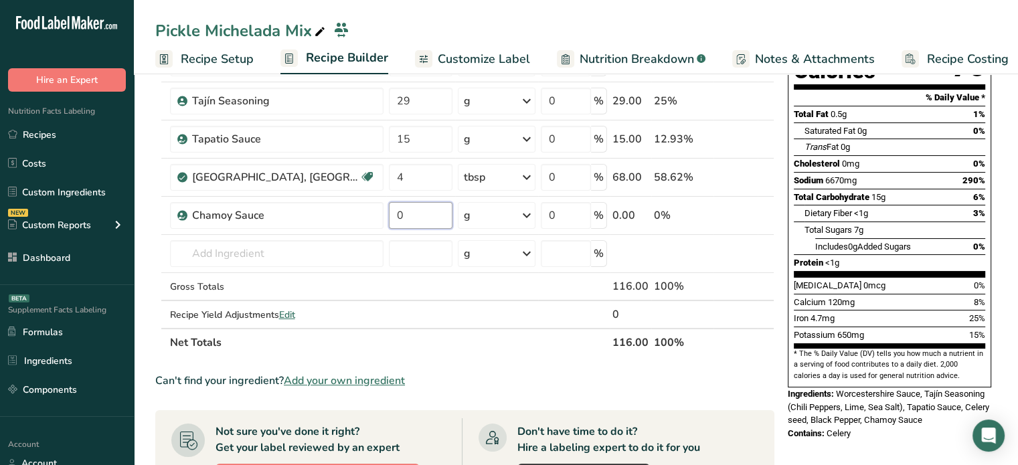
drag, startPoint x: 362, startPoint y: 218, endPoint x: 343, endPoint y: 217, distance: 18.1
click at [343, 217] on tr "Chamoy Sauce 0 g Weight Units g kg mg mcg lb oz See less Volume Units l Volume …" at bounding box center [465, 216] width 618 height 38
type input "184"
click at [248, 246] on div "Ingredient * Amount * Unit * Waste * .a-a{fill:#347362;}.b-a{fill:#fff;} Grams …" at bounding box center [464, 167] width 619 height 380
click at [744, 215] on icon at bounding box center [746, 216] width 9 height 14
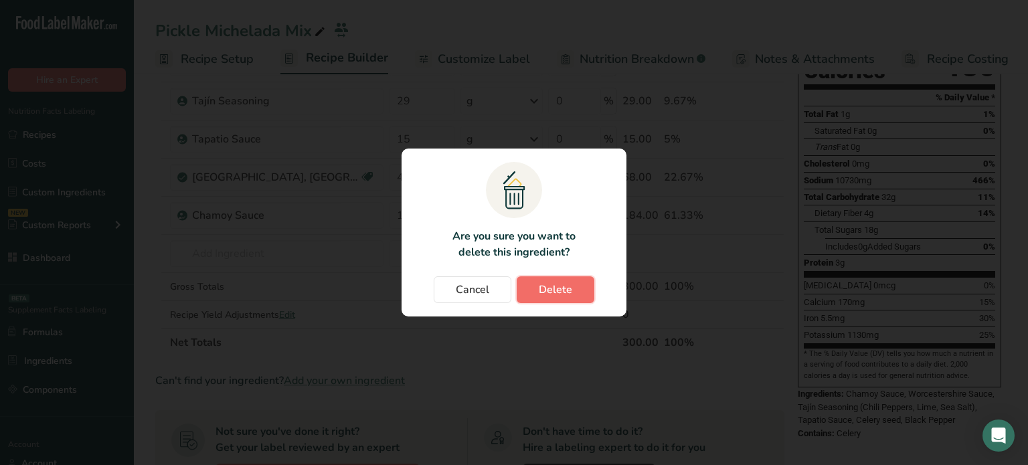
click at [576, 291] on button "Delete" at bounding box center [556, 290] width 78 height 27
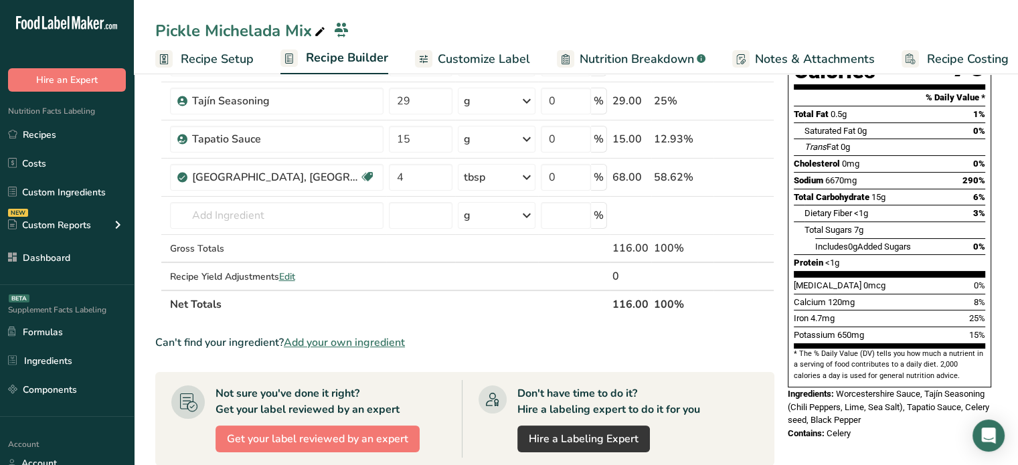
click at [341, 337] on span "Add your own ingredient" at bounding box center [344, 343] width 121 height 16
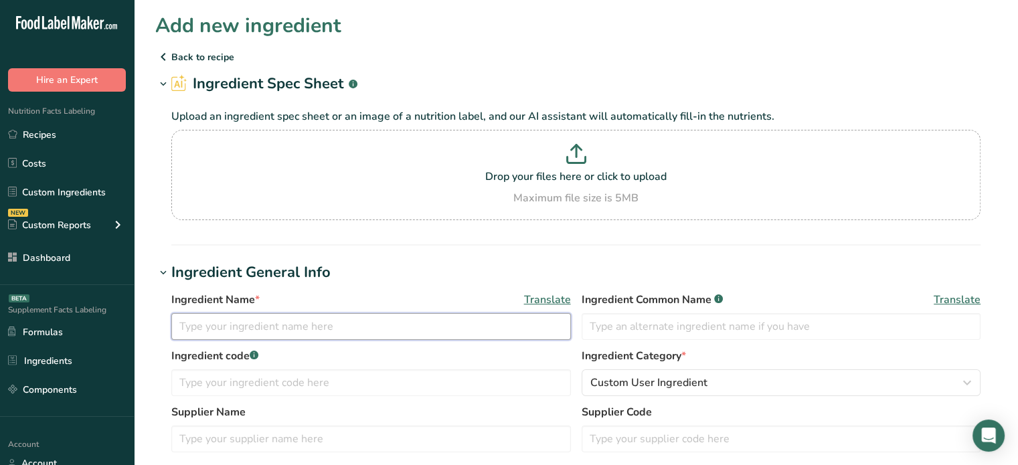
click at [288, 334] on input "text" at bounding box center [371, 326] width 400 height 27
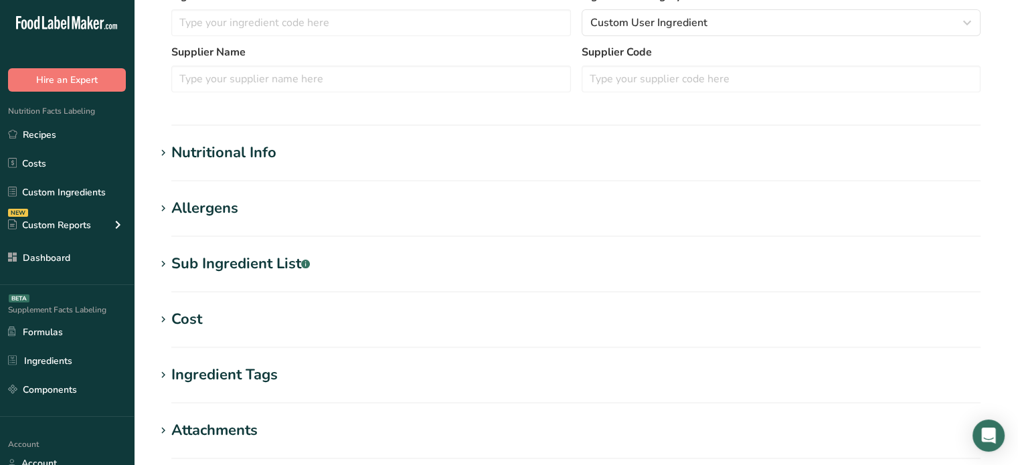
scroll to position [373, 0]
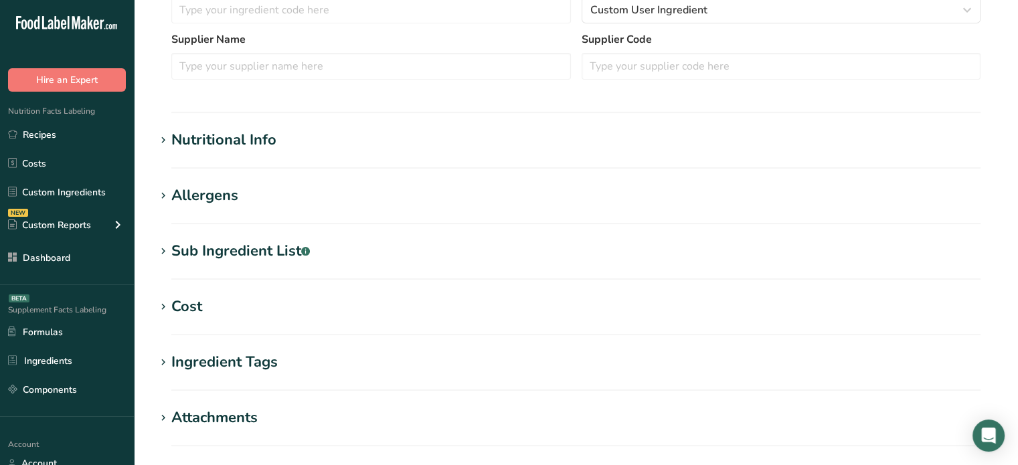
type input "Chamoy"
click at [236, 241] on div "Sub Ingredient List .a-a{fill:#347362;}.b-a{fill:#fff;}" at bounding box center [240, 251] width 139 height 22
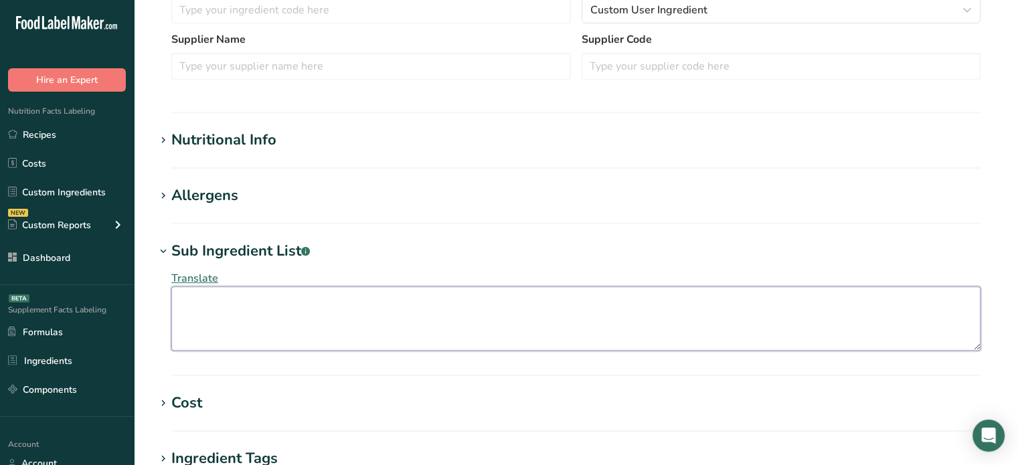
click at [292, 295] on textarea at bounding box center [575, 319] width 809 height 64
paste textarea "Water, iodized salt, citric acid, dried chili peppers, modified starch, acetic …"
type textarea "Water, iodized salt, citric acid, dried chili peppers, modified starch, acetic …"
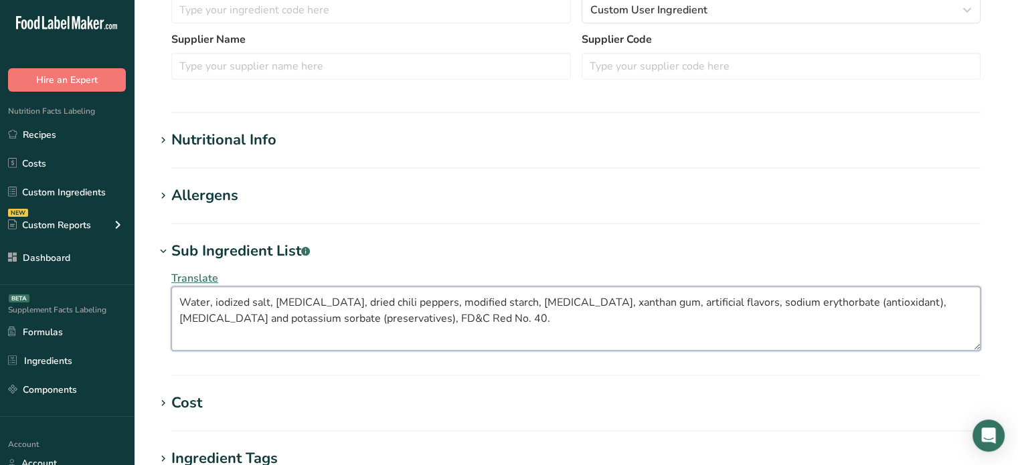
drag, startPoint x: 466, startPoint y: 324, endPoint x: 138, endPoint y: 283, distance: 330.6
click at [138, 283] on section "Add new ingredient Back to recipe Ingredient Spec Sheet .a-a{fill:#347362;}.b-a…" at bounding box center [576, 172] width 884 height 1091
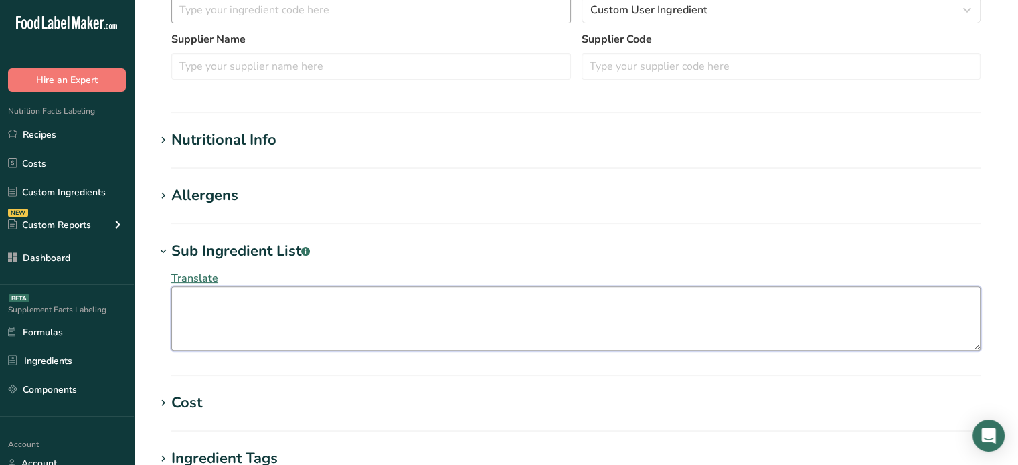
paste textarea "Water, Iodized Salt, Citric Acid, Dried Chili Peppers, Modified Starch, Acetic …"
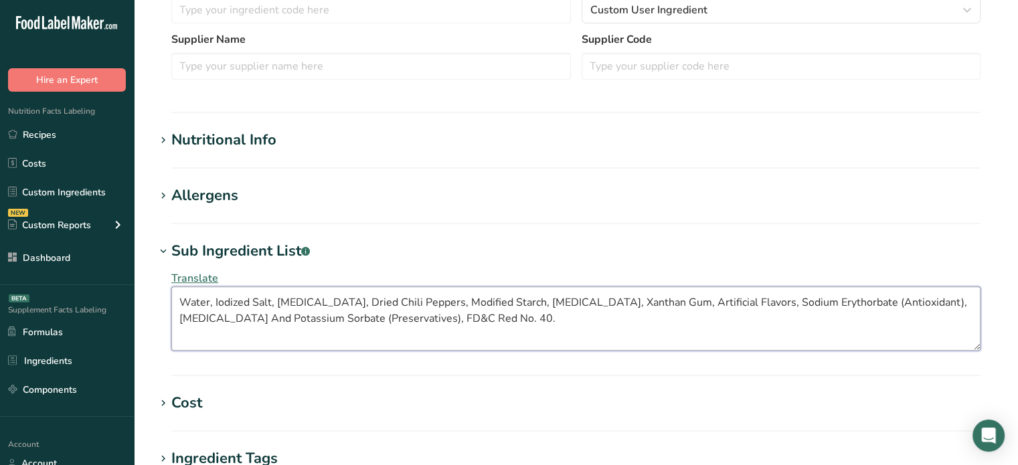
click at [835, 303] on textarea "Water, Iodized Salt, Citric Acid, Dried Chili Peppers, Modified Starch, Acetic …" at bounding box center [575, 319] width 809 height 64
click at [272, 313] on textarea "Water, Iodized Salt, Citric Acid, Dried Chili Peppers, Modified Starch, Acetic …" at bounding box center [575, 319] width 809 height 64
drag, startPoint x: 272, startPoint y: 313, endPoint x: 340, endPoint y: 317, distance: 67.7
click at [340, 317] on textarea "Water, Iodized Salt, Citric Acid, Dried Chili Peppers, Modified Starch, Acetic …" at bounding box center [575, 319] width 809 height 64
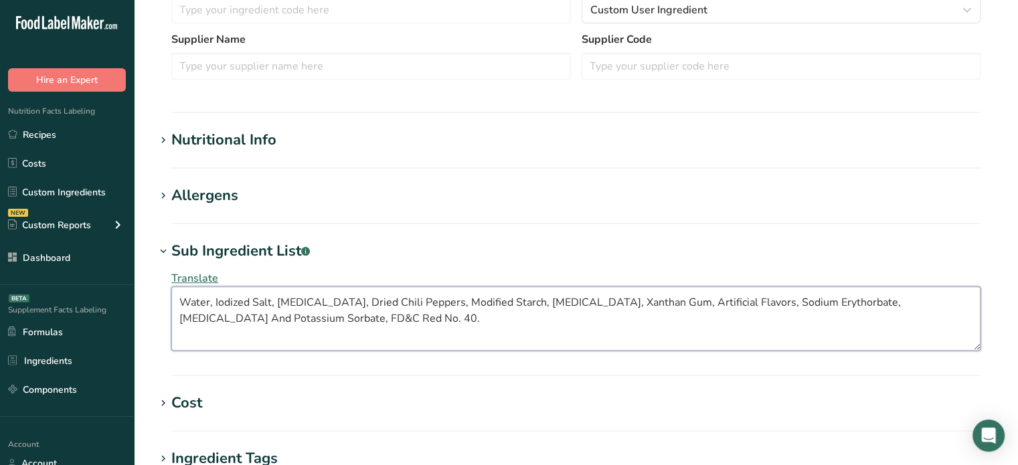
click at [386, 321] on textarea "Water, Iodized Salt, Citric Acid, Dried Chili Peppers, Modified Starch, Acetic …" at bounding box center [575, 319] width 809 height 64
click at [923, 303] on textarea "Water, Iodized Salt, Citric Acid, Dried Chili Peppers, Modified Starch, Acetic …" at bounding box center [575, 319] width 809 height 64
click at [366, 325] on textarea "Water, Iodized Salt, Citric Acid, Dried Chili Peppers, Modified Starch, Acetic …" at bounding box center [575, 319] width 809 height 64
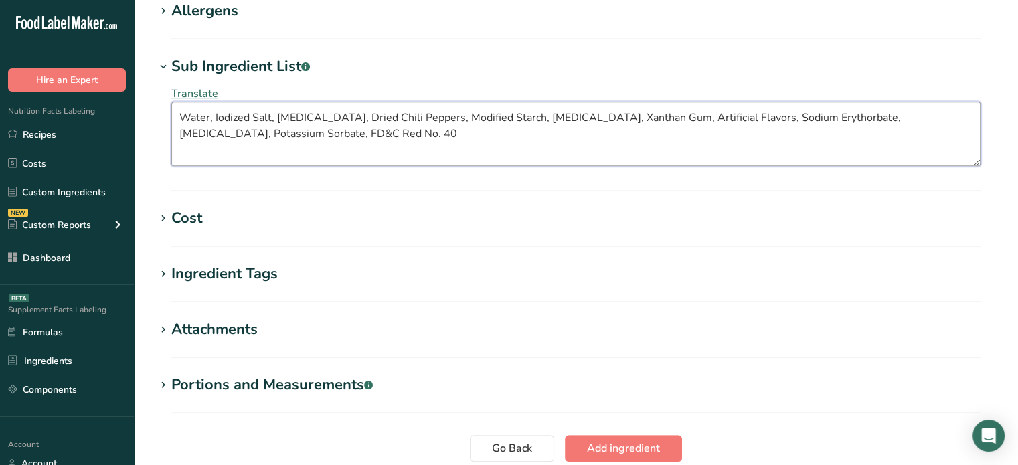
scroll to position [572, 0]
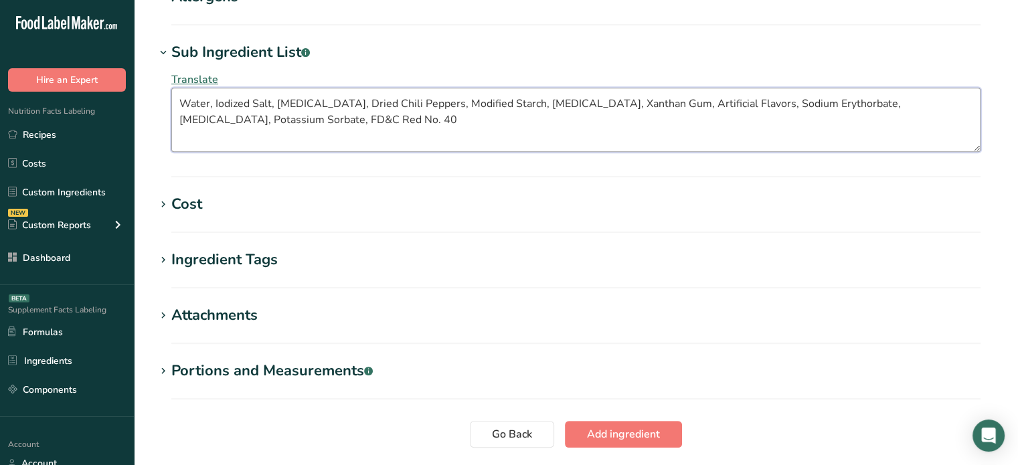
type textarea "Water, Iodized Salt, Citric Acid, Dried Chili Peppers, Modified Starch, Acetic …"
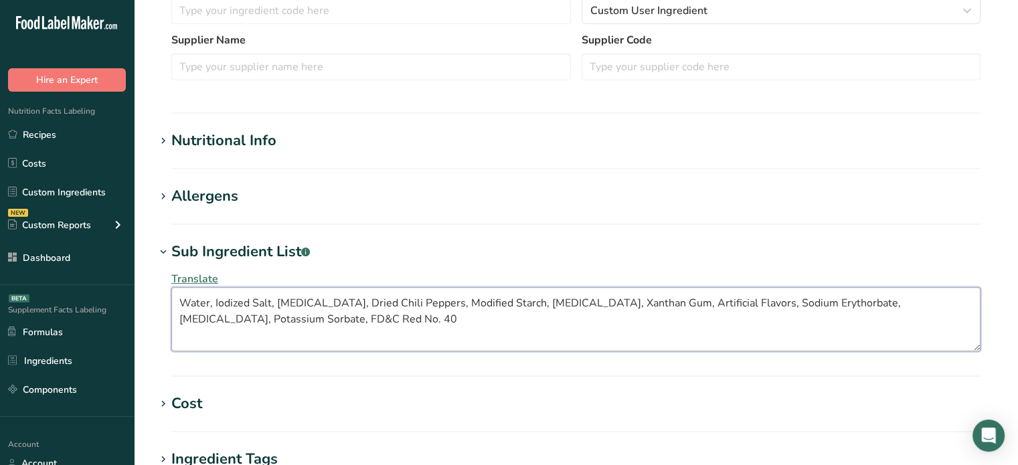
scroll to position [357, 0]
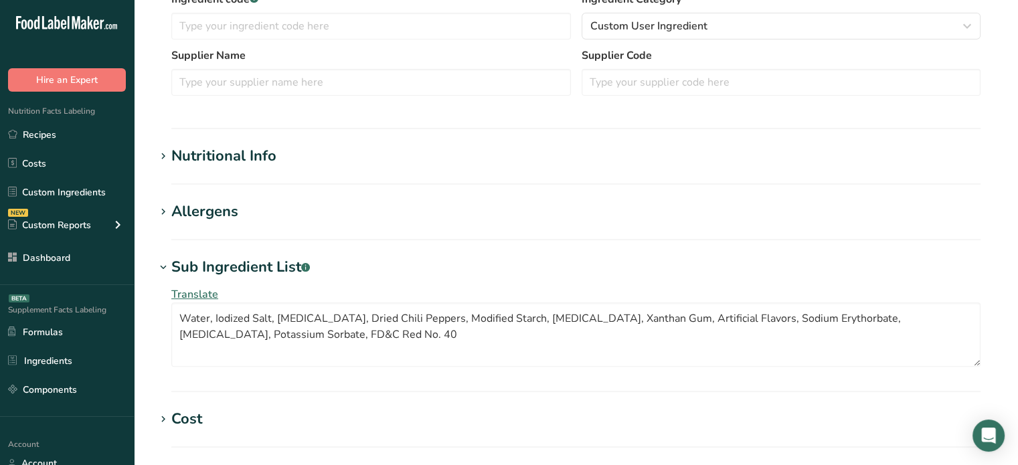
click at [312, 157] on h1 "Nutritional Info" at bounding box center [576, 156] width 842 height 22
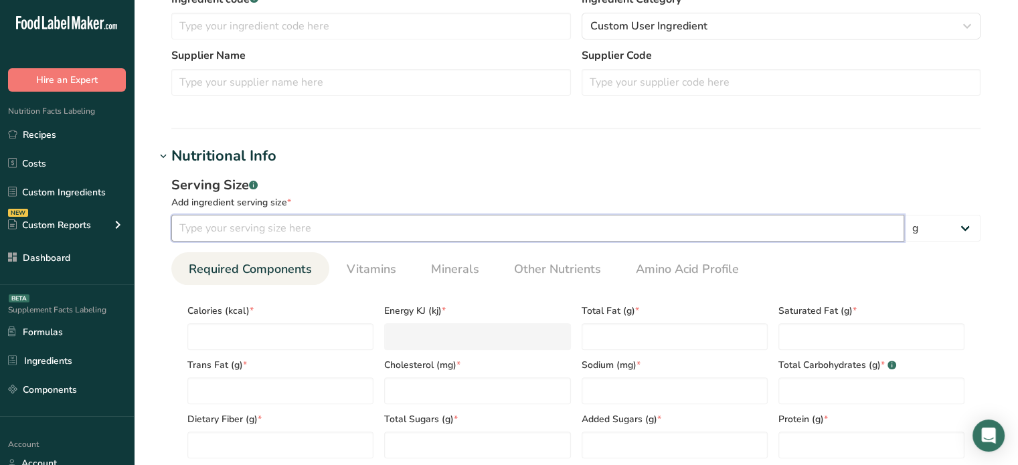
click at [293, 224] on input "number" at bounding box center [537, 228] width 733 height 27
type input "5"
click at [966, 218] on select "g kg mg mcg lb oz l mL fl oz tbsp tsp cup qt gallon" at bounding box center [943, 228] width 76 height 27
select select "17"
click at [905, 215] on select "g kg mg mcg lb oz l mL fl oz tbsp tsp cup qt gallon" at bounding box center [943, 228] width 76 height 27
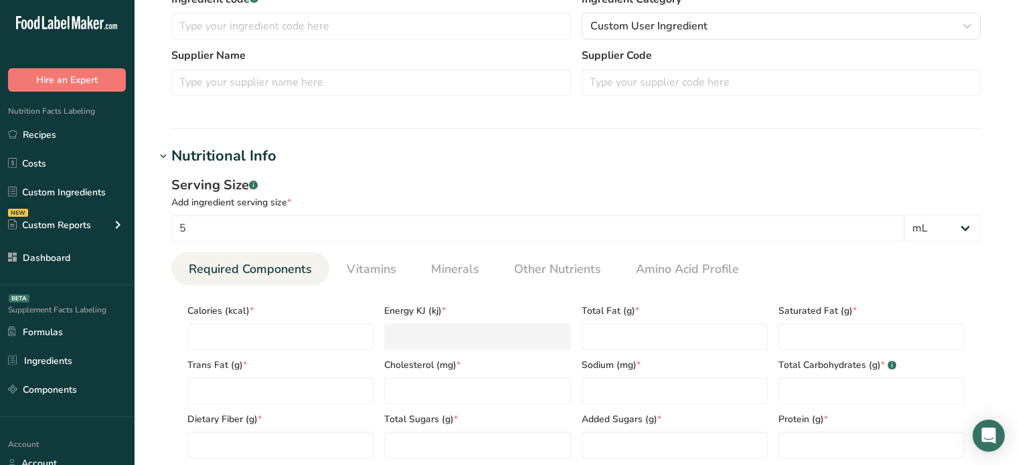
select select "22"
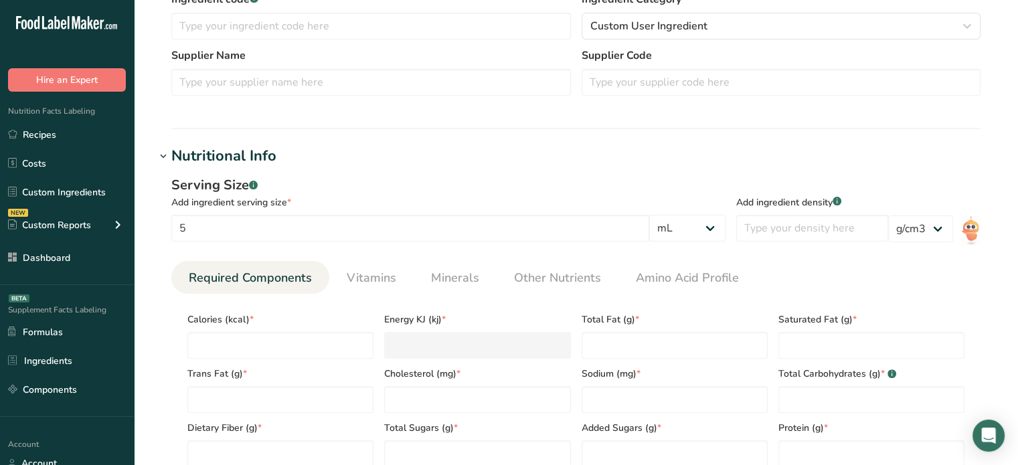
click at [966, 106] on div "Ingredient Name * Translate Chamoy Ingredient Common Name .a-a{fill:#347362;}.b…" at bounding box center [576, 19] width 842 height 185
click at [904, 231] on select "lb/ft3 g/cm3" at bounding box center [920, 229] width 65 height 27
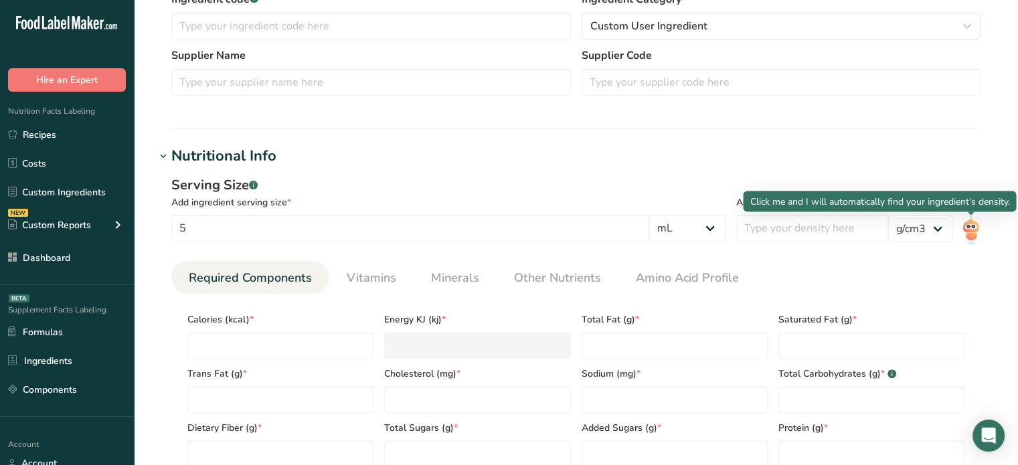
click at [980, 238] on div "Serving Size .a-a{fill:#347362;}.b-a{fill:#fff;} Add ingredient serving size * …" at bounding box center [576, 326] width 842 height 319
click at [972, 231] on img at bounding box center [970, 231] width 19 height 30
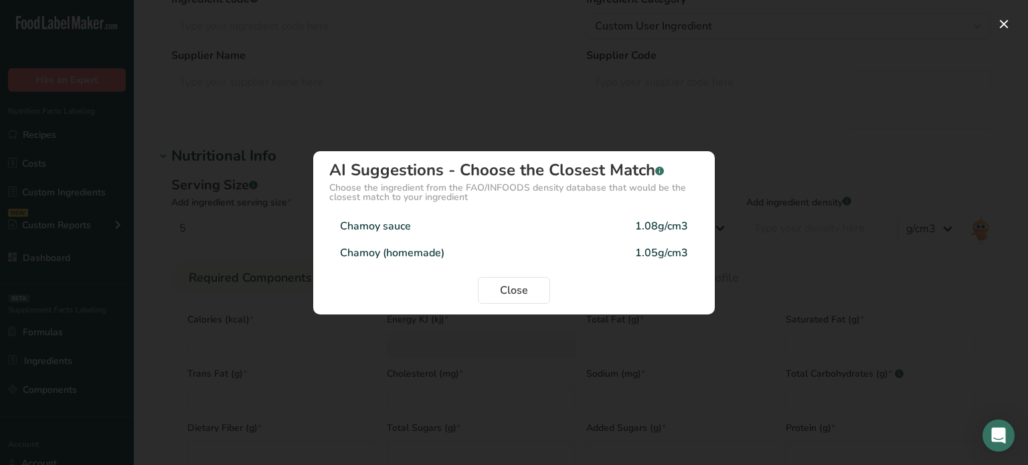
click at [496, 230] on div "Chamoy sauce 1.08g/cm3" at bounding box center [514, 226] width 370 height 27
type input "1.08"
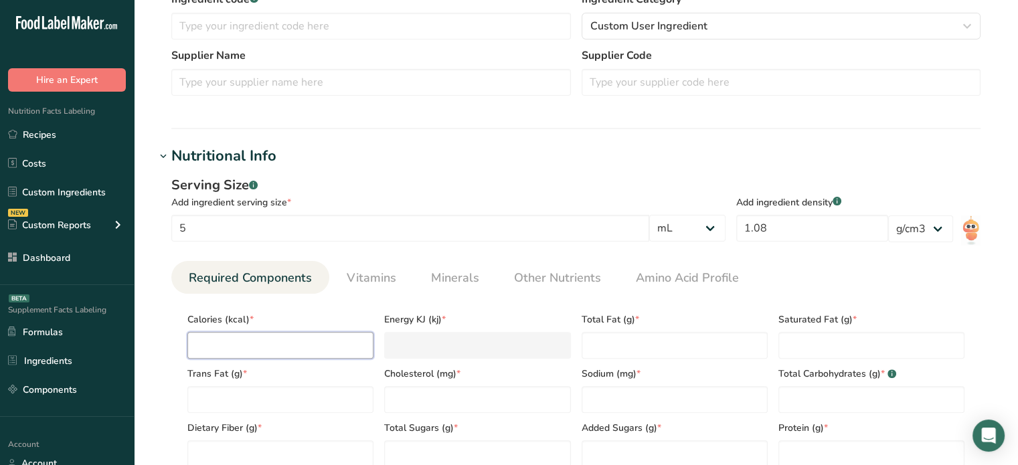
click at [324, 337] on input "number" at bounding box center [280, 345] width 186 height 27
type input "0"
type KJ "0"
type input "0"
type Fat "0"
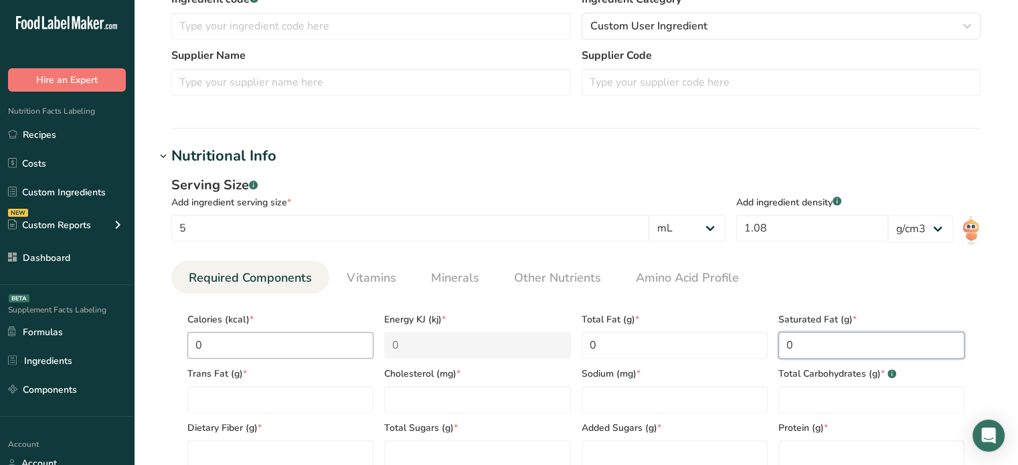
type Fat "0"
type input "0"
type input "50"
type Carbohydrates "0"
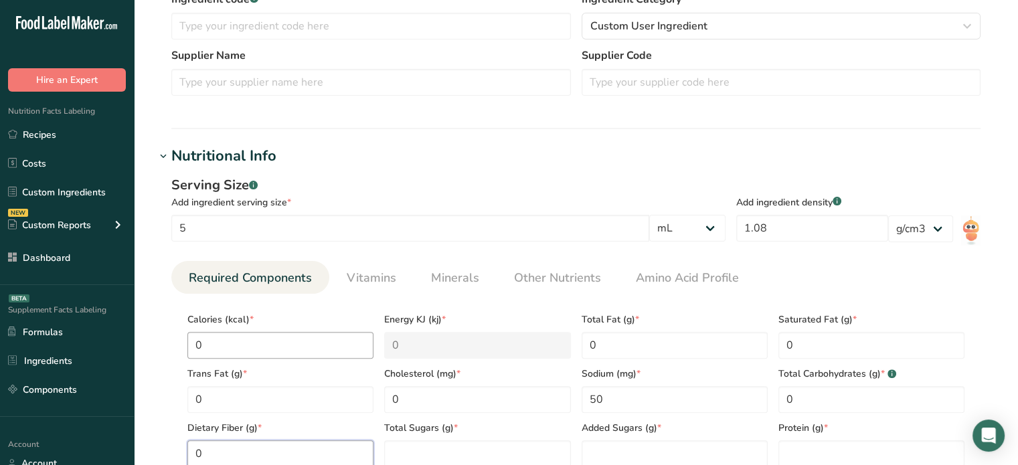
scroll to position [359, 0]
type Fiber "0"
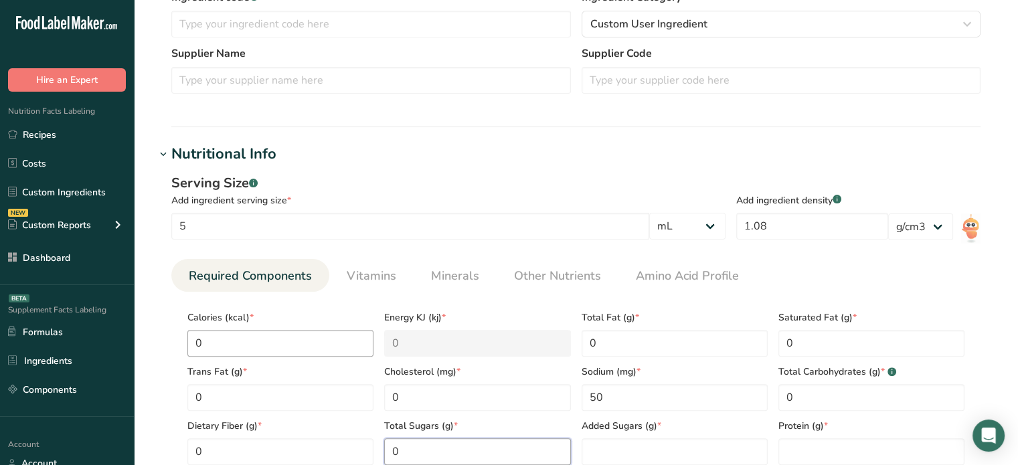
type Sugars "0"
type input "0"
click at [599, 460] on Sugars "number" at bounding box center [675, 452] width 186 height 27
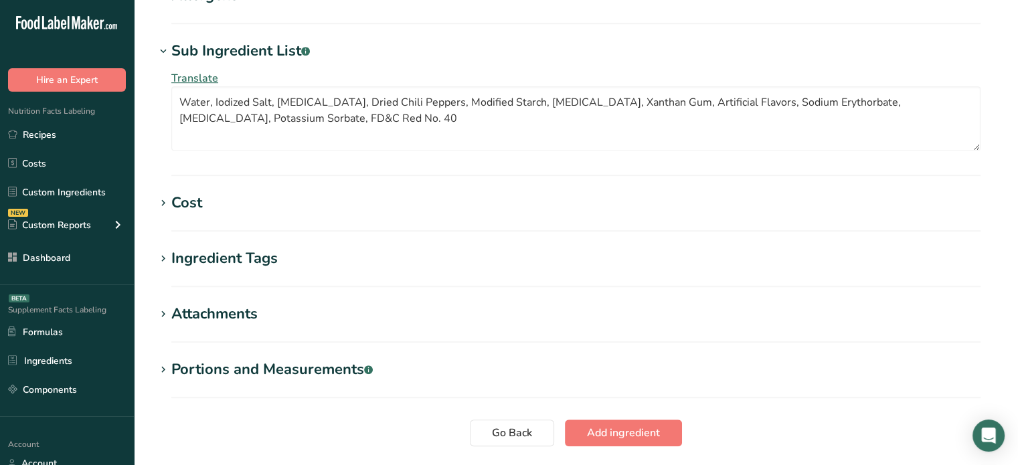
scroll to position [986, 0]
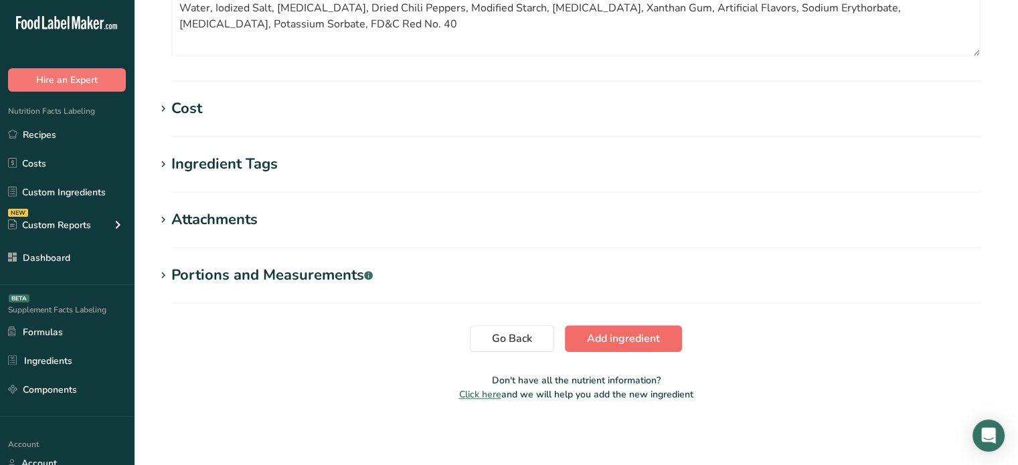
type Sugars "0"
click at [660, 329] on button "Add ingredient" at bounding box center [623, 338] width 117 height 27
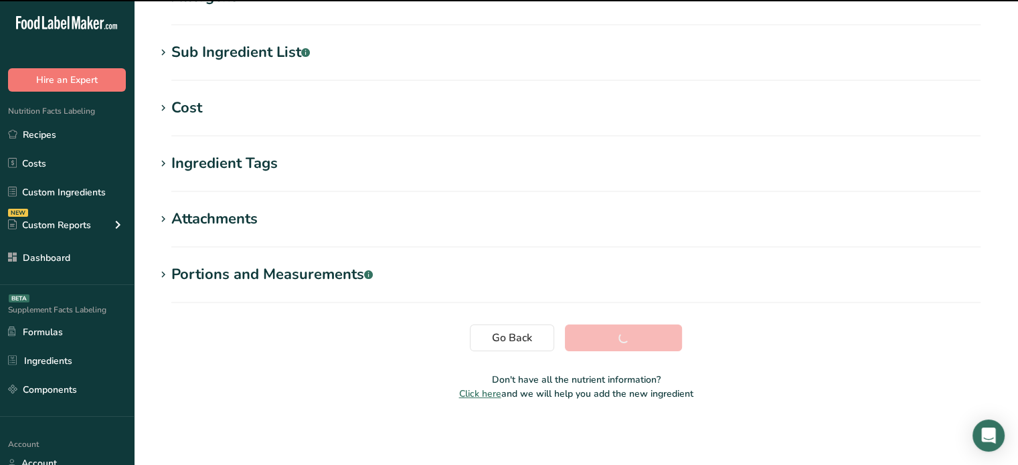
scroll to position [254, 0]
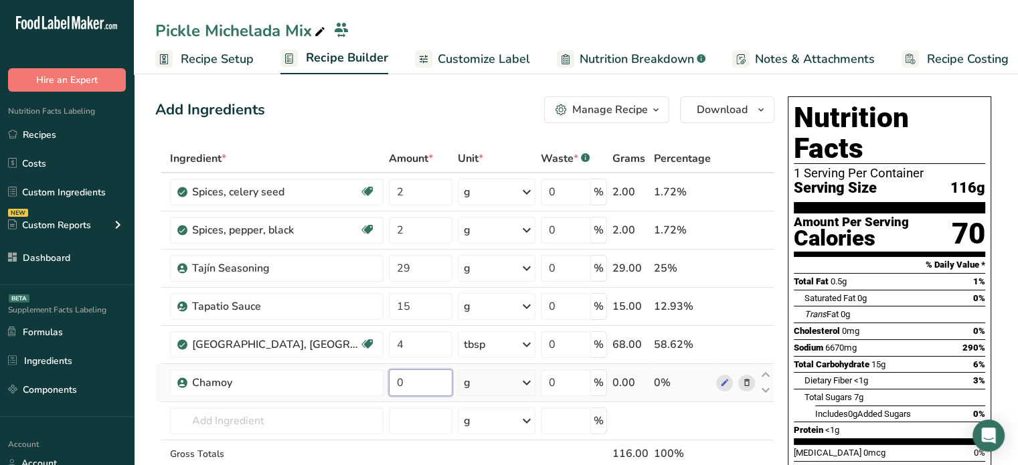
drag, startPoint x: 392, startPoint y: 390, endPoint x: 354, endPoint y: 388, distance: 37.5
click at [389, 388] on input "0" at bounding box center [421, 383] width 64 height 27
type input "184"
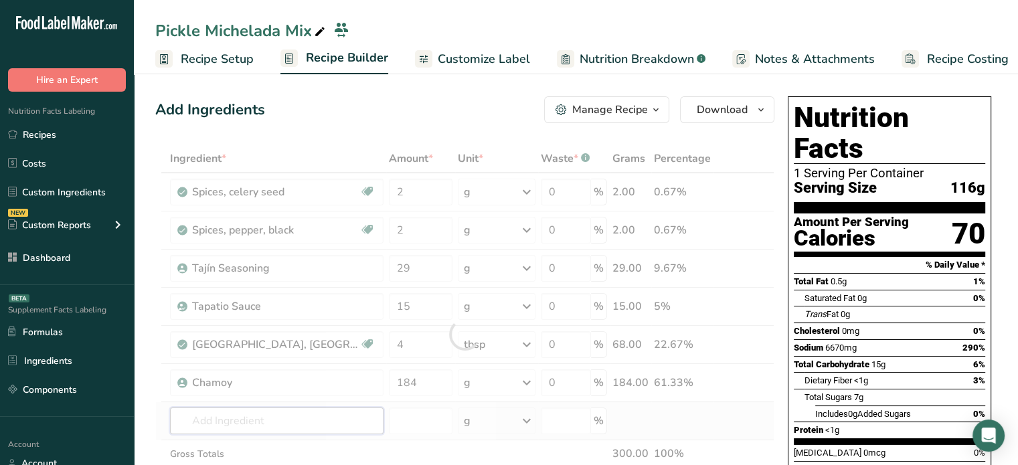
click at [313, 409] on div "Ingredient * Amount * Unit * Waste * .a-a{fill:#347362;}.b-a{fill:#fff;} Grams …" at bounding box center [464, 335] width 619 height 380
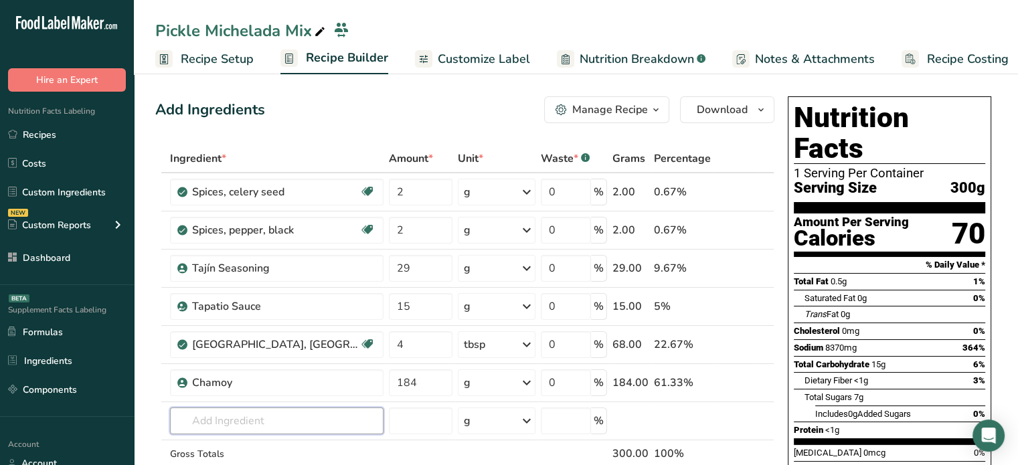
scroll to position [128, 0]
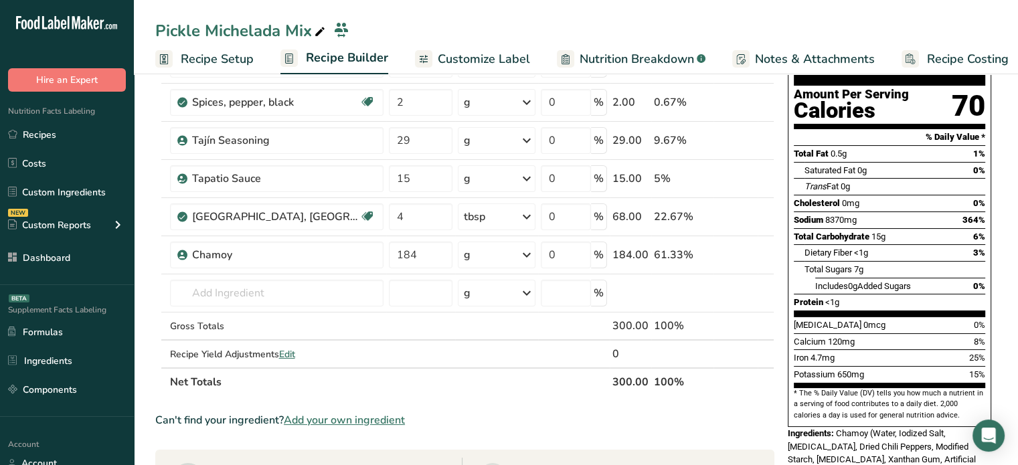
click at [340, 420] on span "Add your own ingredient" at bounding box center [344, 420] width 121 height 16
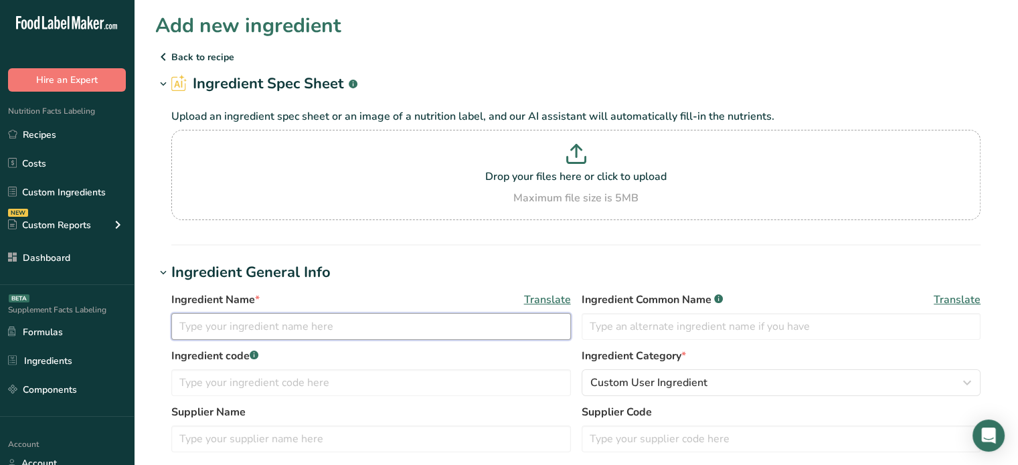
paste input "[PERSON_NAME] Pickle Juice"
click at [272, 329] on input "[PERSON_NAME] Pickle Juice" at bounding box center [371, 326] width 400 height 27
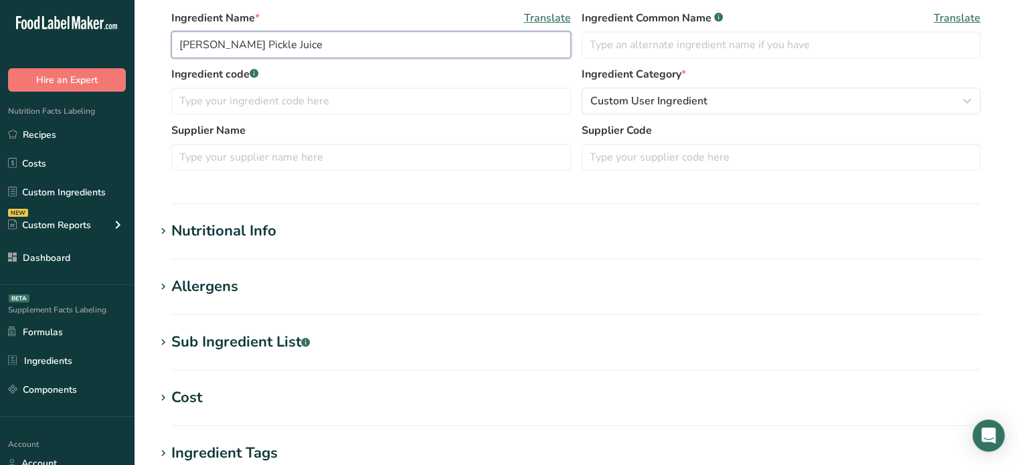
scroll to position [306, 0]
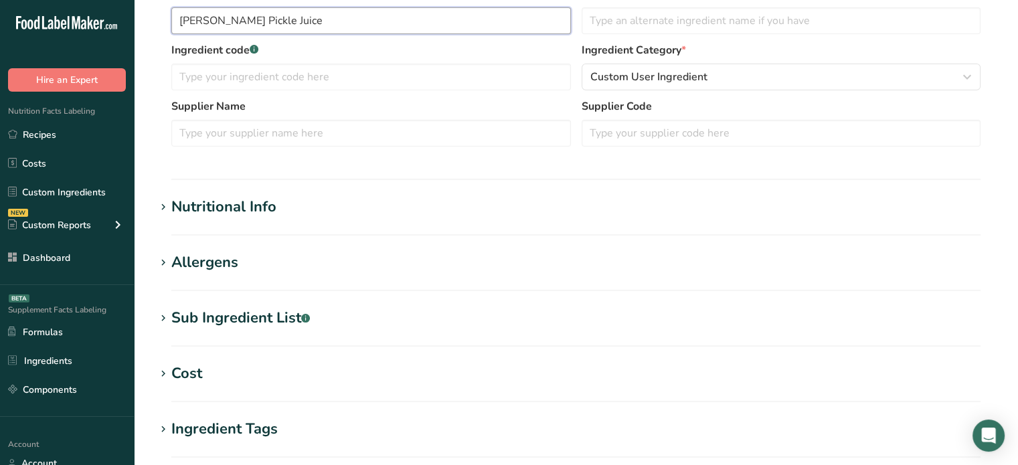
type input "[PERSON_NAME] Pickle Juice"
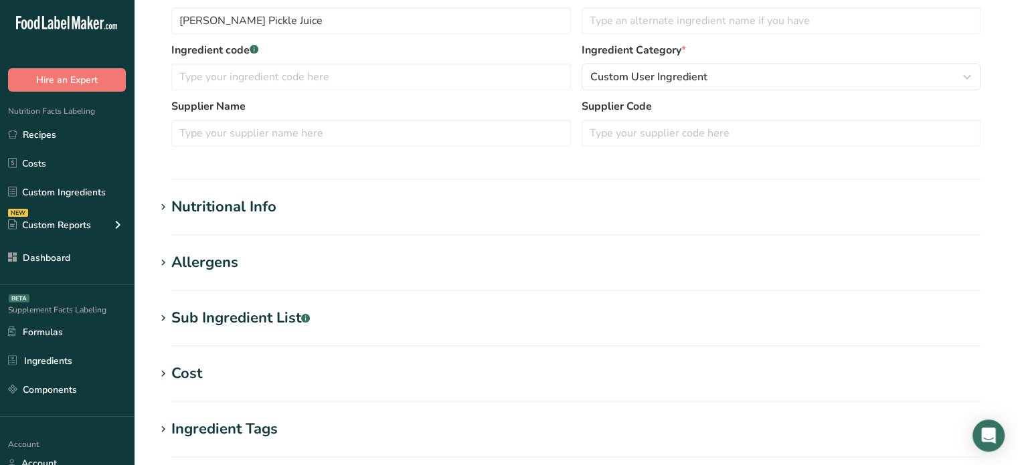
click at [303, 207] on h1 "Nutritional Info" at bounding box center [576, 207] width 842 height 22
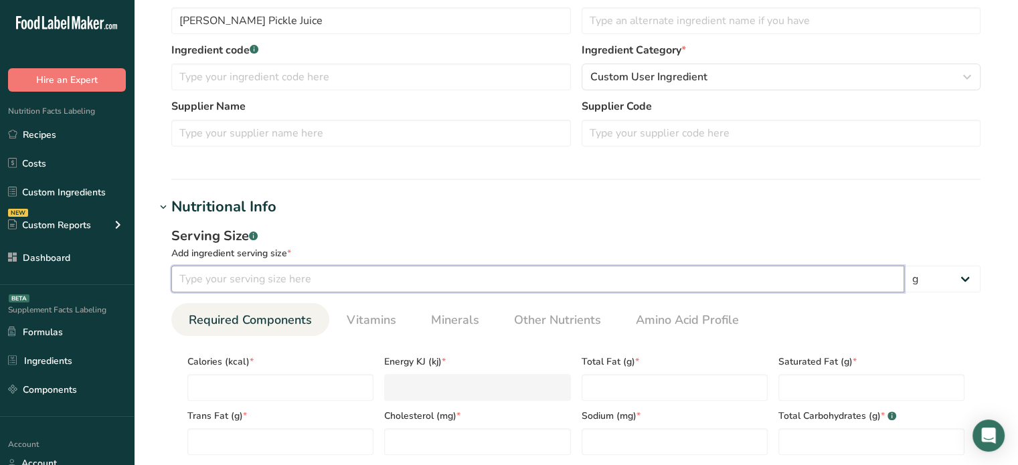
click at [445, 281] on input "number" at bounding box center [537, 279] width 733 height 27
type input "2"
click at [978, 280] on select "g kg mg mcg lb oz l mL fl oz tbsp tsp cup qt gallon" at bounding box center [943, 279] width 76 height 27
select select "18"
click at [905, 266] on select "g kg mg mcg lb oz l mL fl oz tbsp tsp cup qt gallon" at bounding box center [943, 279] width 76 height 27
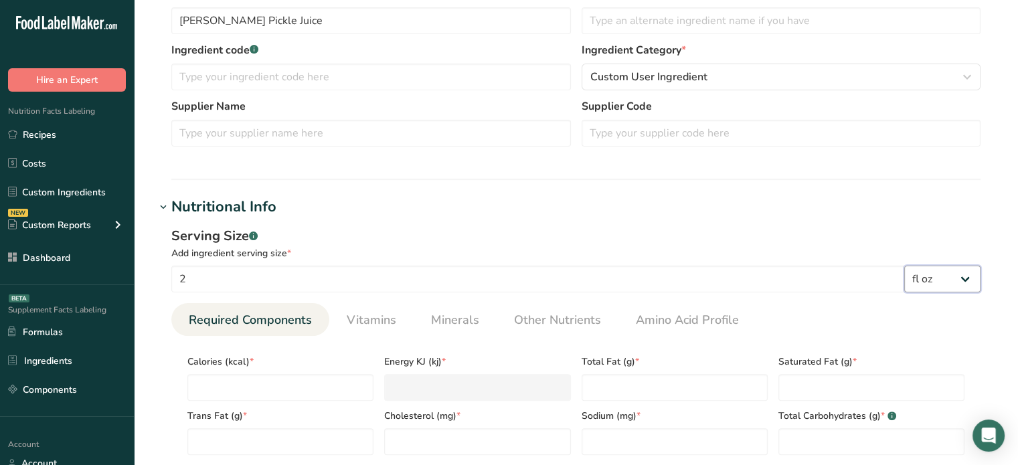
select select "22"
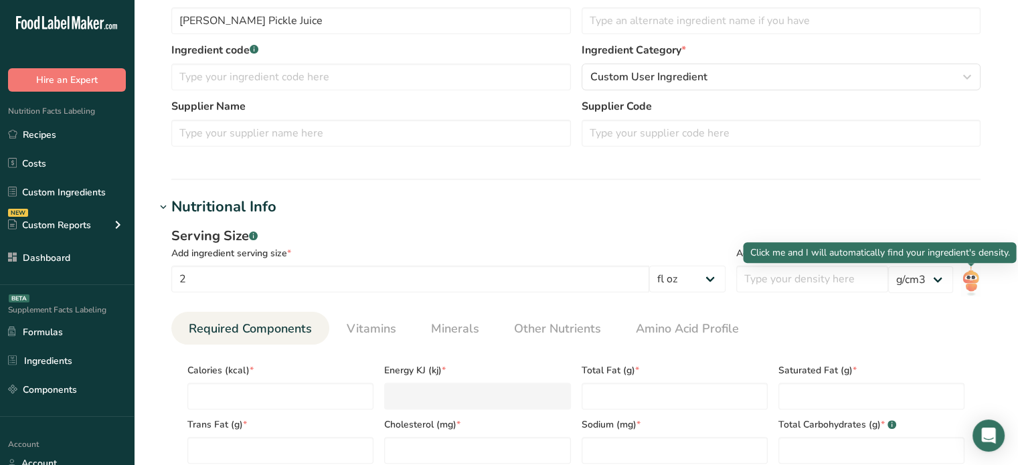
click at [965, 278] on img at bounding box center [970, 281] width 19 height 30
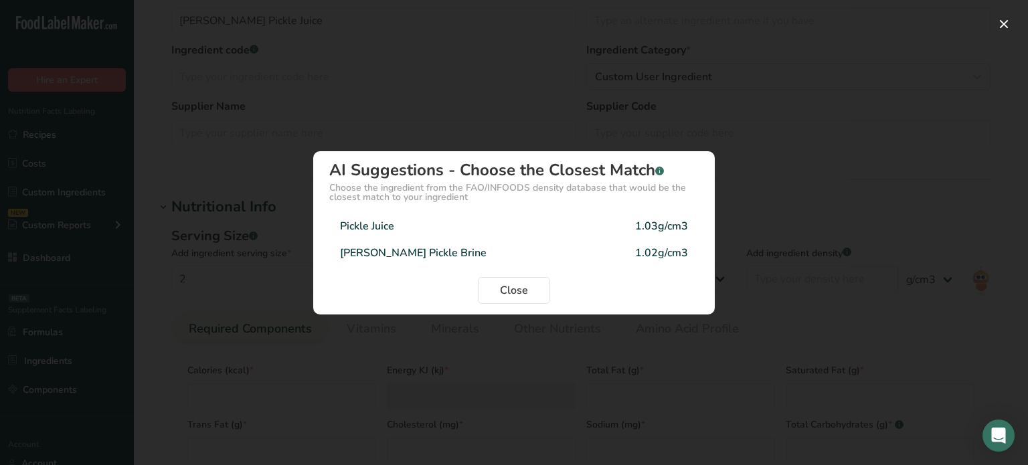
click at [516, 229] on div "Pickle Juice 1.03g/cm3" at bounding box center [514, 226] width 370 height 27
type input "1.03"
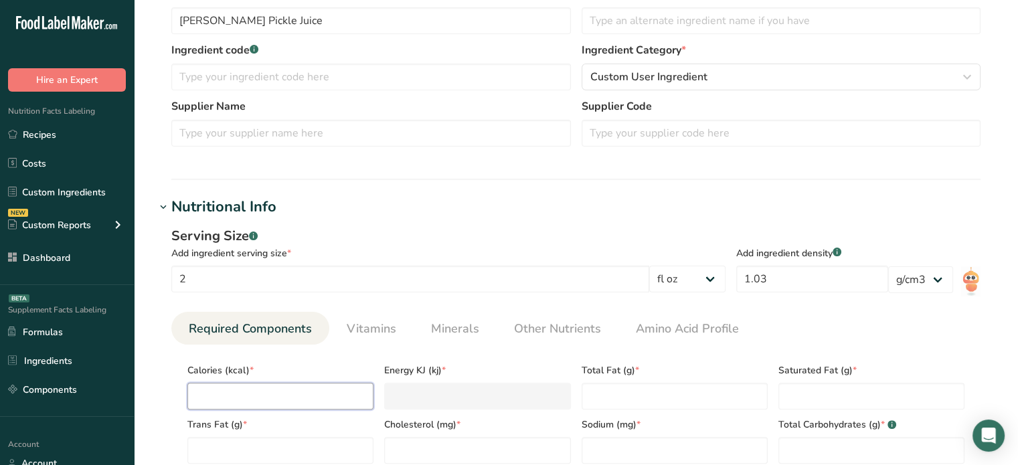
click at [339, 398] on input "number" at bounding box center [280, 396] width 186 height 27
type input "0"
type KJ "0"
type input "0"
type Fat "0"
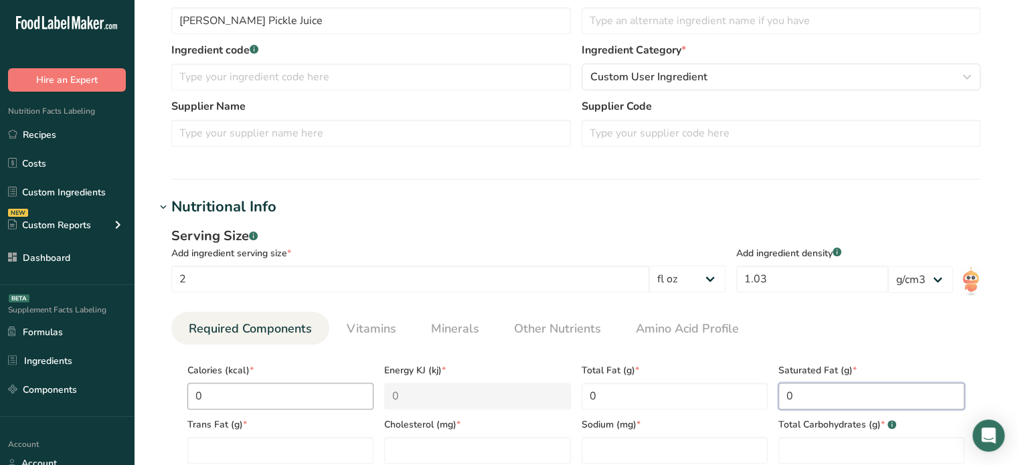
type Fat "0"
type input "0"
type input "240"
type Carbohydrates "0"
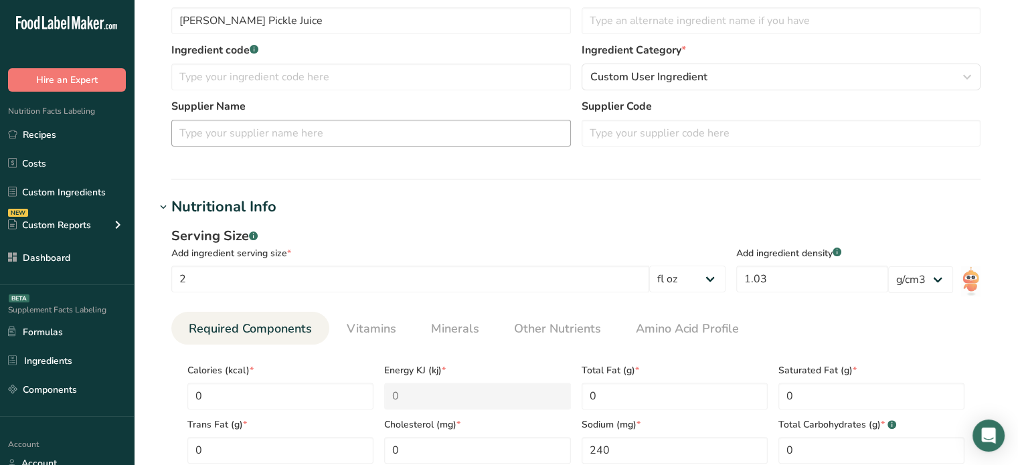
scroll to position [578, 0]
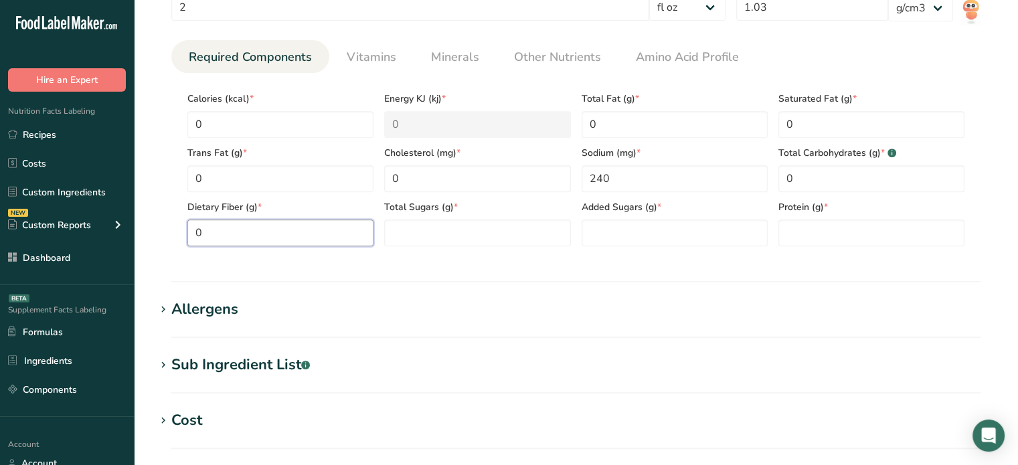
type Fiber "0"
type Sugars "0"
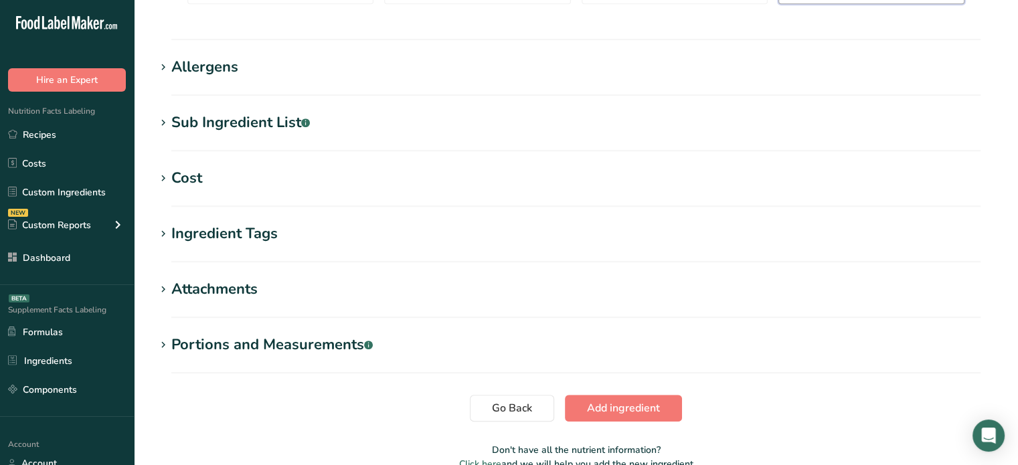
scroll to position [822, 0]
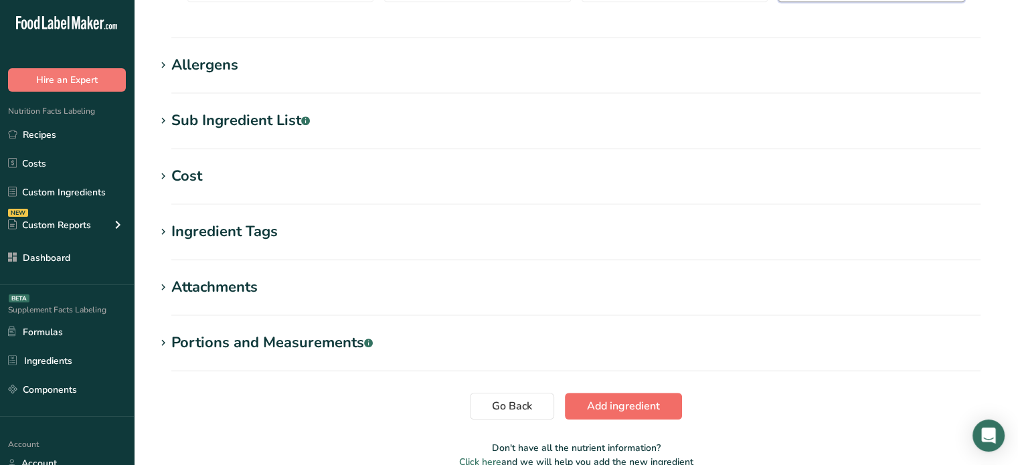
type input "0"
click at [601, 402] on span "Add ingredient" at bounding box center [623, 406] width 73 height 16
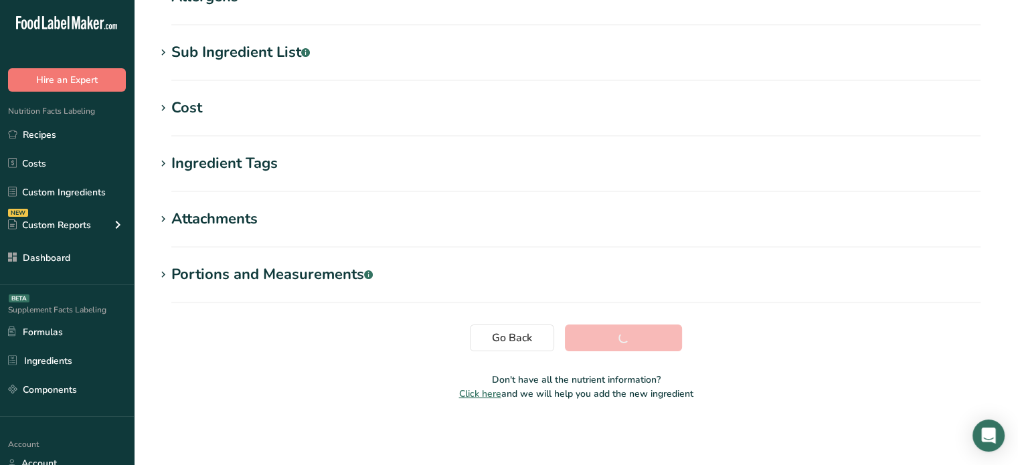
scroll to position [254, 0]
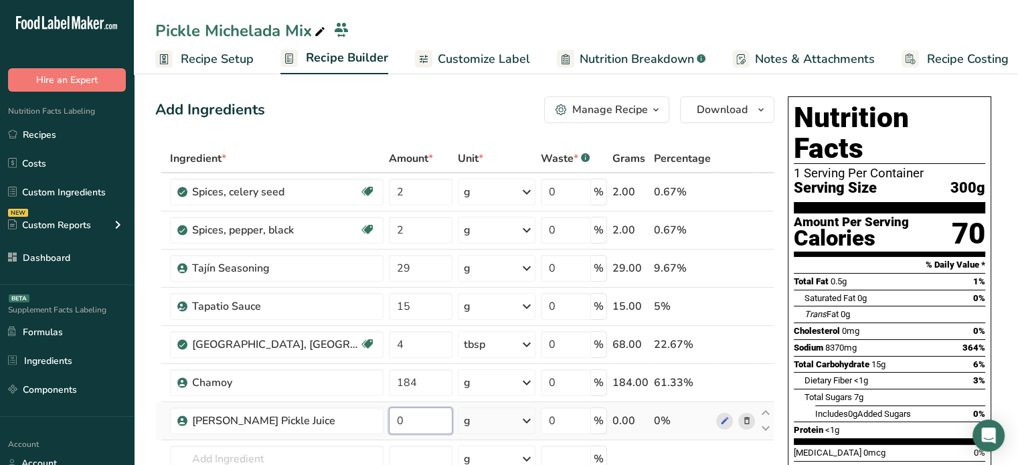
click at [392, 422] on input "0" at bounding box center [421, 421] width 64 height 27
type input "180"
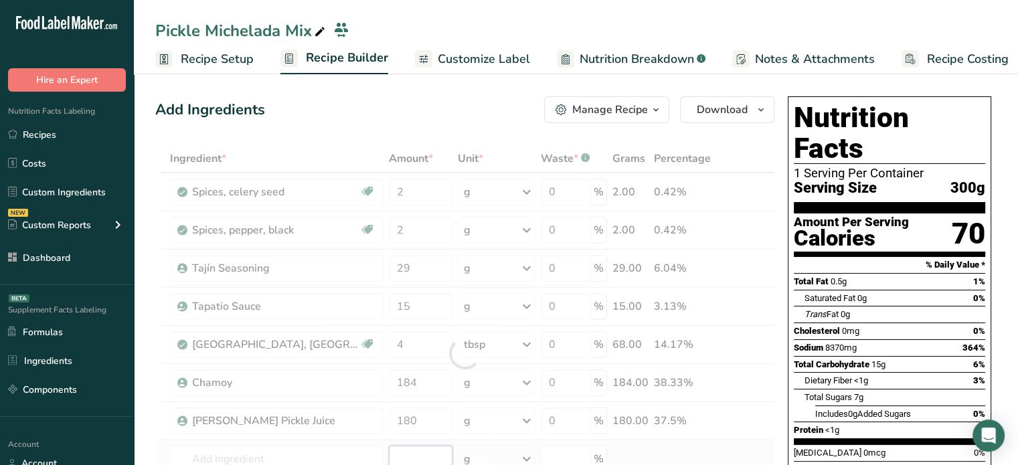
click at [370, 446] on div "Ingredient * Amount * Unit * Waste * .a-a{fill:#347362;}.b-a{fill:#fff;} Grams …" at bounding box center [464, 354] width 619 height 418
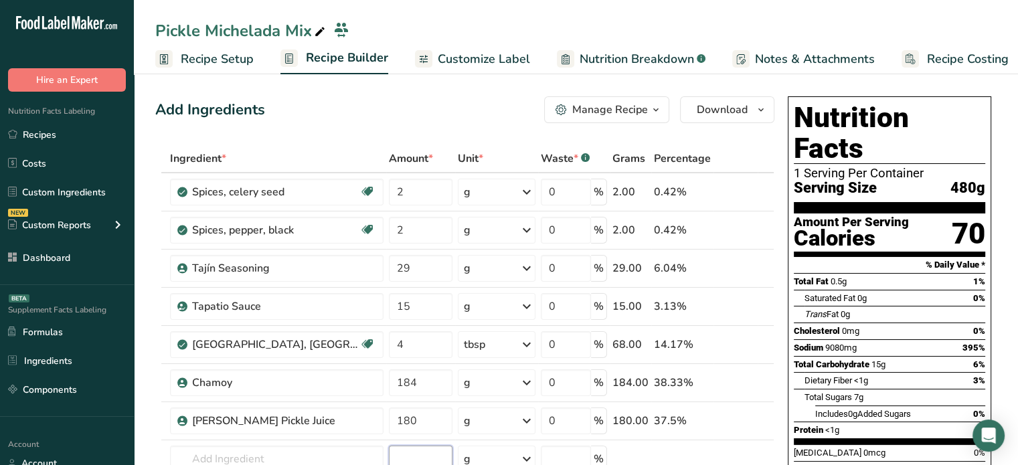
scroll to position [80, 0]
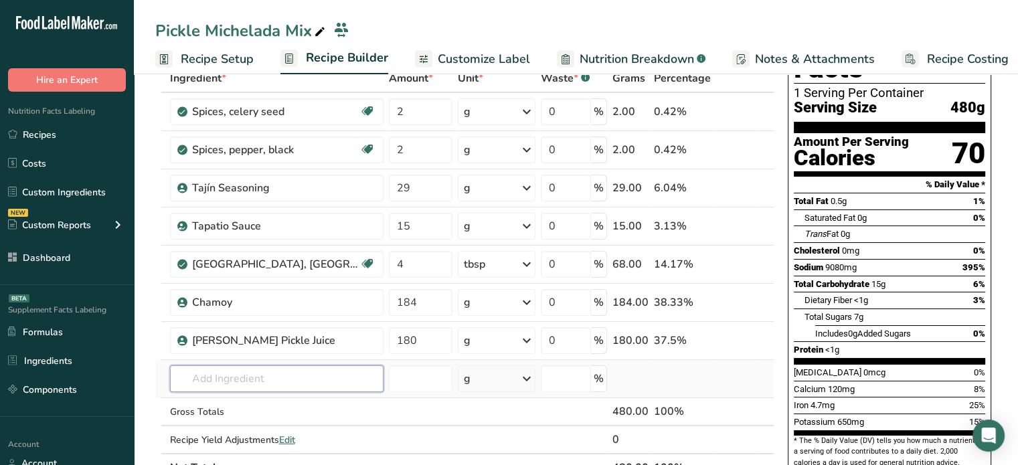
click at [268, 381] on input "text" at bounding box center [277, 379] width 214 height 27
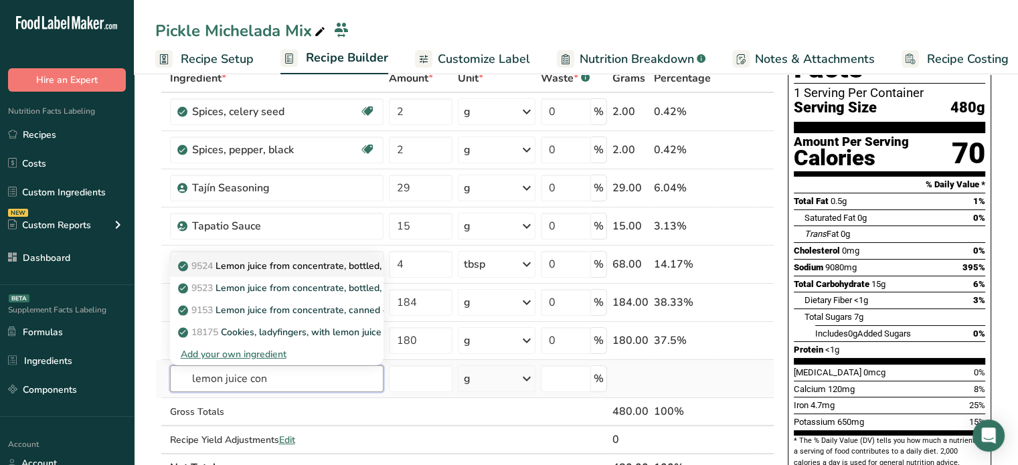
type input "lemon juice con"
click at [303, 260] on p "9524 Lemon juice from concentrate, bottled, REAL LEMON" at bounding box center [312, 266] width 262 height 14
type input "Lemon juice from concentrate, bottled, REAL LEMON"
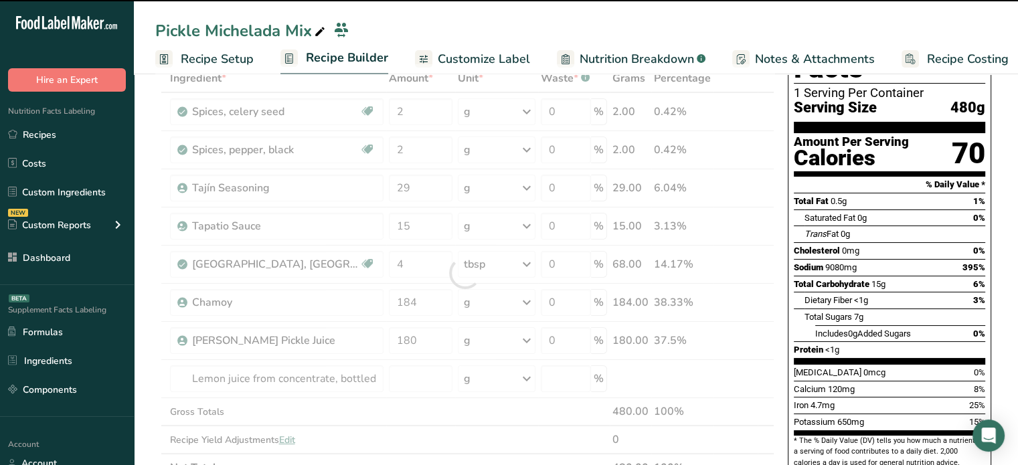
type input "0"
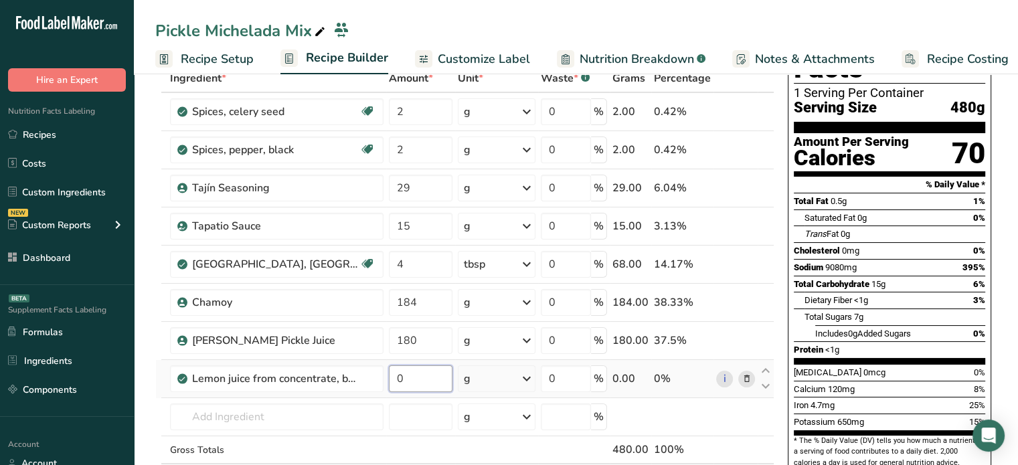
drag, startPoint x: 402, startPoint y: 378, endPoint x: 386, endPoint y: 379, distance: 16.1
click at [389, 379] on input "0" at bounding box center [421, 379] width 64 height 27
type input "180"
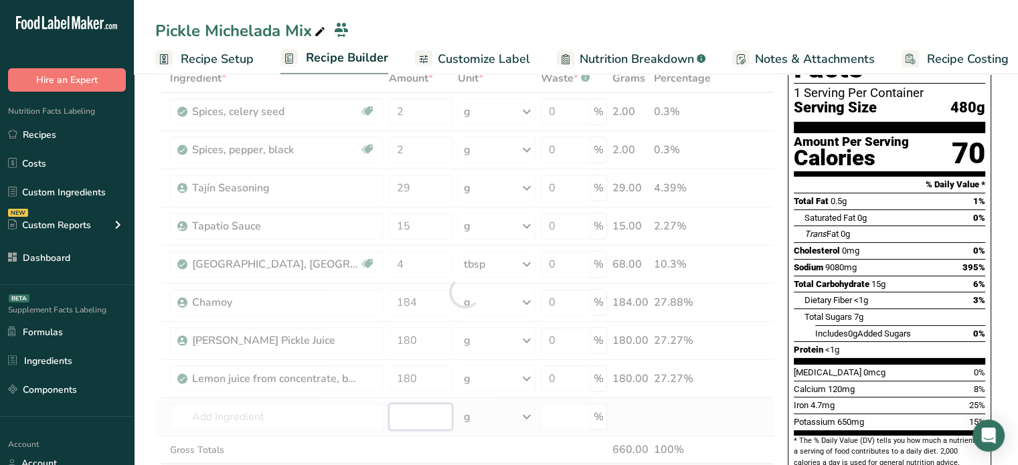
click at [396, 416] on div "Ingredient * Amount * Unit * Waste * .a-a{fill:#347362;}.b-a{fill:#fff;} Grams …" at bounding box center [464, 292] width 619 height 456
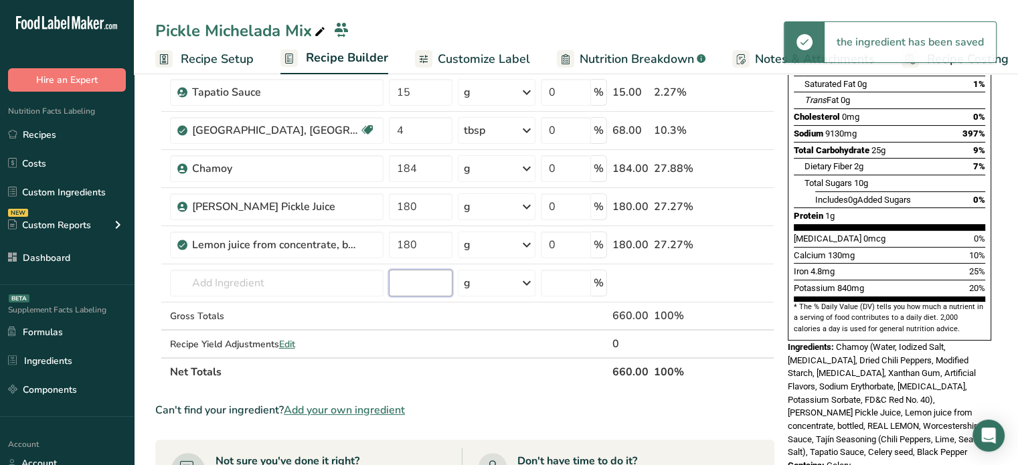
scroll to position [217, 0]
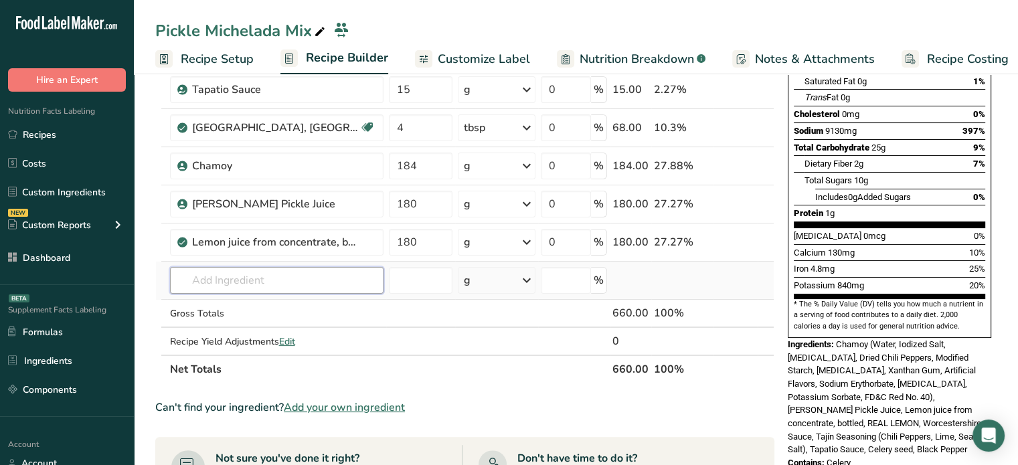
paste input "Clamato"
click at [226, 278] on input "Clamato" at bounding box center [277, 280] width 214 height 27
type input "Clamato"
click at [300, 377] on th "Net Totals" at bounding box center [388, 369] width 443 height 28
click at [364, 406] on span "Add your own ingredient" at bounding box center [344, 408] width 121 height 16
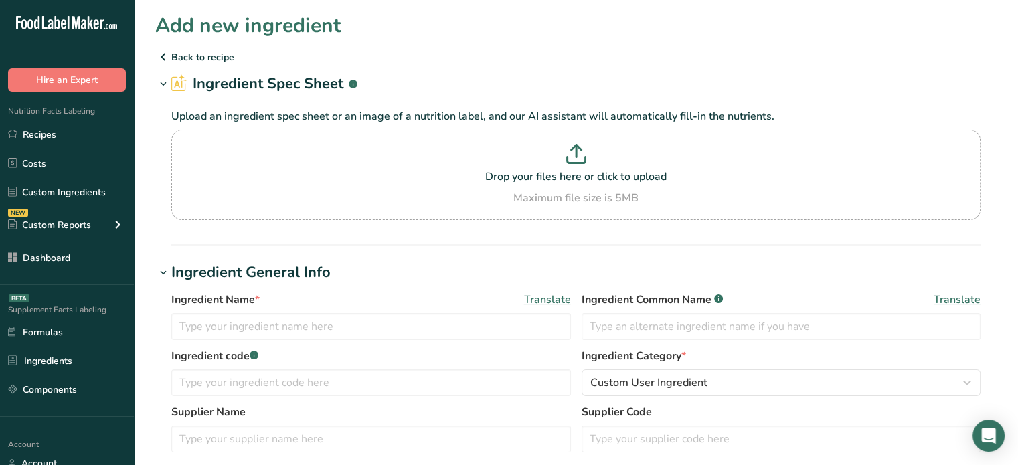
click at [297, 340] on div "Ingredient Name * Translate Ingredient Common Name .a-a{fill:#347362;}.b-a{fill…" at bounding box center [575, 320] width 809 height 56
click at [300, 335] on input "text" at bounding box center [371, 326] width 400 height 27
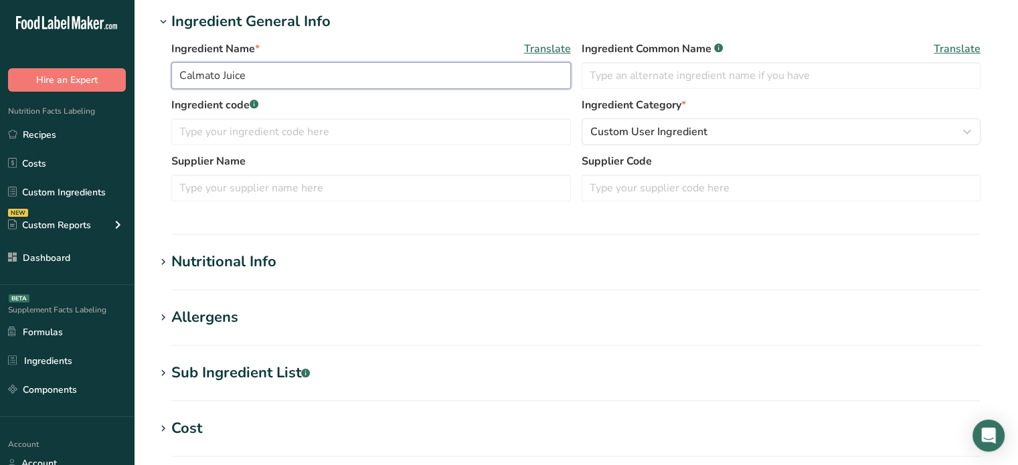
scroll to position [277, 0]
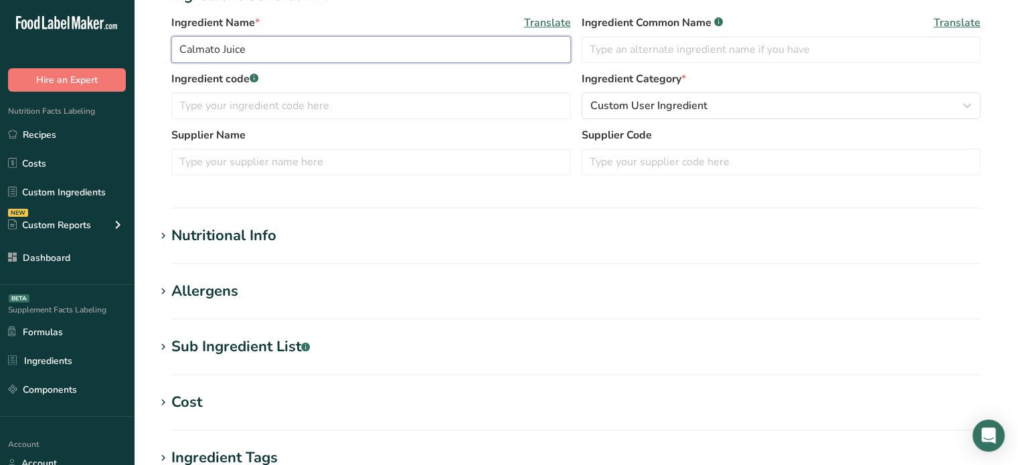
type input "Calmato Juice"
click at [206, 232] on div "Nutritional Info" at bounding box center [223, 236] width 105 height 22
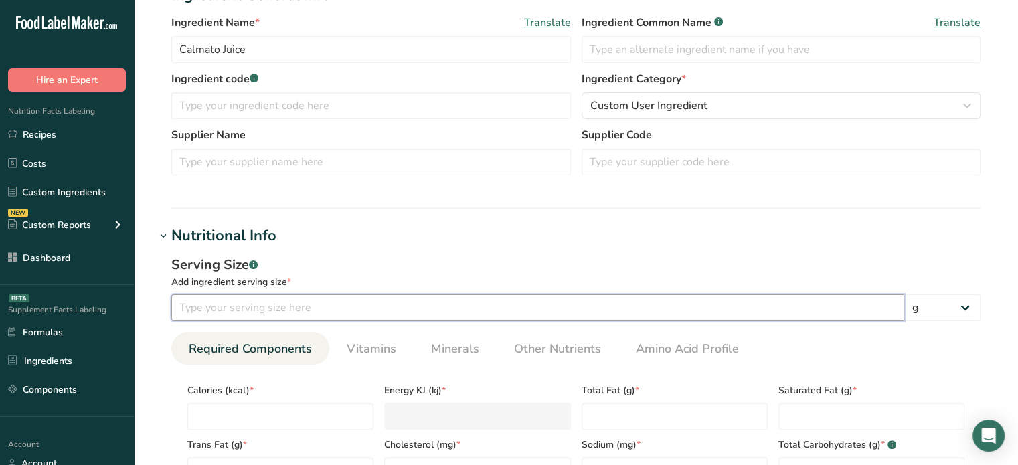
click at [305, 299] on input "number" at bounding box center [537, 308] width 733 height 27
type input "8"
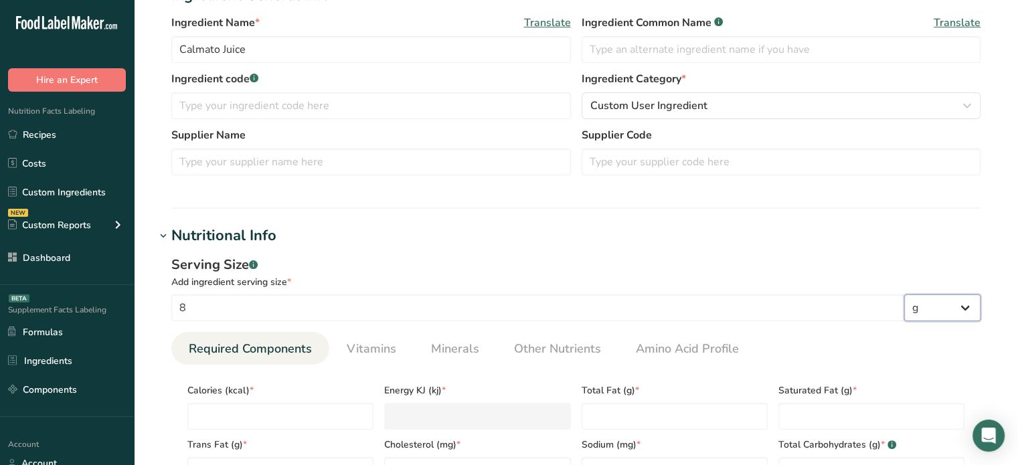
click at [963, 314] on select "g kg mg mcg lb oz l mL fl oz tbsp tsp cup qt gallon" at bounding box center [943, 308] width 76 height 27
select select "18"
click at [905, 295] on select "g kg mg mcg lb oz l mL fl oz tbsp tsp cup qt gallon" at bounding box center [943, 308] width 76 height 27
select select "22"
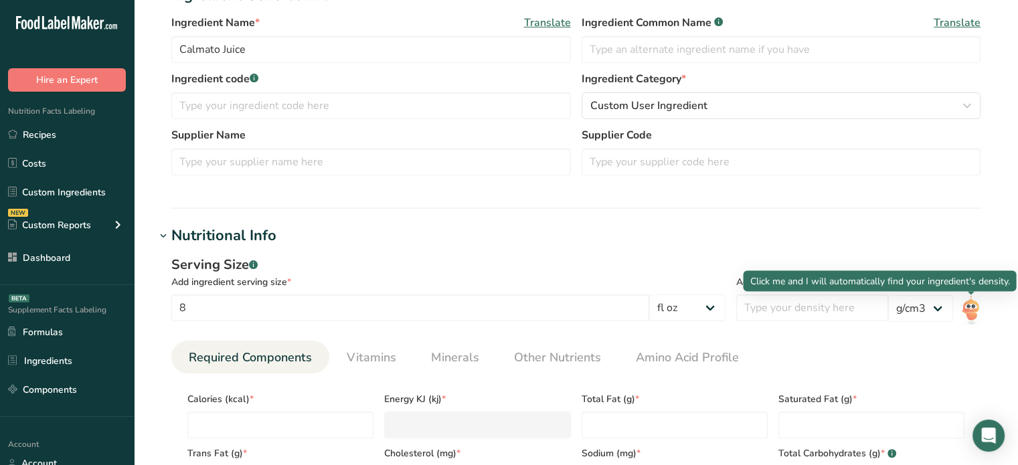
click at [975, 307] on img at bounding box center [970, 310] width 19 height 30
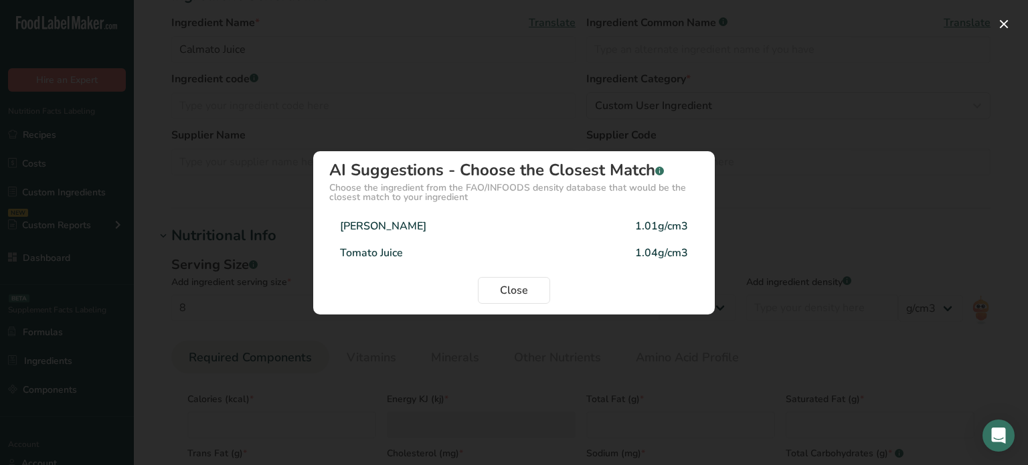
click at [590, 243] on div "Tomato Juice 1.04g/cm3" at bounding box center [514, 253] width 370 height 27
type input "1.04"
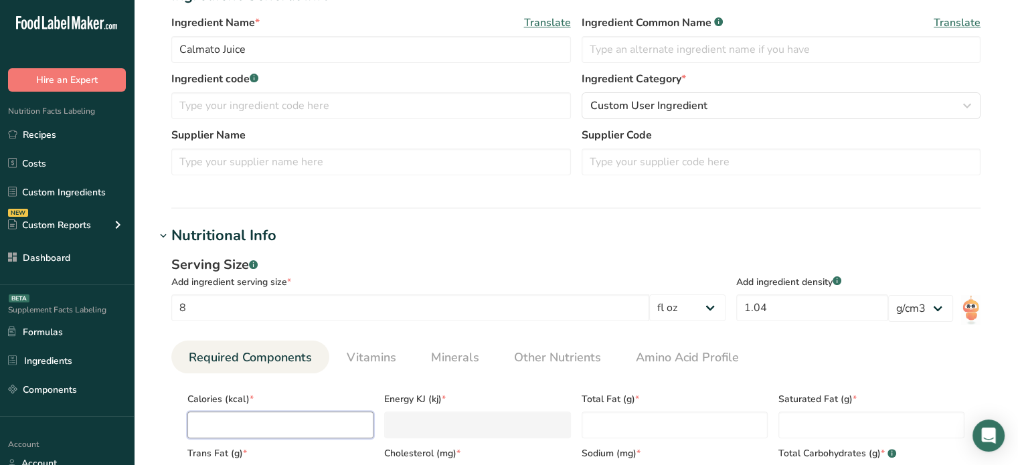
click at [281, 425] on input "number" at bounding box center [280, 425] width 186 height 27
type input "6"
type KJ "25.1"
type input "60"
type KJ "251"
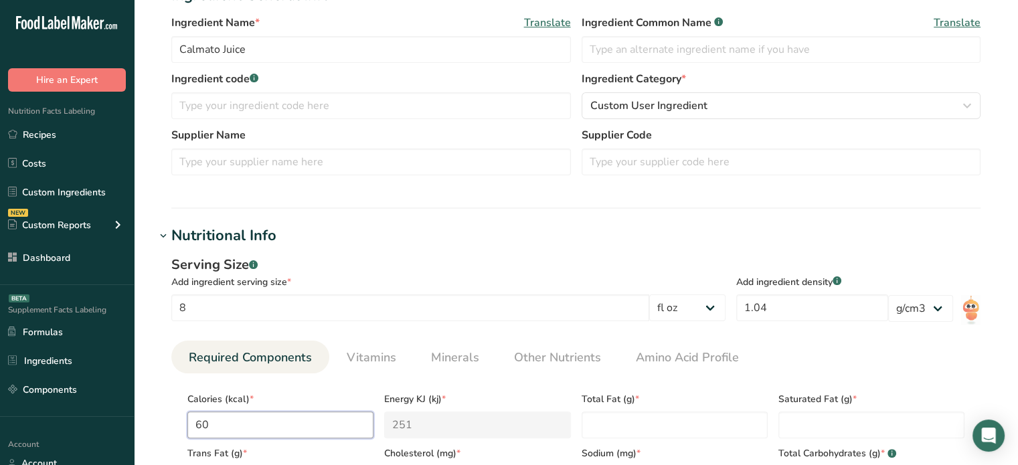
type input "60"
type Fat "0"
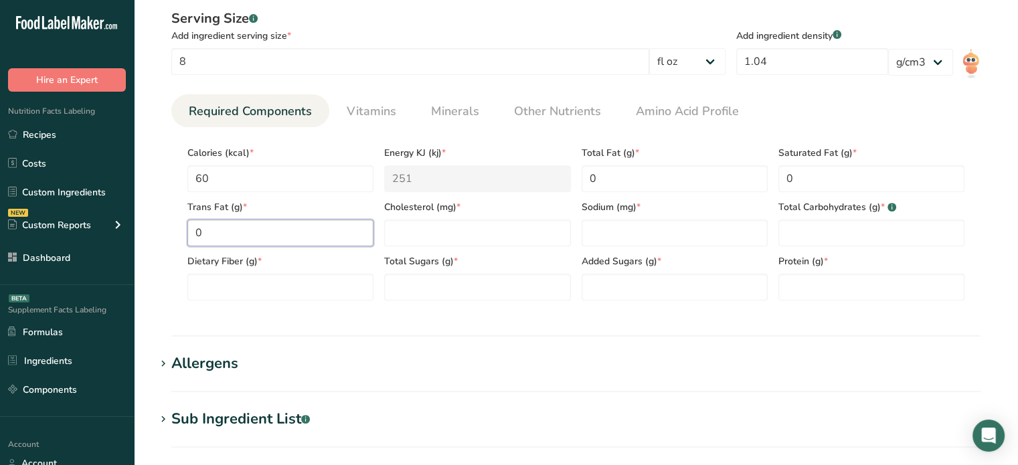
type Fat "0"
type input "0"
type input "800"
type Carbohydrates "12"
type Fiber "0"
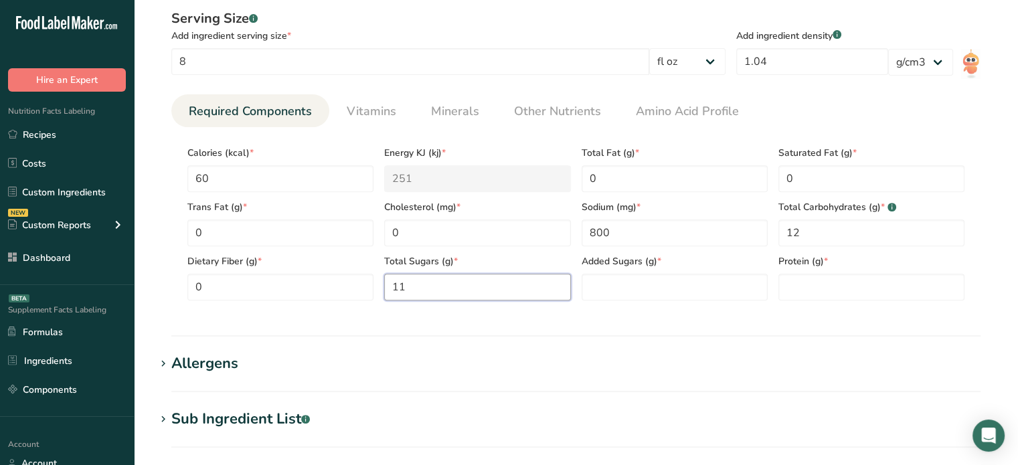
type Sugars "11"
type Sugars "0"
click at [835, 275] on input "number" at bounding box center [872, 287] width 186 height 27
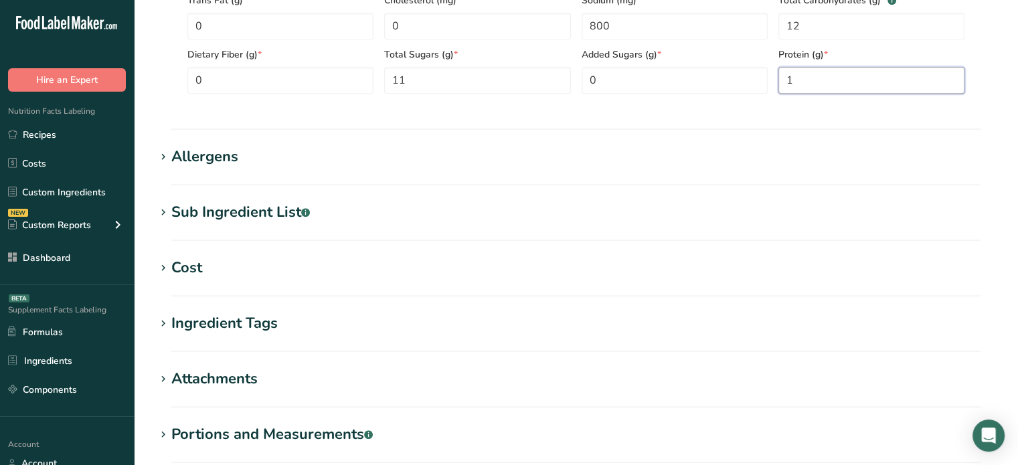
scroll to position [740, 0]
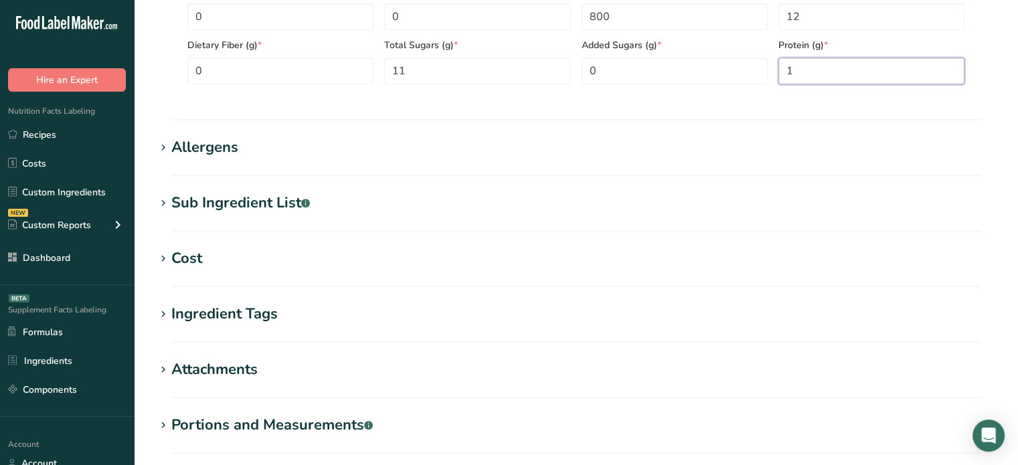
type input "1"
click at [273, 198] on div "Sub Ingredient List .a-a{fill:#347362;}.b-a{fill:#fff;}" at bounding box center [240, 203] width 139 height 22
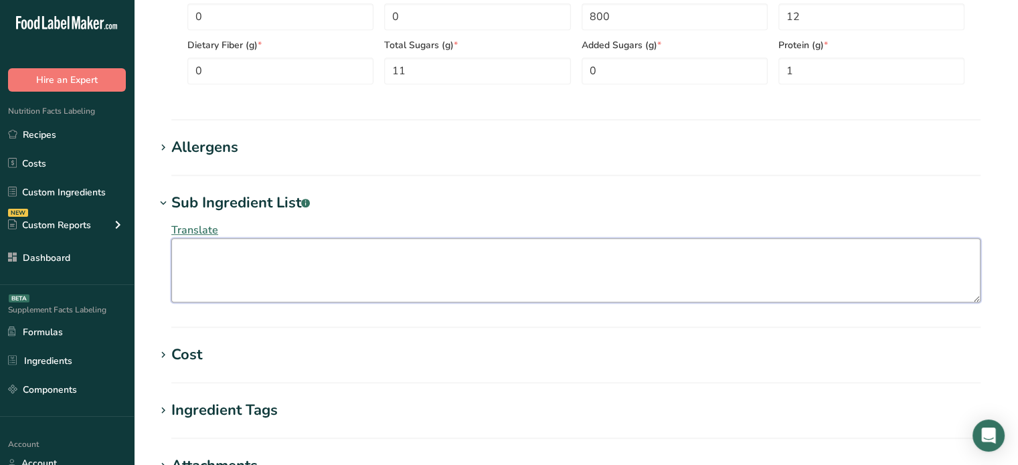
paste textarea "Water, Tomato Concentrate (10%), High Fructose Corn Syrup, Monosodium Glutamate…"
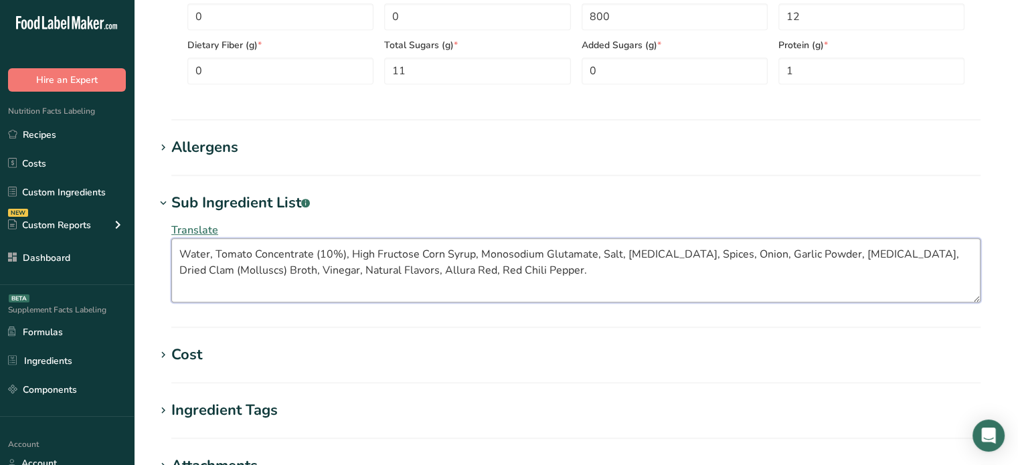
click at [284, 264] on textarea "Water, Tomato Concentrate (10%), High Fructose Corn Syrup, Monosodium Glutamate…" at bounding box center [575, 270] width 809 height 64
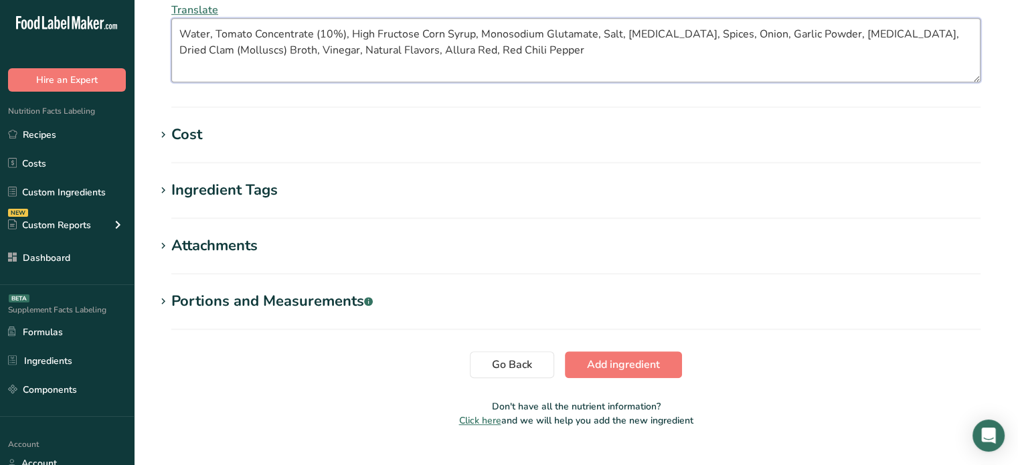
scroll to position [986, 0]
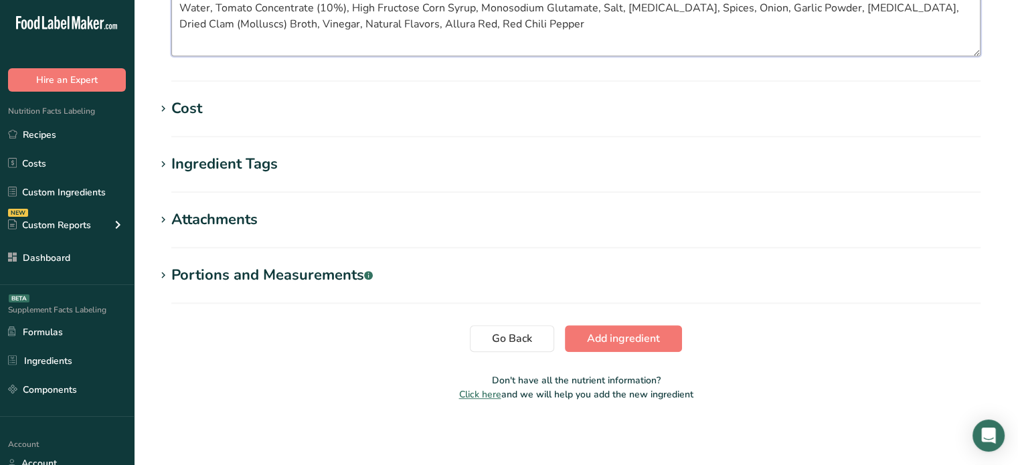
drag, startPoint x: 386, startPoint y: 25, endPoint x: 436, endPoint y: 23, distance: 50.3
click at [436, 23] on textarea "Water, Tomato Concentrate (10%), High Fructose Corn Syrup, Monosodium Glutamate…" at bounding box center [575, 24] width 809 height 64
paste textarea "FD&C Red No. 40"
type textarea "Water, Tomato Concentrate (10%), High Fructose Corn Syrup, Monosodium Glutamate…"
click at [632, 334] on span "Add ingredient" at bounding box center [623, 339] width 73 height 16
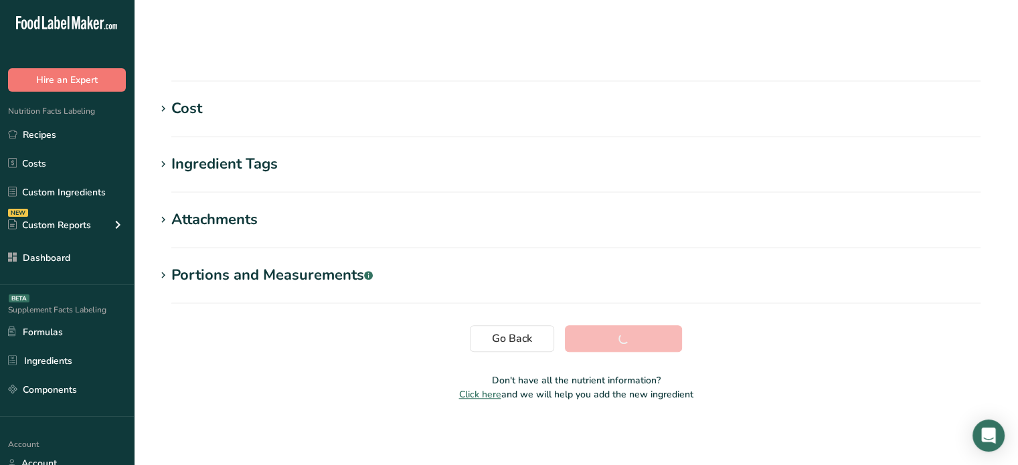
scroll to position [254, 0]
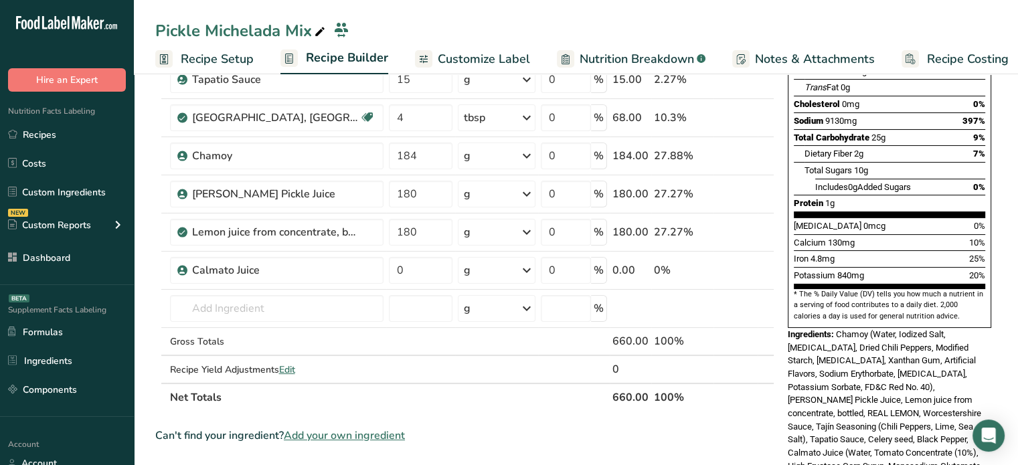
scroll to position [264, 0]
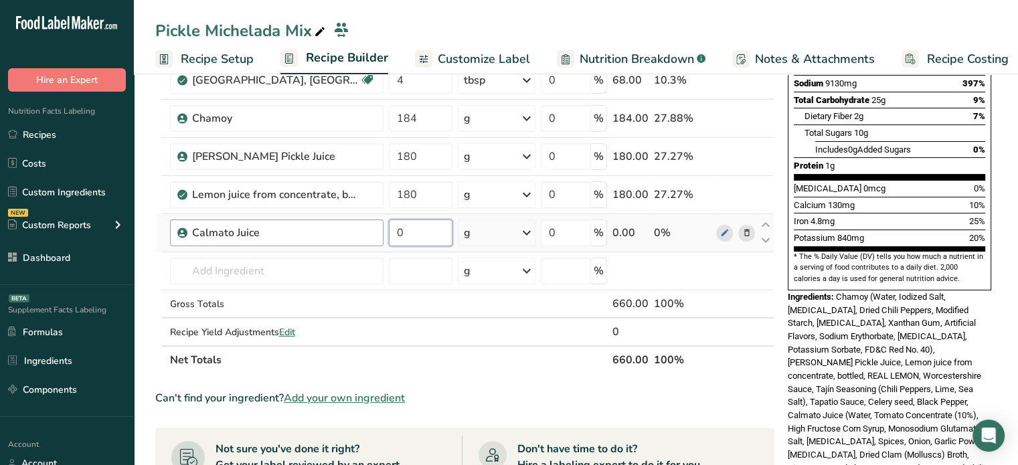
drag, startPoint x: 396, startPoint y: 230, endPoint x: 359, endPoint y: 236, distance: 38.0
click at [359, 236] on tr "Calmato Juice 0 g Weight Units g kg mg See more Volume Units l Volume units req…" at bounding box center [465, 233] width 618 height 38
type input "540"
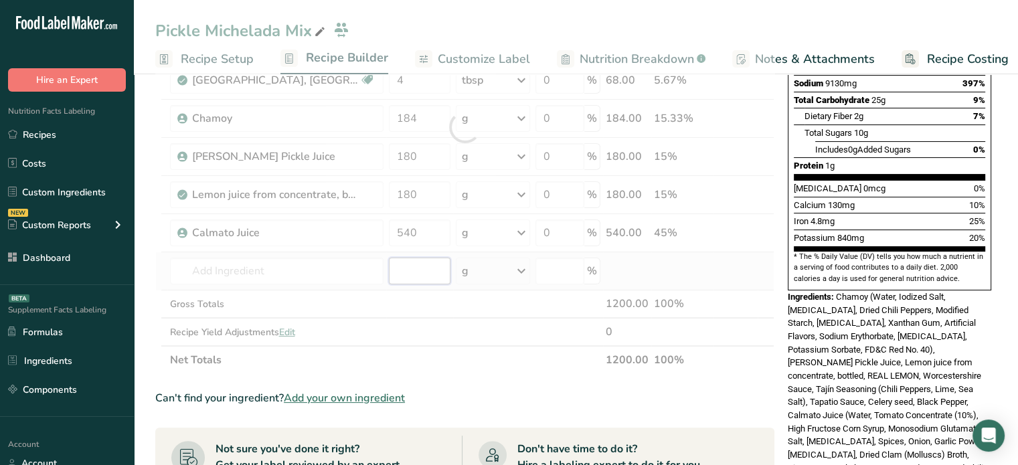
click at [387, 274] on div "Ingredient * Amount * Unit * Waste * .a-a{fill:#347362;}.b-a{fill:#fff;} Grams …" at bounding box center [464, 127] width 619 height 494
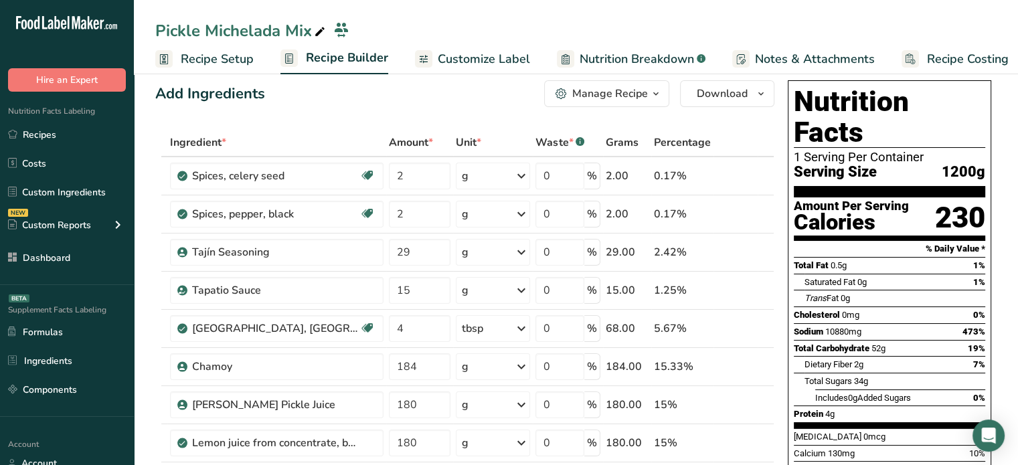
scroll to position [0, 0]
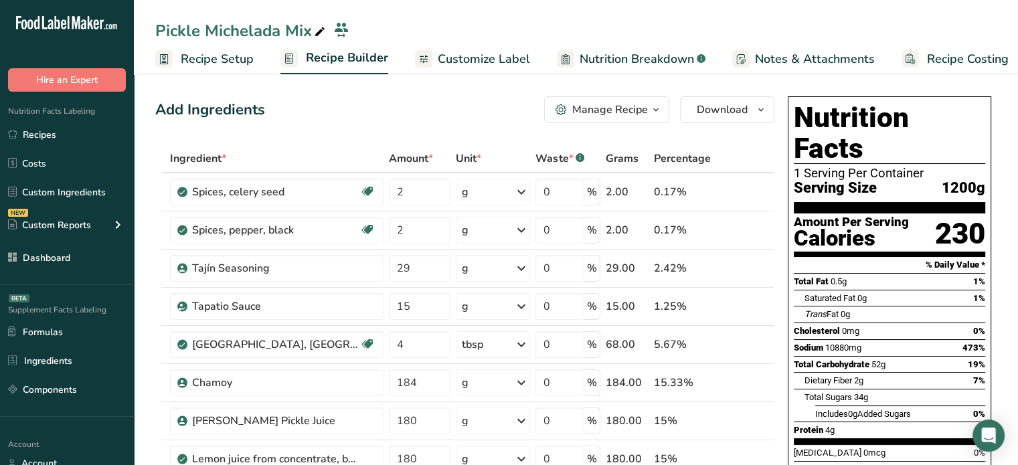
click at [595, 114] on div "Manage Recipe" at bounding box center [610, 110] width 76 height 16
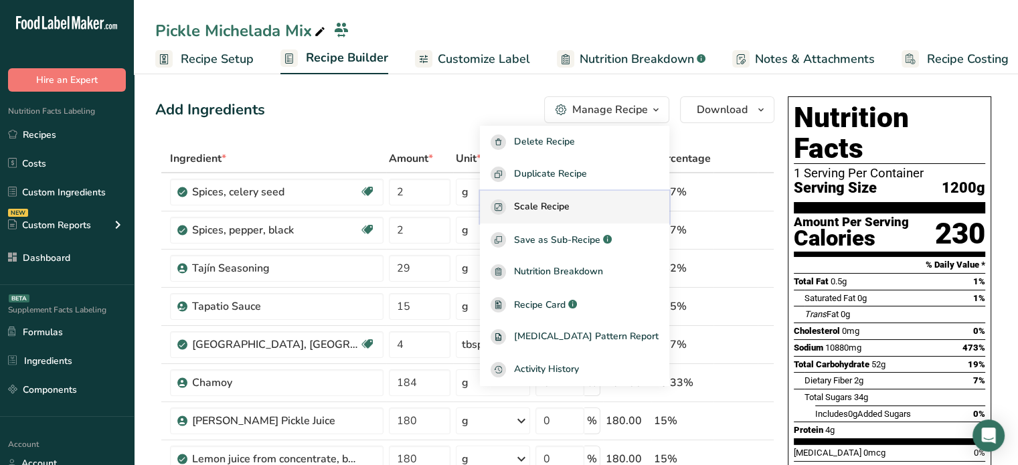
click at [566, 218] on button "Scale Recipe" at bounding box center [574, 207] width 189 height 33
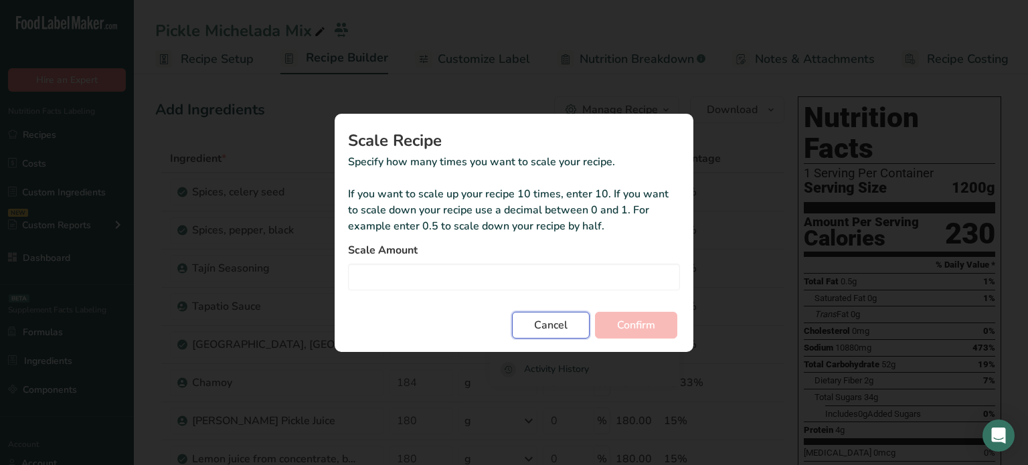
click at [549, 323] on span "Cancel" at bounding box center [550, 325] width 33 height 16
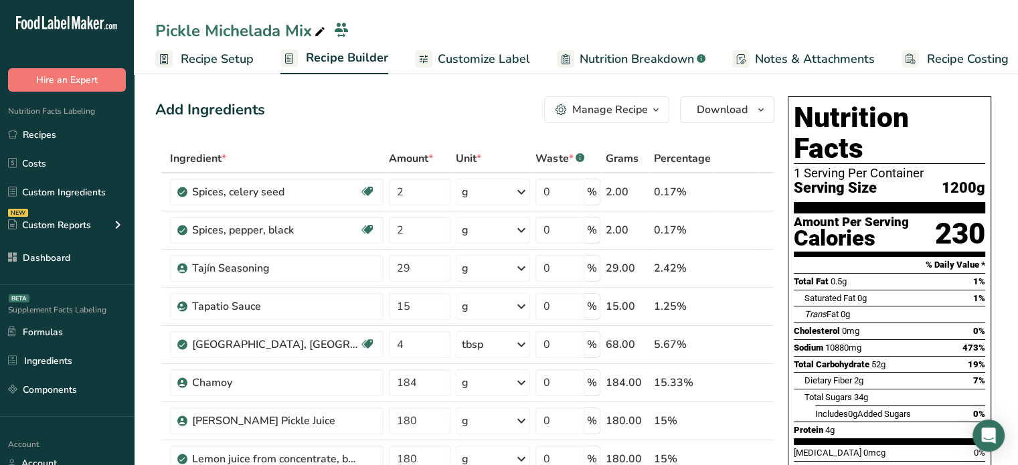
scroll to position [407, 0]
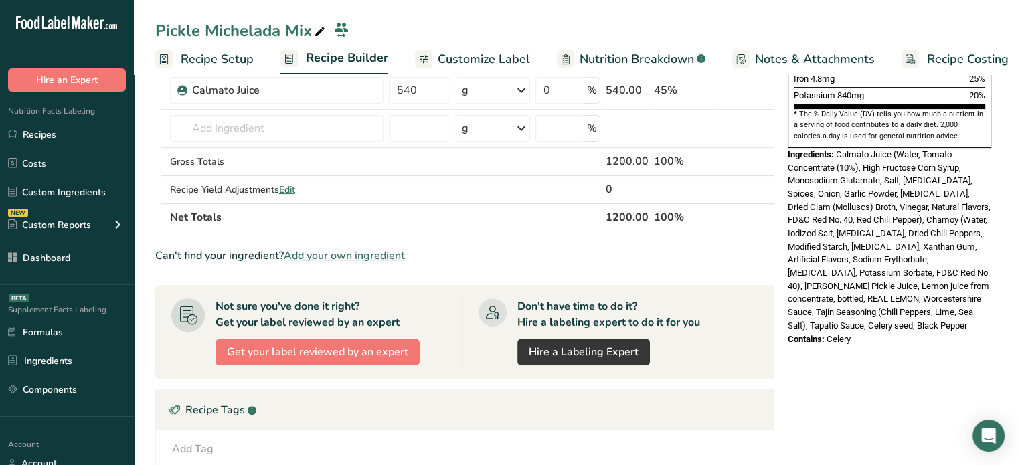
click at [621, 206] on th "1200.00" at bounding box center [627, 217] width 48 height 28
copy th "1200.00"
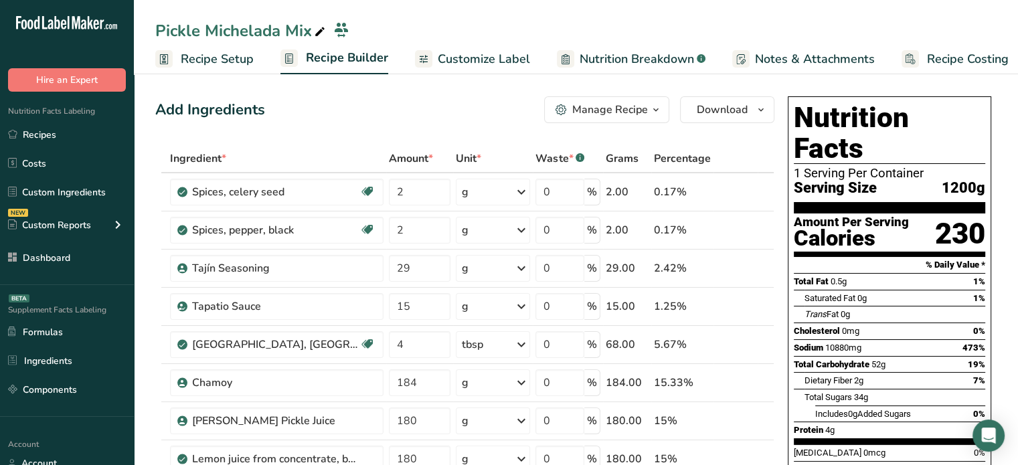
click at [630, 112] on div "Manage Recipe" at bounding box center [610, 110] width 76 height 16
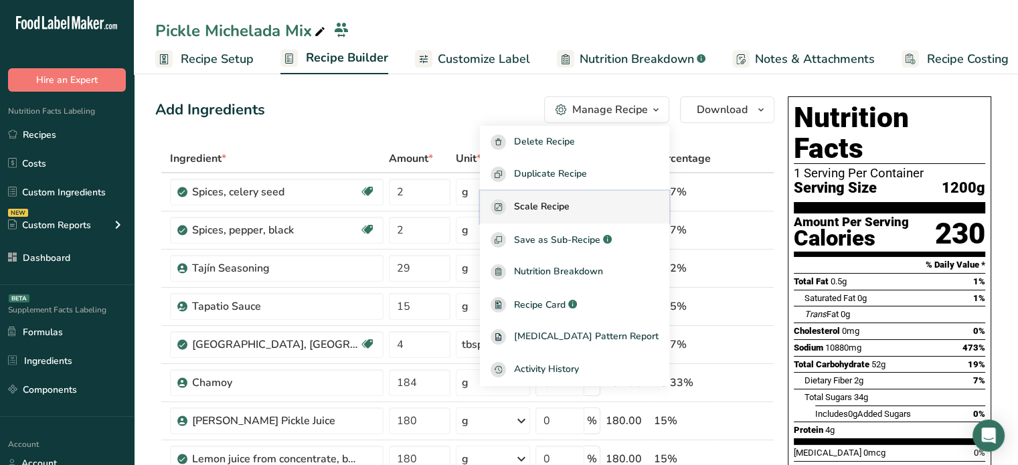
click at [570, 212] on span "Scale Recipe" at bounding box center [542, 207] width 56 height 15
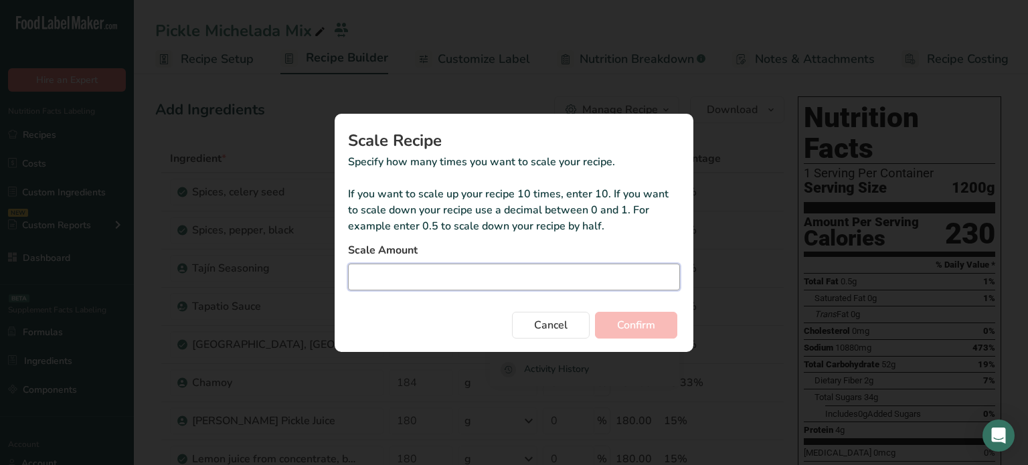
paste input "0.756"
click at [566, 275] on input "0.756" at bounding box center [514, 277] width 332 height 27
type input "0.756"
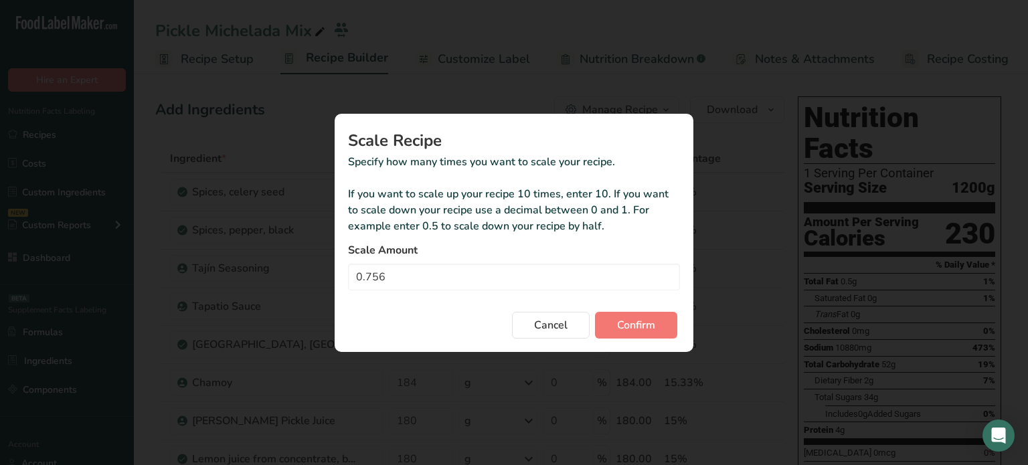
click at [664, 343] on section "Scale Recipe Specify how many times you want to scale your recipe. If you want …" at bounding box center [514, 233] width 359 height 238
click at [659, 328] on button "Confirm" at bounding box center [636, 325] width 82 height 27
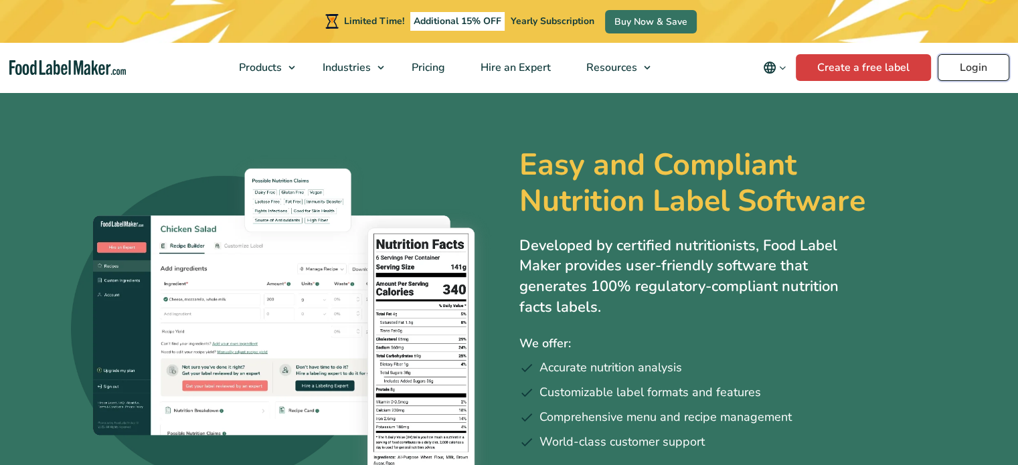
click at [965, 71] on link "Login" at bounding box center [974, 67] width 72 height 27
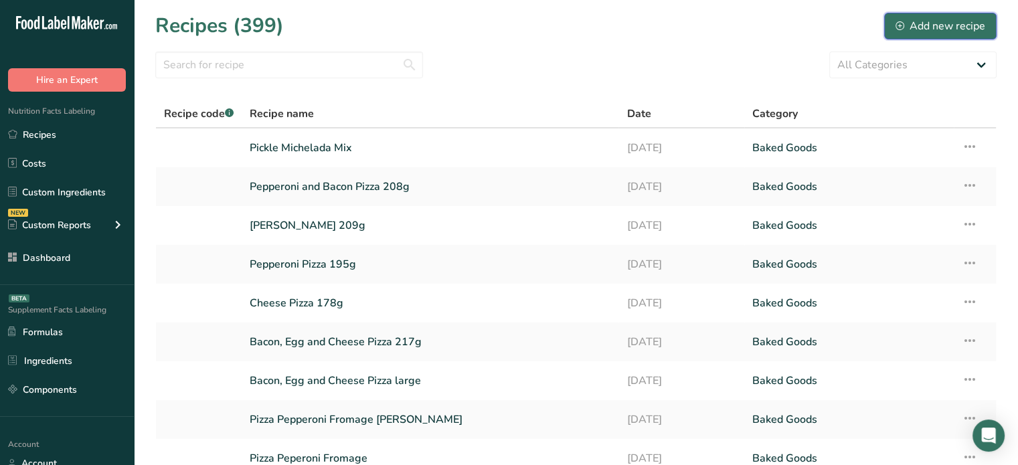
click at [928, 34] on button "Add new recipe" at bounding box center [940, 26] width 112 height 27
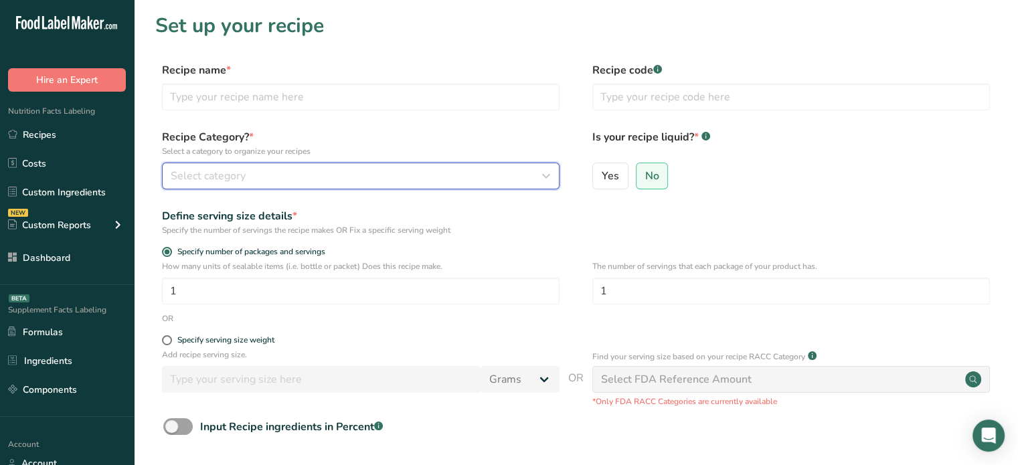
click at [422, 182] on div "Select category" at bounding box center [357, 176] width 372 height 16
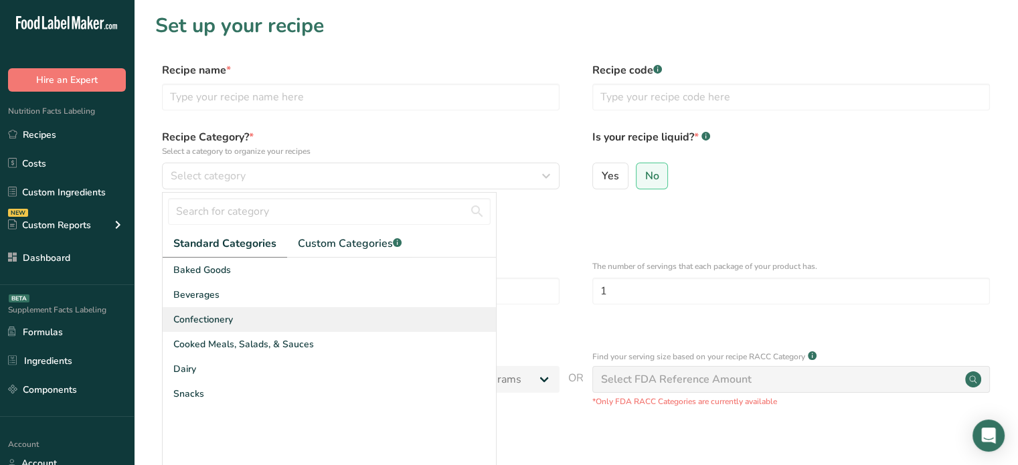
click at [311, 313] on div "Confectionery" at bounding box center [329, 319] width 333 height 25
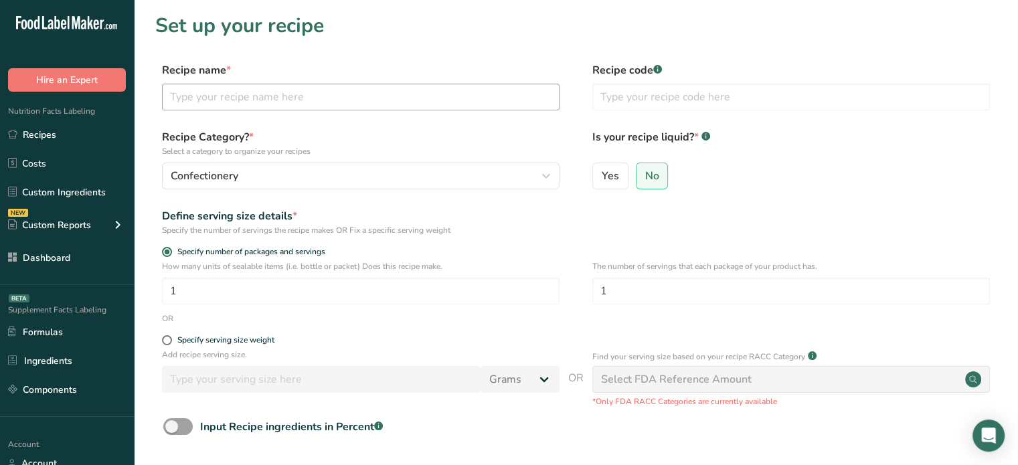
drag, startPoint x: 401, startPoint y: 81, endPoint x: 396, endPoint y: 99, distance: 18.7
click at [396, 99] on div "Recipe name *" at bounding box center [361, 86] width 398 height 48
click at [396, 99] on input "text" at bounding box center [361, 97] width 398 height 27
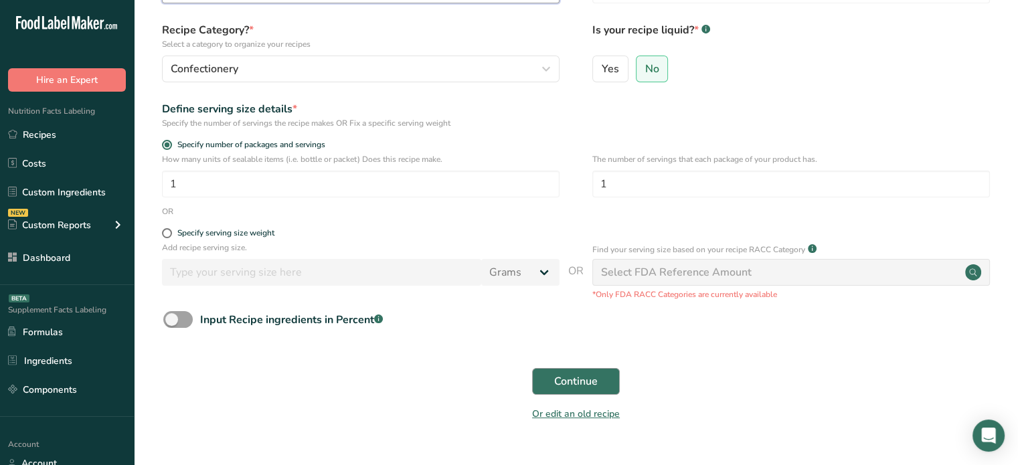
type input "dd"
click at [576, 386] on span "Continue" at bounding box center [576, 382] width 44 height 16
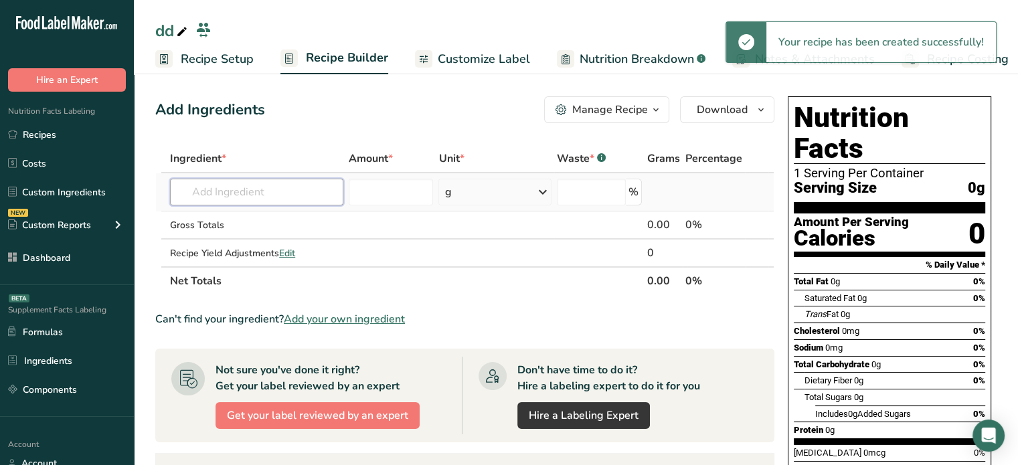
click at [303, 195] on input "text" at bounding box center [256, 192] width 173 height 27
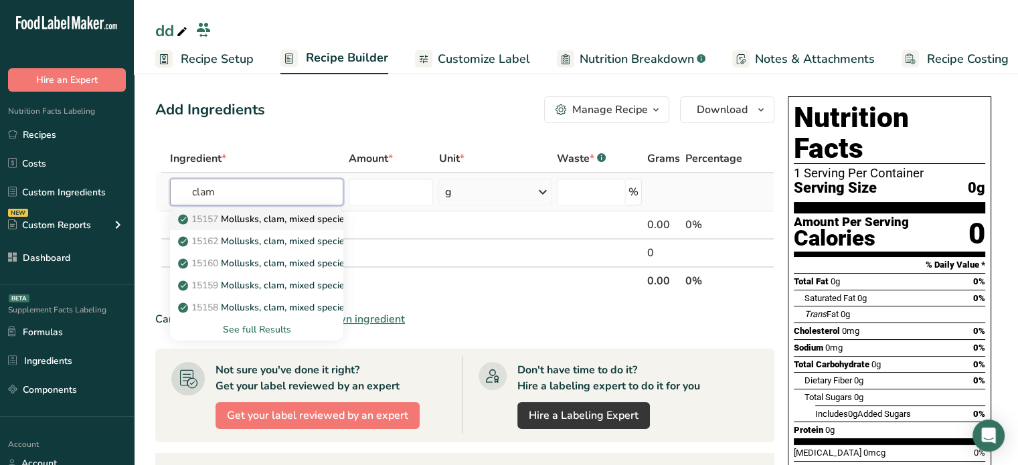
type input "clam"
click at [300, 220] on p "15157 Mollusks, clam, mixed species, raw" at bounding box center [276, 219] width 190 height 14
type input "Mollusks, clam, mixed species, raw"
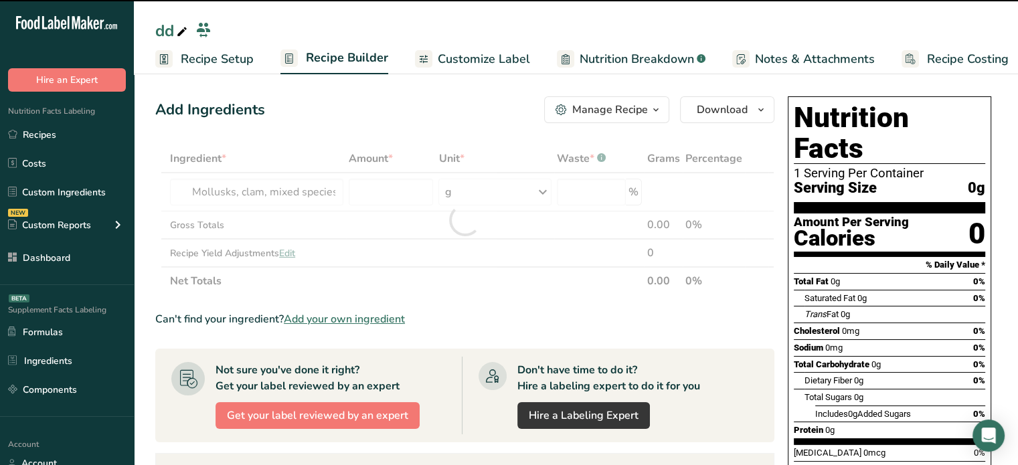
type input "0"
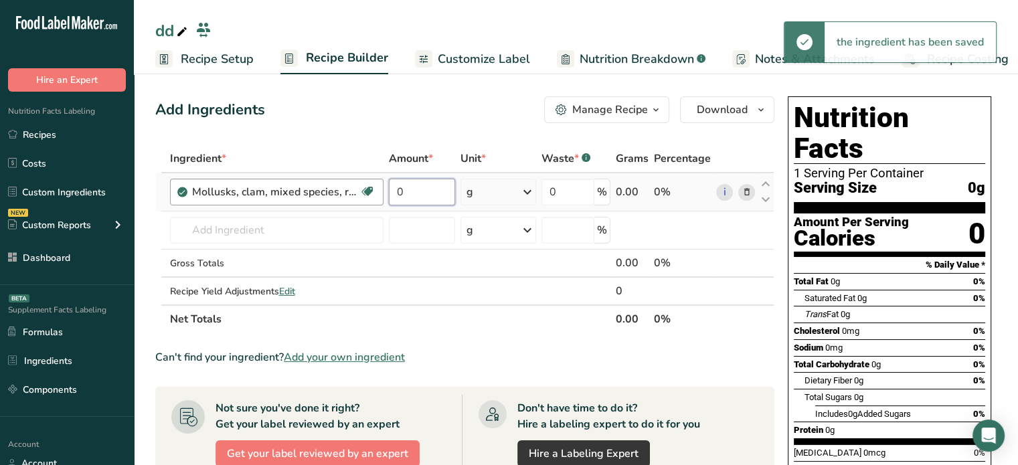
drag, startPoint x: 412, startPoint y: 179, endPoint x: 382, endPoint y: 184, distance: 30.5
click at [382, 184] on tr "Mollusks, clam, mixed species, raw Dairy free Gluten free Soy free 0 g Portions…" at bounding box center [465, 192] width 618 height 38
type input "44"
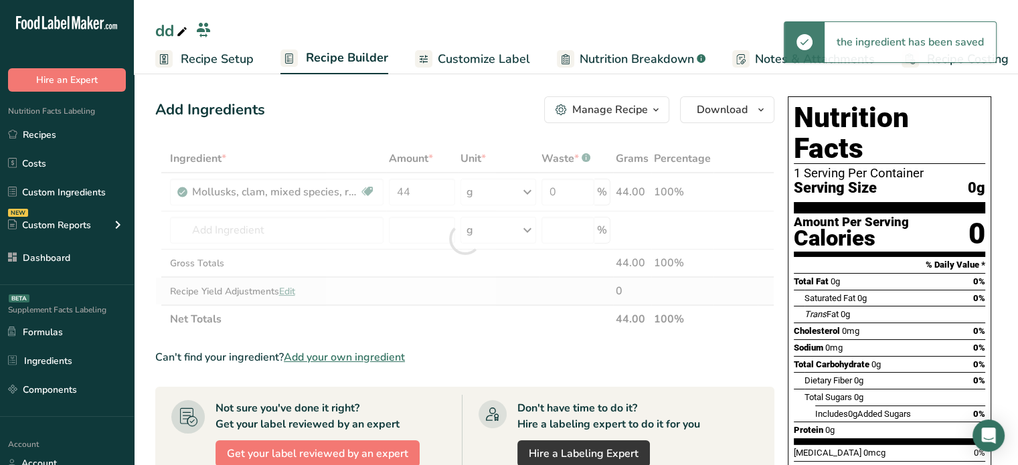
click at [490, 287] on div "Ingredient * Amount * Unit * Waste * .a-a{fill:#347362;}.b-a{fill:#fff;} Grams …" at bounding box center [464, 239] width 619 height 189
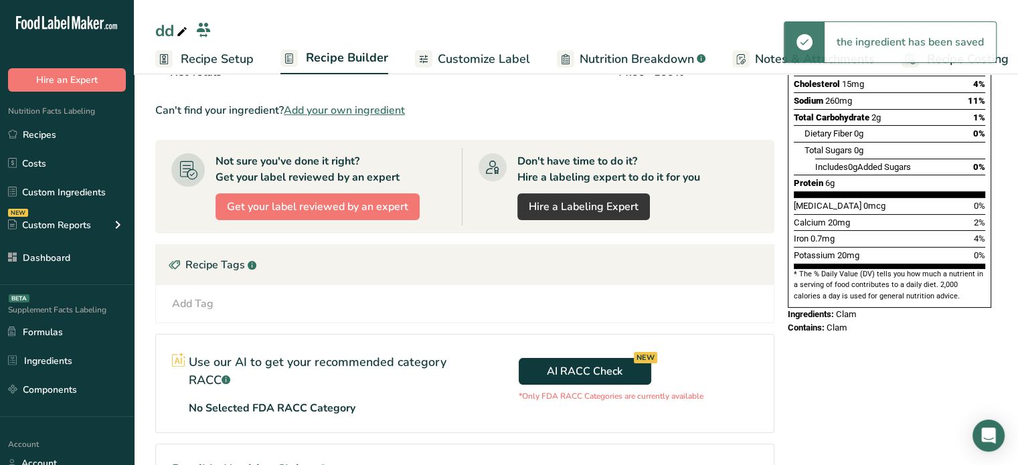
scroll to position [3, 0]
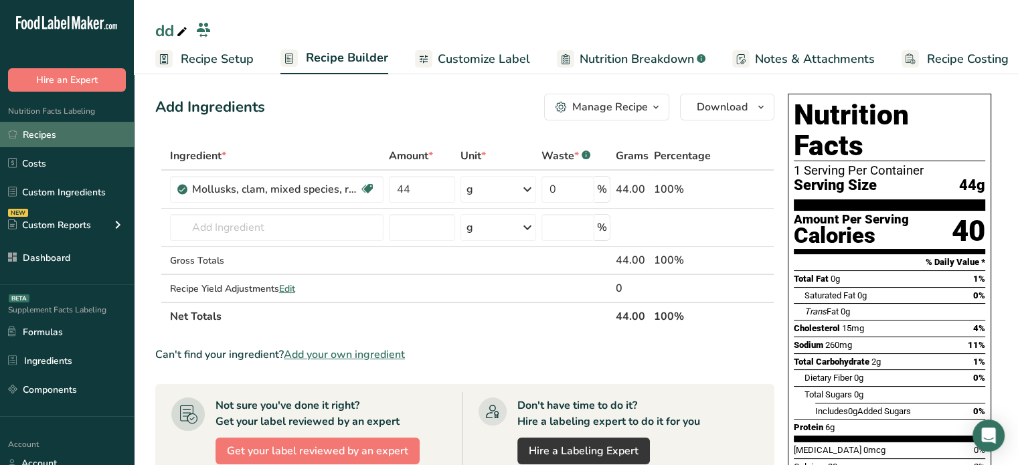
click at [86, 124] on link "Recipes" at bounding box center [67, 134] width 134 height 25
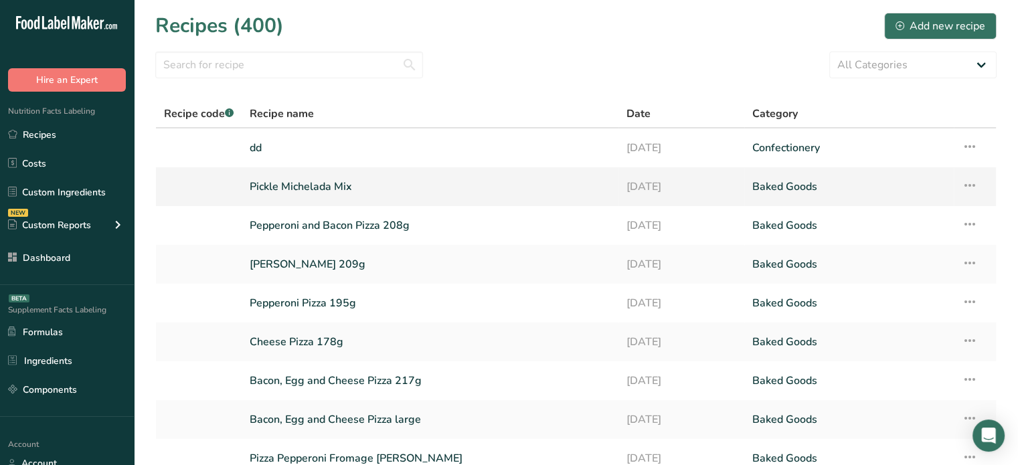
click at [412, 196] on link "Pickle Michelada Mix" at bounding box center [430, 187] width 361 height 28
